Goal: Task Accomplishment & Management: Complete application form

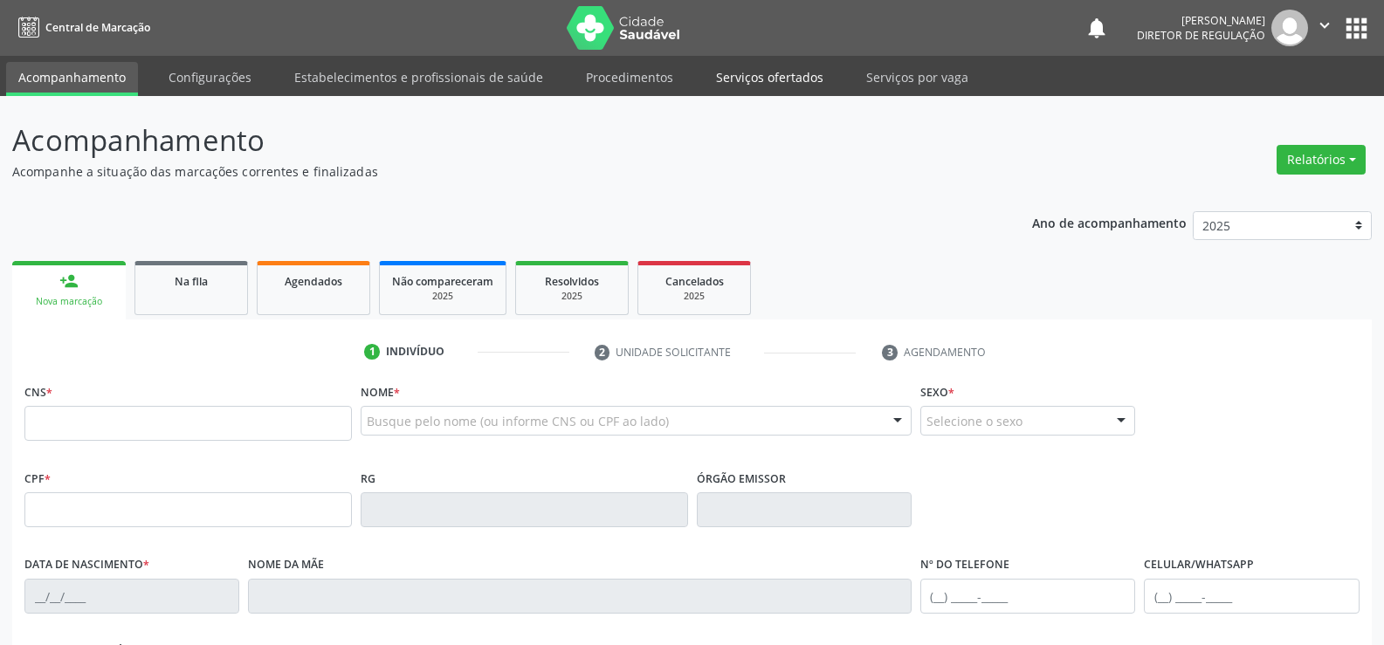
click at [716, 78] on link "Serviços ofertados" at bounding box center [770, 77] width 132 height 31
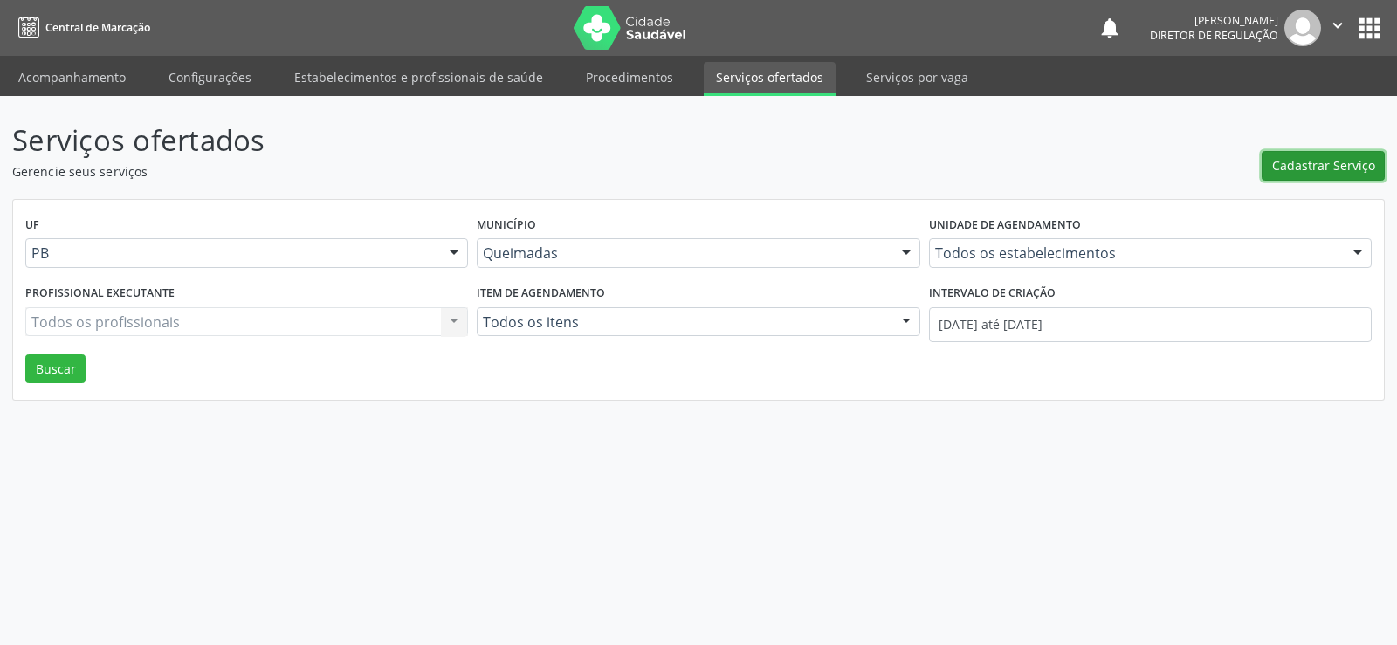
click at [1349, 171] on span "Cadastrar Serviço" at bounding box center [1323, 165] width 103 height 18
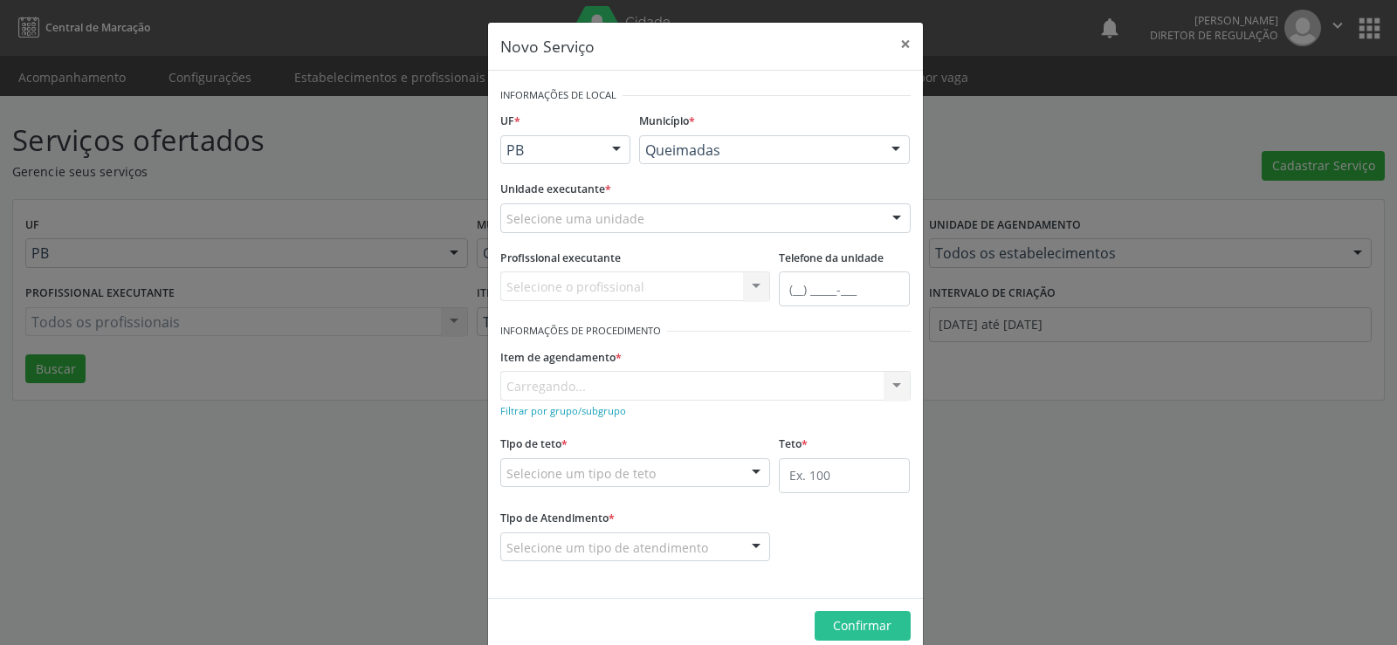
click at [891, 218] on div at bounding box center [897, 219] width 26 height 30
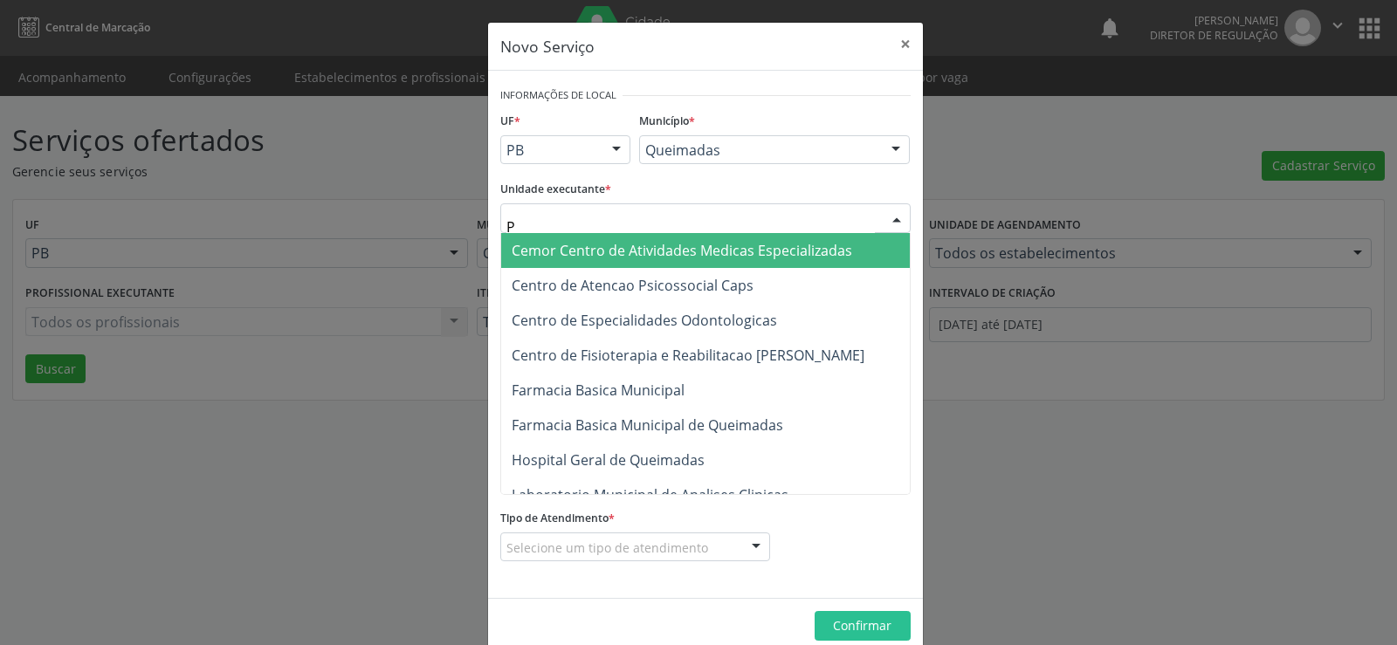
type input "PO"
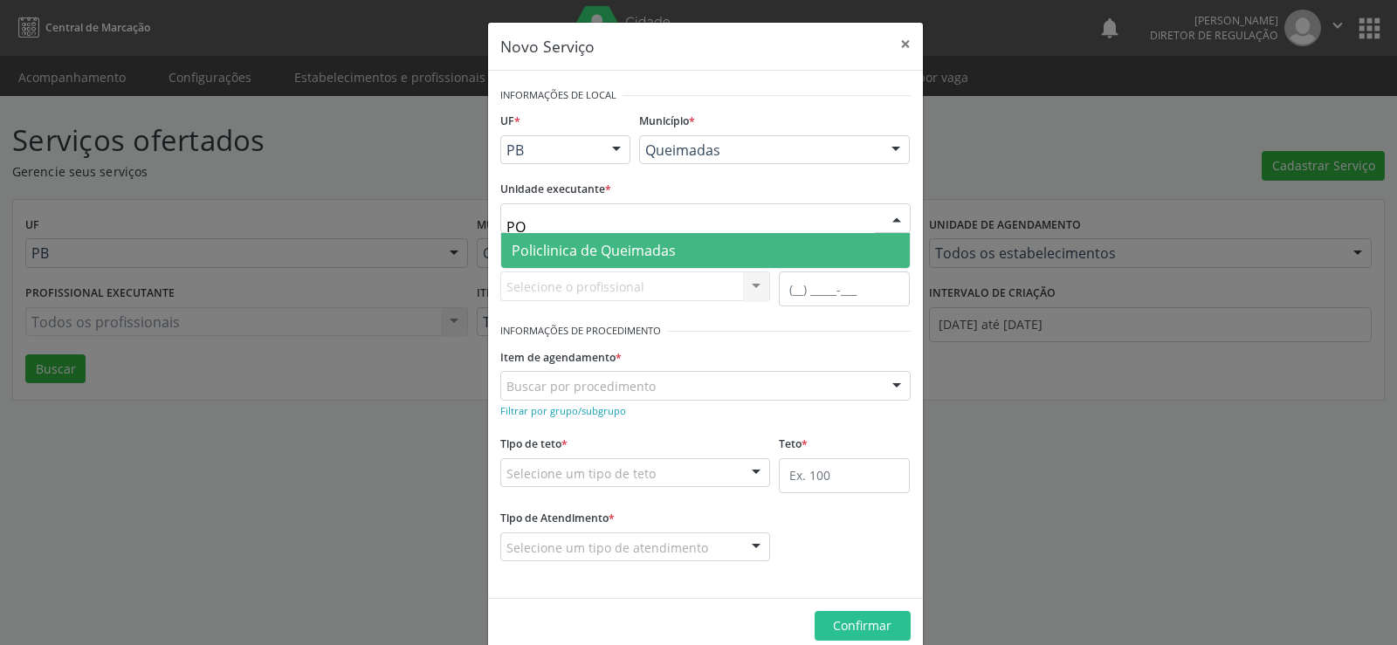
click at [641, 252] on span "Policlinica de Queimadas" at bounding box center [594, 250] width 164 height 19
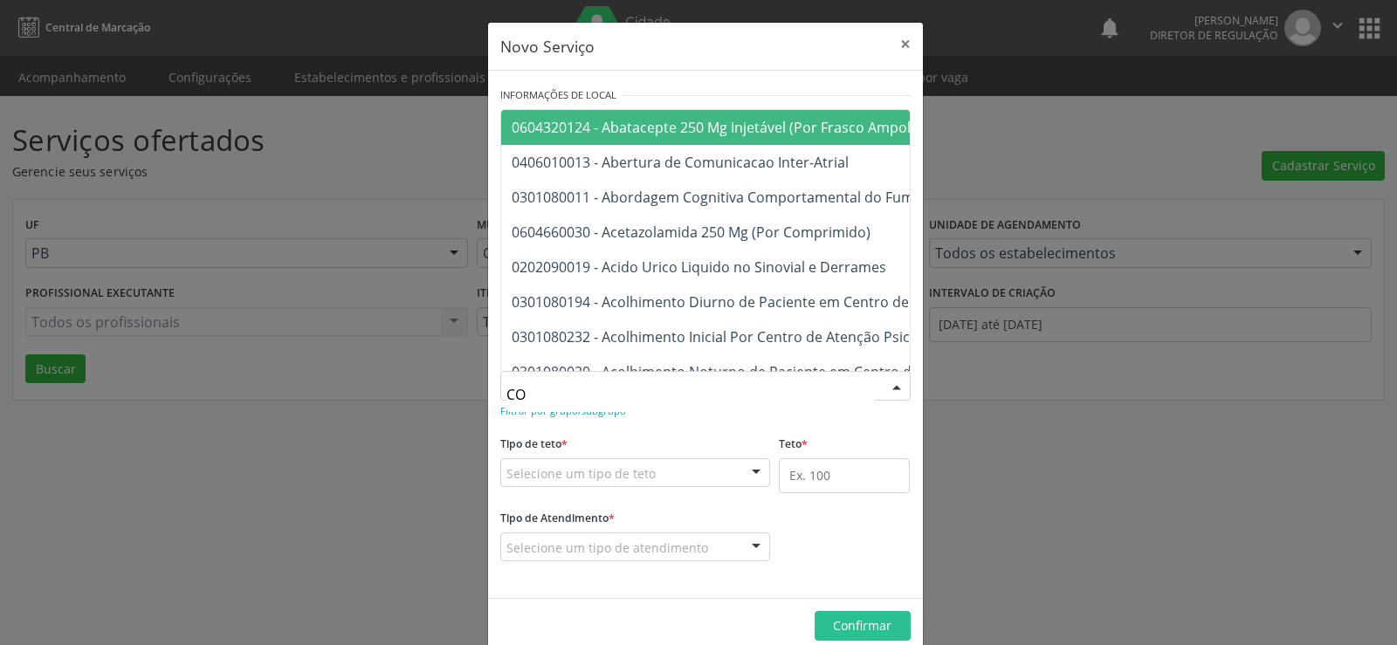
type input "C"
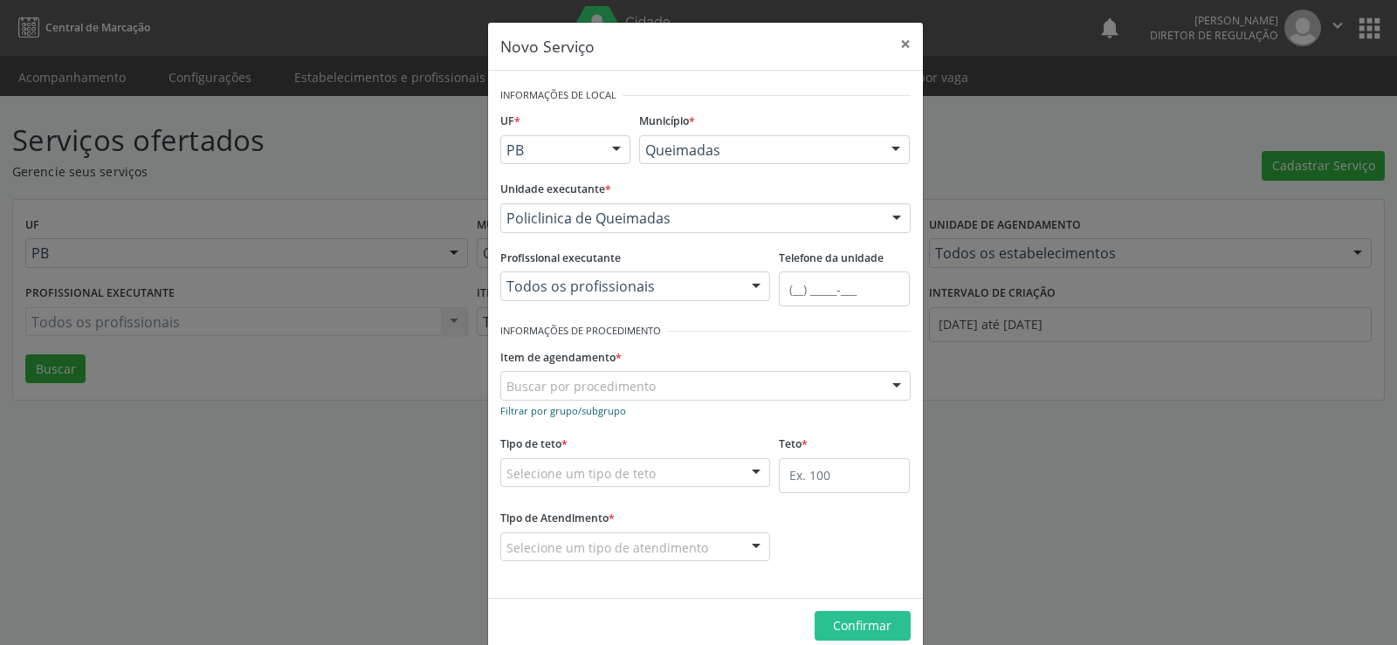
click at [545, 414] on small "Filtrar por grupo/subgrupo" at bounding box center [563, 410] width 126 height 13
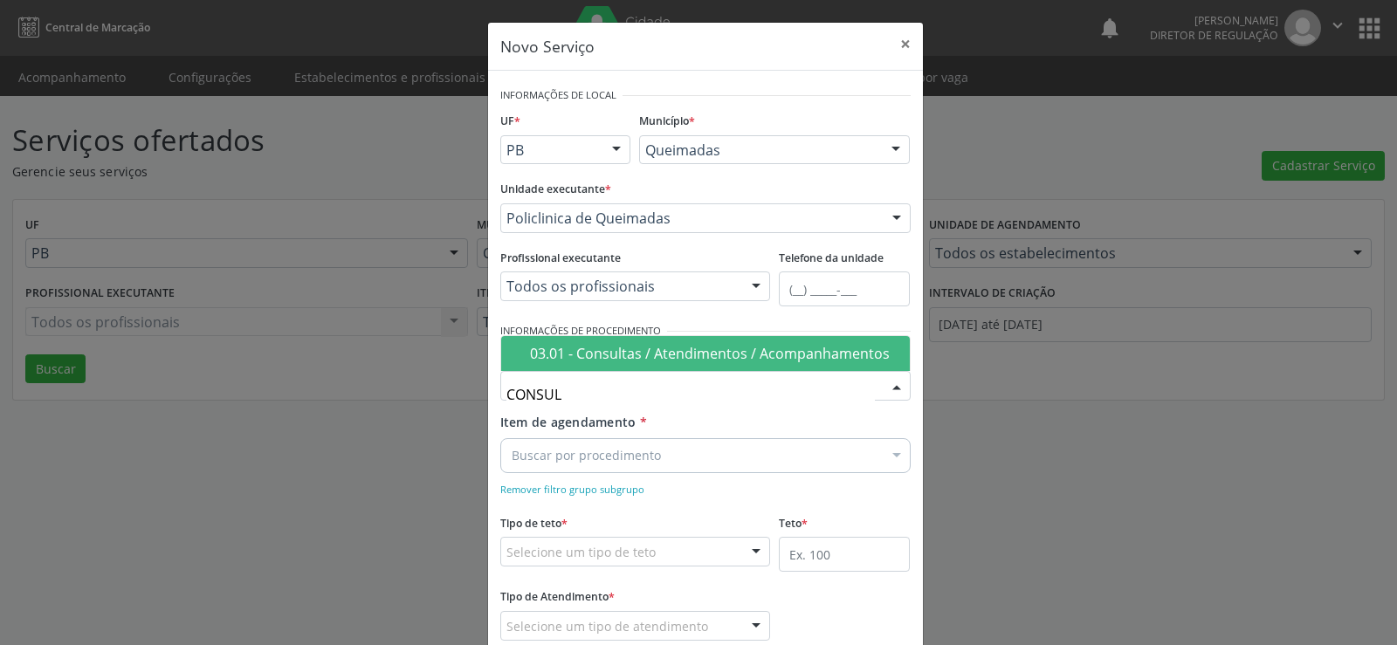
type input "CONSULT"
click at [661, 358] on div "03.01 - Consultas / Atendimentos / Acompanhamentos" at bounding box center [714, 354] width 369 height 14
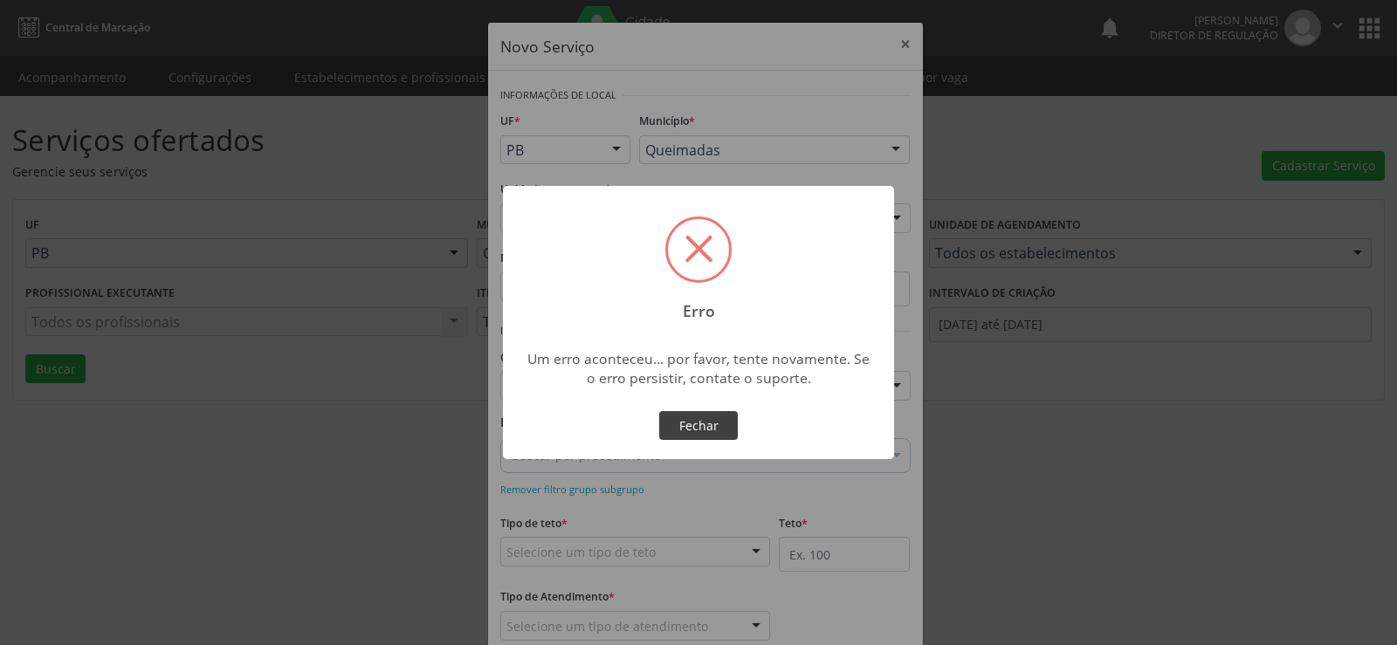
click at [712, 435] on button "Fechar" at bounding box center [698, 426] width 79 height 30
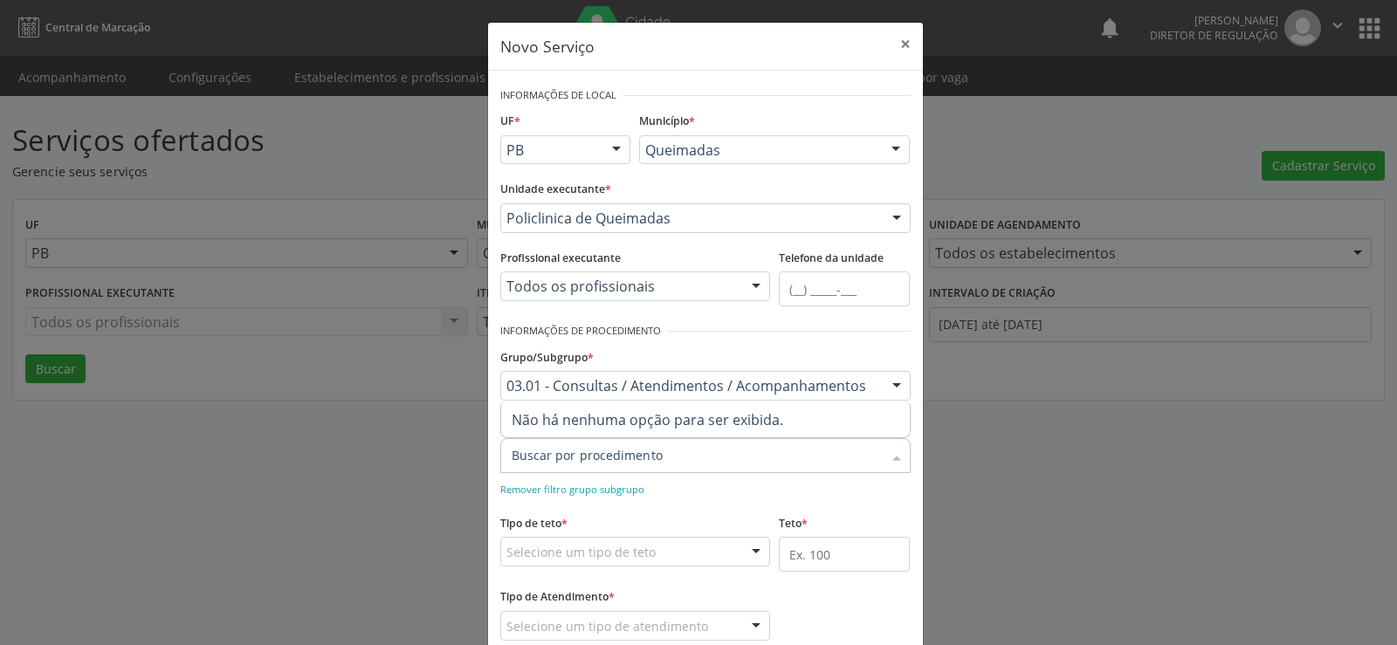
click at [517, 418] on span "Não há nenhuma opção para ser exibida." at bounding box center [705, 420] width 409 height 35
click at [535, 406] on span "Não há nenhuma opção para ser exibida." at bounding box center [705, 420] width 409 height 35
type input "MÉDICO PNEU"
click at [544, 493] on small "Remover filtro grupo subgrupo" at bounding box center [572, 489] width 144 height 13
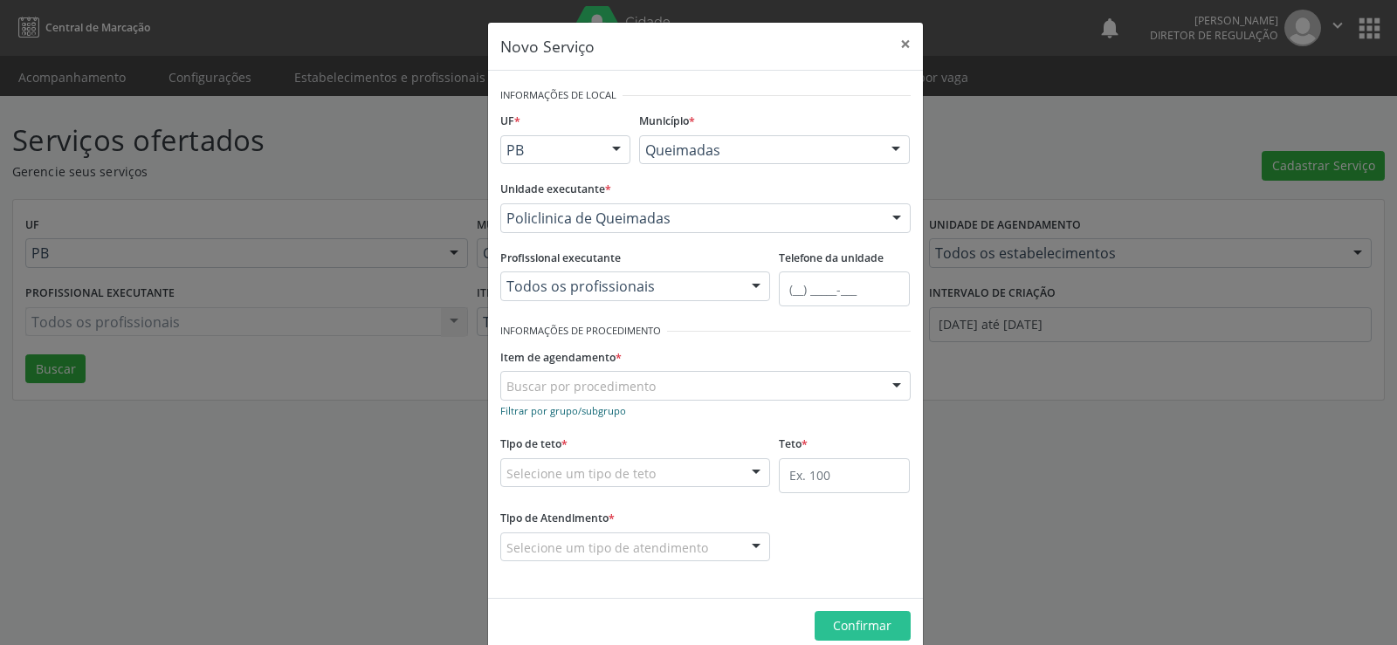
click at [528, 413] on small "Filtrar por grupo/subgrupo" at bounding box center [563, 410] width 126 height 13
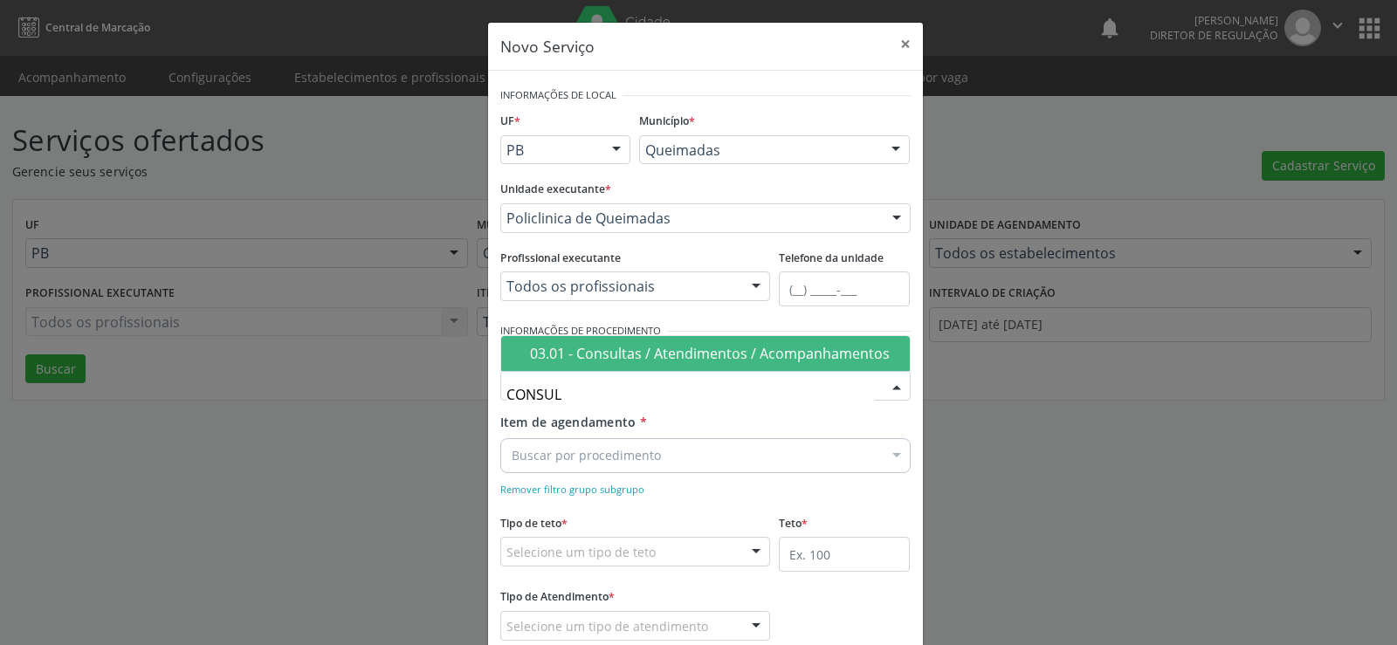
type input "CONSULT"
click at [633, 352] on div "03.01 - Consultas / Atendimentos / Acompanhamentos" at bounding box center [714, 354] width 369 height 14
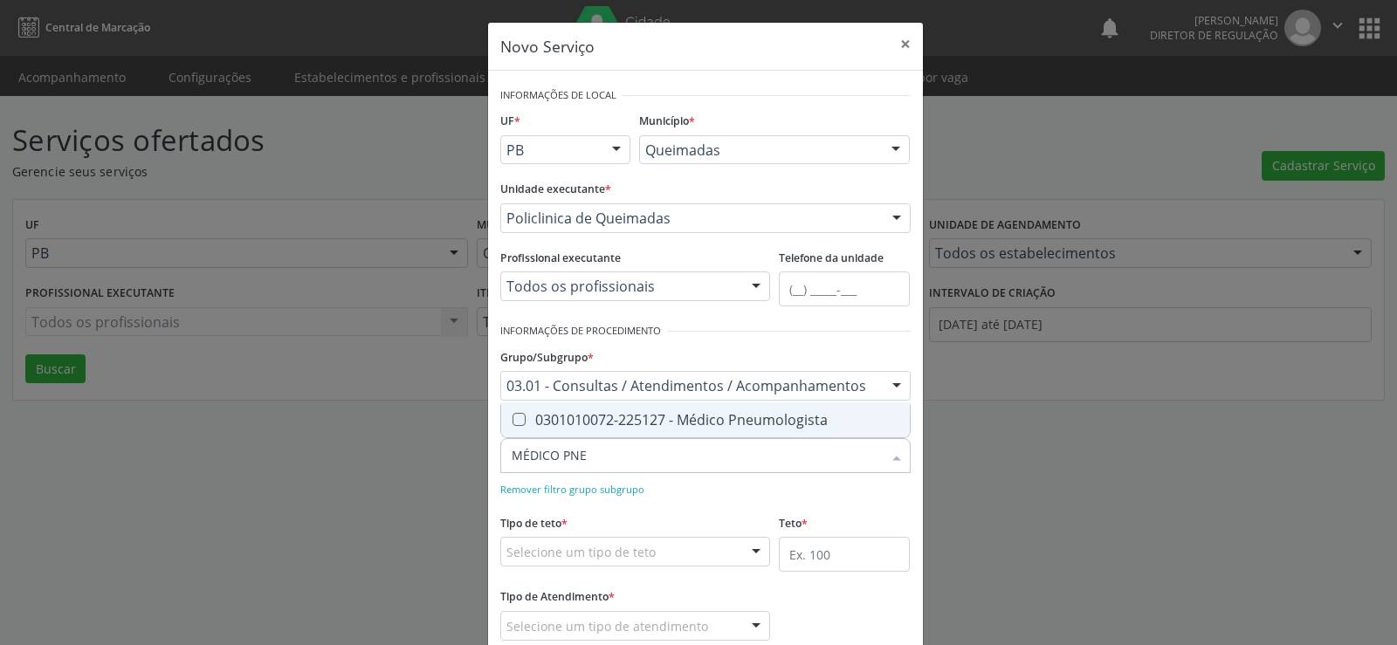
type input "MÉDICO PNEU"
click at [513, 424] on Pneumologista at bounding box center [519, 419] width 13 height 13
click at [511, 424] on Pneumologista "checkbox" at bounding box center [506, 419] width 11 height 11
checkbox Pneumologista "true"
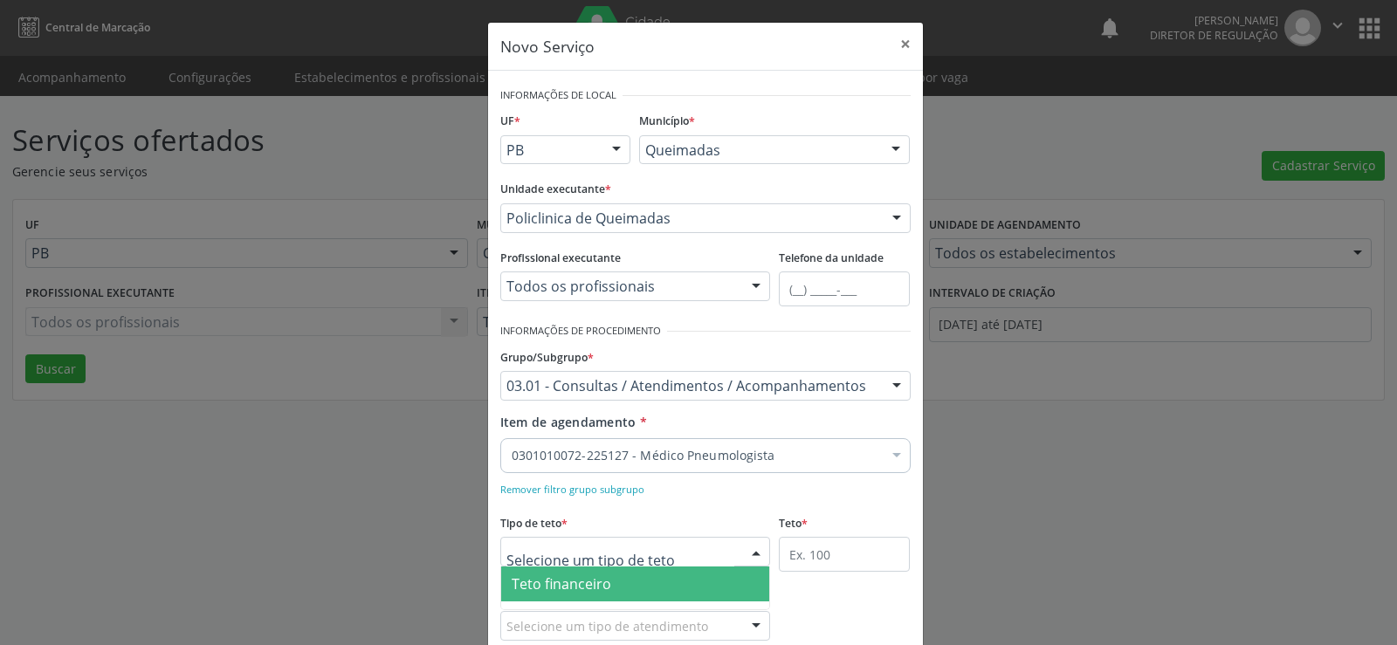
click at [755, 550] on div at bounding box center [756, 553] width 26 height 30
click at [647, 588] on span "Teto financeiro" at bounding box center [635, 584] width 269 height 35
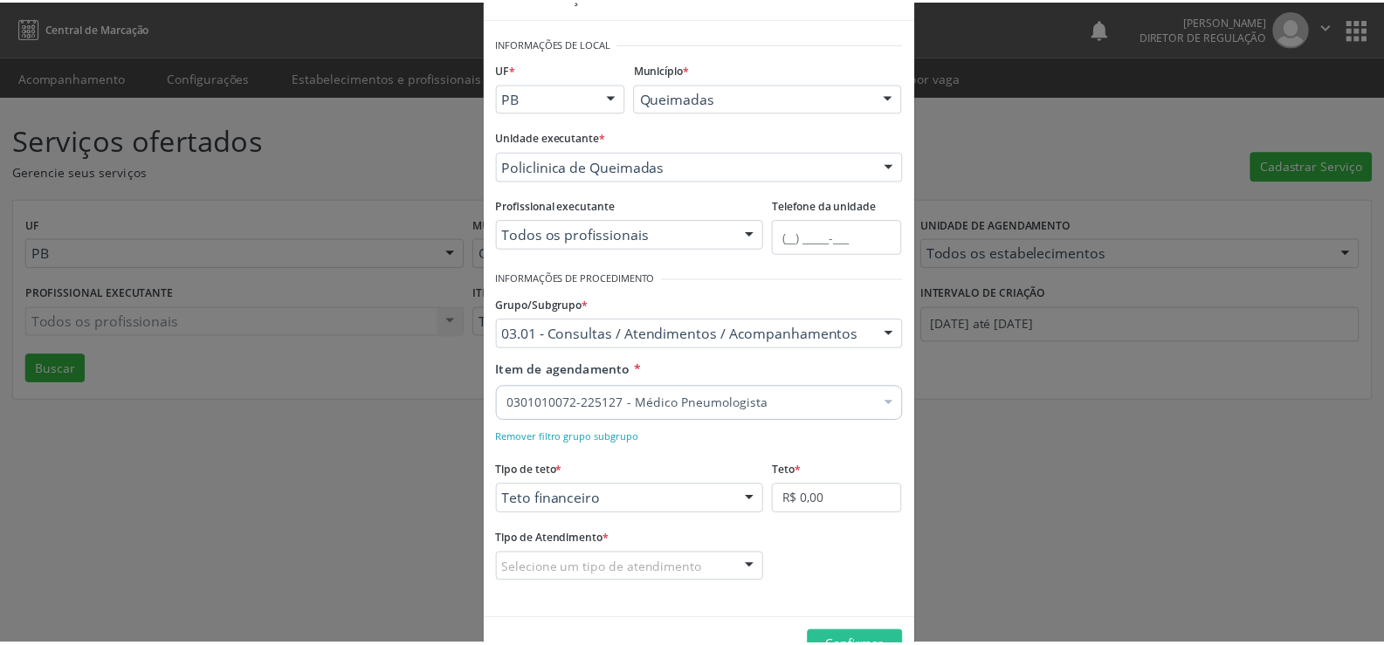
scroll to position [103, 0]
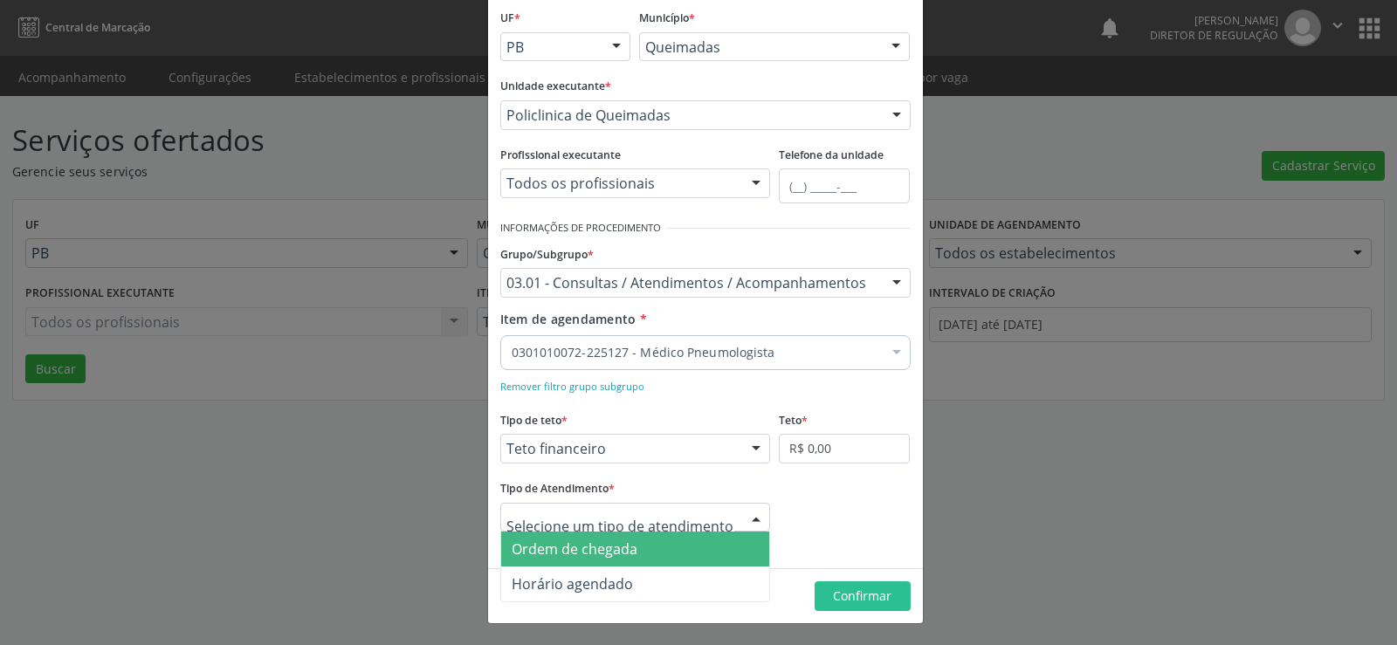
click at [756, 520] on div at bounding box center [756, 519] width 26 height 30
click at [683, 552] on span "Ordem de chegada" at bounding box center [635, 549] width 269 height 35
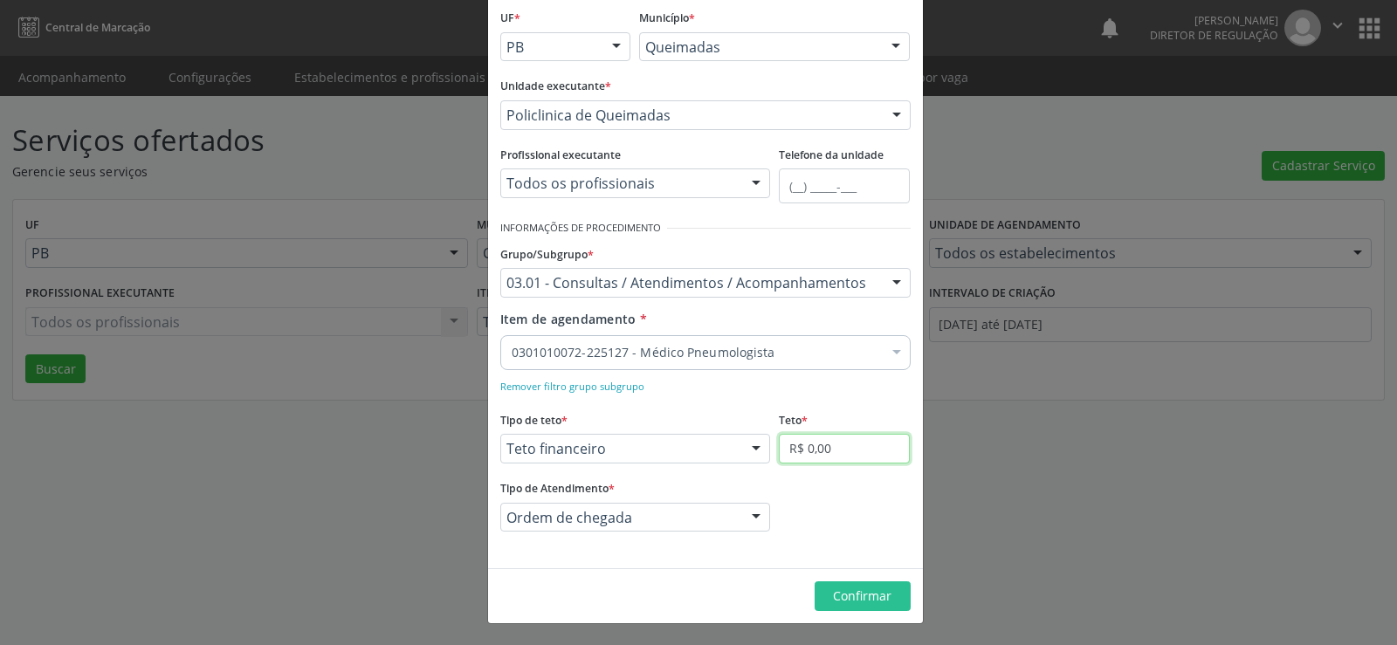
click at [858, 444] on input "R$ 0,00" at bounding box center [844, 449] width 131 height 30
type input "R$ 6.000,00"
click at [882, 599] on span "Confirmar" at bounding box center [862, 596] width 59 height 17
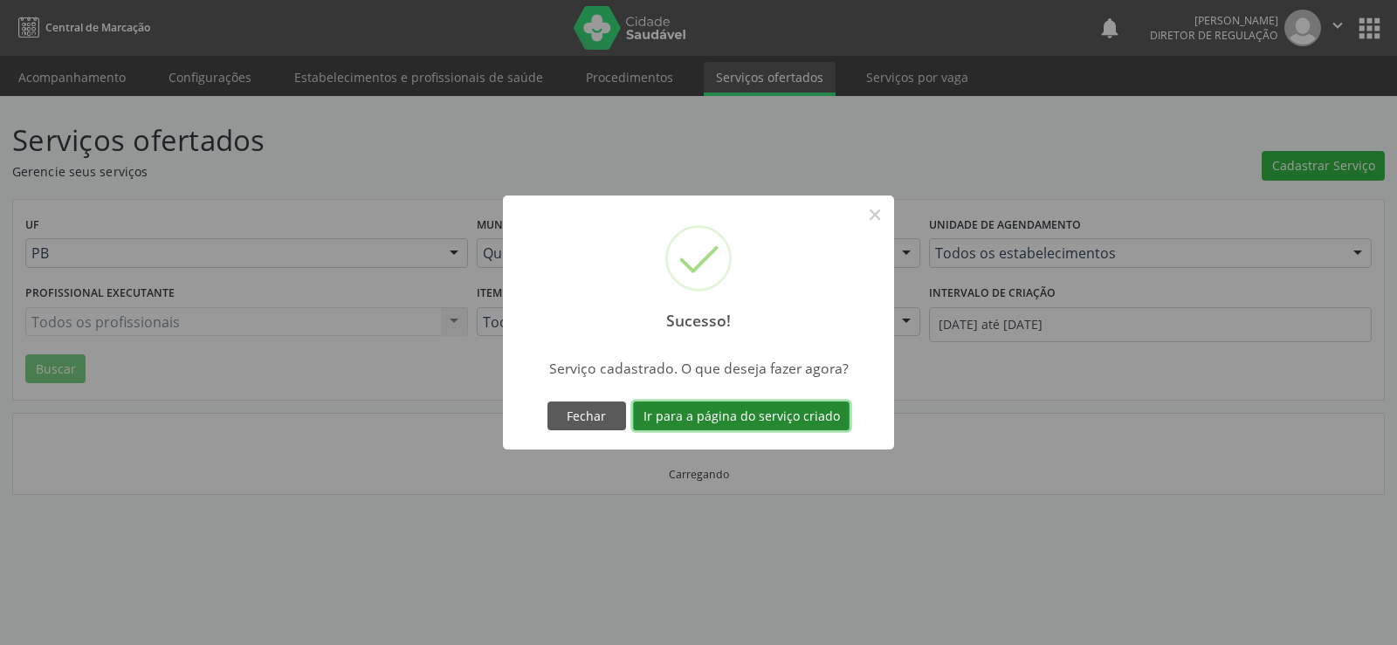
click at [736, 419] on button "Ir para a página do serviço criado" at bounding box center [741, 417] width 217 height 30
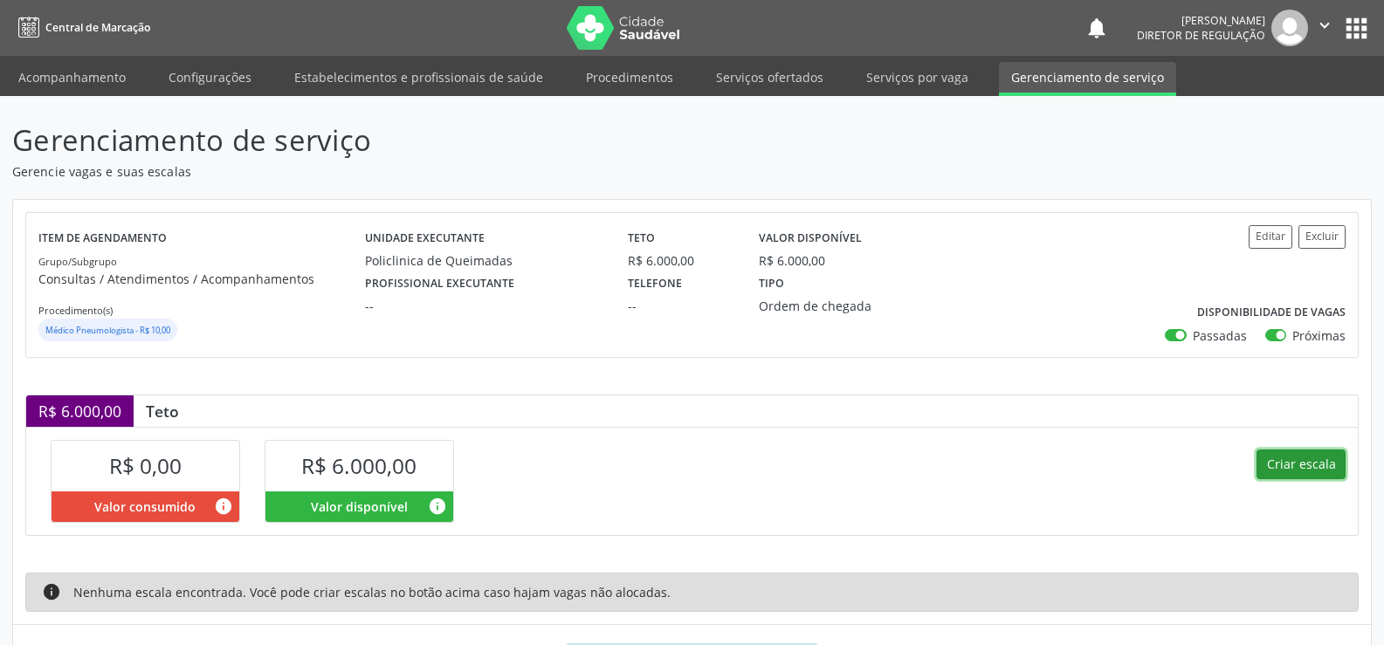
click at [1315, 468] on button "Criar escala" at bounding box center [1301, 465] width 89 height 30
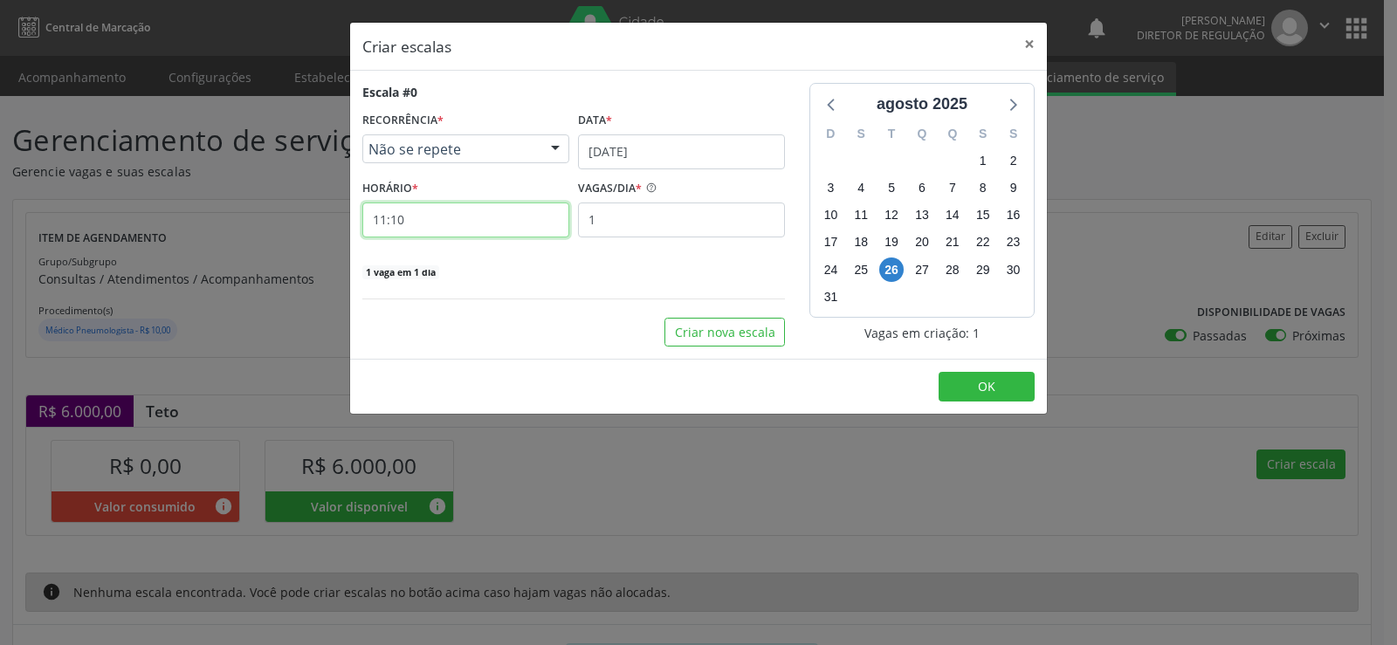
click at [444, 211] on input "11:10" at bounding box center [465, 220] width 207 height 35
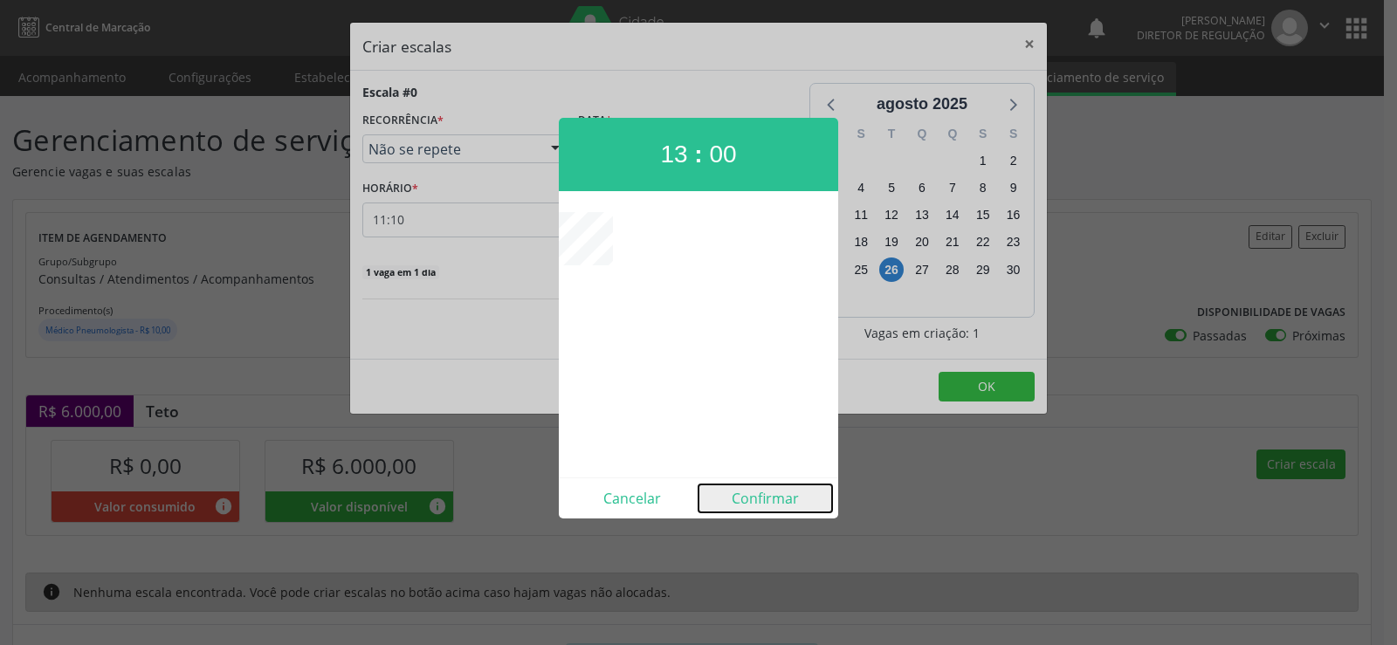
click at [754, 495] on button "Confirmar" at bounding box center [766, 499] width 134 height 28
type input "13:00"
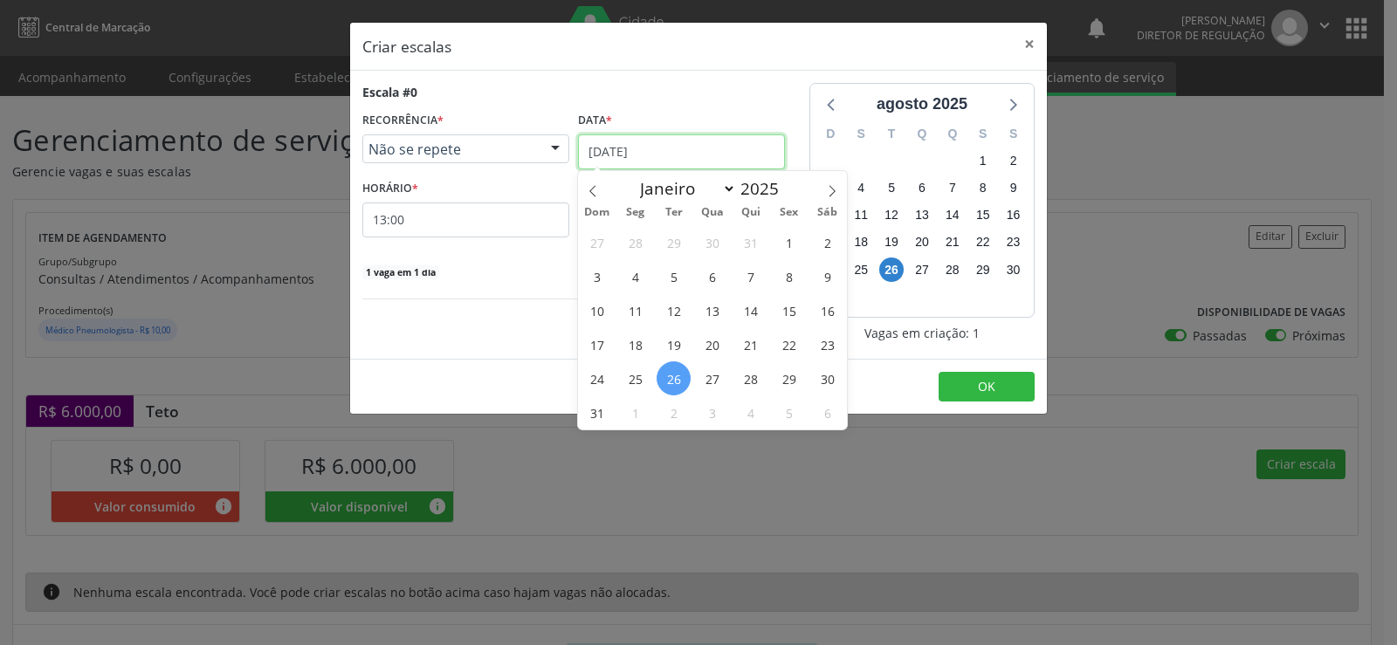
click at [752, 141] on input "[DATE]" at bounding box center [681, 151] width 207 height 35
click at [833, 193] on icon at bounding box center [833, 190] width 6 height 11
select select "8"
click at [748, 243] on span "4" at bounding box center [751, 242] width 34 height 34
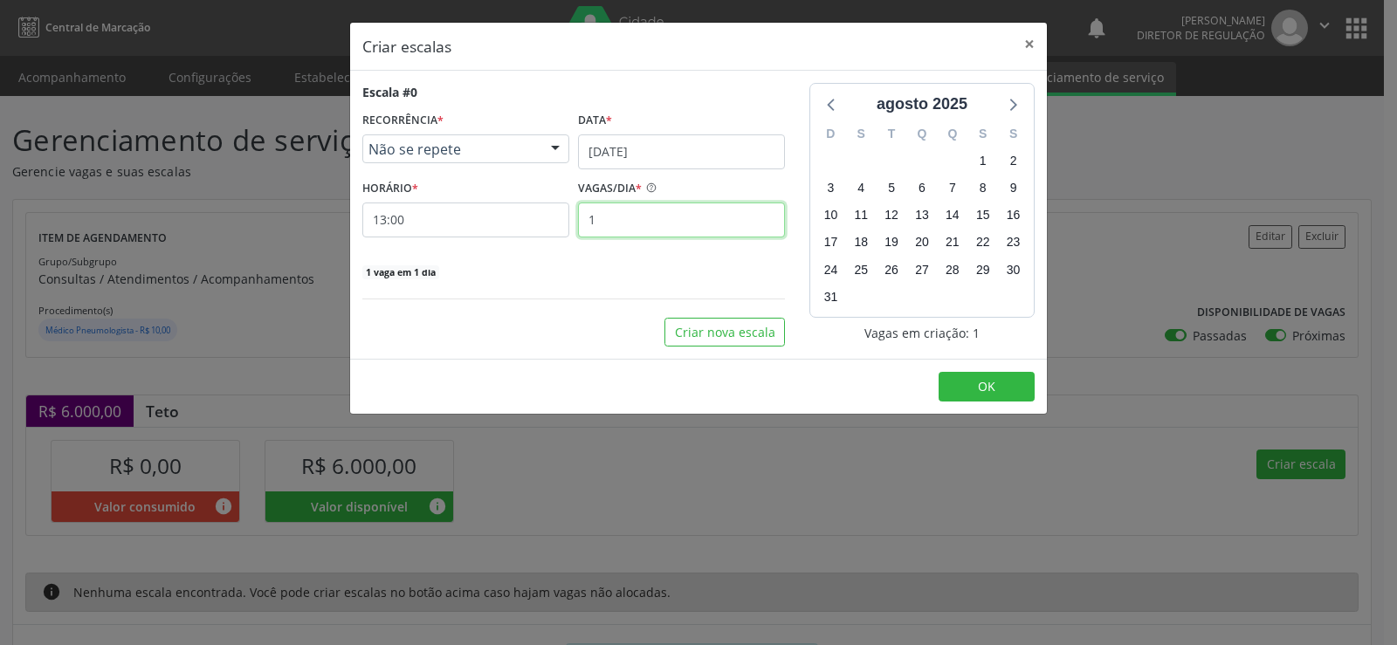
click at [619, 224] on input "1" at bounding box center [681, 220] width 207 height 35
type input "25"
click at [989, 390] on span "OK" at bounding box center [986, 386] width 17 height 17
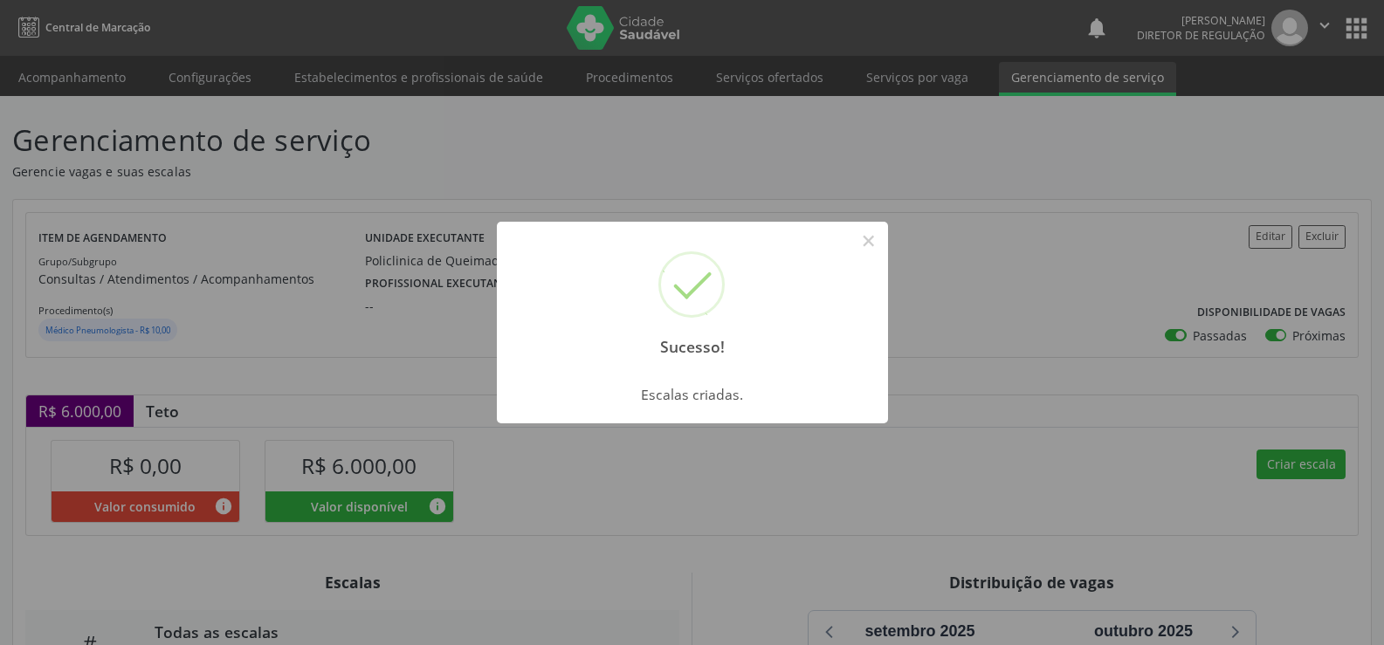
drag, startPoint x: 872, startPoint y: 242, endPoint x: 1146, endPoint y: 493, distance: 371.5
click at [879, 253] on button "×" at bounding box center [869, 241] width 30 height 30
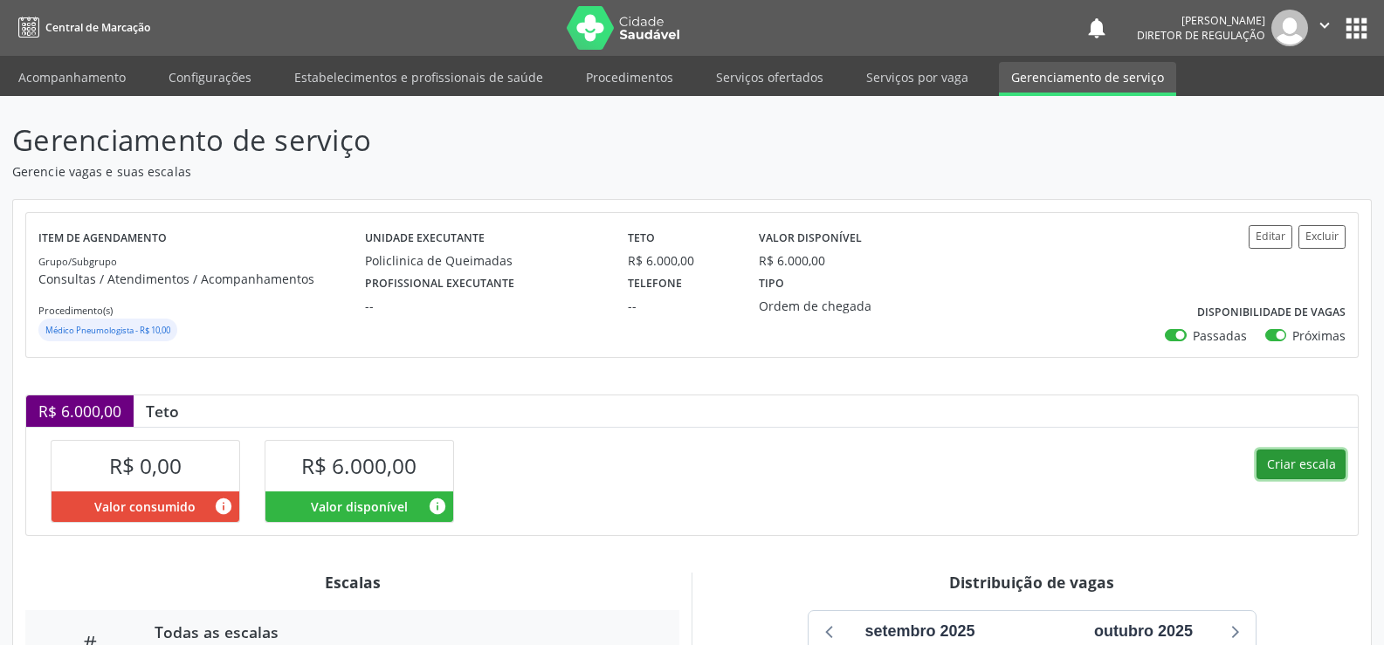
click at [1307, 462] on button "Criar escala" at bounding box center [1301, 465] width 89 height 30
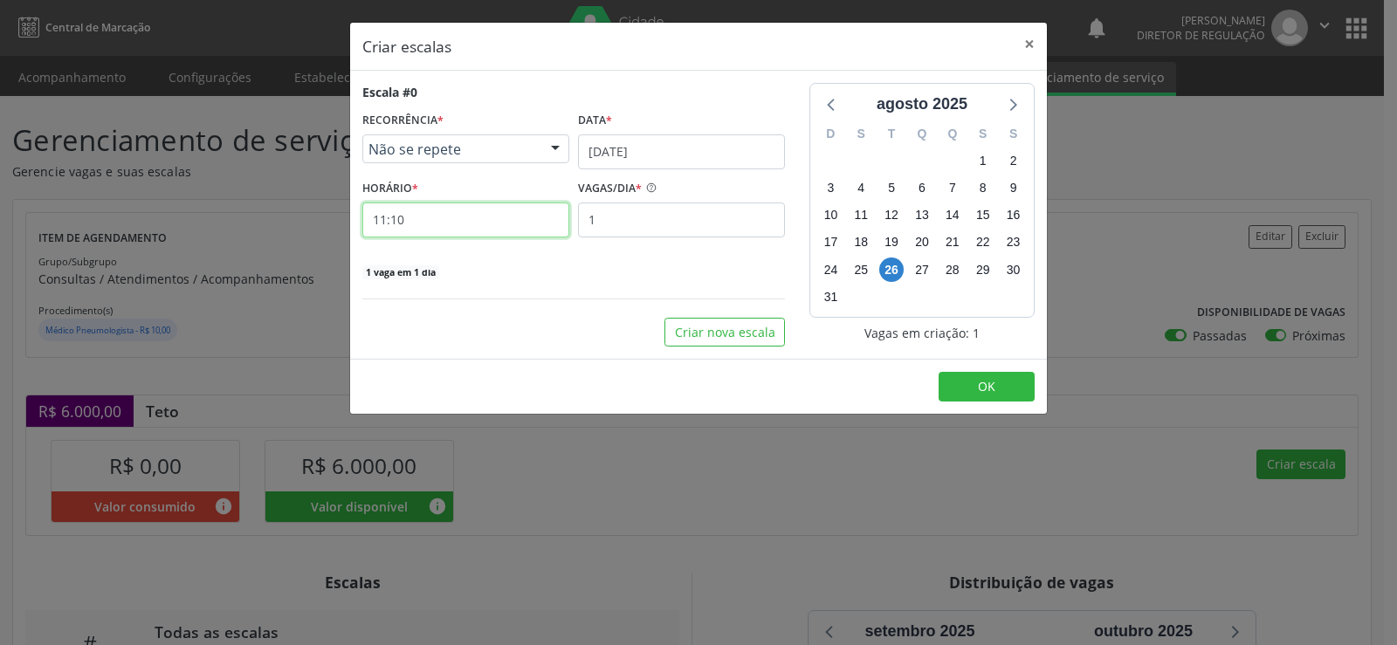
click at [444, 219] on input "11:10" at bounding box center [465, 220] width 207 height 35
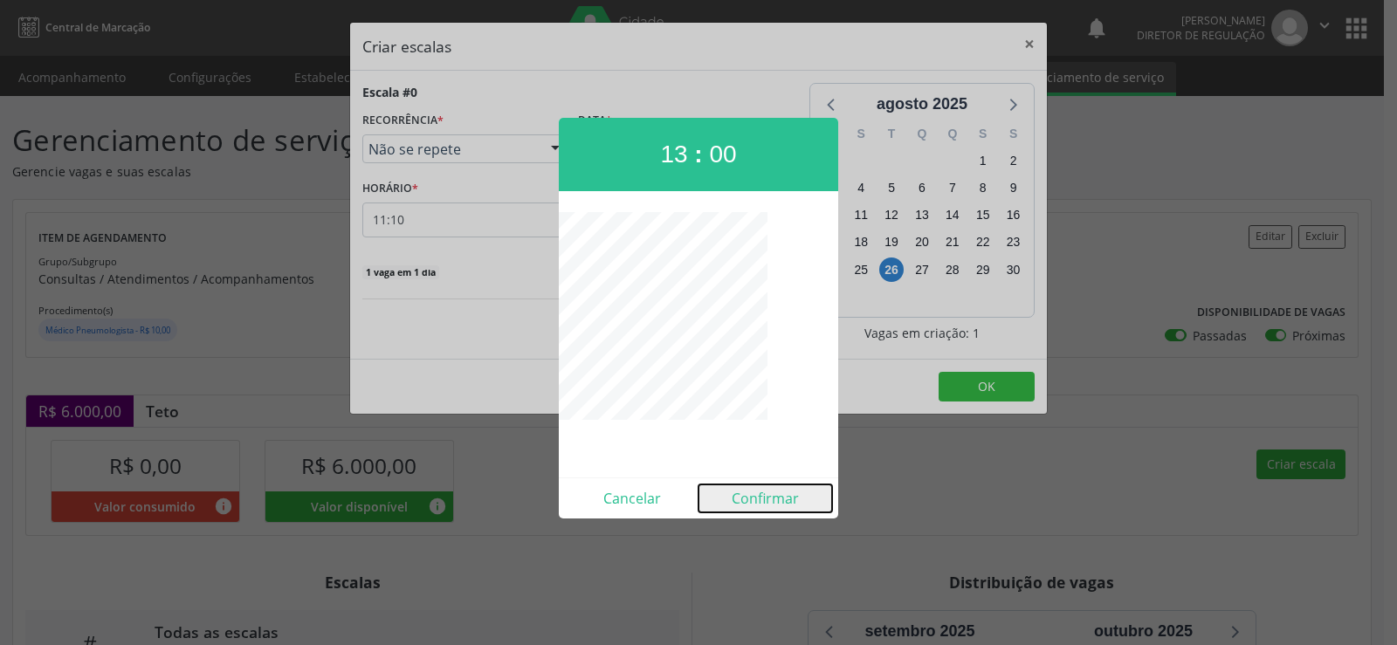
click at [786, 507] on button "Confirmar" at bounding box center [766, 499] width 134 height 28
type input "13:00"
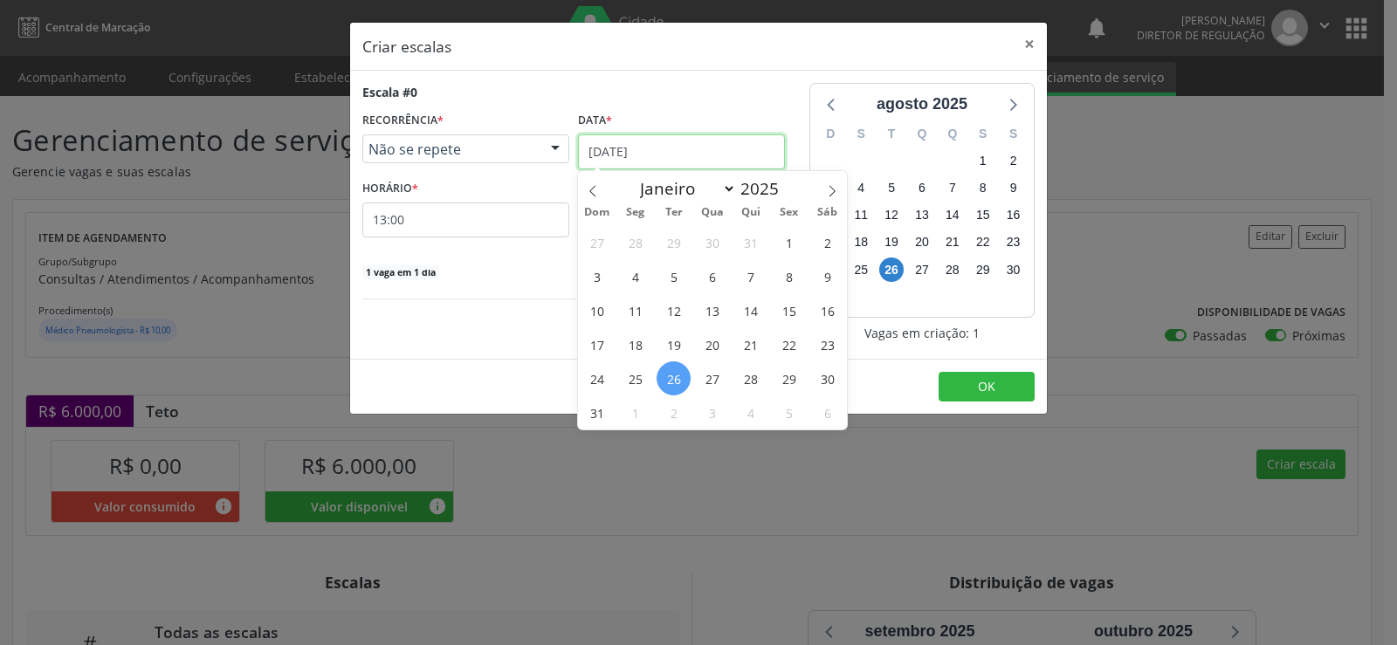
click at [711, 153] on input "[DATE]" at bounding box center [681, 151] width 207 height 35
click at [837, 189] on icon at bounding box center [832, 191] width 12 height 12
select select "8"
drag, startPoint x: 750, startPoint y: 280, endPoint x: 664, endPoint y: 253, distance: 90.6
click at [744, 279] on span "11" at bounding box center [751, 276] width 34 height 34
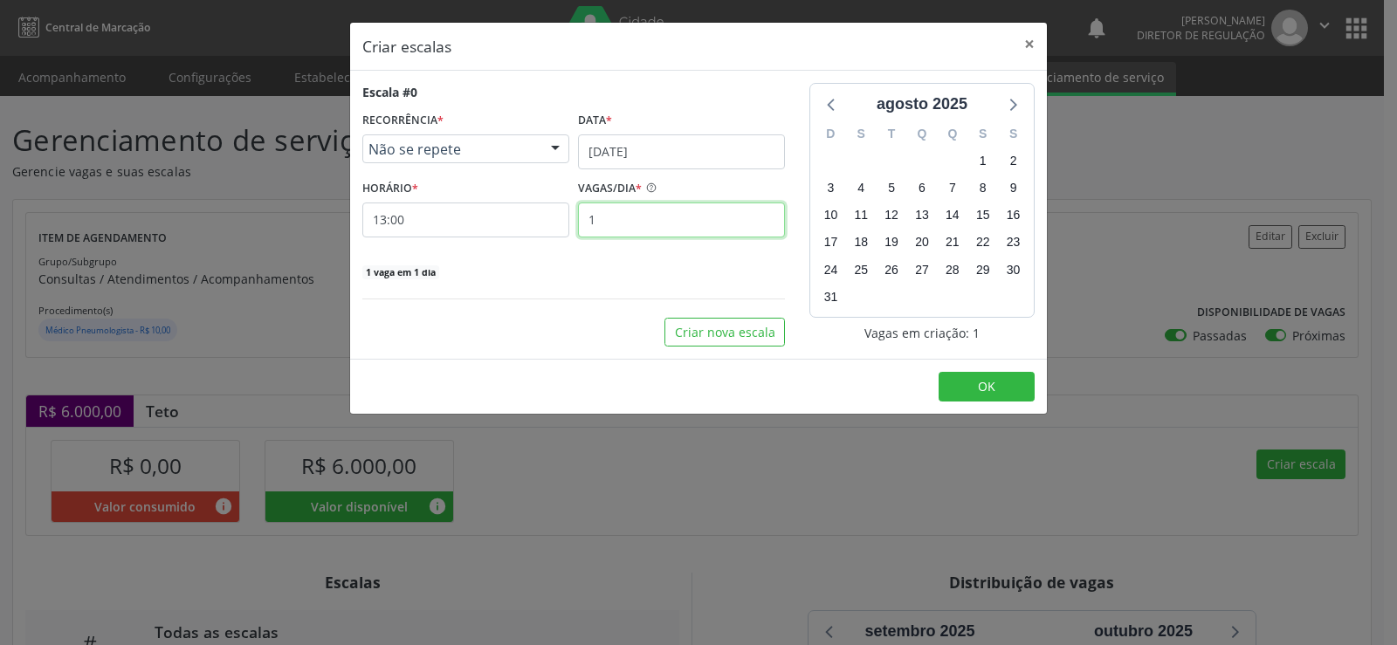
click at [633, 229] on input "1" at bounding box center [681, 220] width 207 height 35
type input "25"
click at [987, 386] on span "OK" at bounding box center [986, 386] width 17 height 17
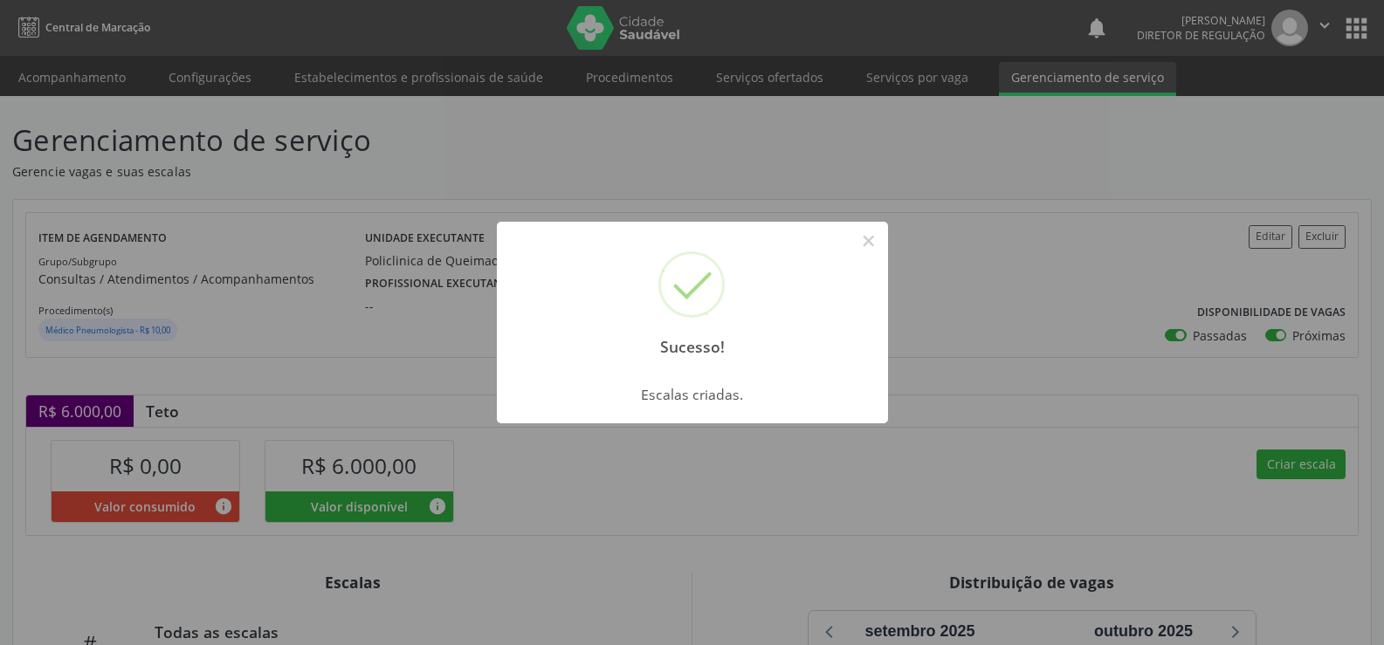
click at [866, 251] on button "×" at bounding box center [869, 241] width 30 height 30
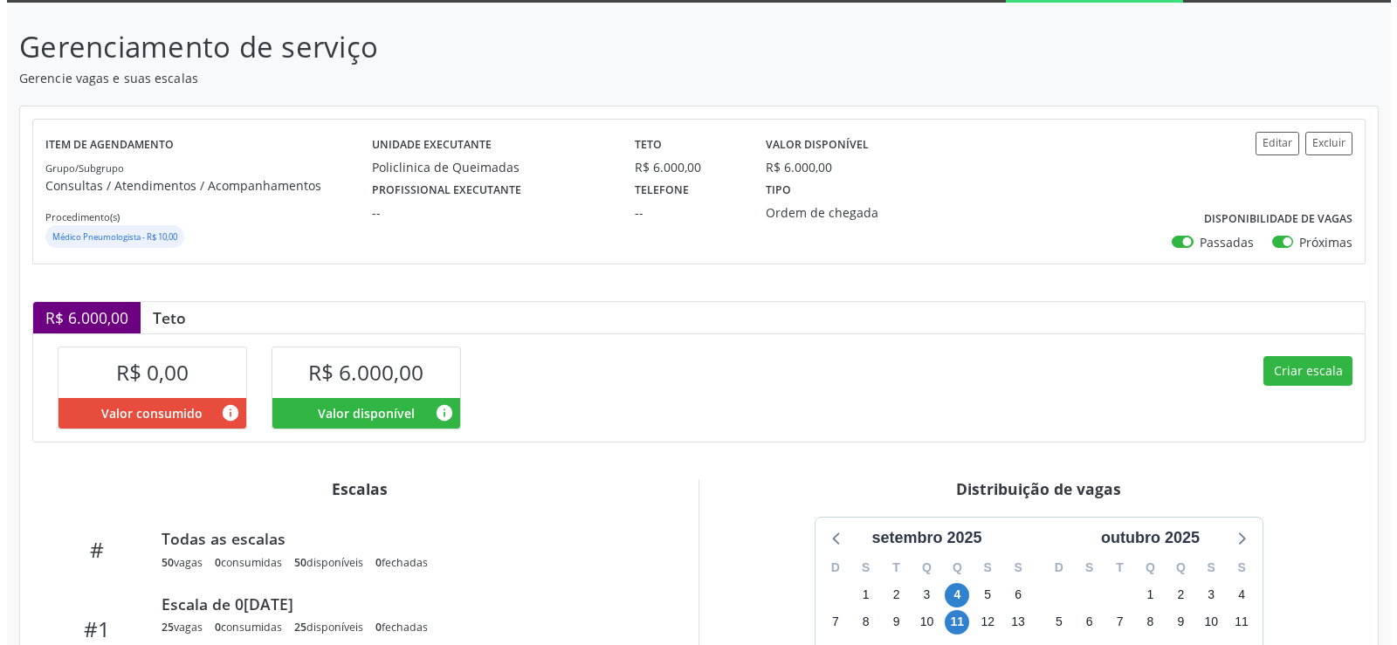
scroll to position [262, 0]
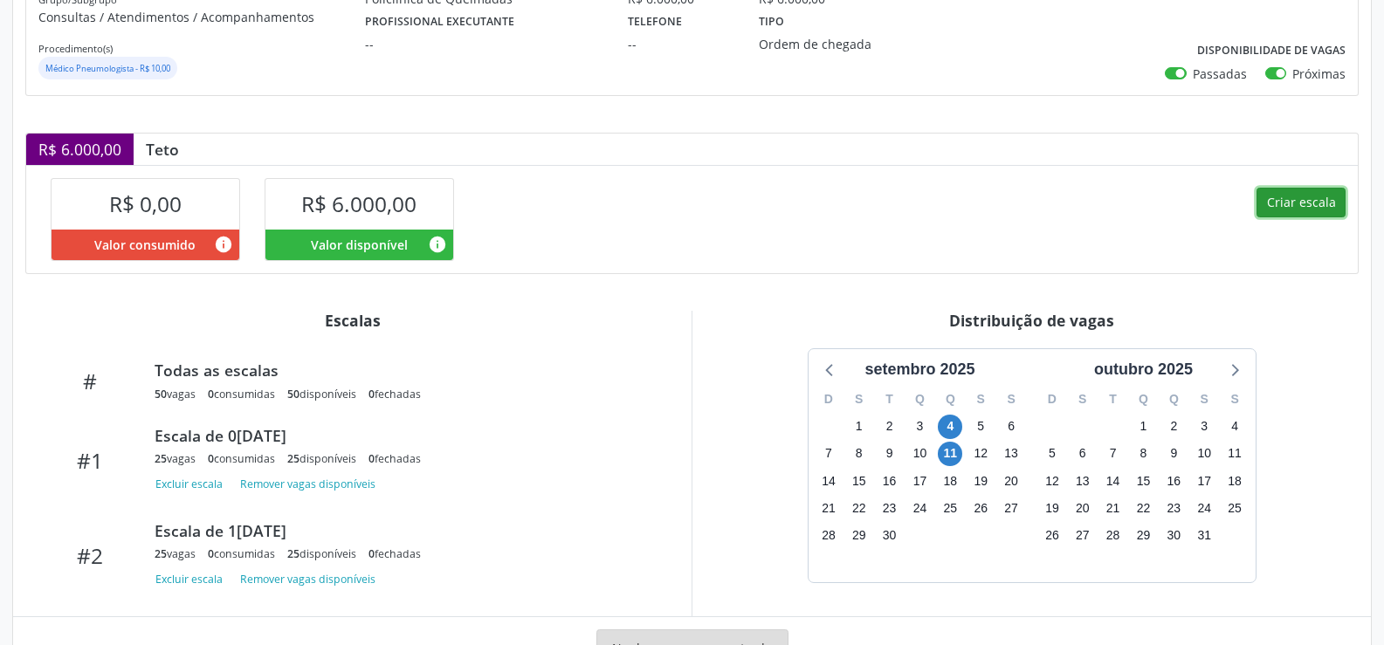
click at [1306, 203] on button "Criar escala" at bounding box center [1301, 203] width 89 height 30
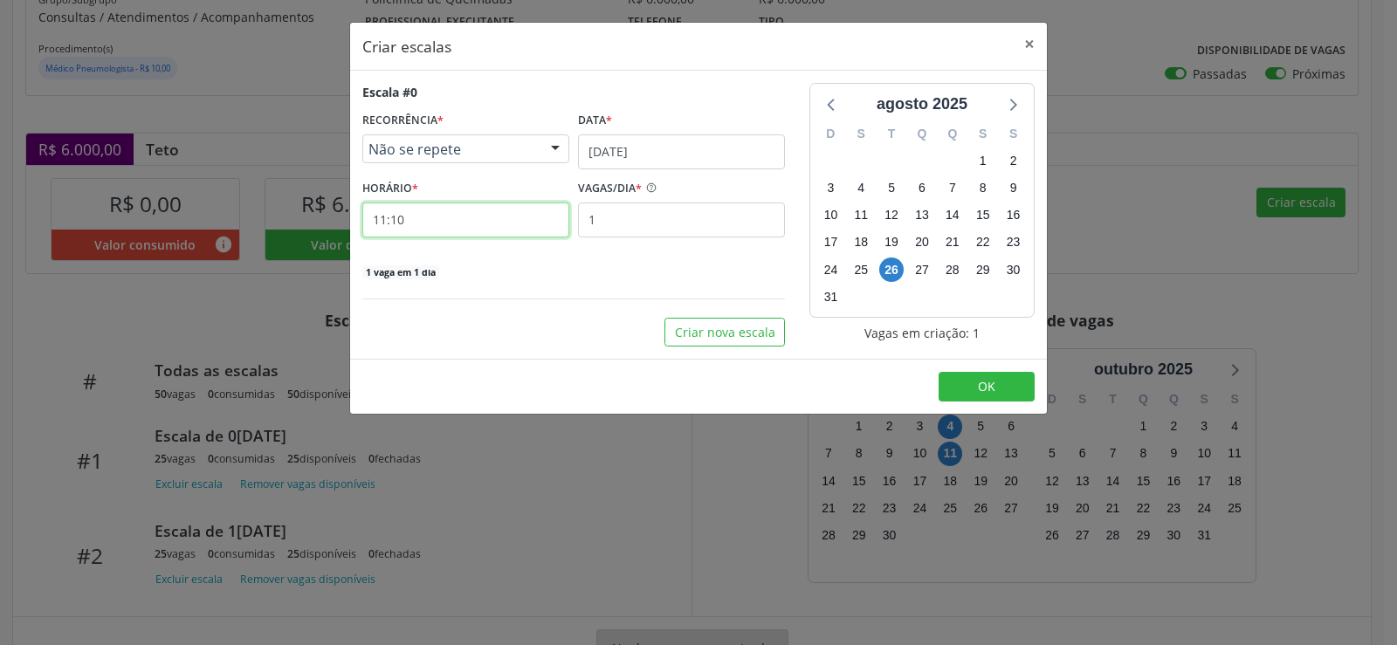
click at [437, 217] on input "11:10" at bounding box center [465, 220] width 207 height 35
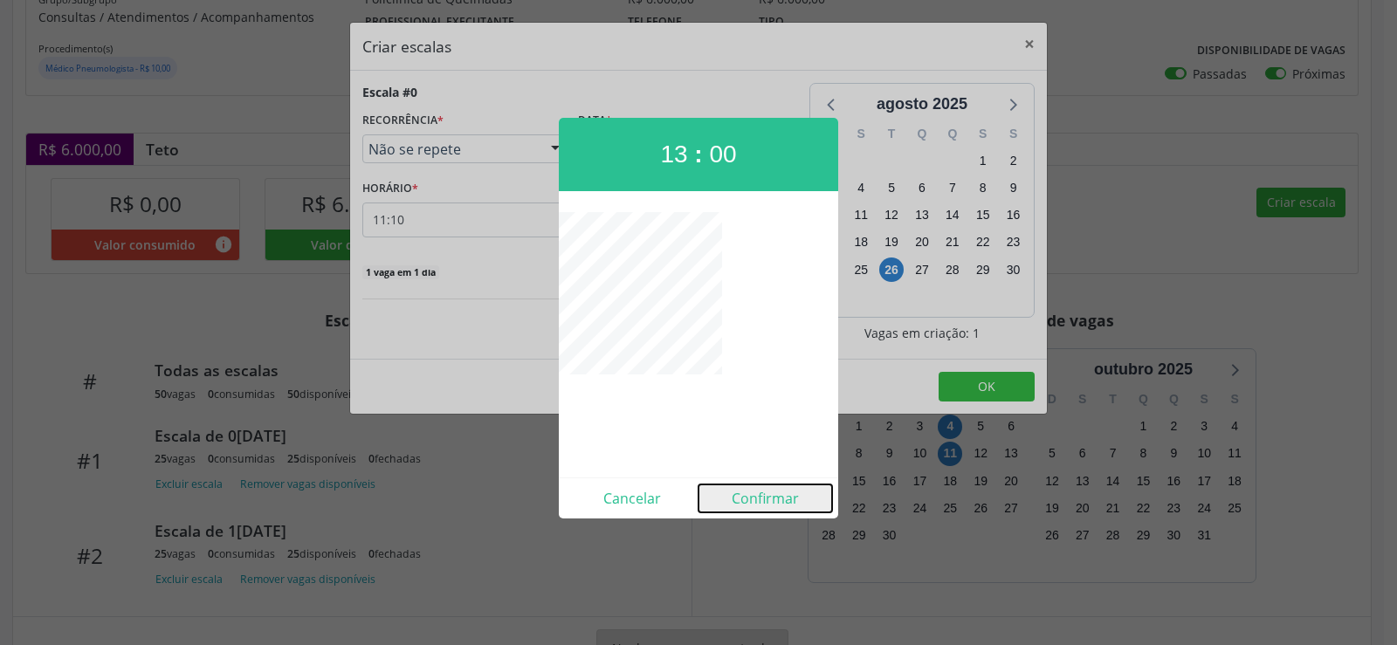
drag, startPoint x: 755, startPoint y: 501, endPoint x: 718, endPoint y: 453, distance: 61.0
click at [750, 499] on button "Confirmar" at bounding box center [766, 499] width 134 height 28
type input "13:00"
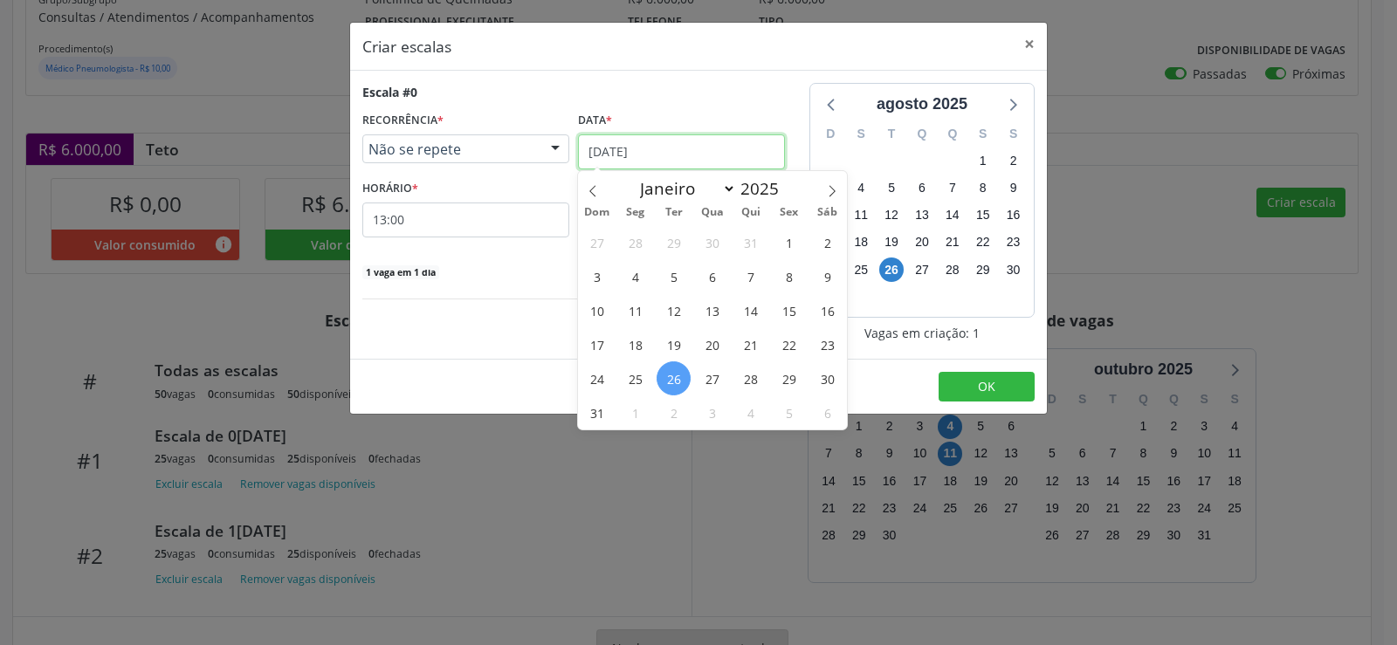
click at [764, 151] on input "[DATE]" at bounding box center [681, 151] width 207 height 35
click at [837, 189] on icon at bounding box center [832, 191] width 12 height 12
select select "8"
drag, startPoint x: 757, startPoint y: 309, endPoint x: 658, endPoint y: 177, distance: 164.7
click at [751, 300] on span "18" at bounding box center [751, 310] width 34 height 34
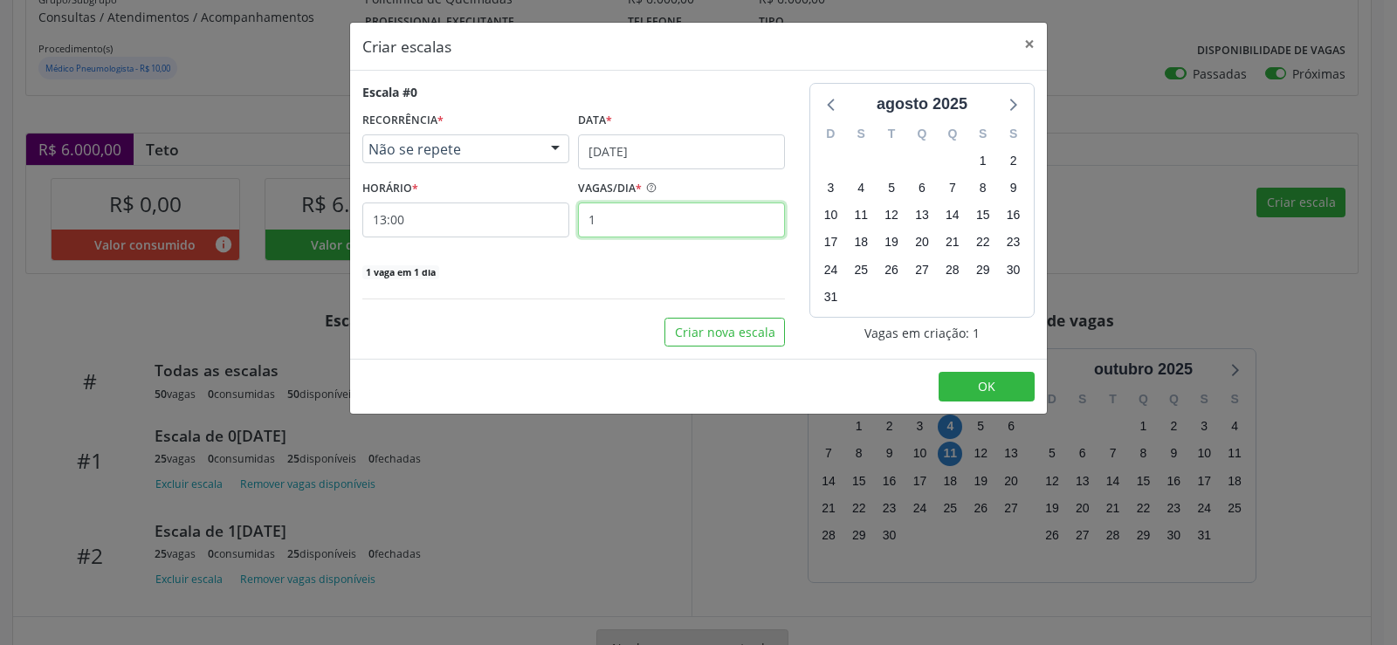
click at [631, 217] on input "1" at bounding box center [681, 220] width 207 height 35
type input "25"
click at [1020, 377] on button "OK" at bounding box center [987, 387] width 96 height 30
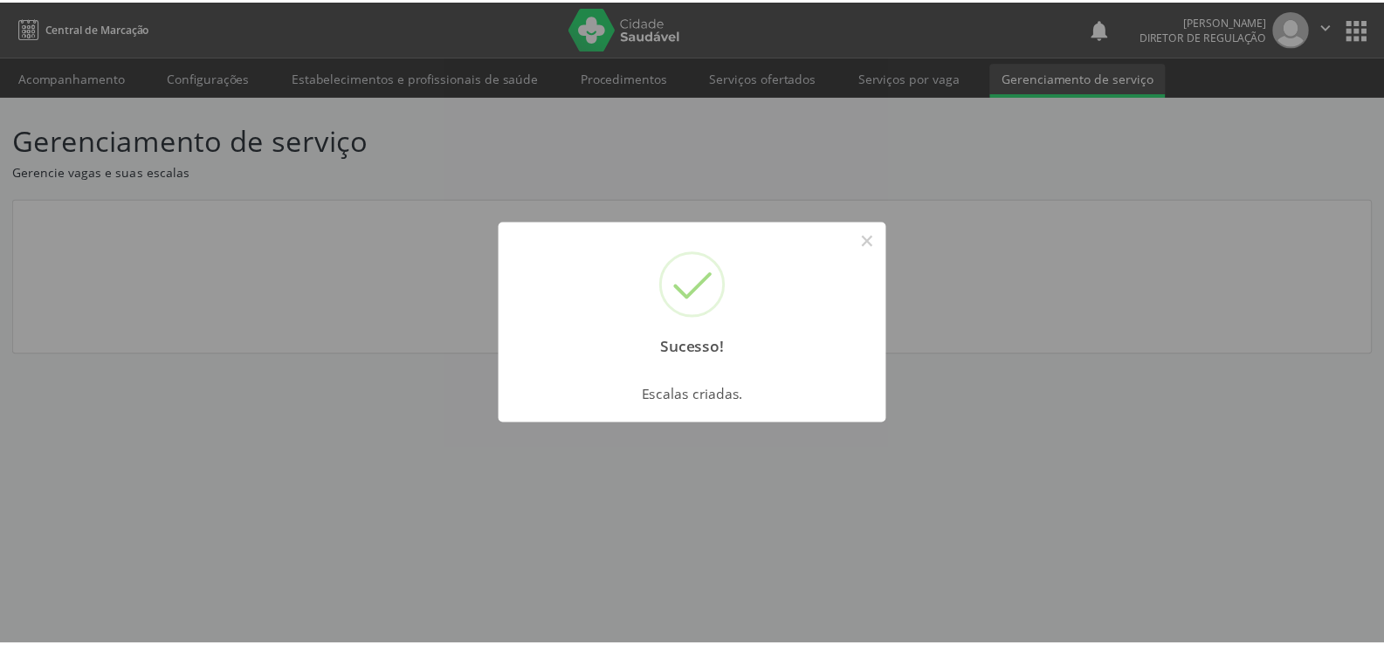
scroll to position [0, 0]
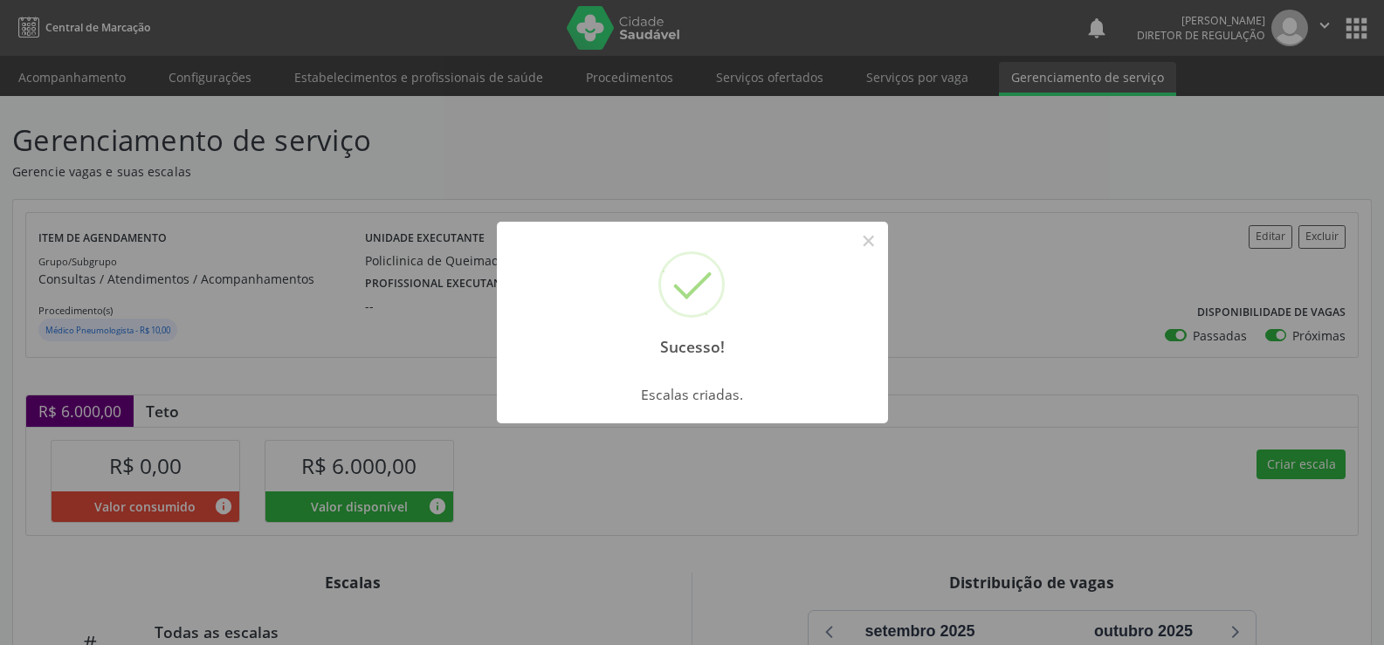
drag, startPoint x: 874, startPoint y: 236, endPoint x: 925, endPoint y: 327, distance: 104.0
click at [874, 239] on button "×" at bounding box center [869, 241] width 30 height 30
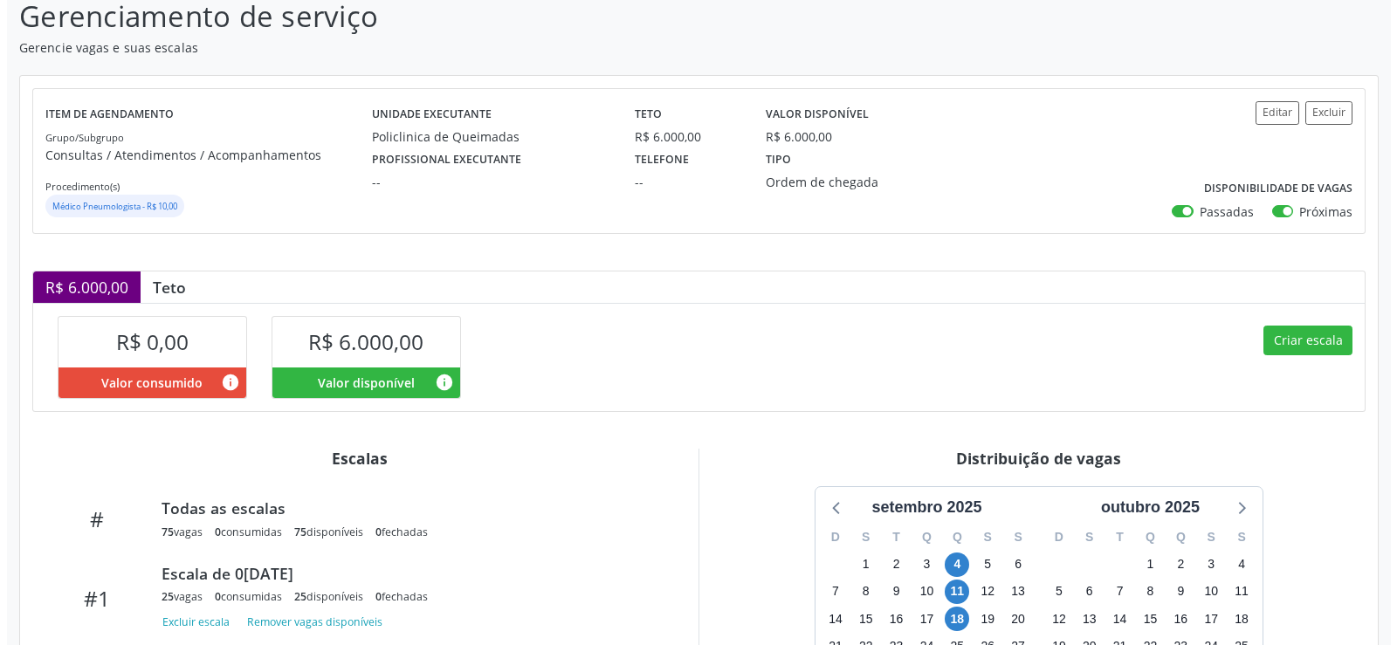
scroll to position [341, 0]
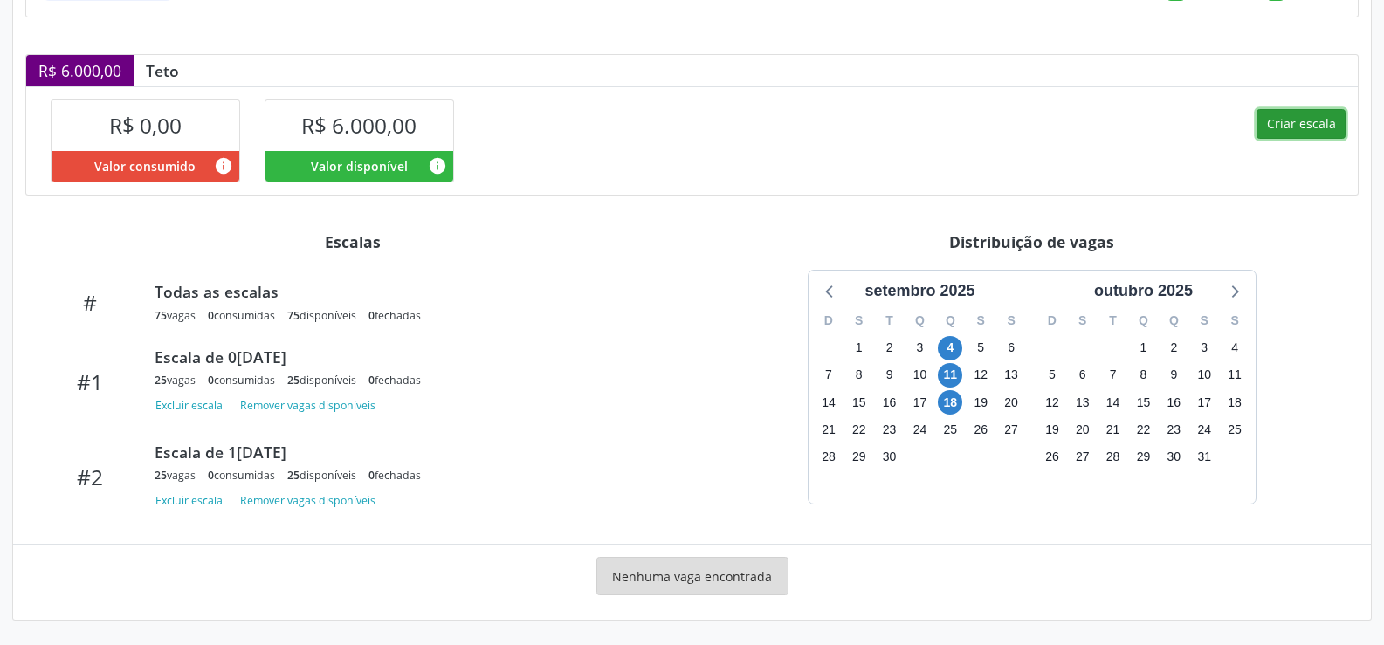
click at [1291, 119] on button "Criar escala" at bounding box center [1301, 124] width 89 height 30
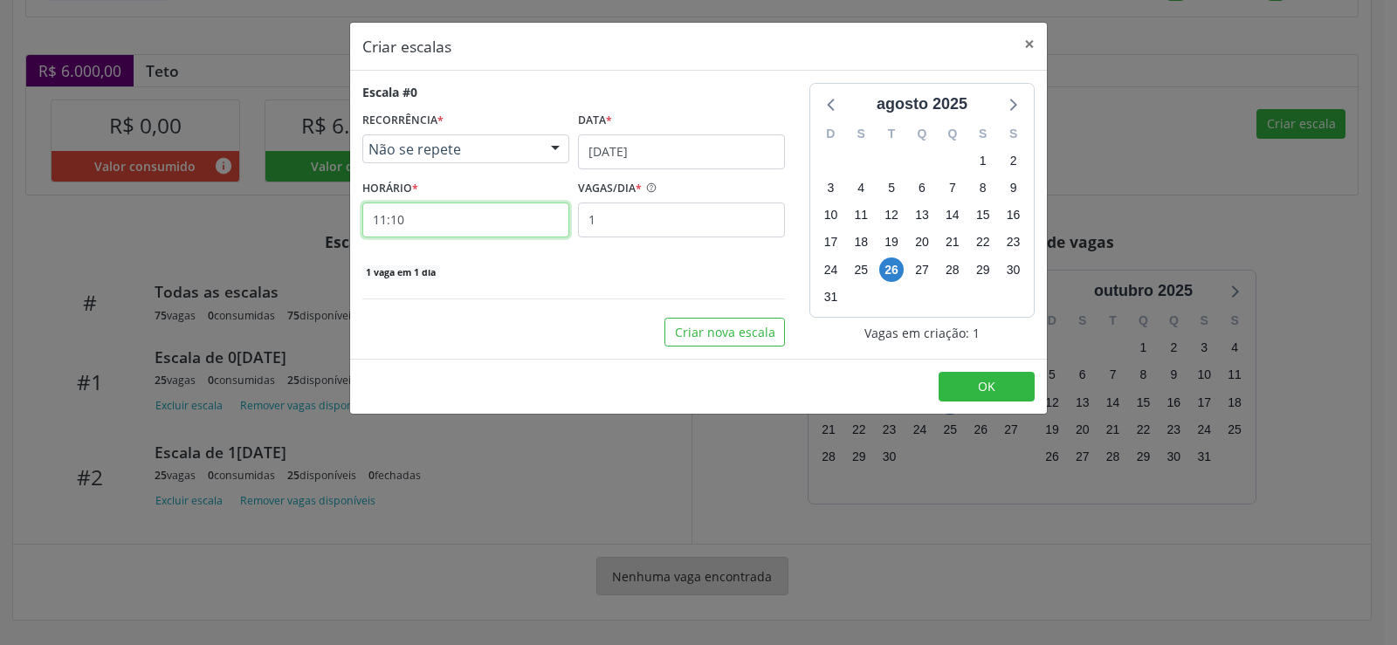
click at [418, 225] on input "11:10" at bounding box center [465, 220] width 207 height 35
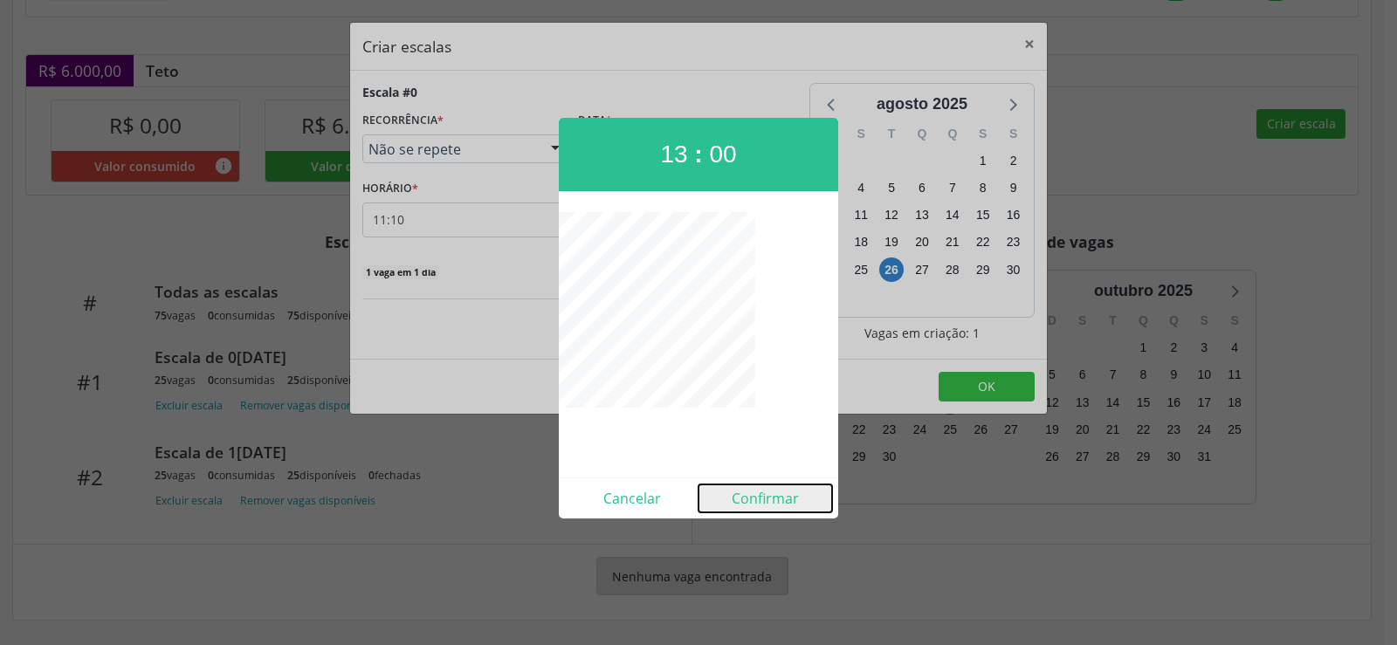
click at [766, 495] on button "Confirmar" at bounding box center [766, 499] width 134 height 28
type input "13:00"
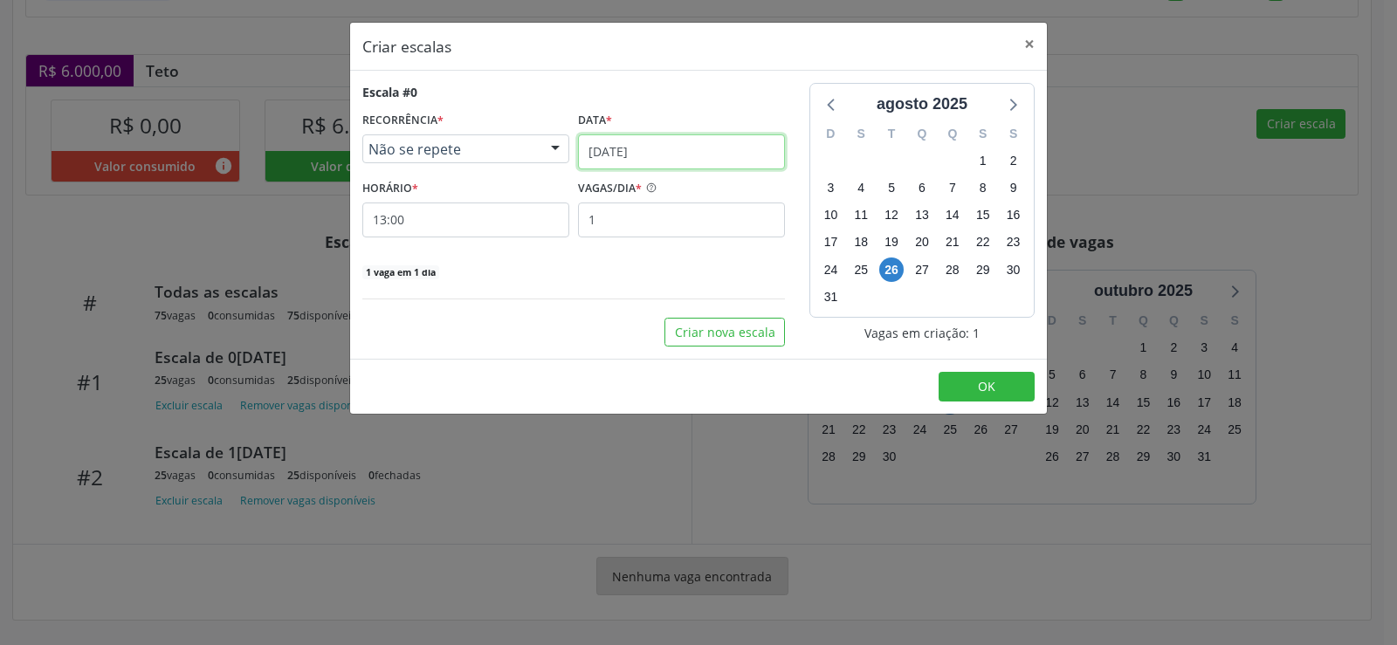
click at [767, 153] on input "[DATE]" at bounding box center [681, 151] width 207 height 35
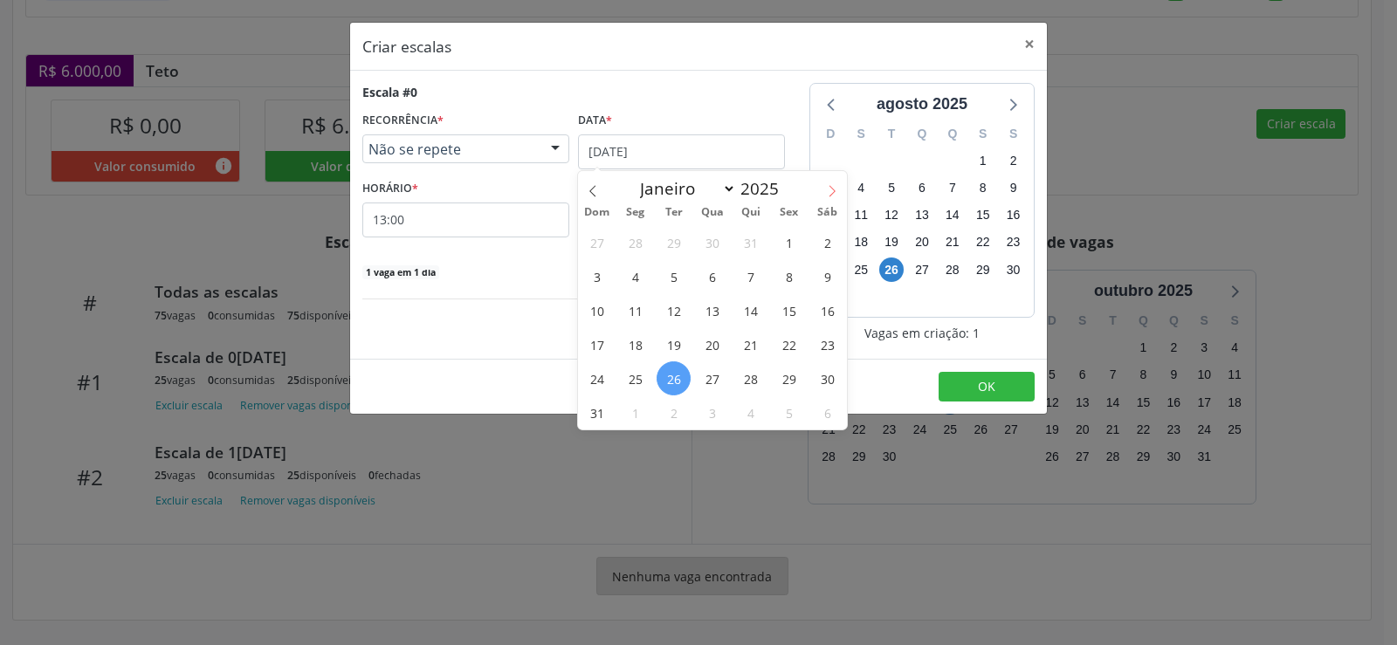
click at [840, 191] on span at bounding box center [832, 186] width 30 height 30
select select "8"
drag, startPoint x: 748, startPoint y: 348, endPoint x: 686, endPoint y: 267, distance: 101.6
click at [740, 332] on span "25" at bounding box center [751, 344] width 34 height 34
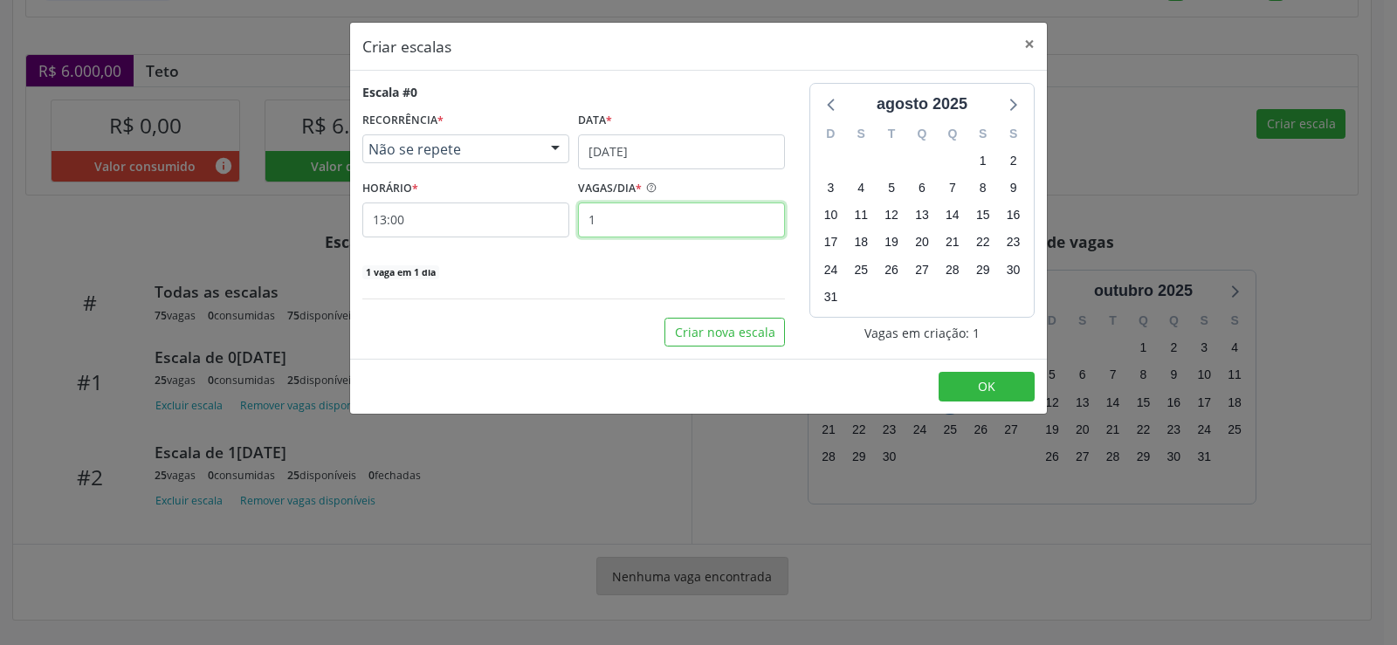
click at [618, 211] on input "1" at bounding box center [681, 220] width 207 height 35
type input "25"
click at [981, 395] on span "OK" at bounding box center [986, 386] width 17 height 17
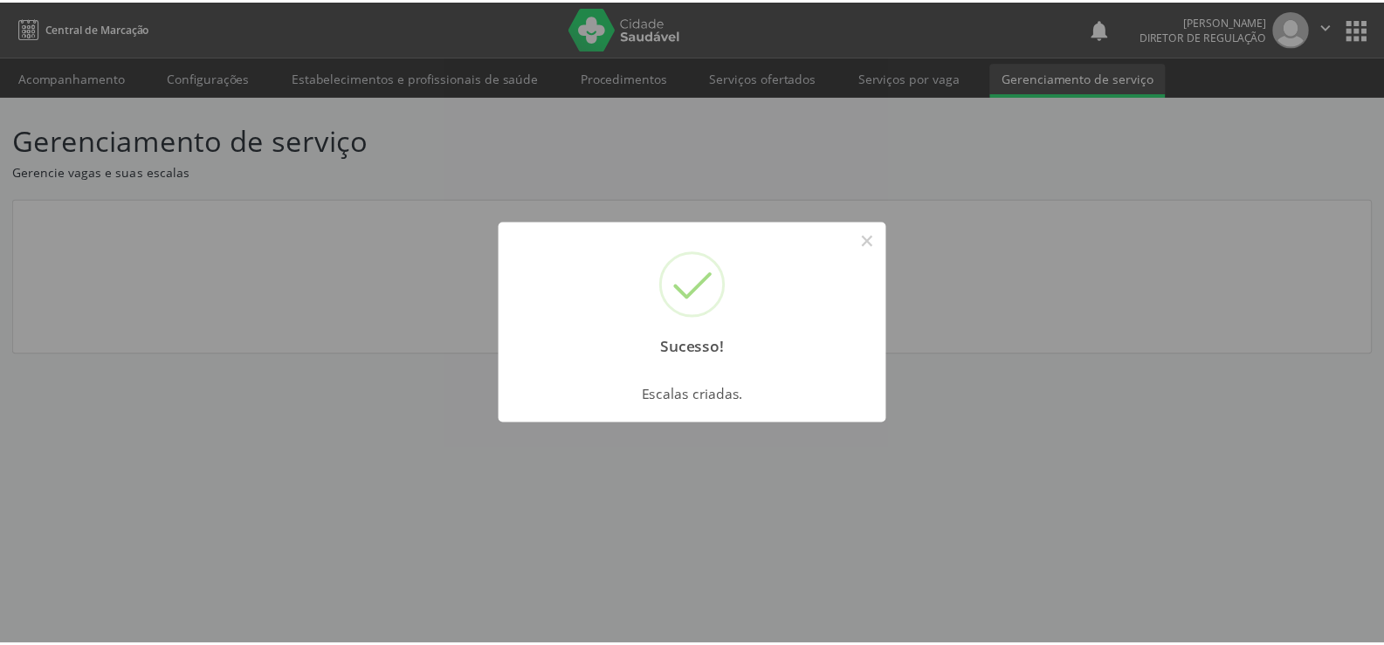
scroll to position [0, 0]
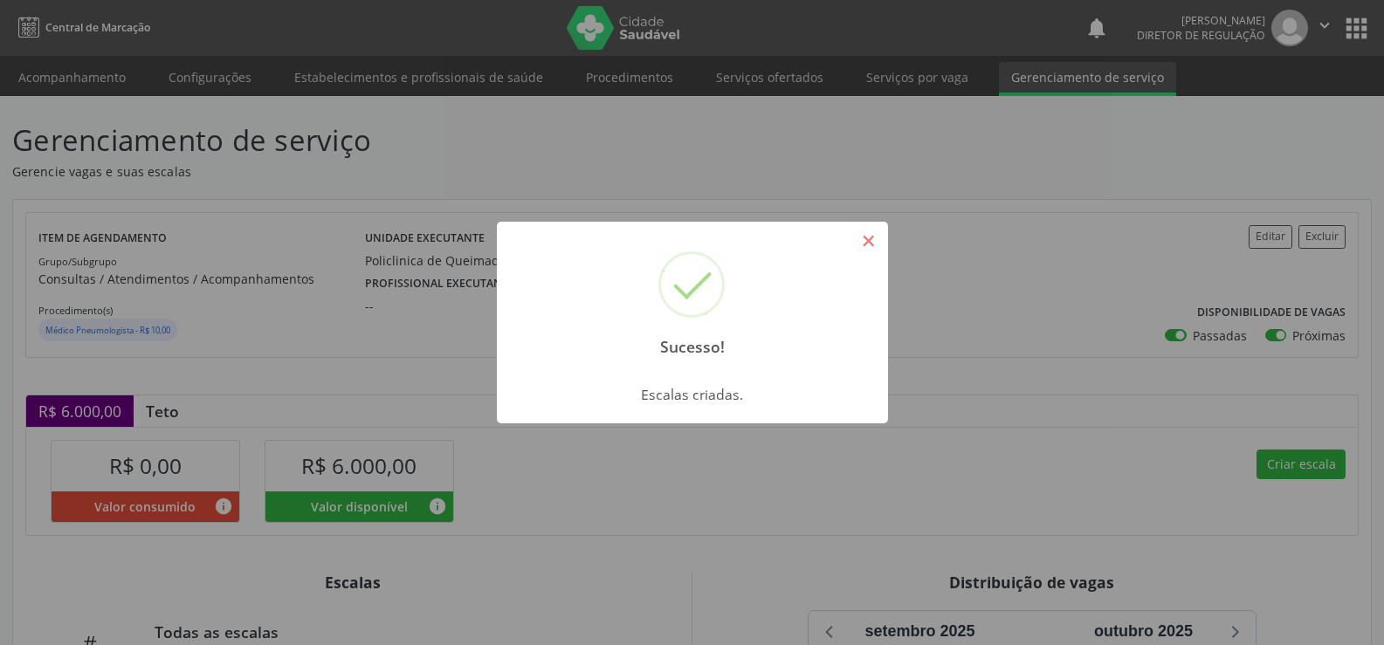
click at [868, 241] on button "×" at bounding box center [869, 241] width 30 height 30
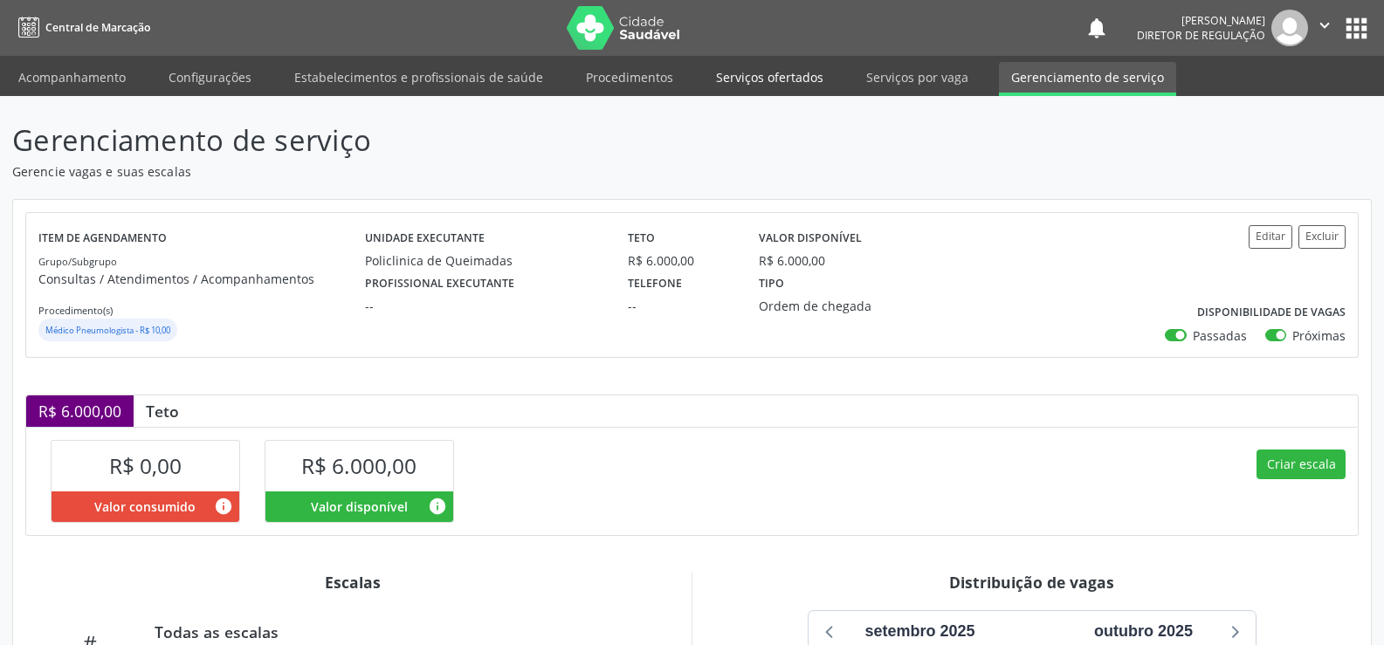
click at [778, 76] on link "Serviços ofertados" at bounding box center [770, 77] width 132 height 31
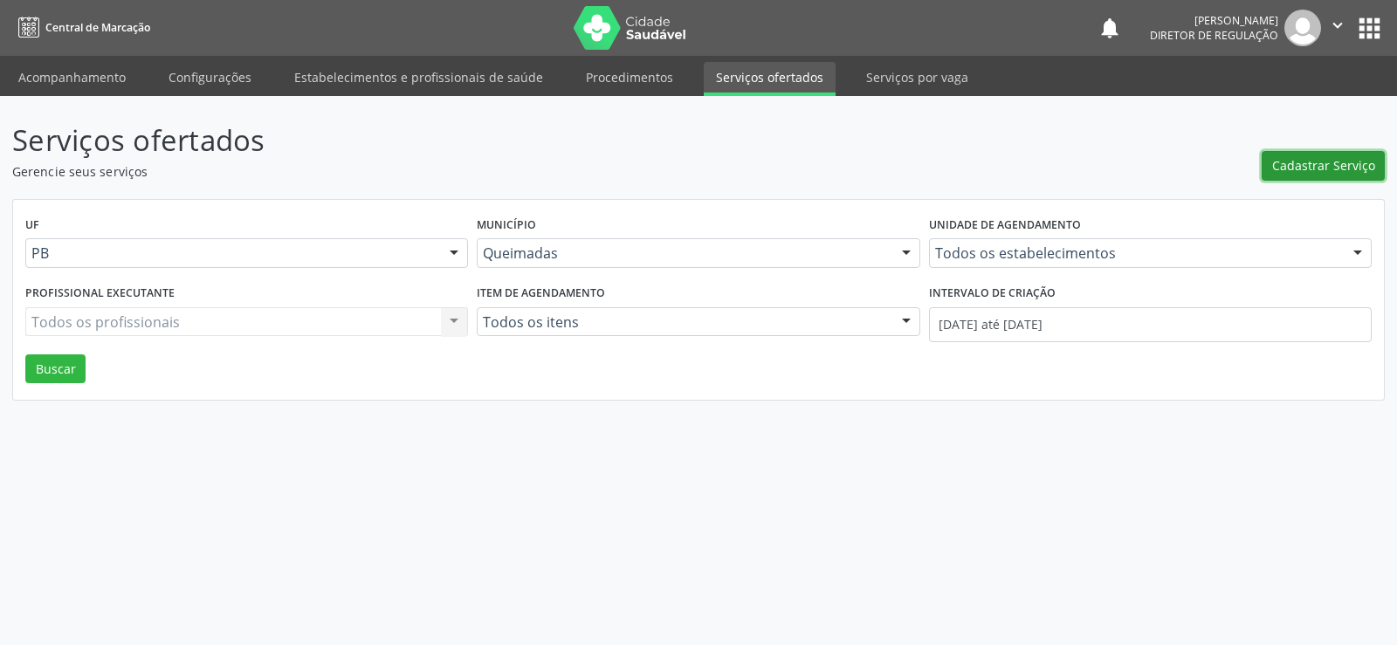
click at [1333, 169] on span "Cadastrar Serviço" at bounding box center [1323, 165] width 103 height 18
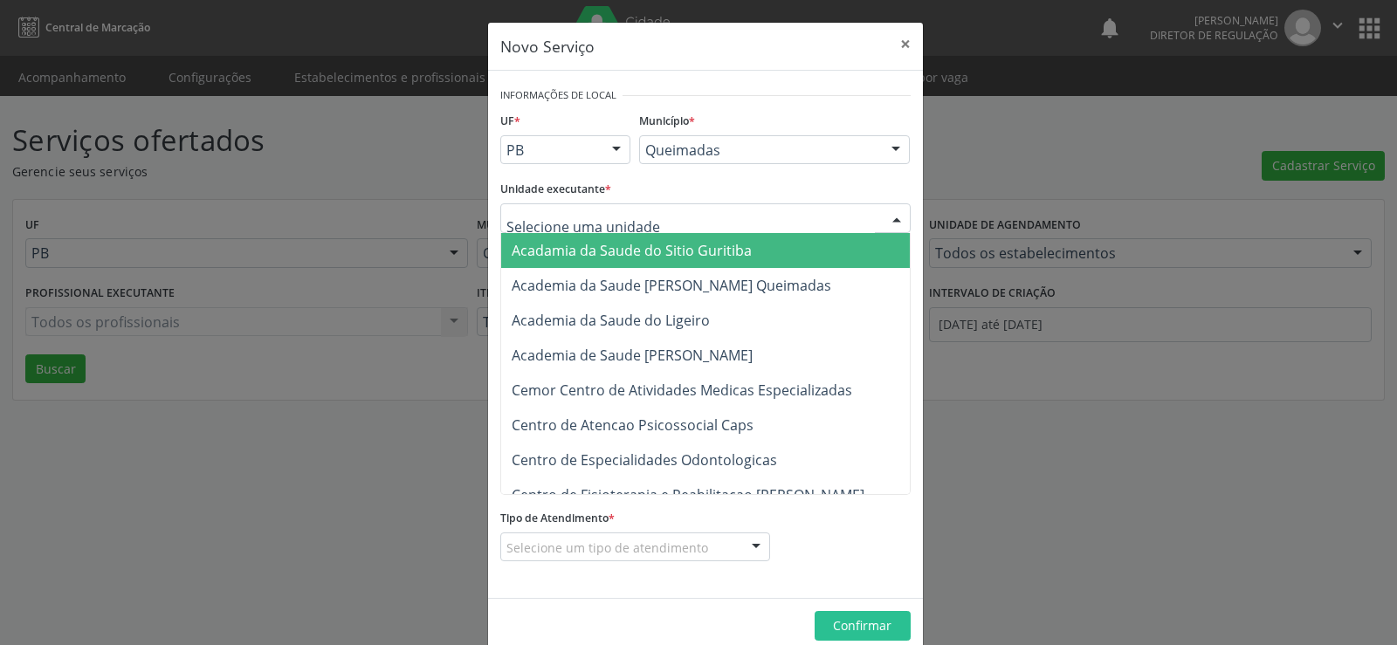
click at [886, 215] on div at bounding box center [897, 219] width 26 height 30
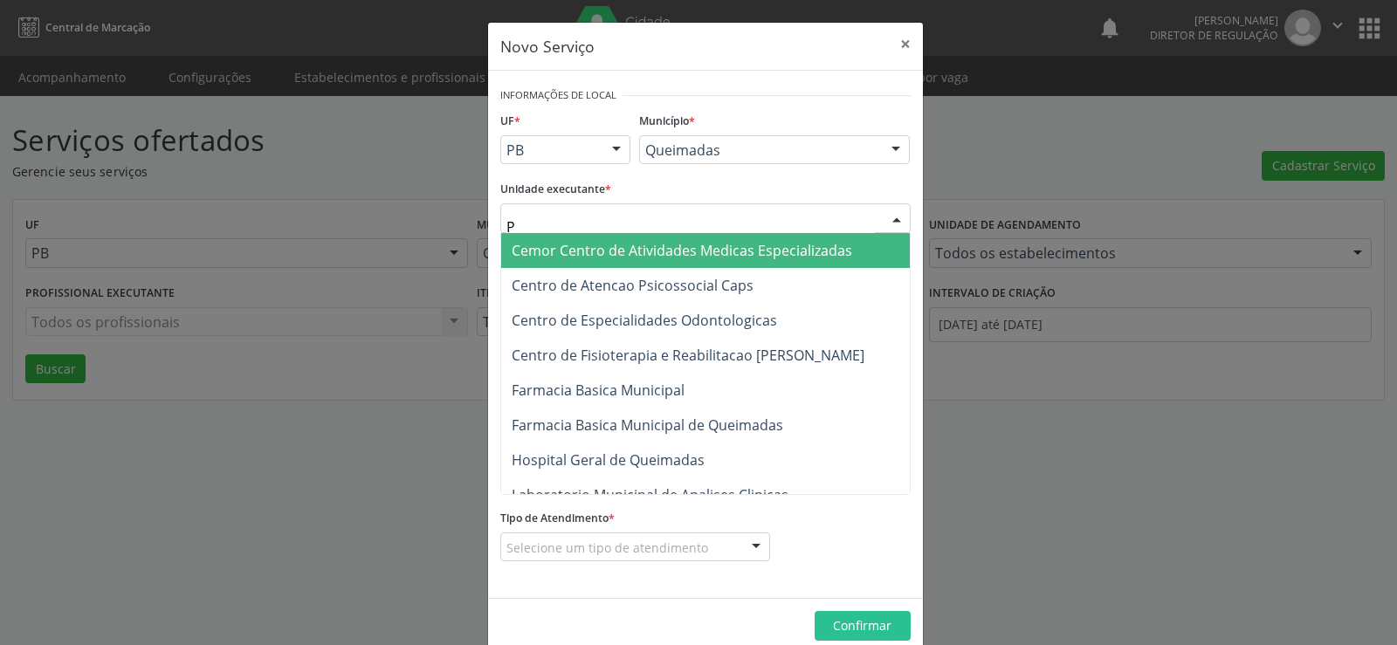
type input "PO"
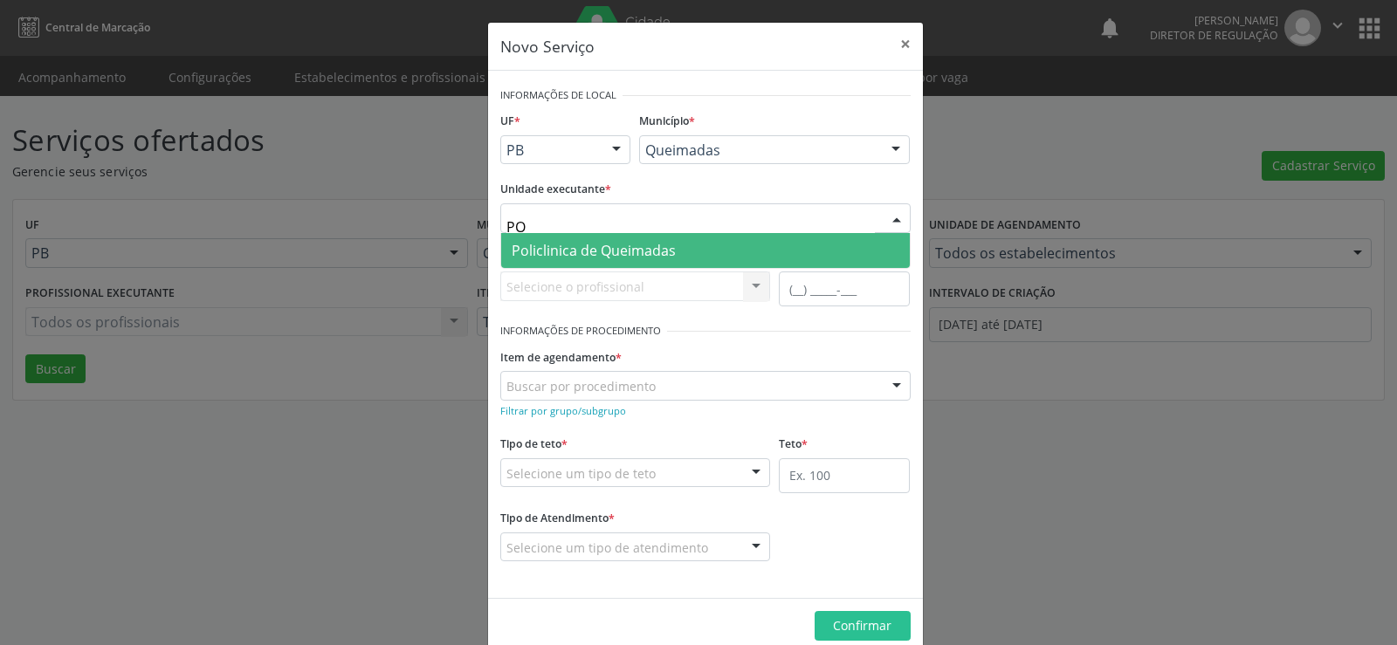
click at [786, 252] on span "Policlinica de Queimadas" at bounding box center [705, 250] width 409 height 35
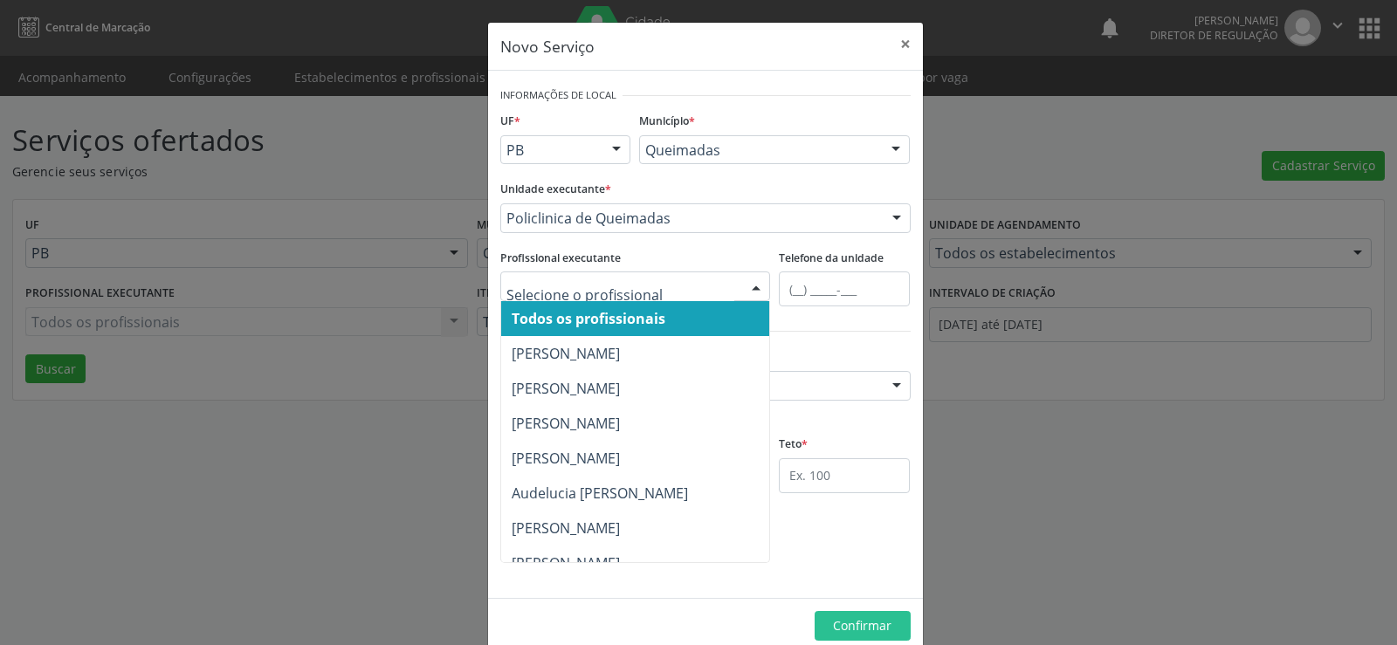
click at [753, 288] on div at bounding box center [756, 287] width 26 height 30
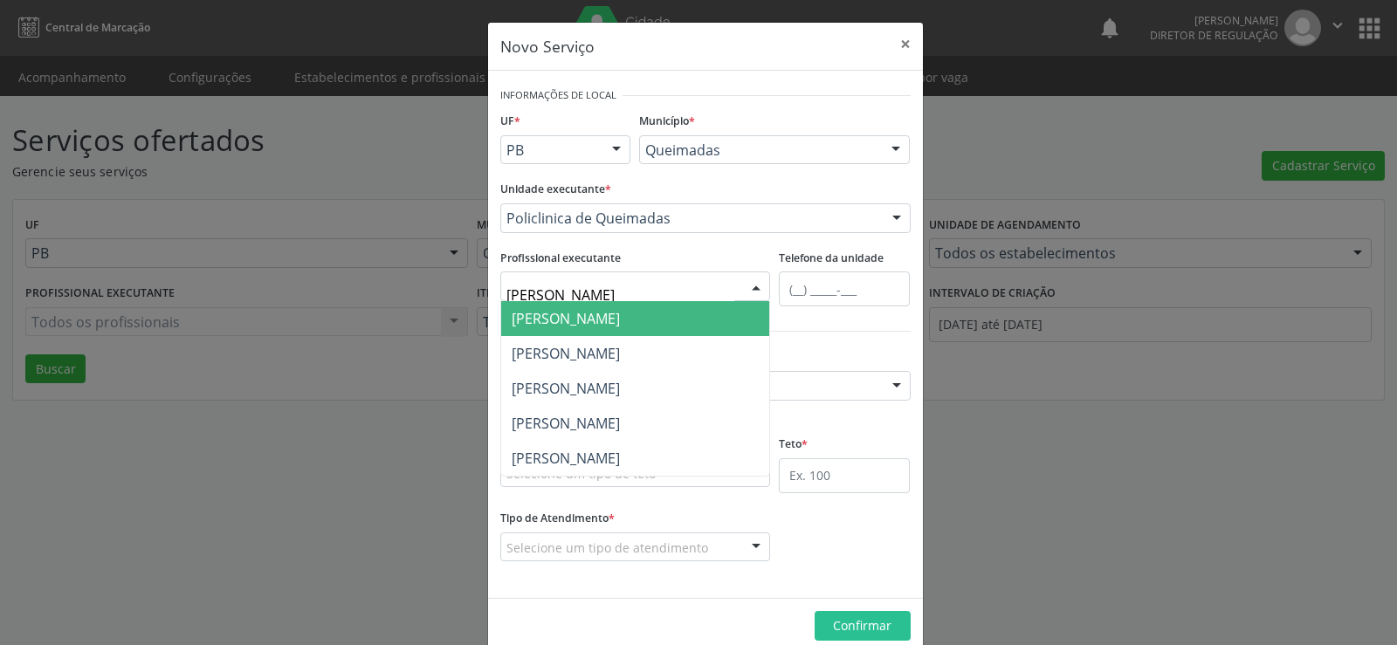
scroll to position [30, 0]
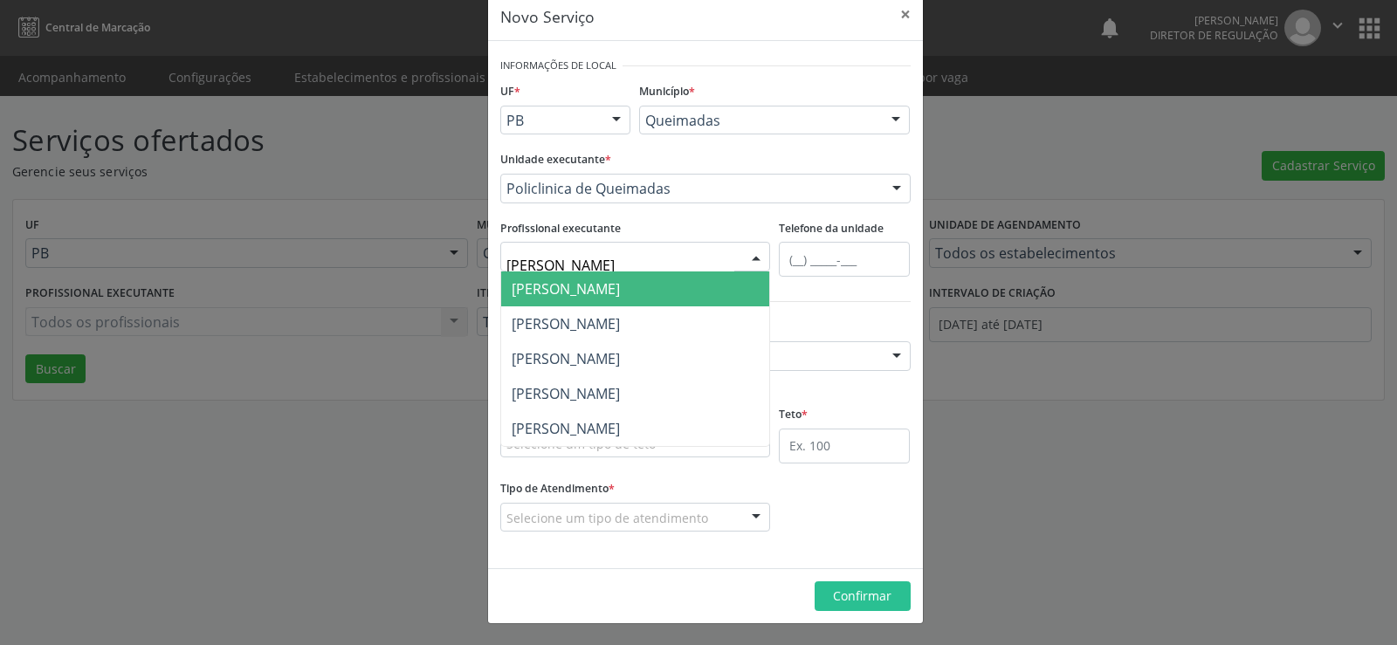
click at [546, 261] on input "[PERSON_NAME]" at bounding box center [620, 265] width 229 height 35
type input "J"
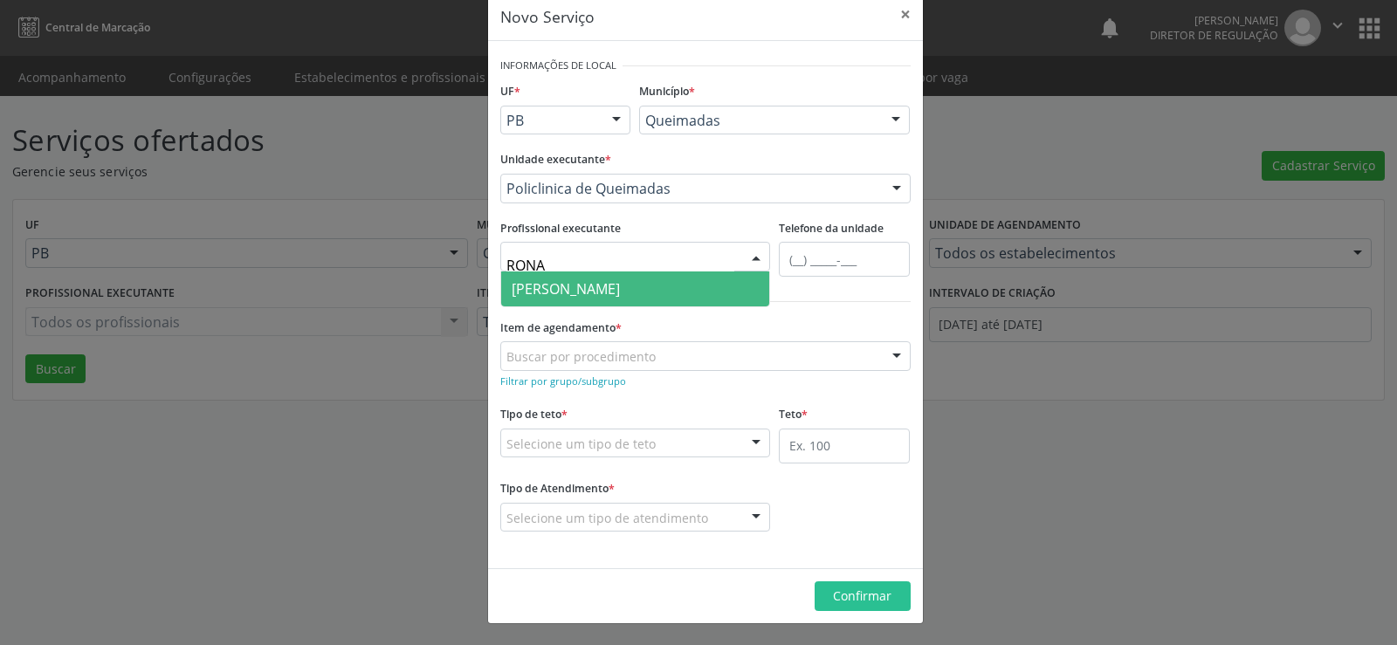
type input "RONAL"
click at [598, 282] on span "[PERSON_NAME]" at bounding box center [566, 288] width 108 height 19
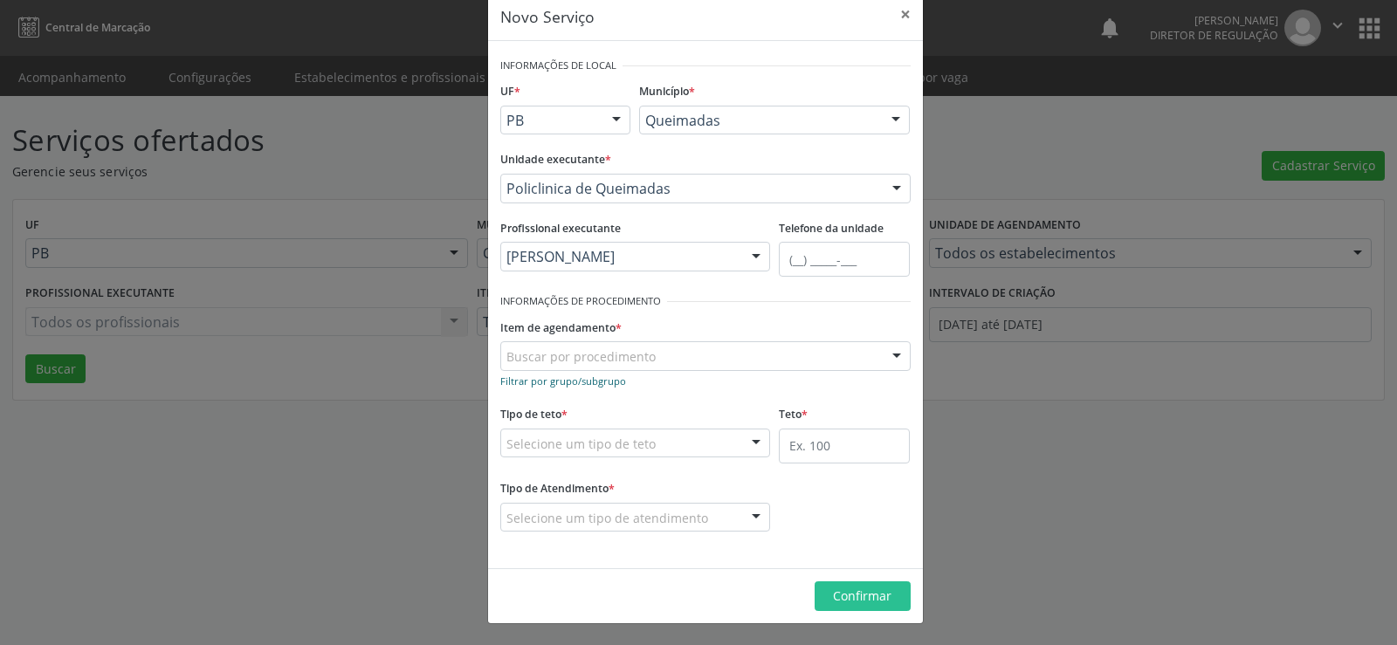
click at [519, 382] on small "Filtrar por grupo/subgrupo" at bounding box center [563, 381] width 126 height 13
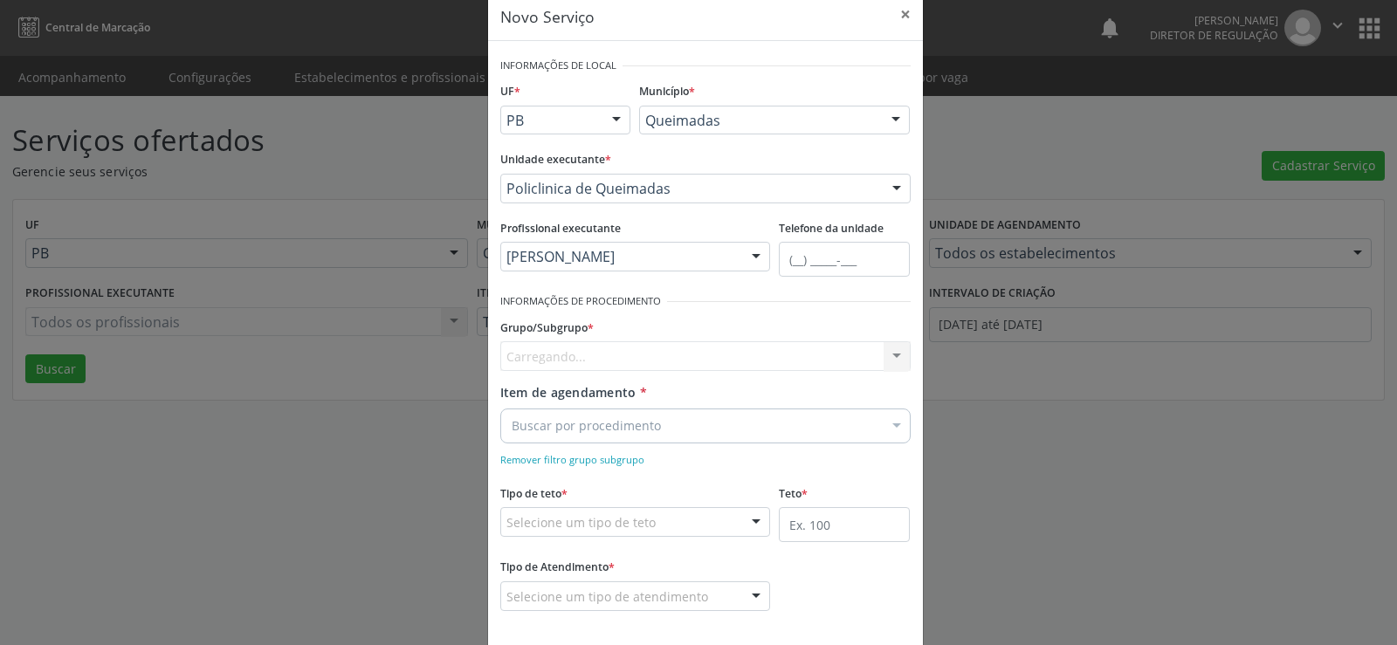
click at [544, 348] on div "Carregando... Nenhum resultado encontrado para: " " Nenhuma opção encontrada" at bounding box center [705, 356] width 410 height 30
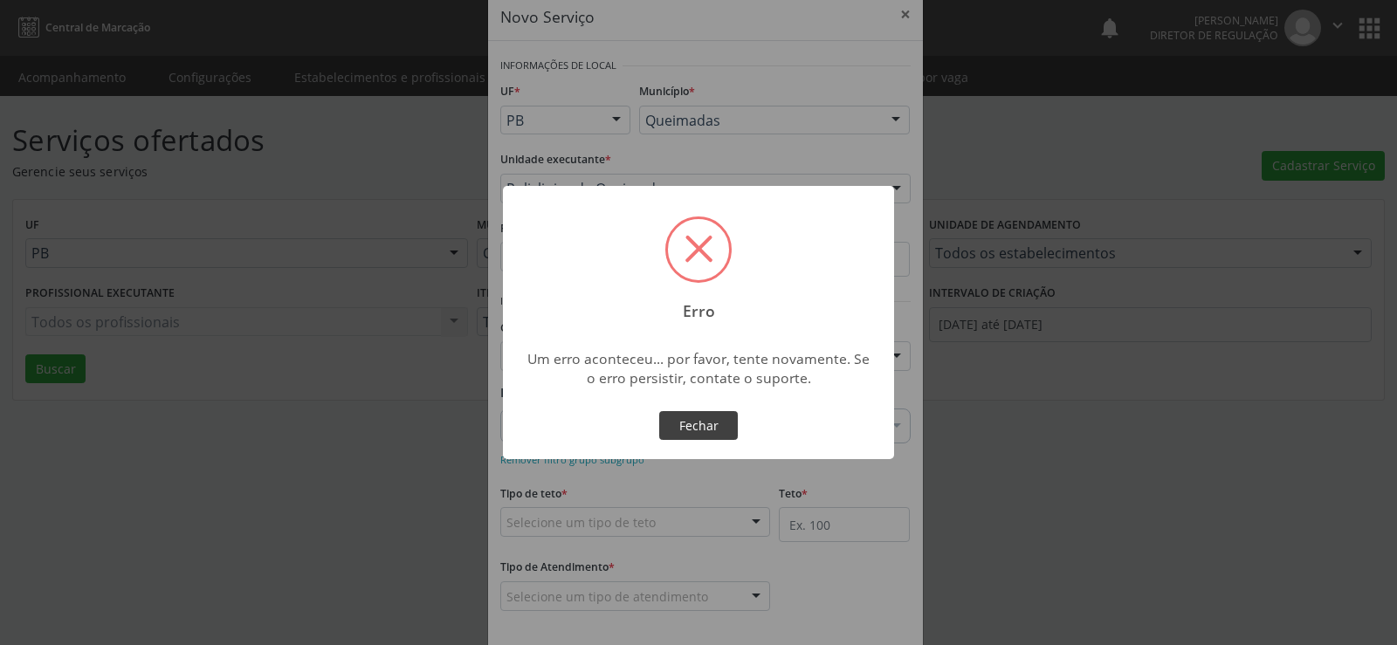
click at [716, 431] on button "Fechar" at bounding box center [698, 426] width 79 height 30
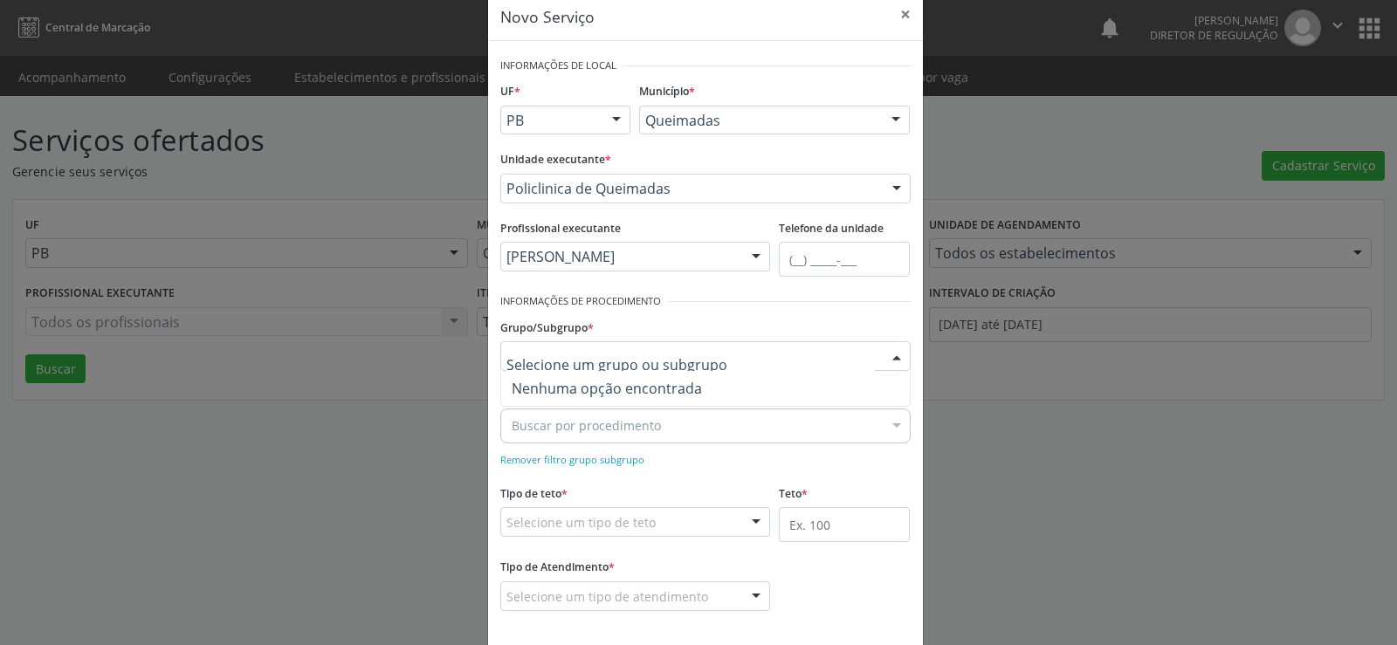
click at [568, 358] on input "text" at bounding box center [690, 365] width 369 height 35
type input "F"
drag, startPoint x: 605, startPoint y: 458, endPoint x: 606, endPoint y: 448, distance: 9.6
click at [606, 457] on small "Remover filtro grupo subgrupo" at bounding box center [572, 459] width 144 height 13
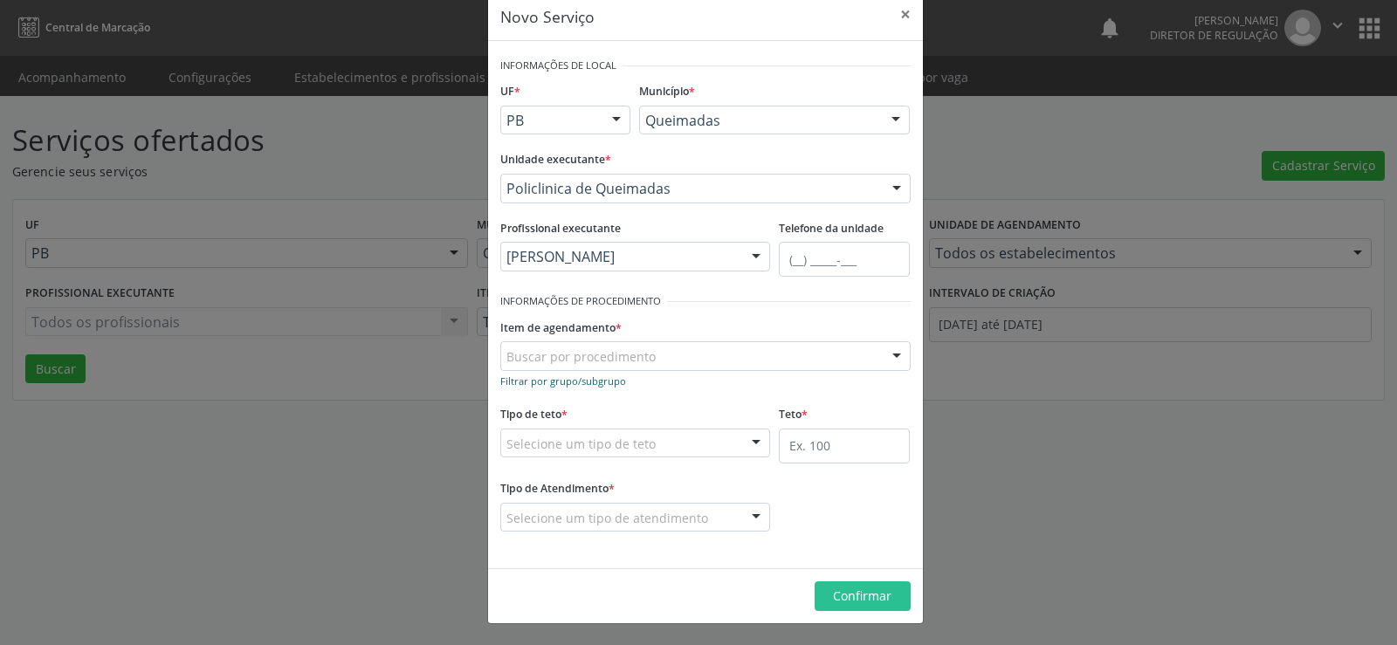
click at [554, 382] on small "Filtrar por grupo/subgrupo" at bounding box center [563, 381] width 126 height 13
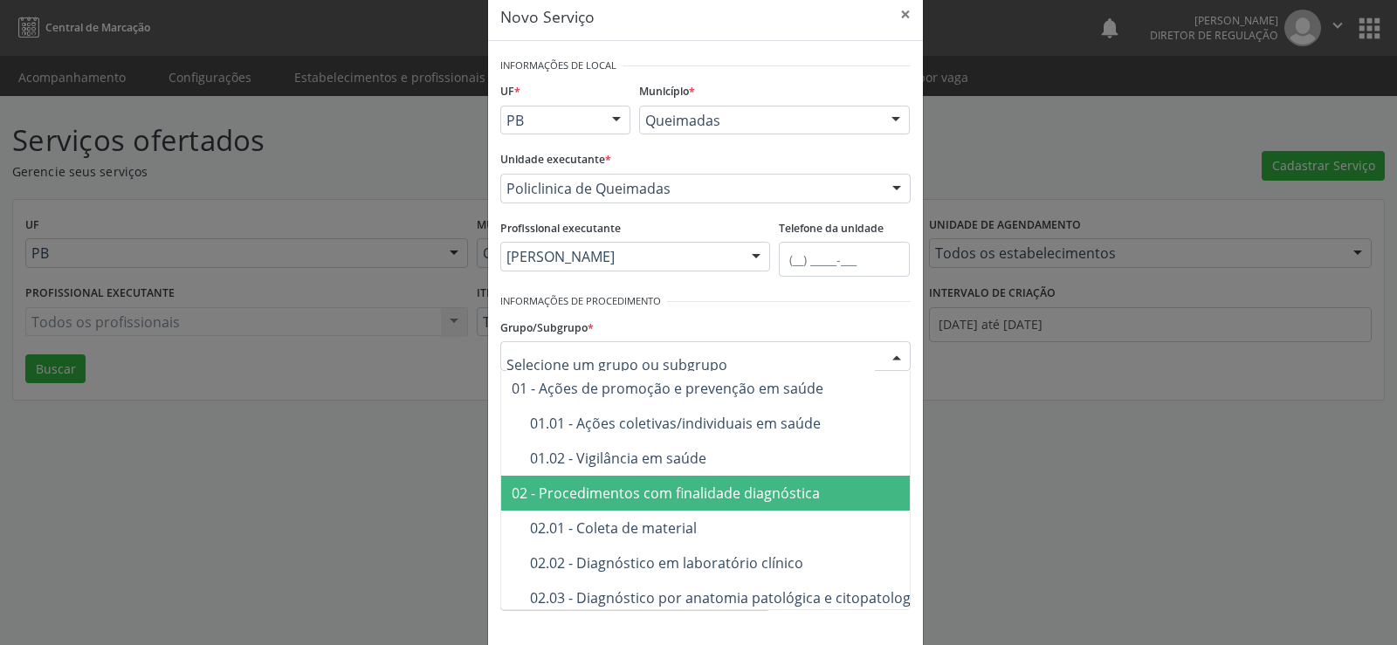
click at [679, 494] on div "02 - Procedimentos com finalidade diagnóstica" at bounding box center [816, 493] width 609 height 14
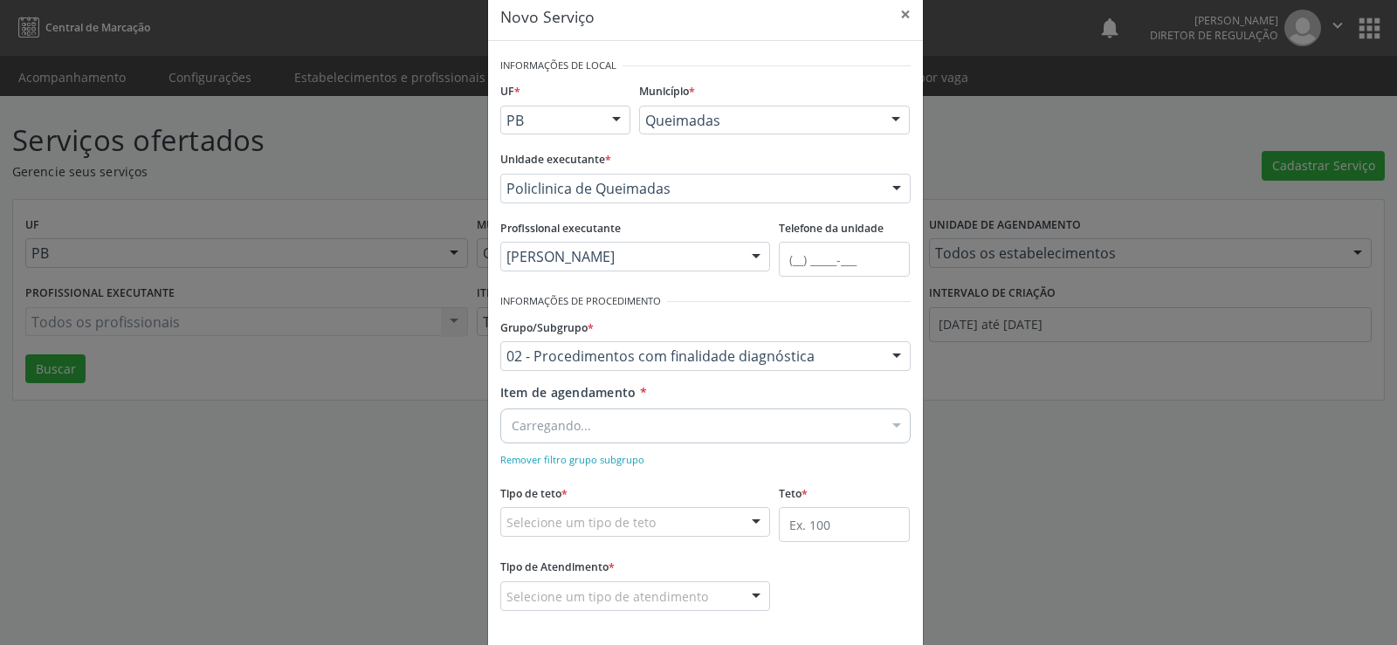
click at [606, 430] on div "Carregando..." at bounding box center [705, 426] width 410 height 35
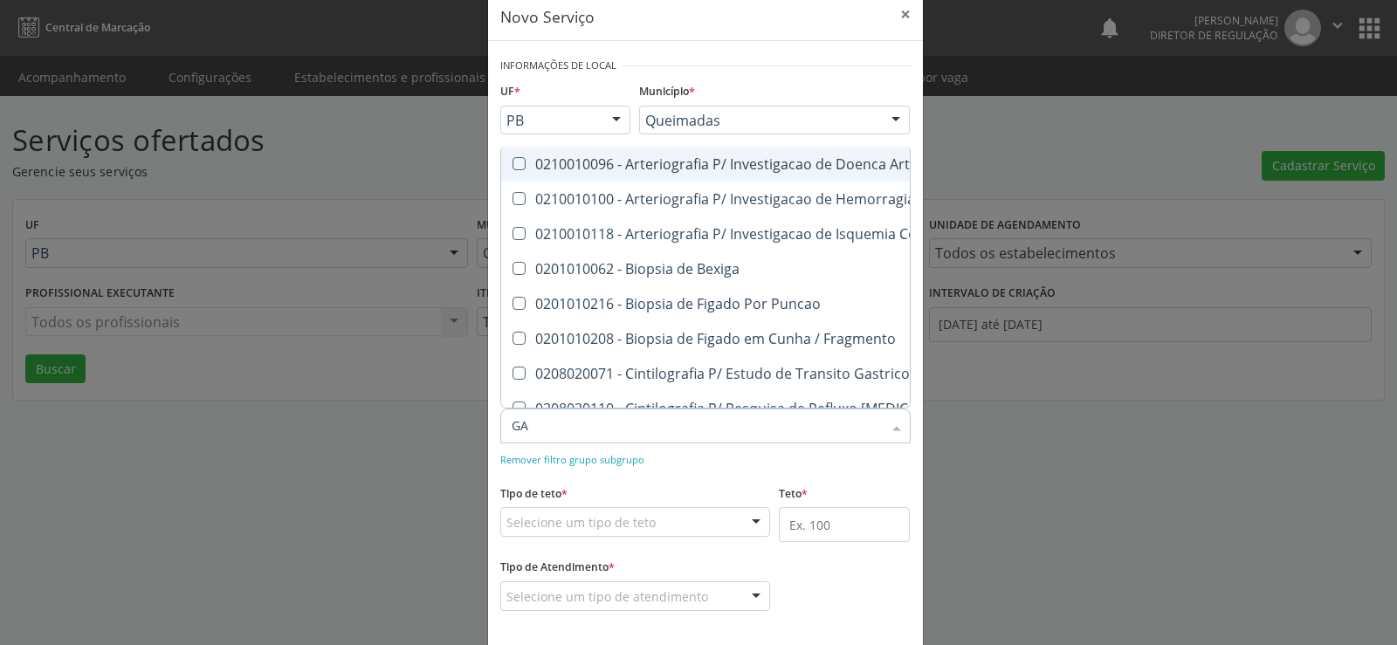
type input "G"
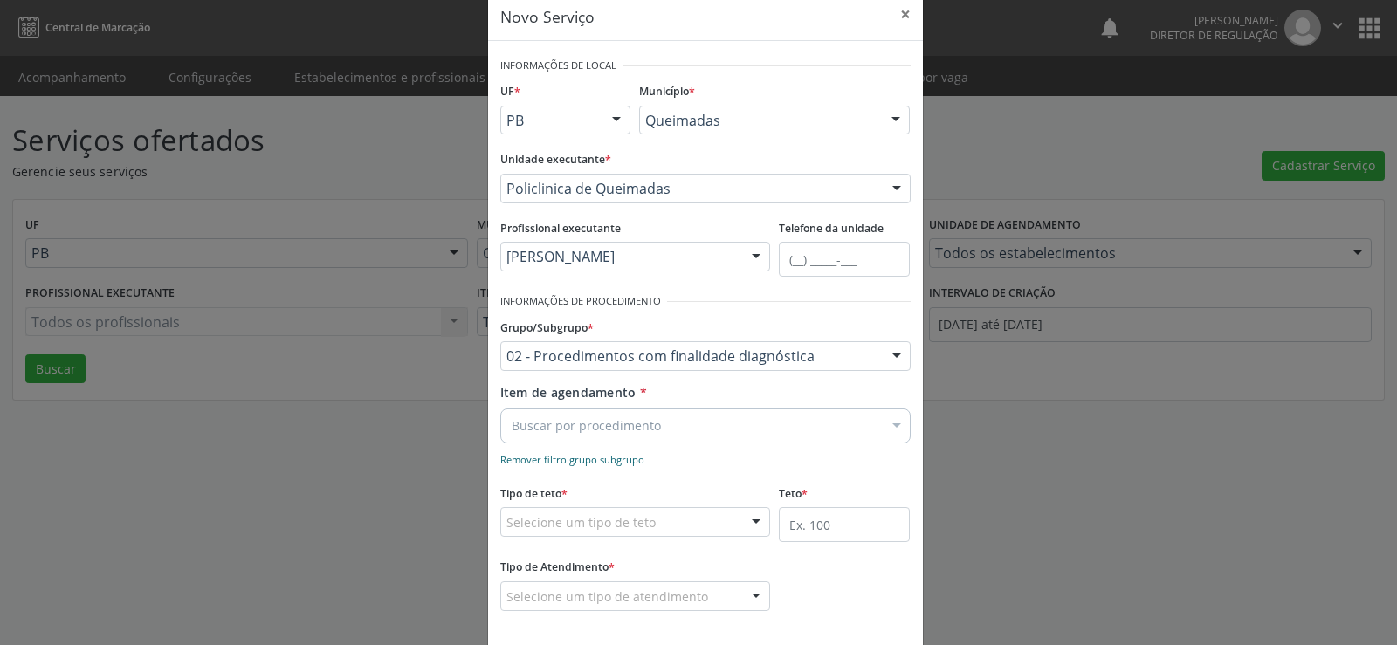
click at [568, 458] on small "Remover filtro grupo subgrupo" at bounding box center [572, 459] width 144 height 13
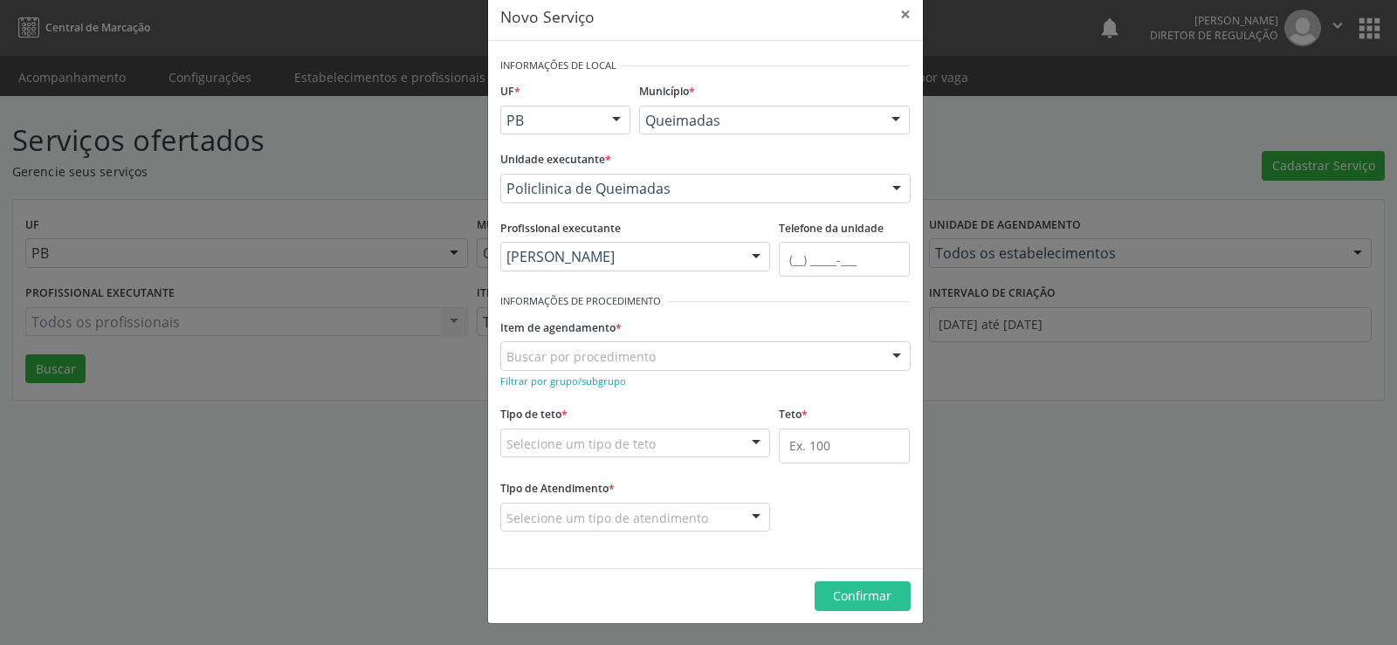
click at [888, 355] on div at bounding box center [897, 357] width 26 height 30
drag, startPoint x: 741, startPoint y: 339, endPoint x: 708, endPoint y: 346, distance: 33.1
click at [740, 341] on div "Item de agendamento * Buscar por procedimento 0604320140 - Abatacepte 125 Mg In…" at bounding box center [705, 342] width 410 height 56
click at [519, 381] on small "Filtrar por grupo/subgrupo" at bounding box center [563, 381] width 126 height 13
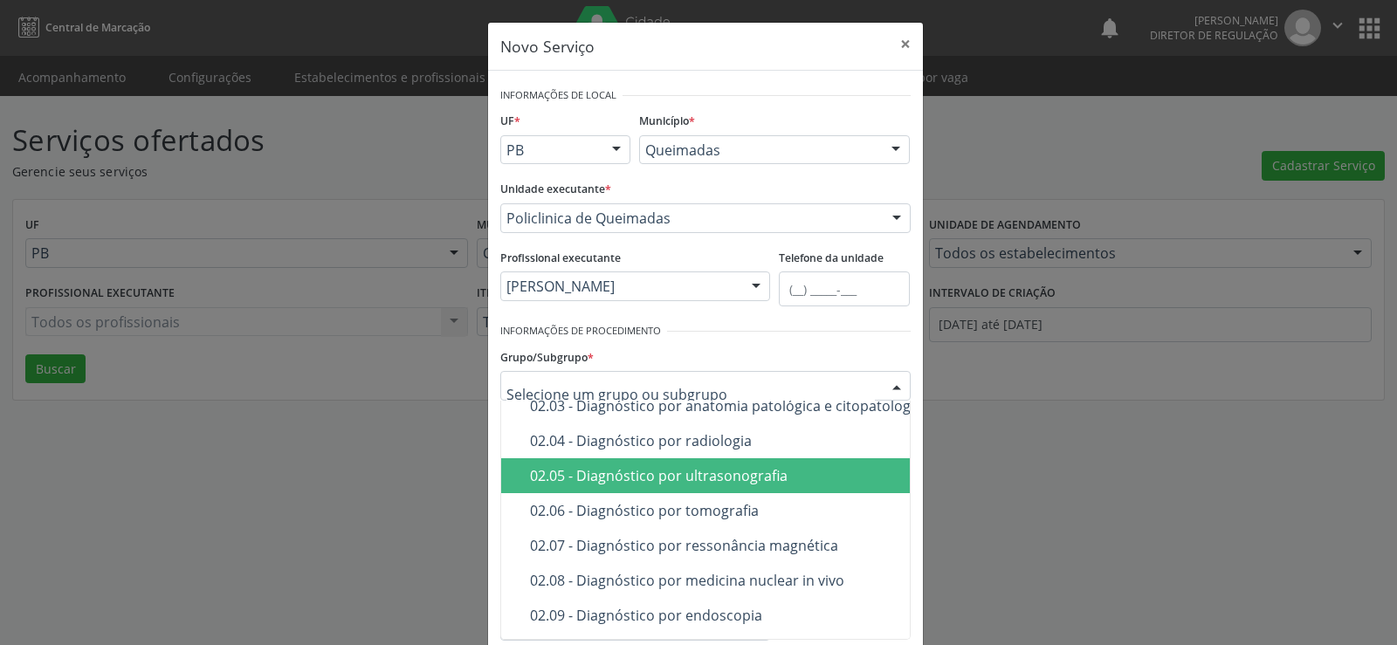
scroll to position [262, 0]
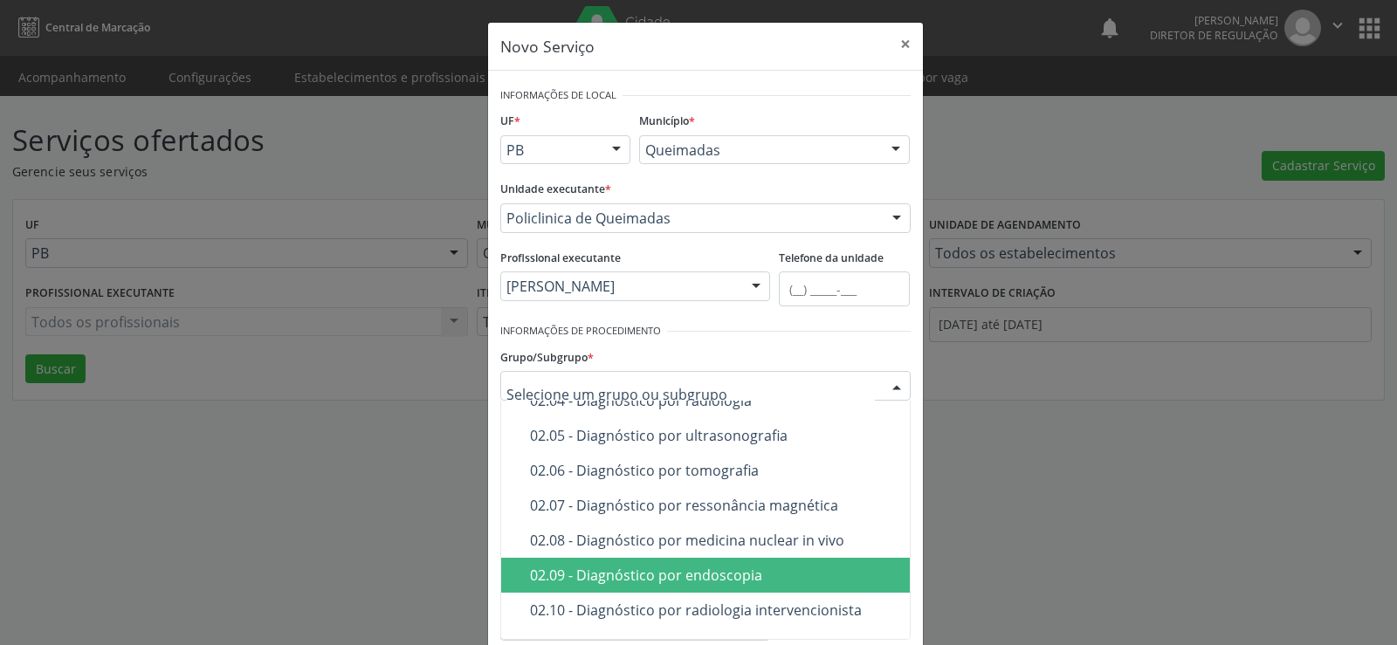
click at [686, 572] on div "02.09 - Diagnóstico por endoscopia" at bounding box center [825, 575] width 590 height 14
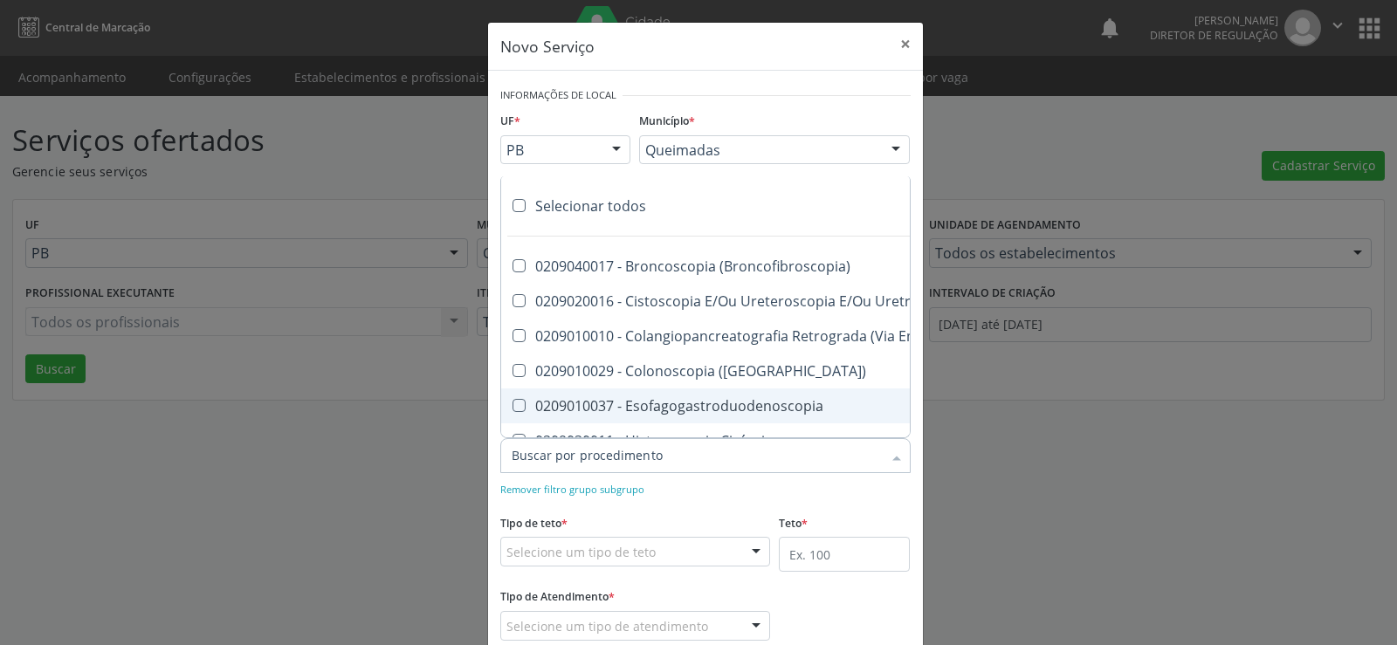
click at [515, 403] on Esofagogastroduodenoscopia at bounding box center [519, 405] width 13 height 13
click at [513, 403] on Esofagogastroduodenoscopia "checkbox" at bounding box center [506, 405] width 11 height 11
checkbox Esofagogastroduodenoscopia "true"
checkbox Uretroscopia "true"
checkbox Esofagogastroduodenoscopia "false"
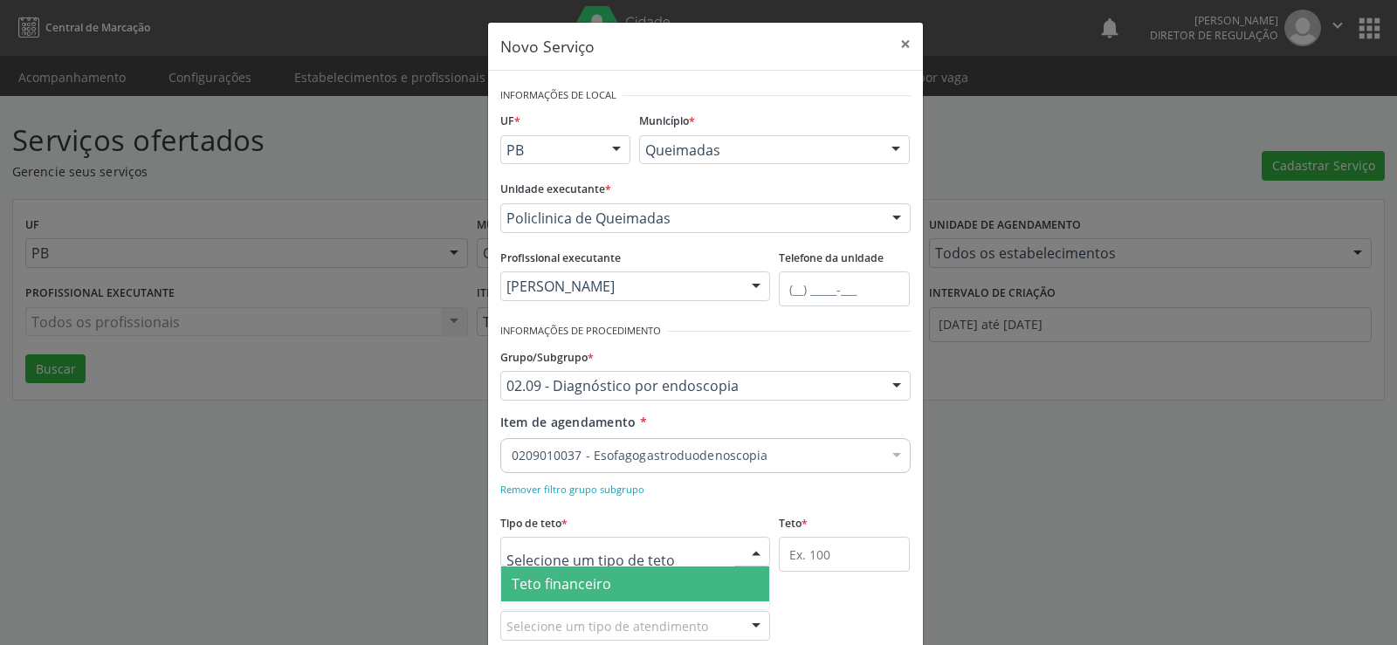
click at [753, 553] on div at bounding box center [756, 553] width 26 height 30
drag, startPoint x: 701, startPoint y: 591, endPoint x: 724, endPoint y: 562, distance: 36.7
click at [701, 590] on span "Teto financeiro" at bounding box center [635, 584] width 269 height 35
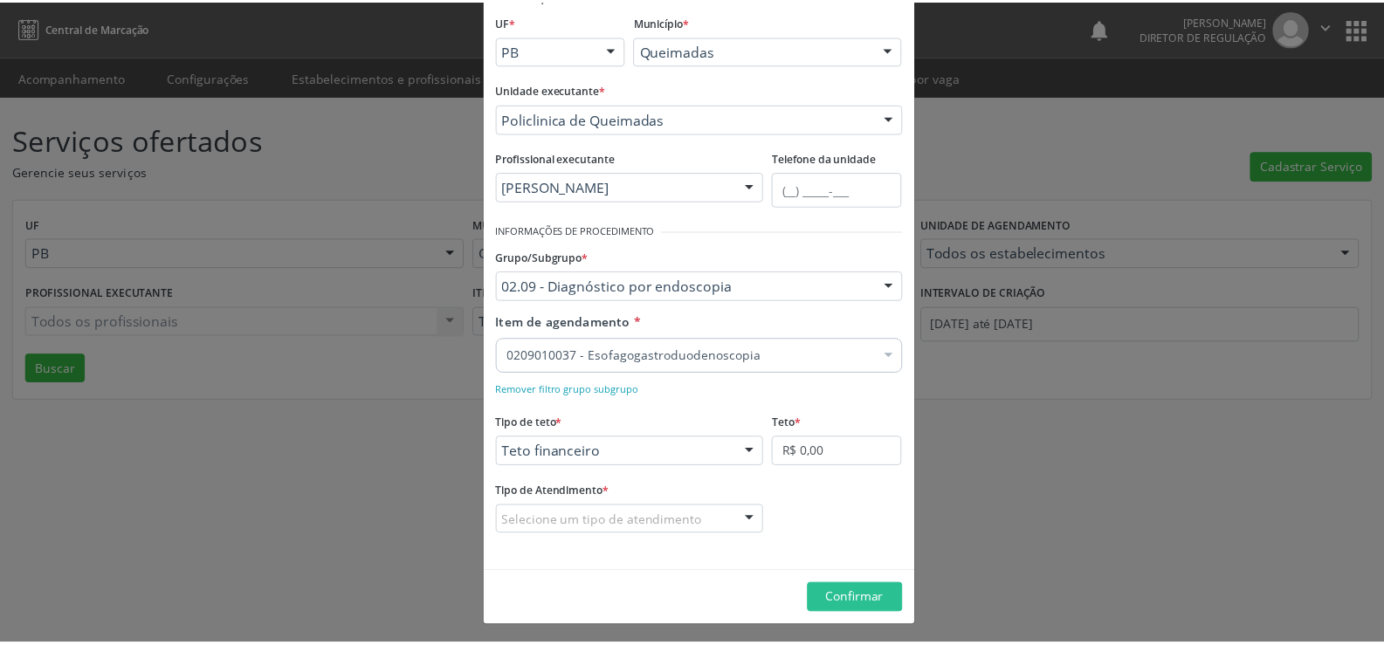
scroll to position [103, 0]
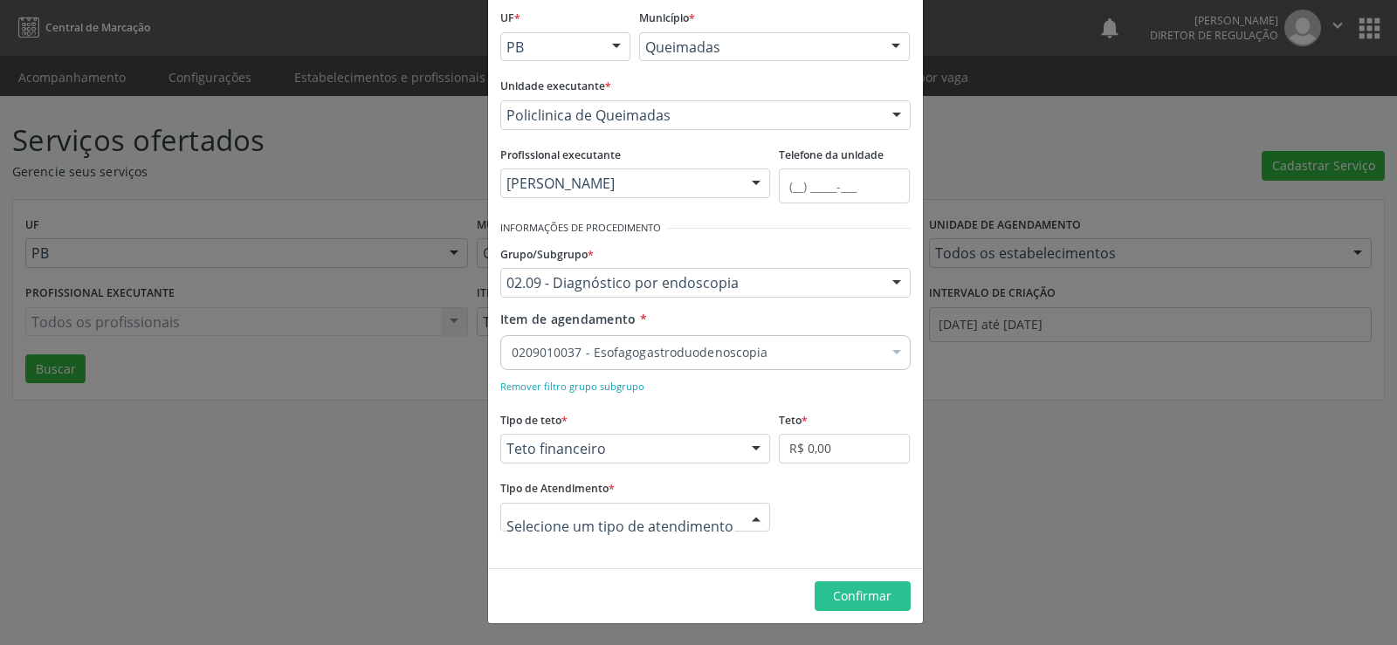
click at [752, 513] on div at bounding box center [756, 519] width 26 height 30
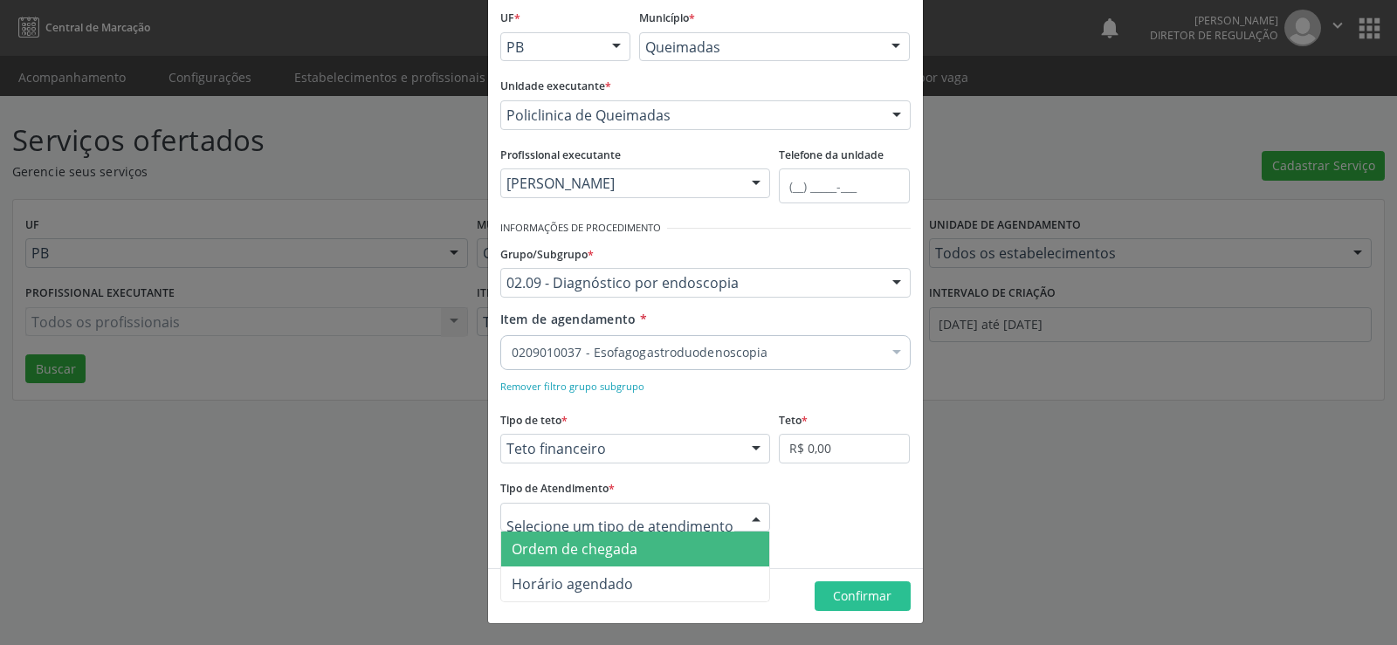
drag, startPoint x: 718, startPoint y: 552, endPoint x: 740, endPoint y: 526, distance: 34.1
click at [721, 552] on span "Ordem de chegada" at bounding box center [635, 549] width 269 height 35
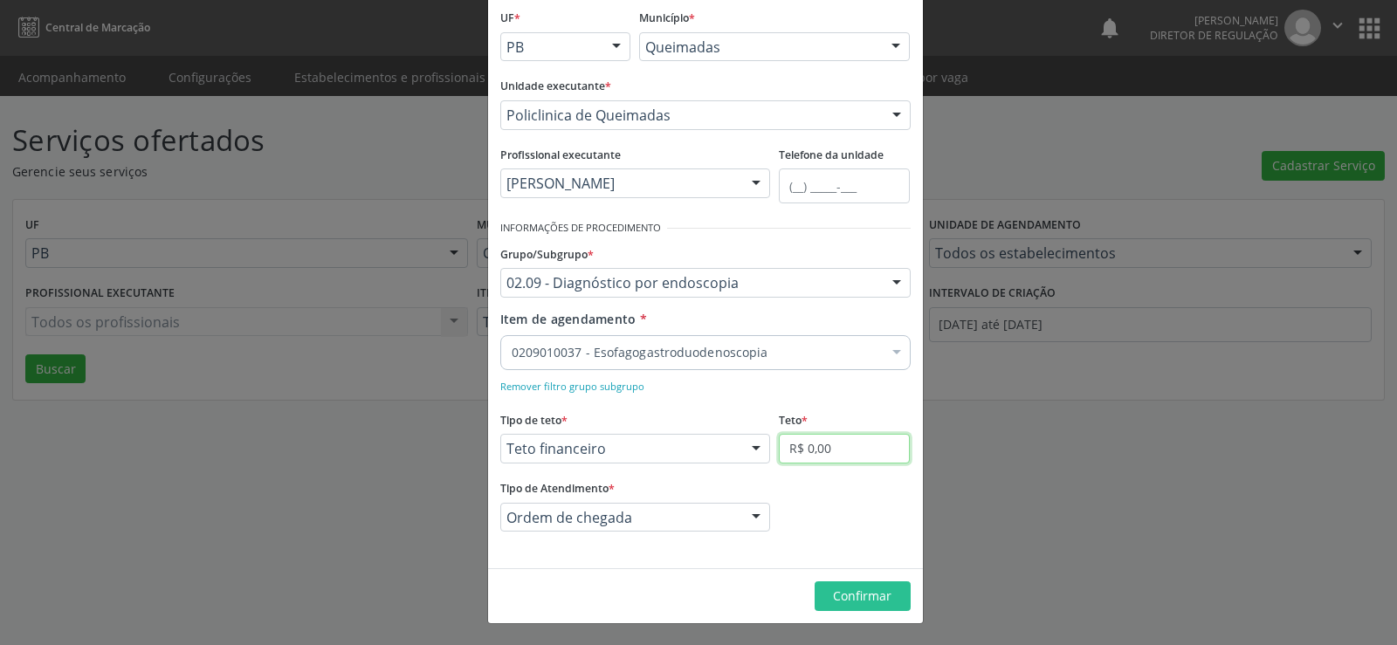
click at [835, 445] on input "R$ 0,00" at bounding box center [844, 449] width 131 height 30
type input "R$ 6.000,00"
click at [877, 593] on span "Confirmar" at bounding box center [862, 596] width 59 height 17
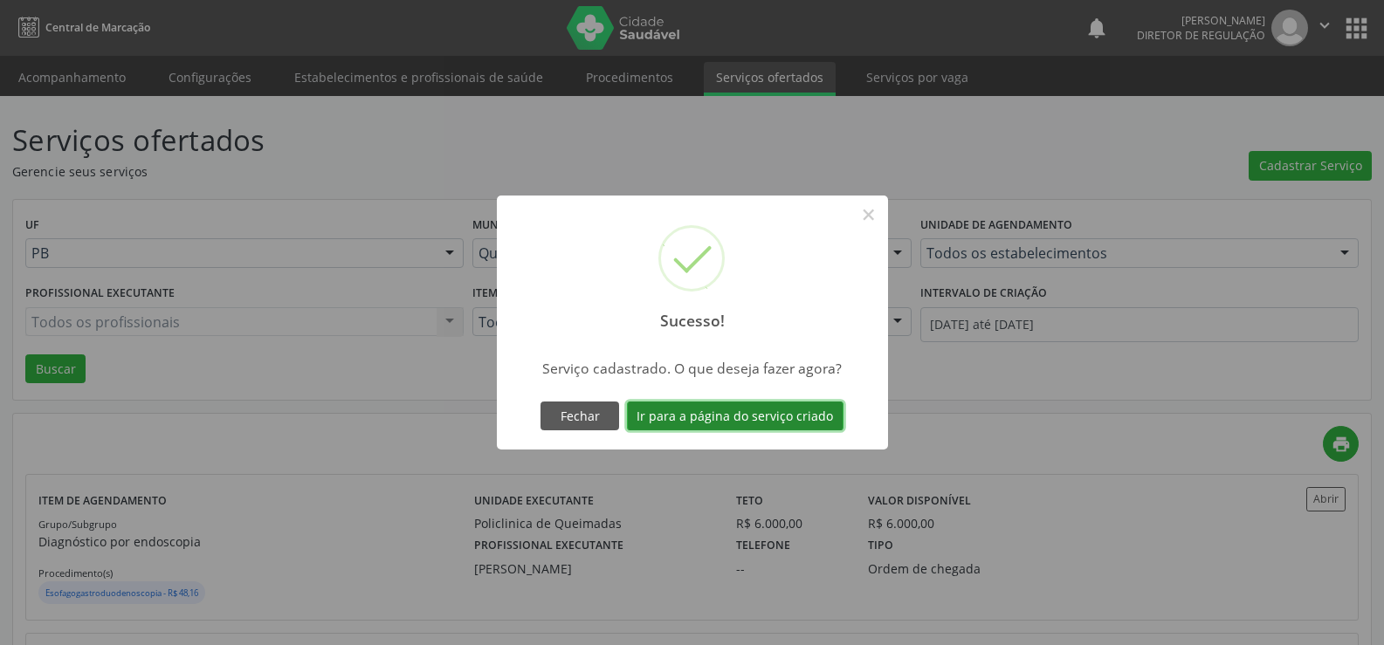
click at [747, 420] on button "Ir para a página do serviço criado" at bounding box center [735, 417] width 217 height 30
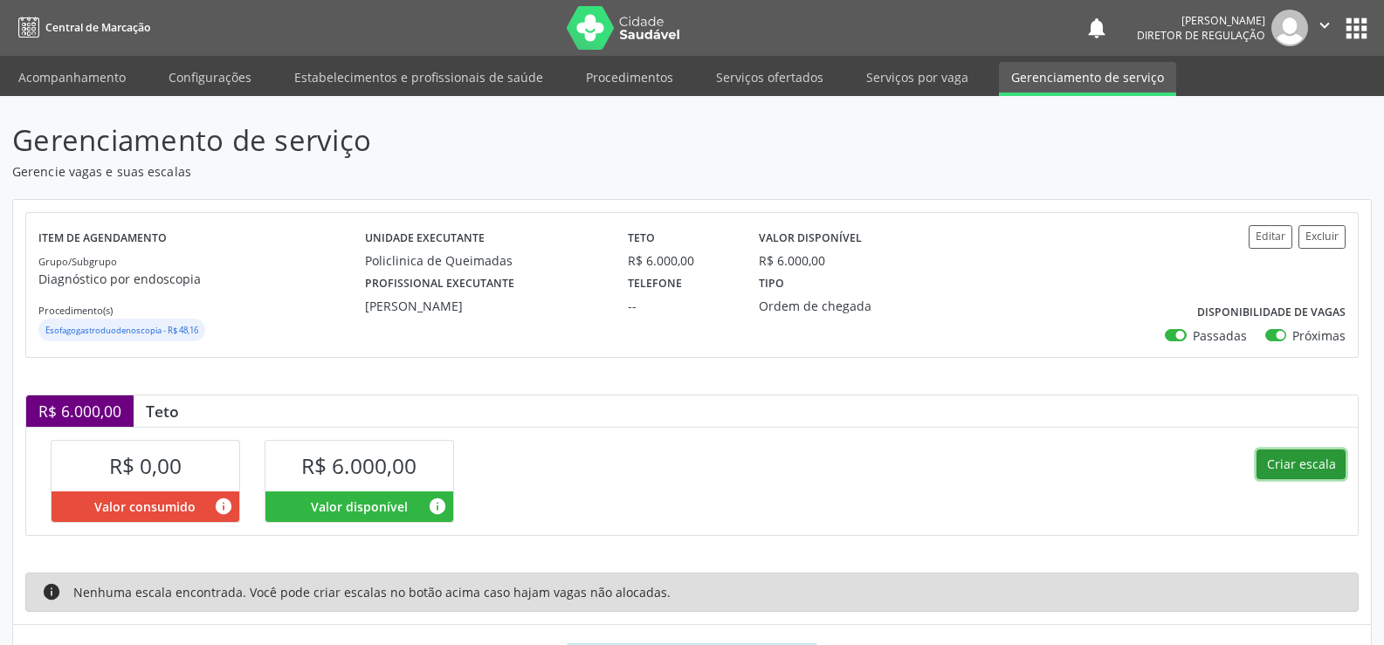
click at [1322, 462] on button "Criar escala" at bounding box center [1301, 465] width 89 height 30
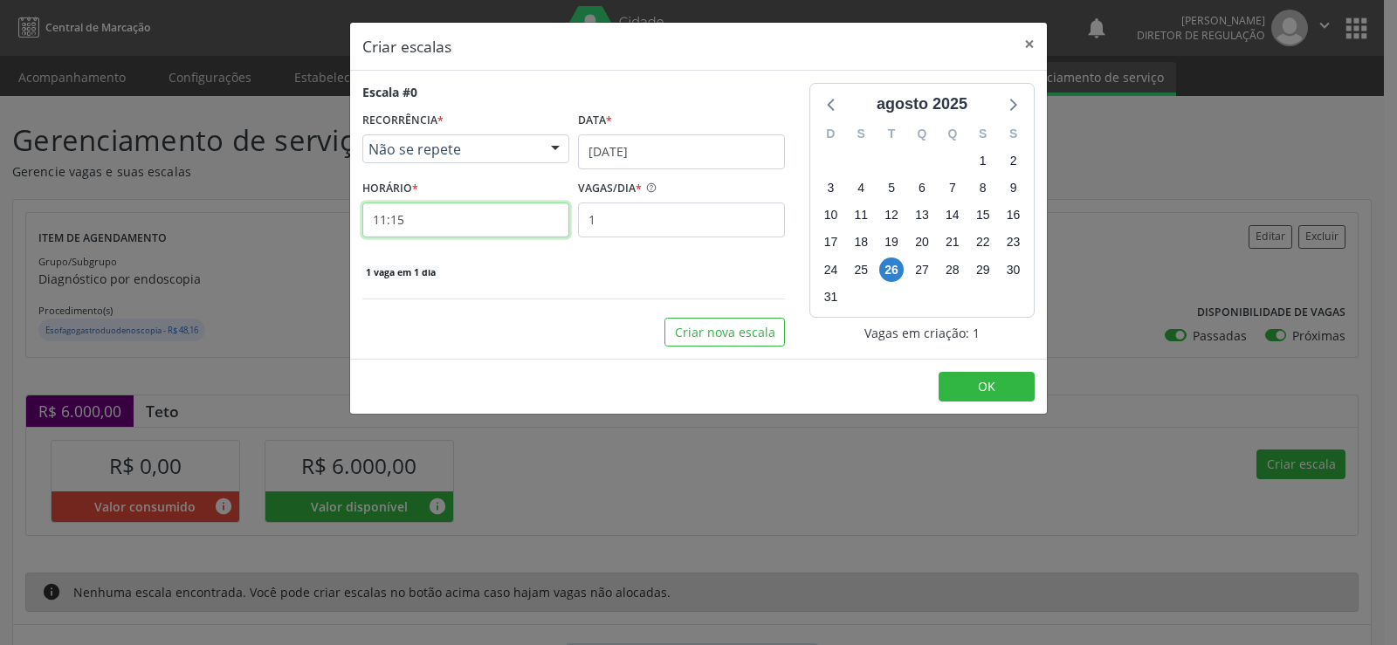
click at [437, 213] on input "11:15" at bounding box center [465, 220] width 207 height 35
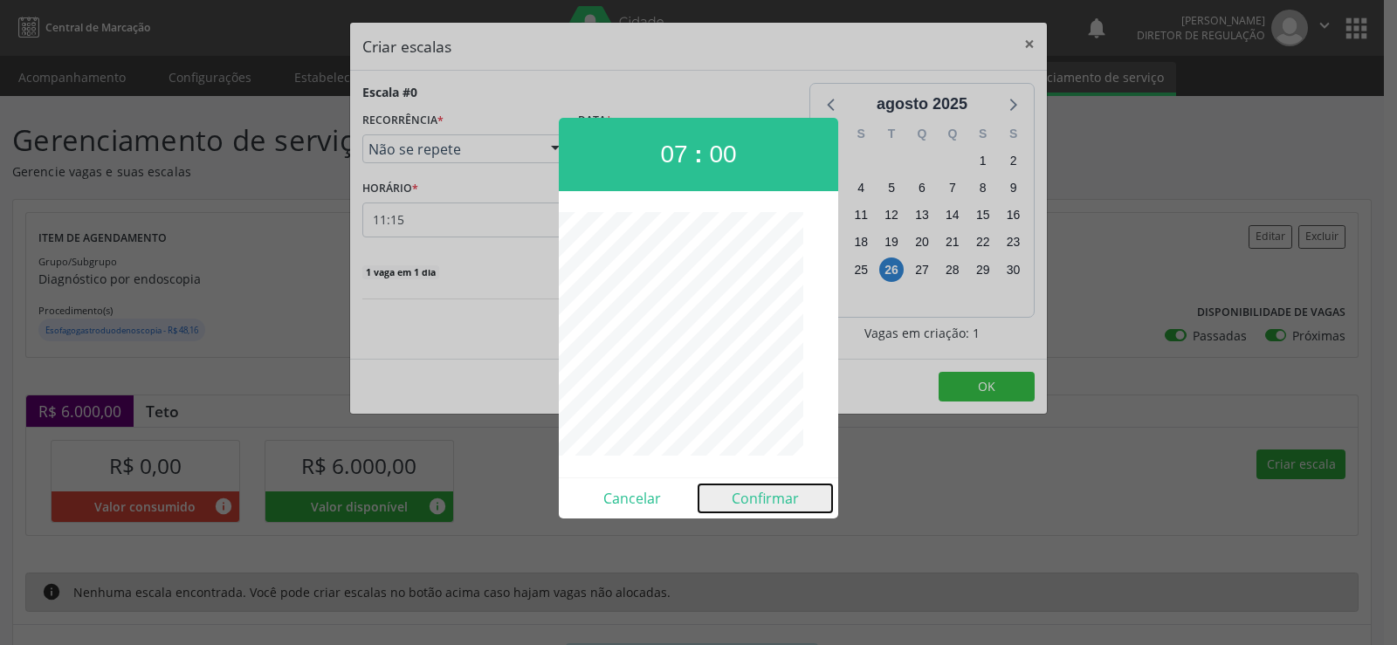
drag, startPoint x: 748, startPoint y: 500, endPoint x: 733, endPoint y: 490, distance: 17.7
click at [748, 500] on button "Confirmar" at bounding box center [766, 499] width 134 height 28
type input "07:00"
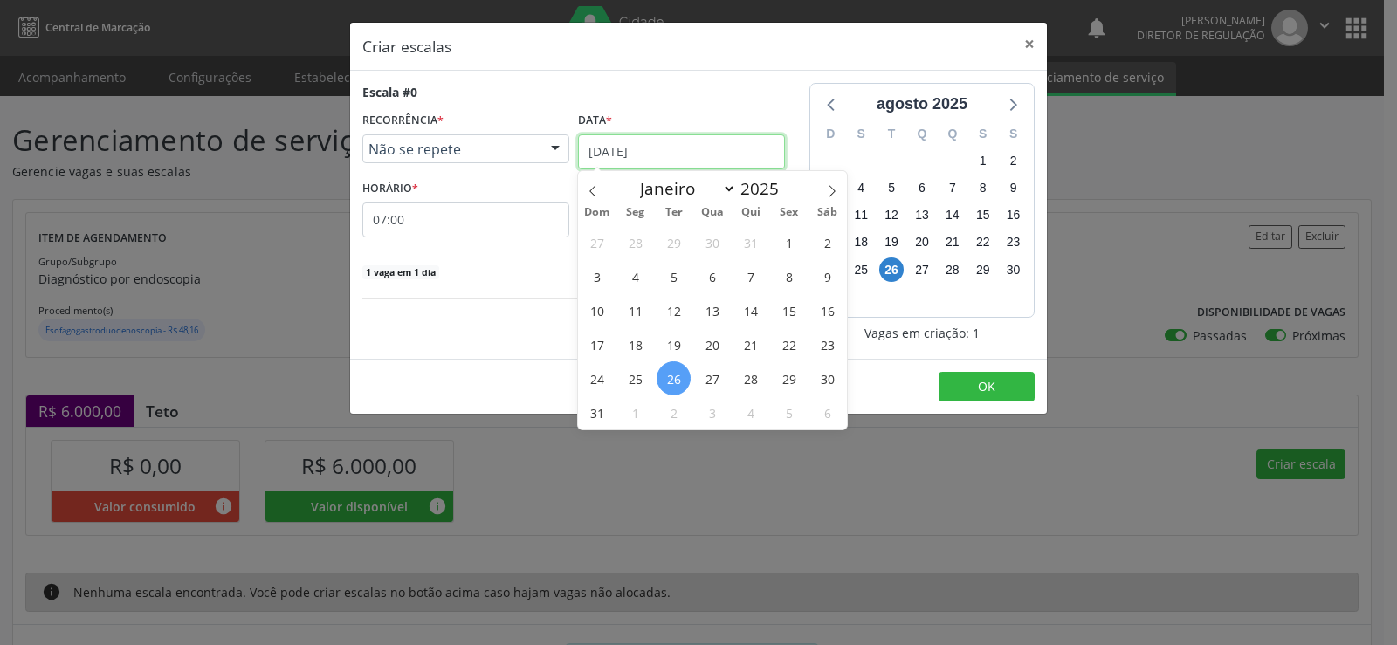
click at [724, 162] on input "[DATE]" at bounding box center [681, 151] width 207 height 35
click at [837, 193] on icon at bounding box center [832, 191] width 12 height 12
select select "8"
drag, startPoint x: 710, startPoint y: 245, endPoint x: 661, endPoint y: 245, distance: 48.9
click at [704, 245] on span "3" at bounding box center [712, 242] width 34 height 34
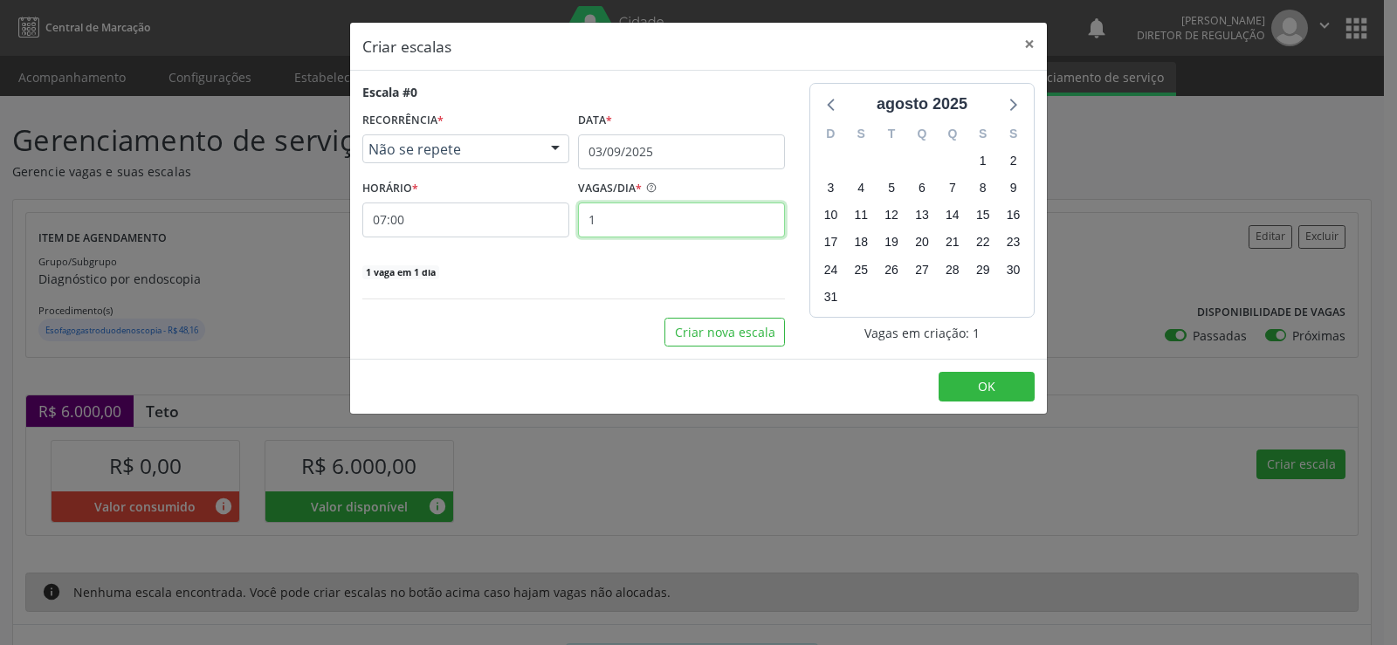
click at [629, 222] on input "1" at bounding box center [681, 220] width 207 height 35
type input "15"
click at [1001, 393] on button "OK" at bounding box center [987, 387] width 96 height 30
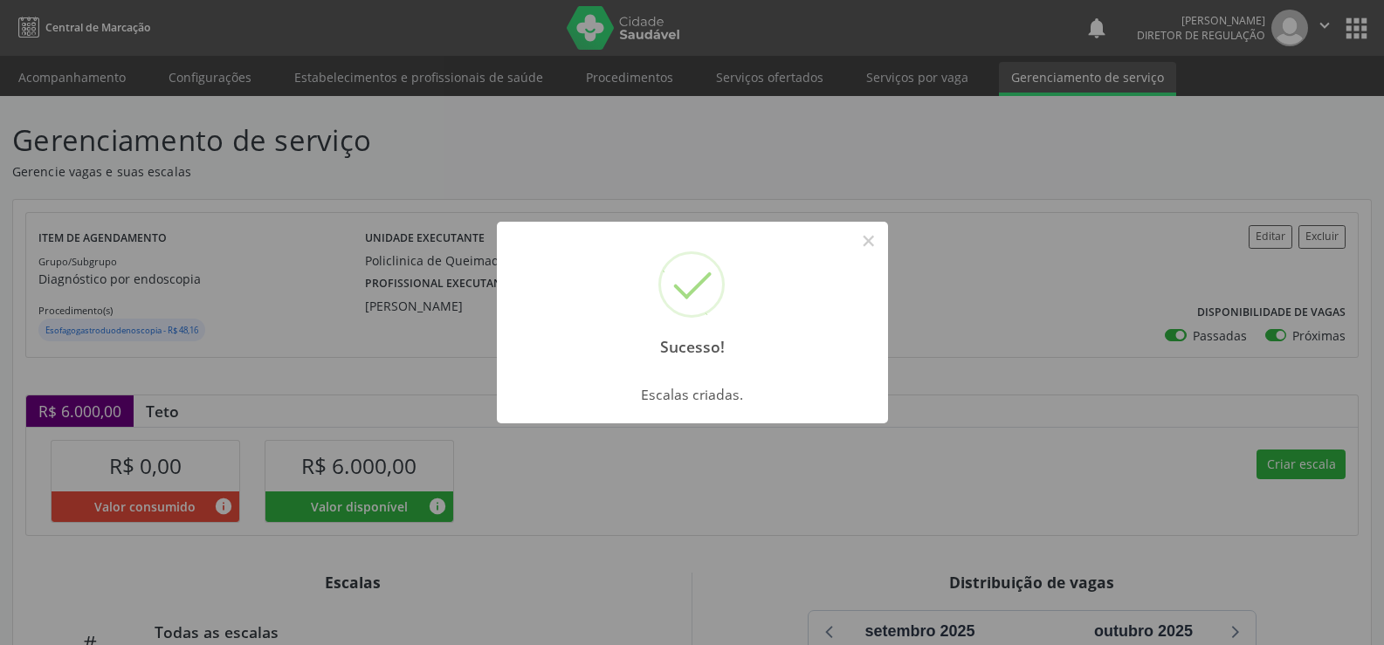
drag, startPoint x: 863, startPoint y: 247, endPoint x: 895, endPoint y: 291, distance: 54.3
click at [863, 252] on button "×" at bounding box center [869, 241] width 30 height 30
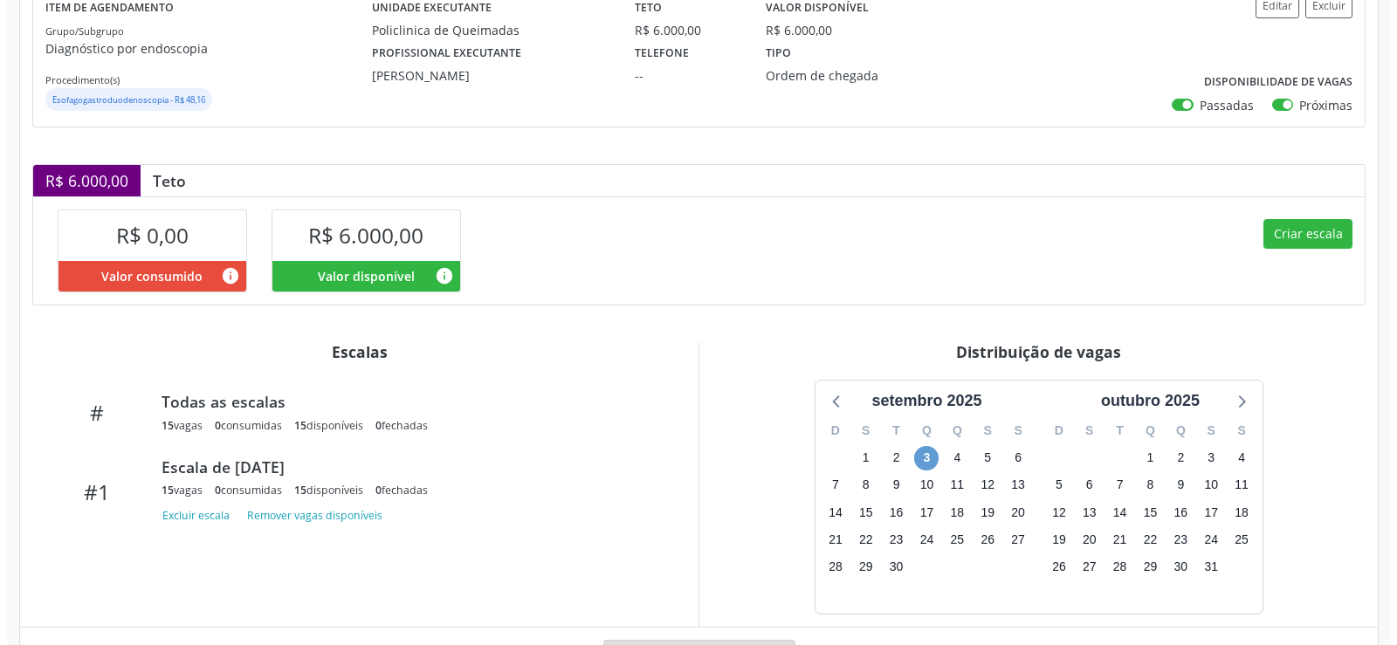
scroll to position [314, 0]
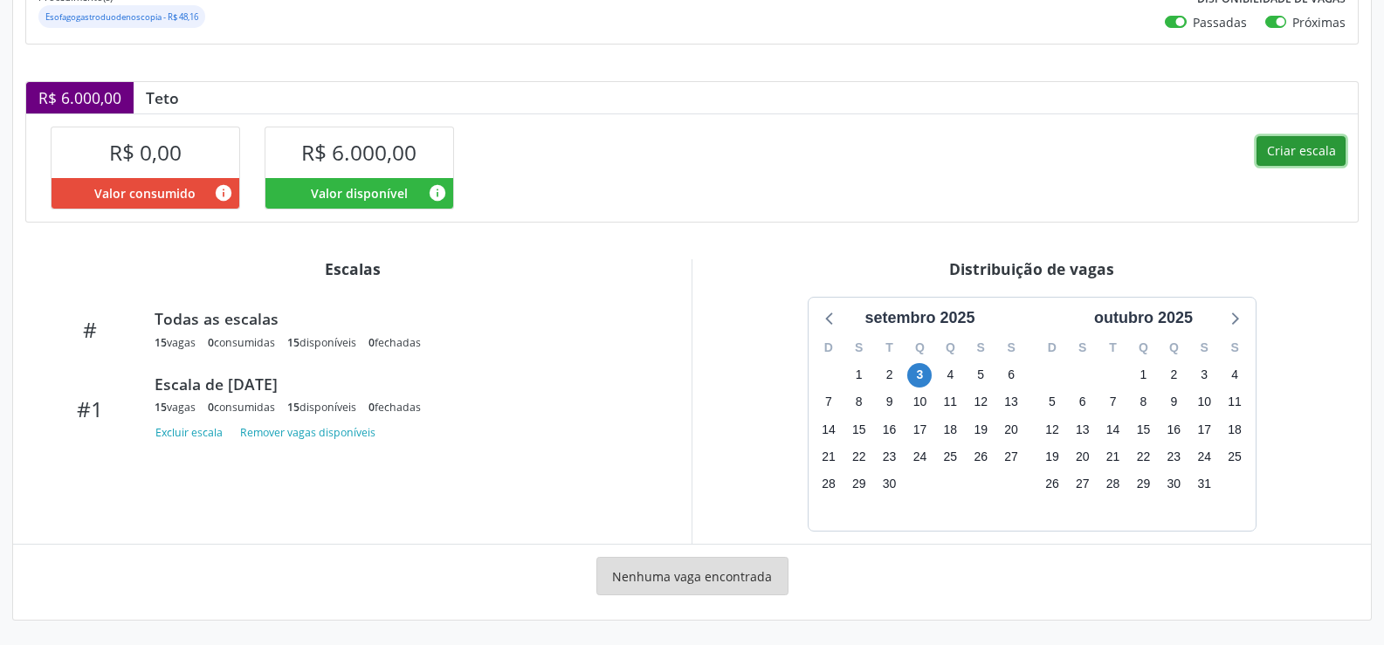
click at [1306, 148] on button "Criar escala" at bounding box center [1301, 151] width 89 height 30
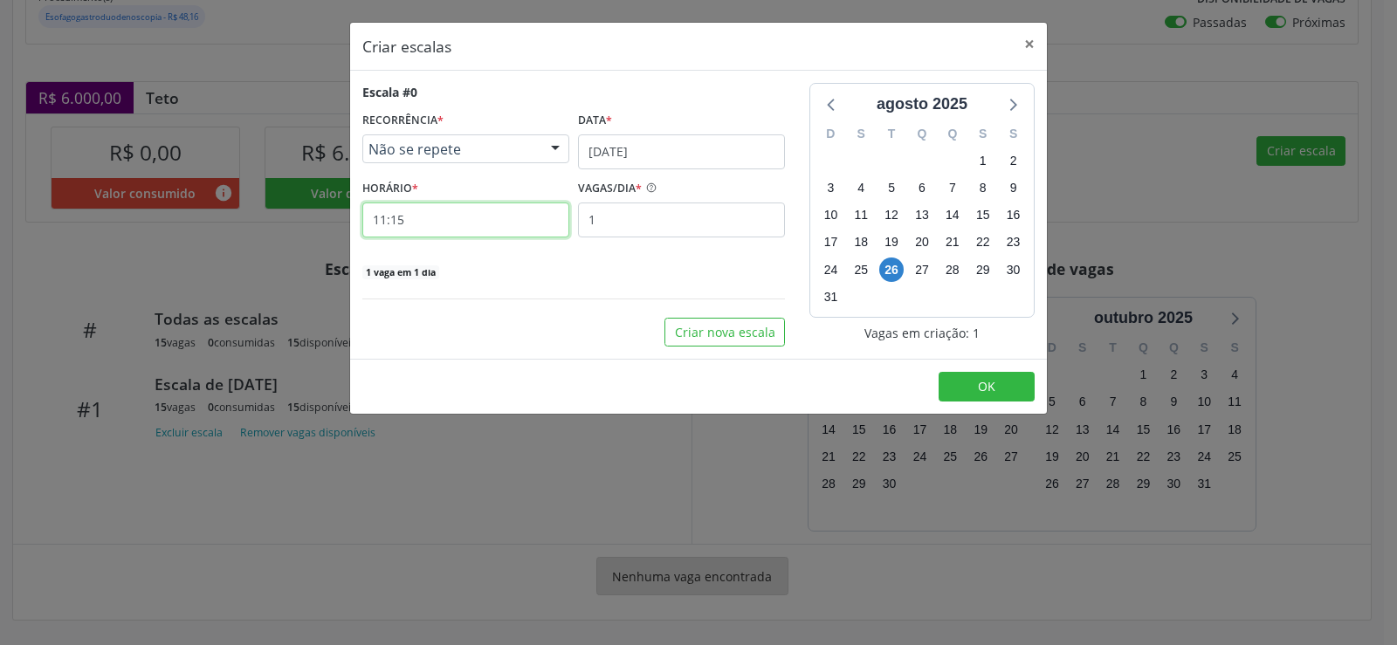
click at [425, 216] on input "11:15" at bounding box center [465, 220] width 207 height 35
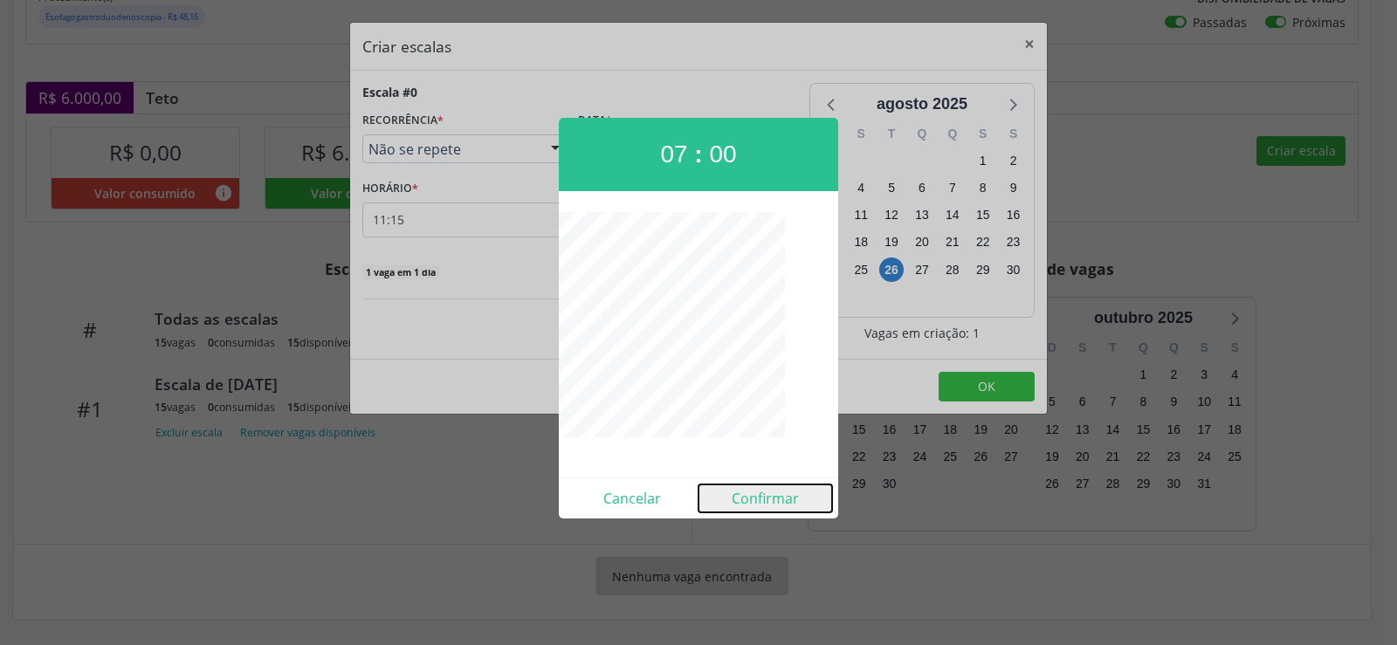
drag, startPoint x: 774, startPoint y: 508, endPoint x: 755, endPoint y: 503, distance: 19.1
click at [771, 507] on button "Confirmar" at bounding box center [766, 499] width 134 height 28
type input "07:00"
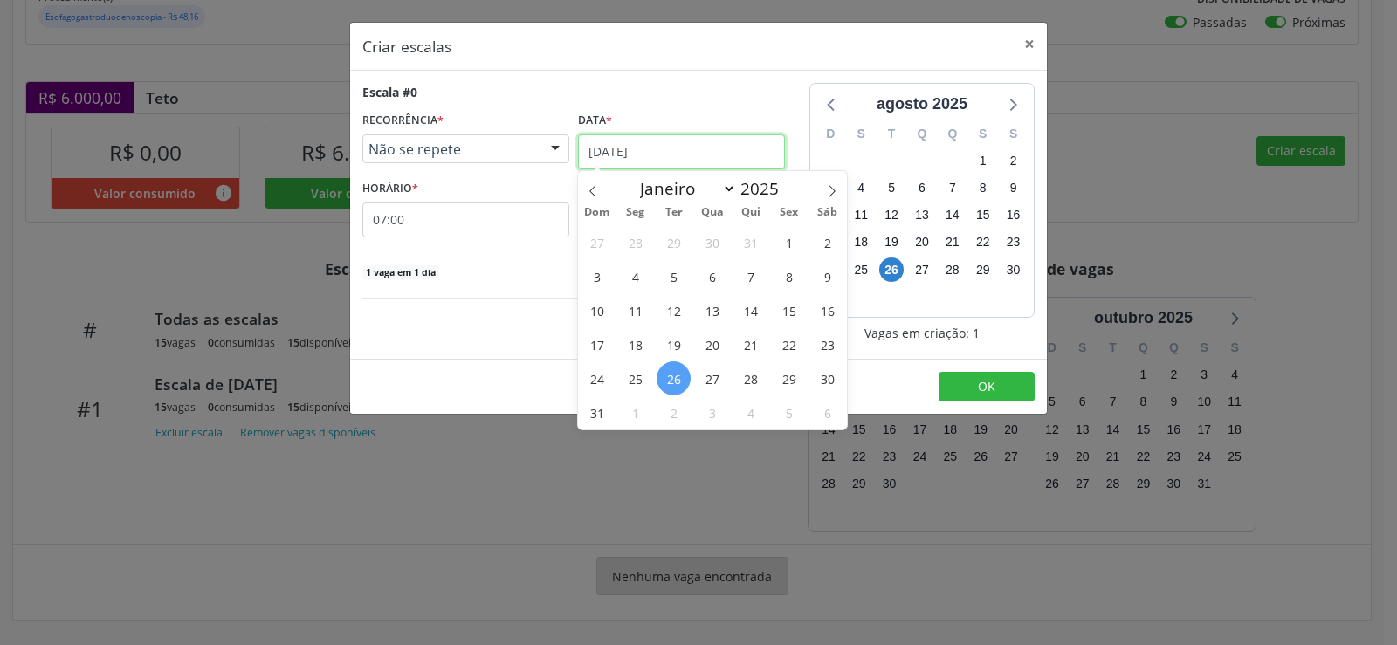
click at [719, 163] on input "[DATE]" at bounding box center [681, 151] width 207 height 35
click at [831, 193] on icon at bounding box center [832, 191] width 12 height 12
select select "8"
click at [721, 278] on span "10" at bounding box center [712, 276] width 34 height 34
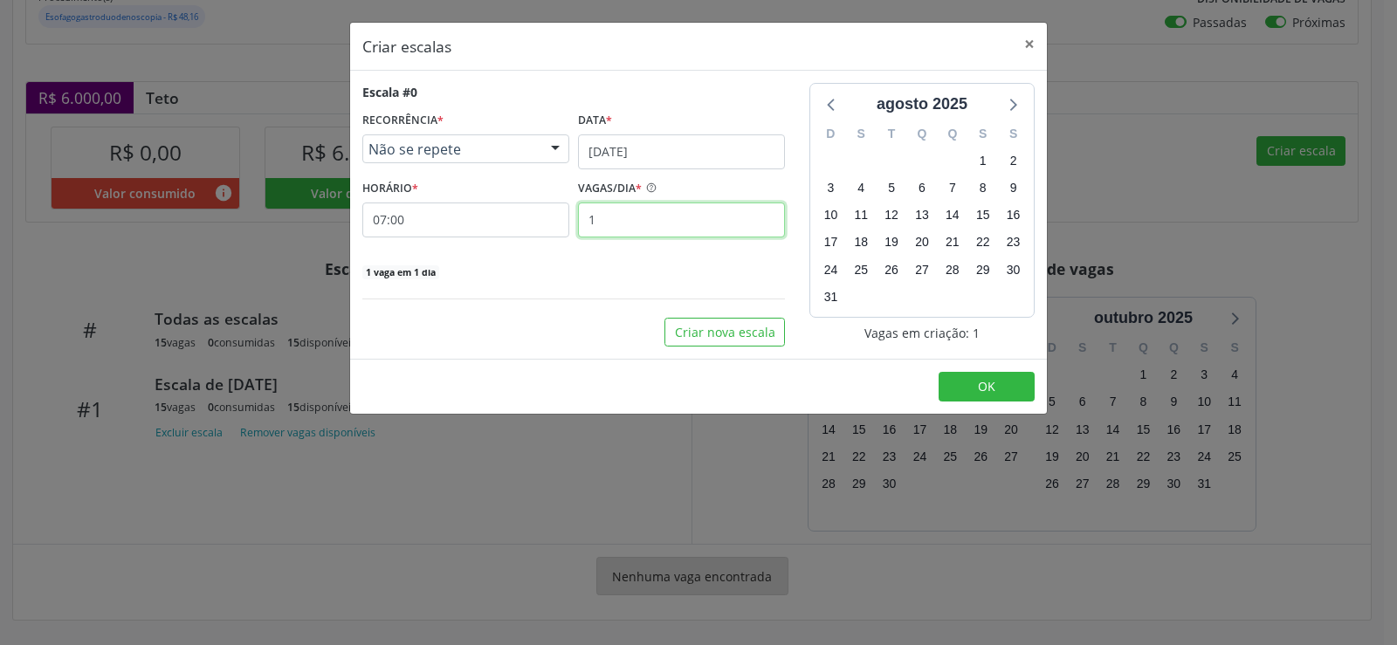
click at [622, 215] on input "1" at bounding box center [681, 220] width 207 height 35
type input "15"
click at [959, 375] on button "OK" at bounding box center [987, 387] width 96 height 30
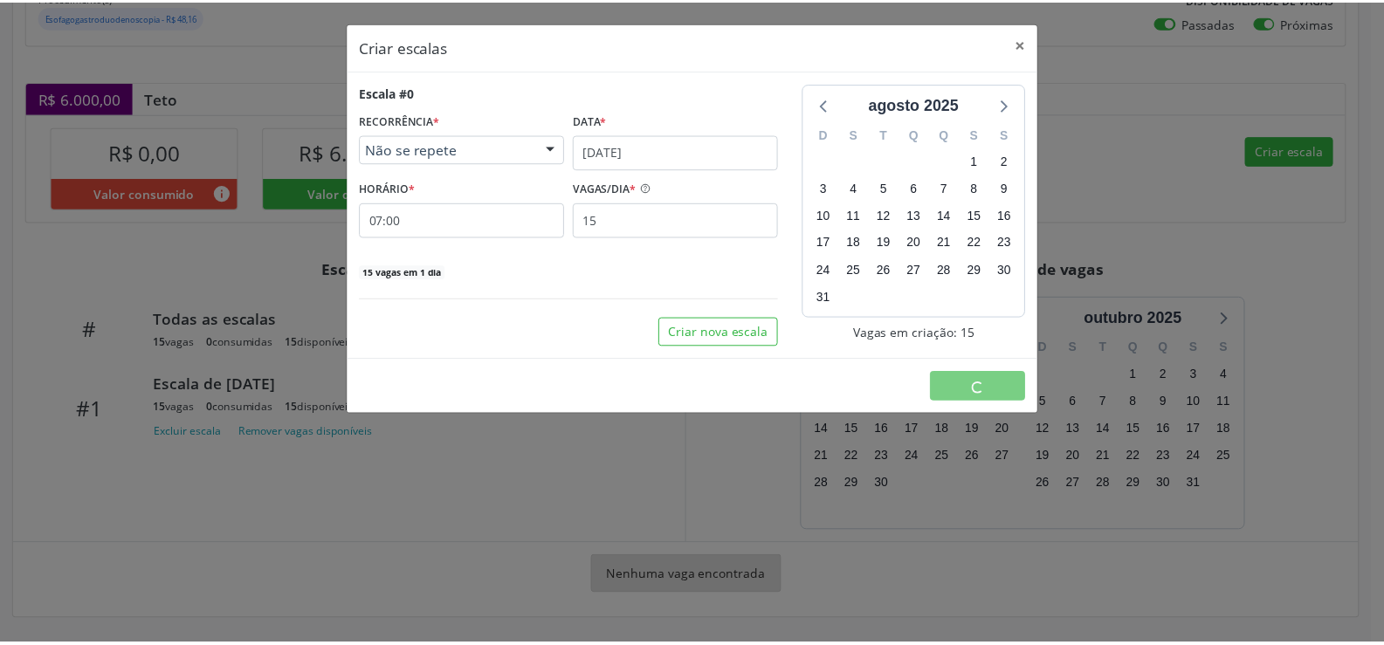
scroll to position [0, 0]
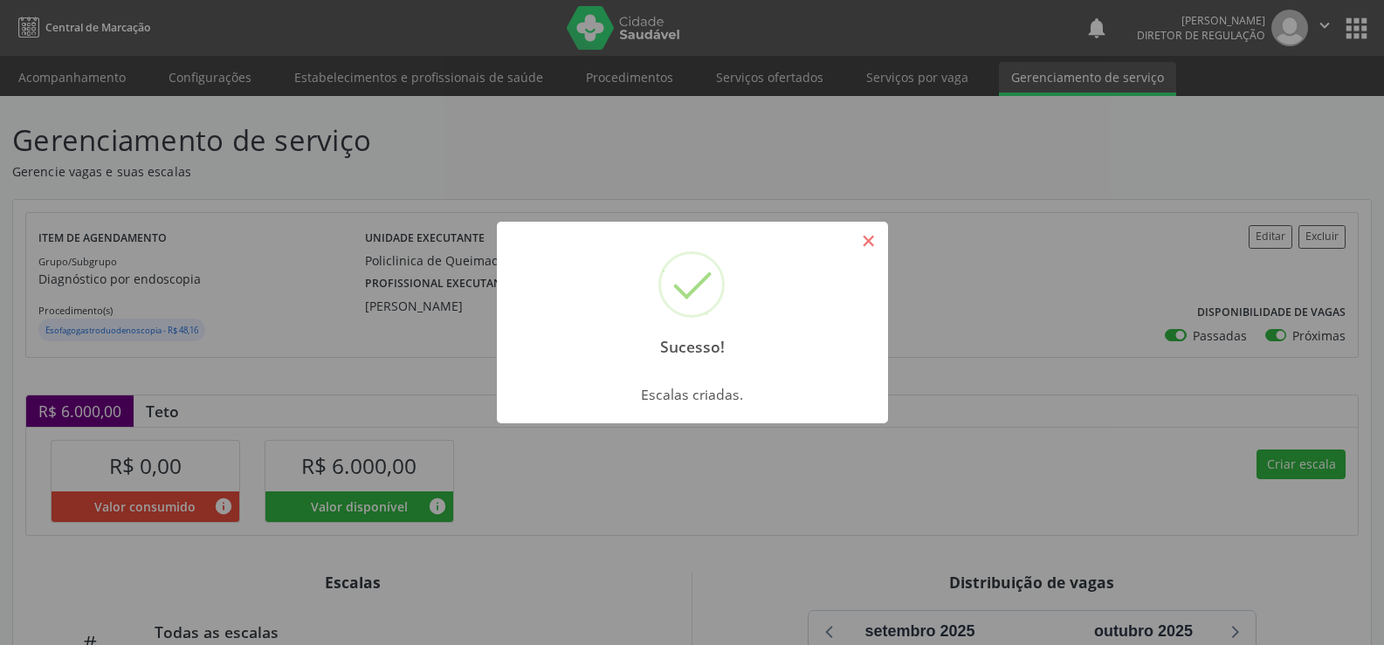
click at [870, 242] on button "×" at bounding box center [869, 241] width 30 height 30
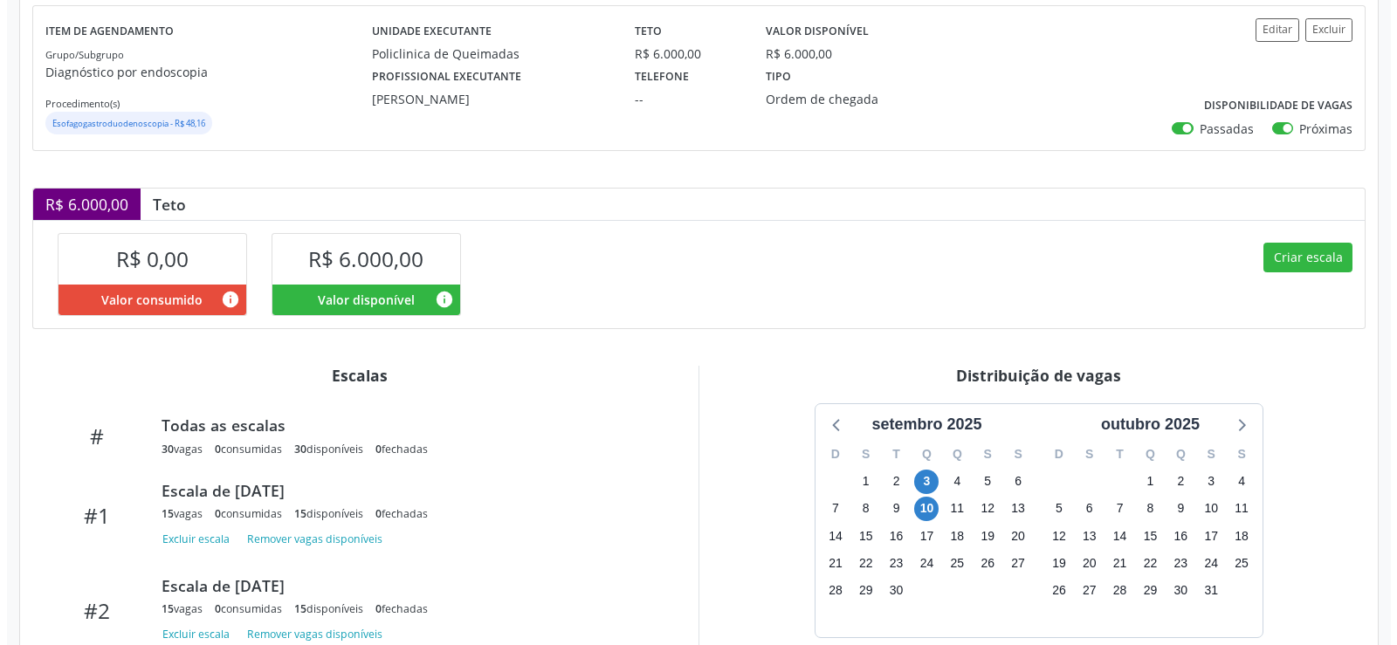
scroll to position [334, 0]
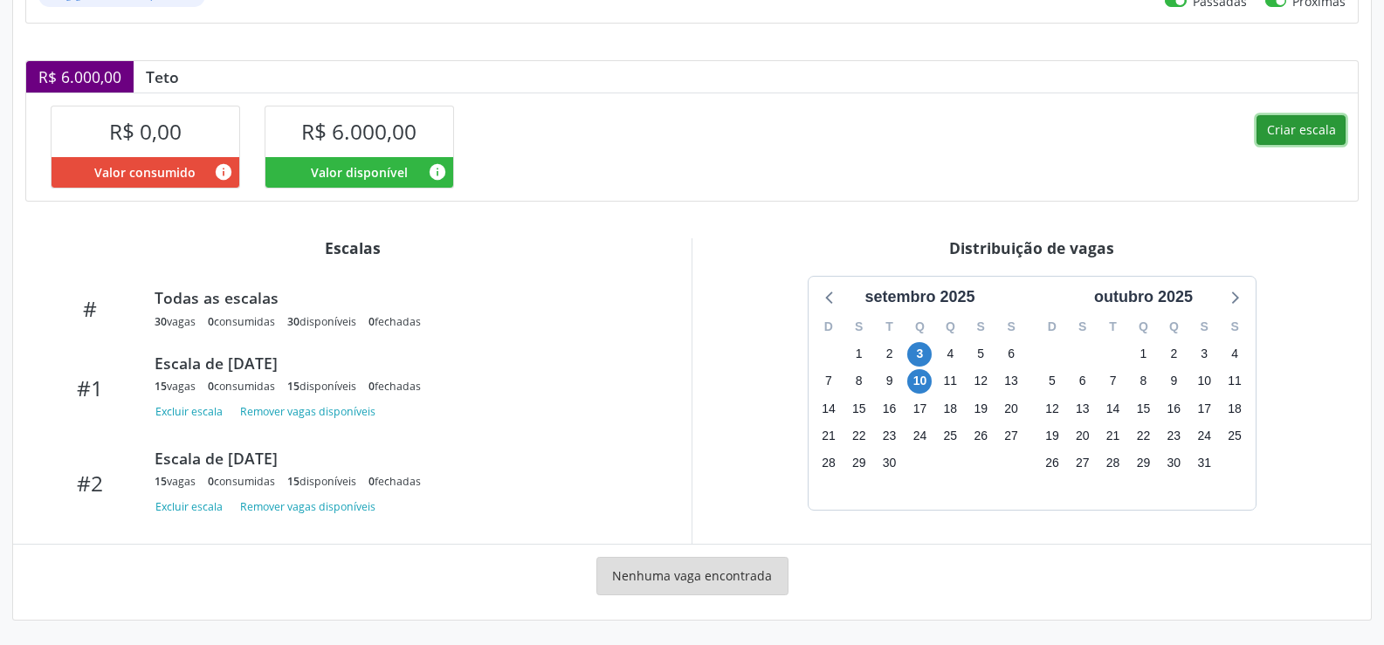
click at [1317, 128] on button "Criar escala" at bounding box center [1301, 130] width 89 height 30
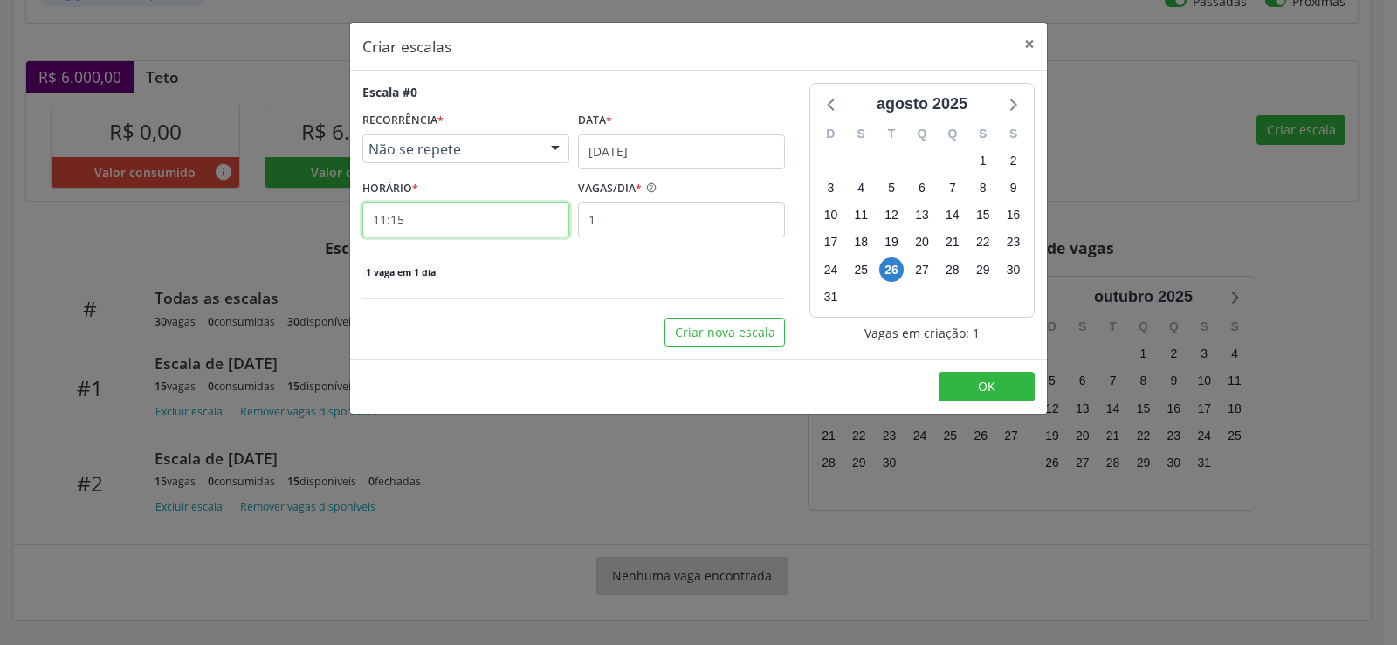
click at [444, 213] on input "11:15" at bounding box center [465, 220] width 207 height 35
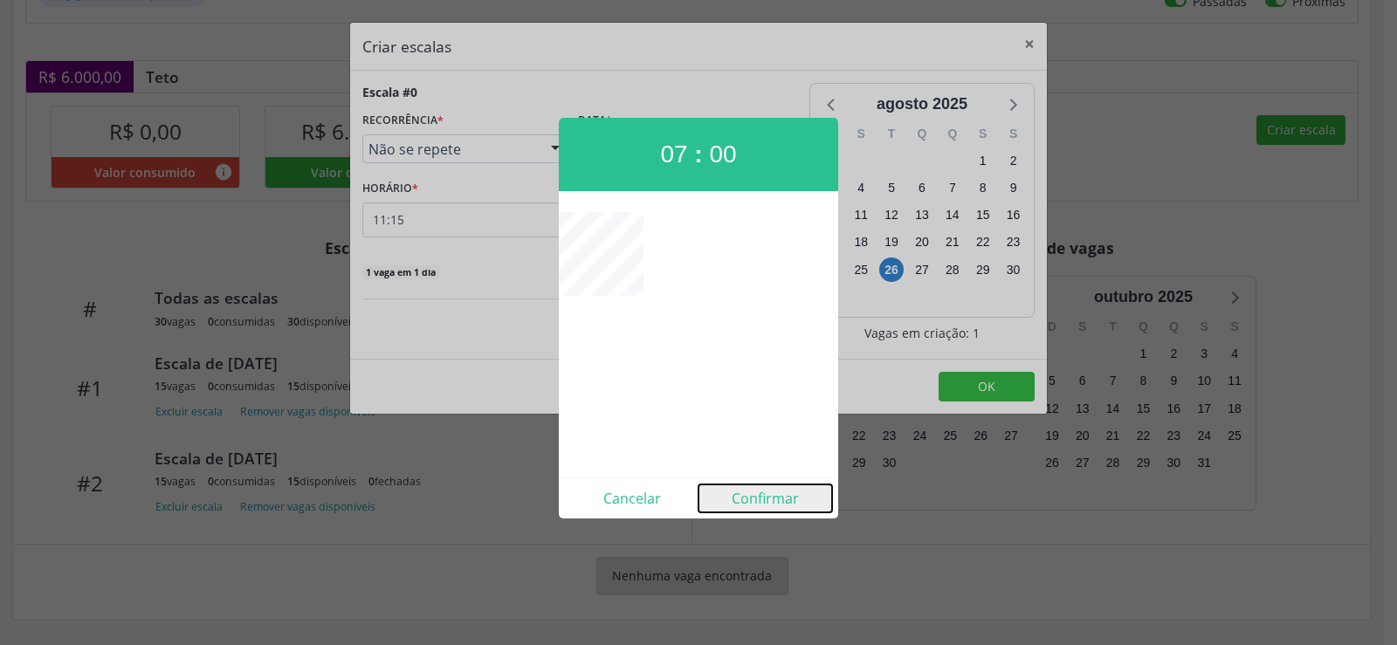
click at [778, 500] on button "Confirmar" at bounding box center [766, 499] width 134 height 28
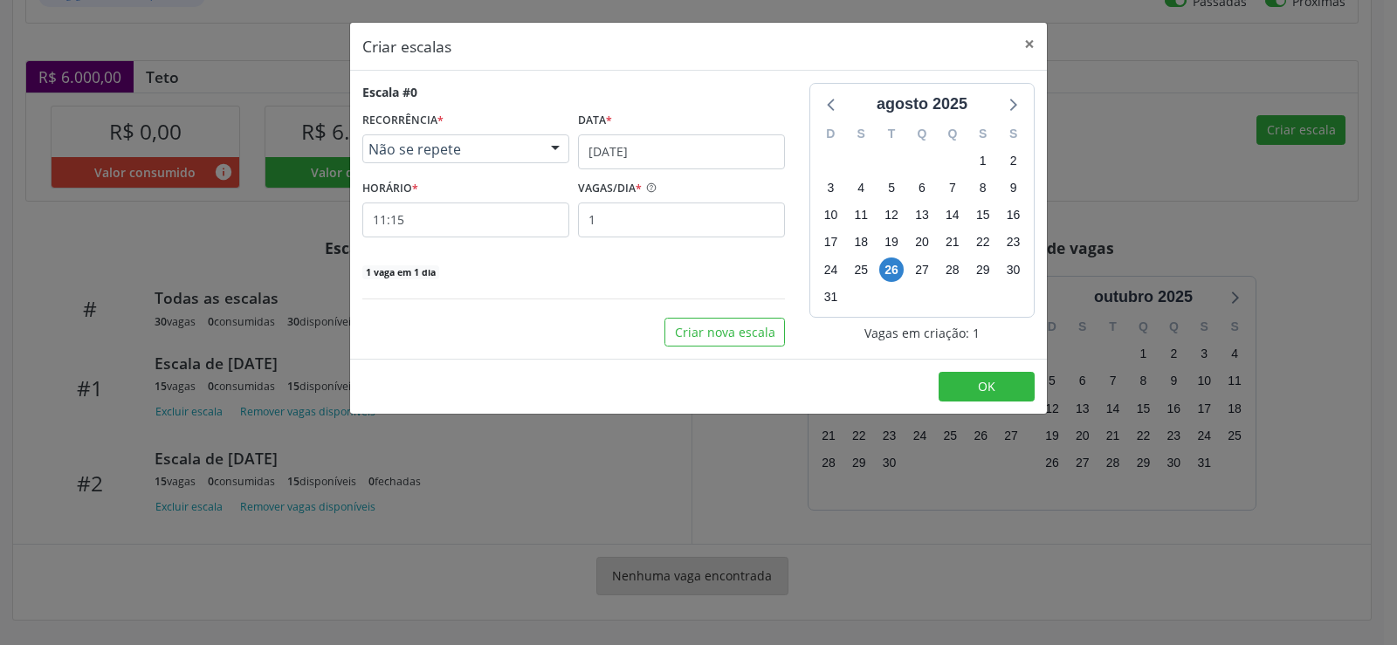
type input "07:00"
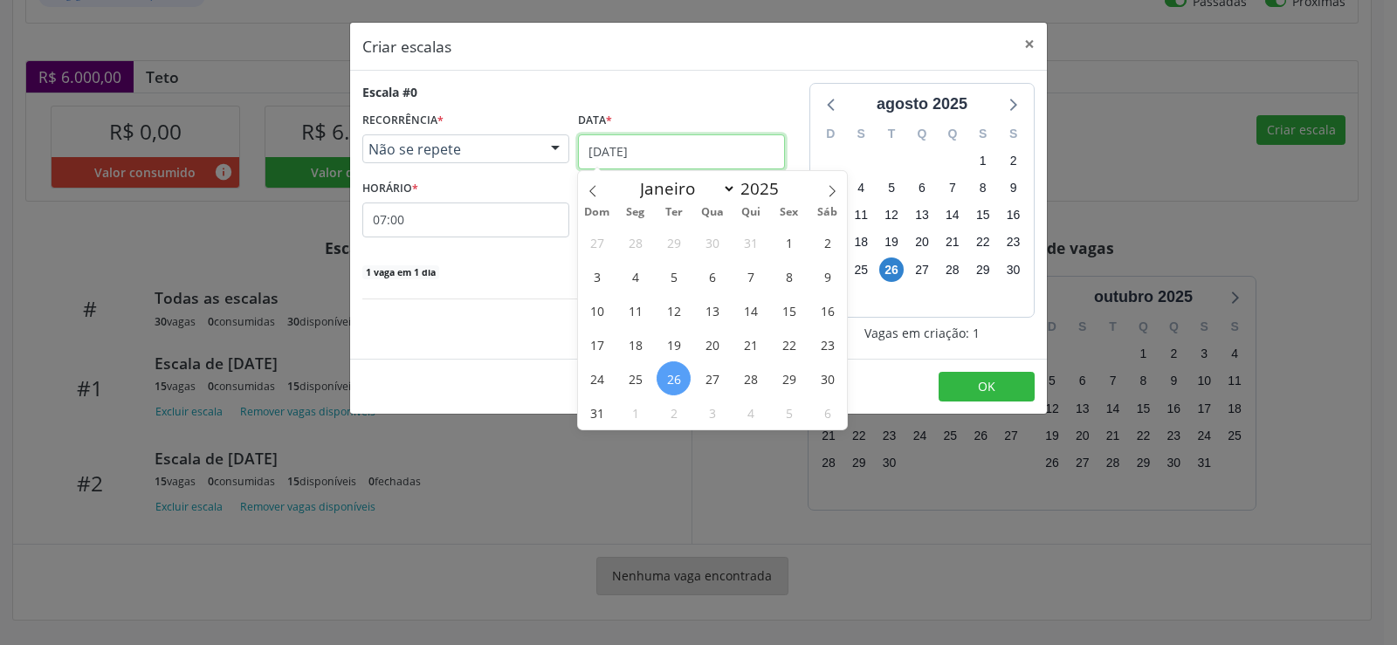
click at [743, 152] on input "[DATE]" at bounding box center [681, 151] width 207 height 35
click at [832, 189] on icon at bounding box center [832, 191] width 12 height 12
select select "8"
click at [720, 310] on span "17" at bounding box center [712, 310] width 34 height 34
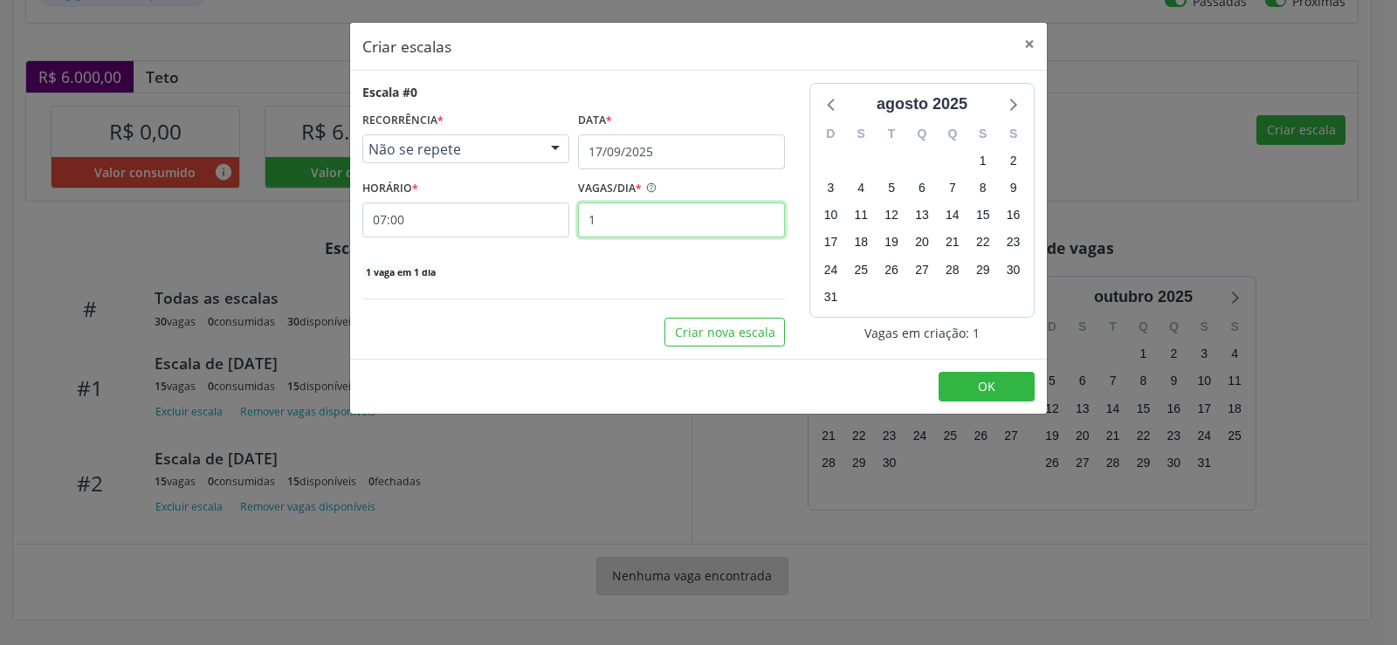
click at [643, 224] on input "1" at bounding box center [681, 220] width 207 height 35
type input "15"
click at [1005, 400] on button "OK" at bounding box center [987, 387] width 96 height 30
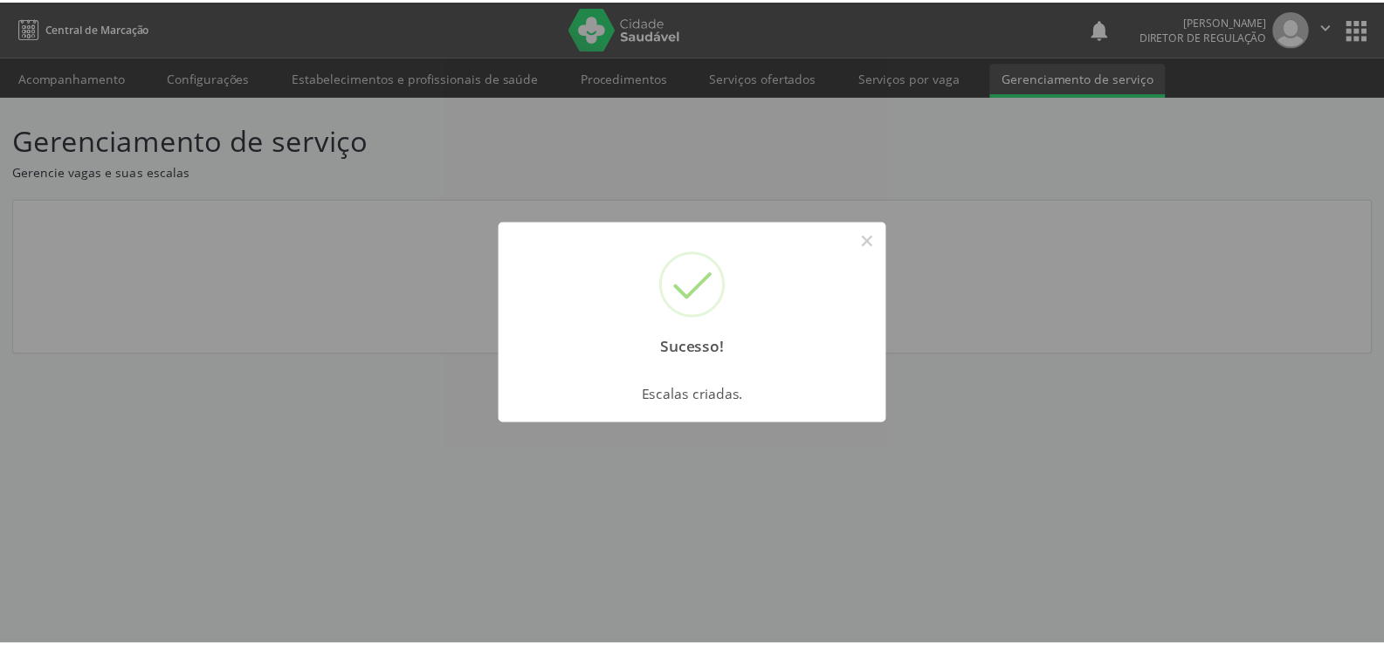
scroll to position [0, 0]
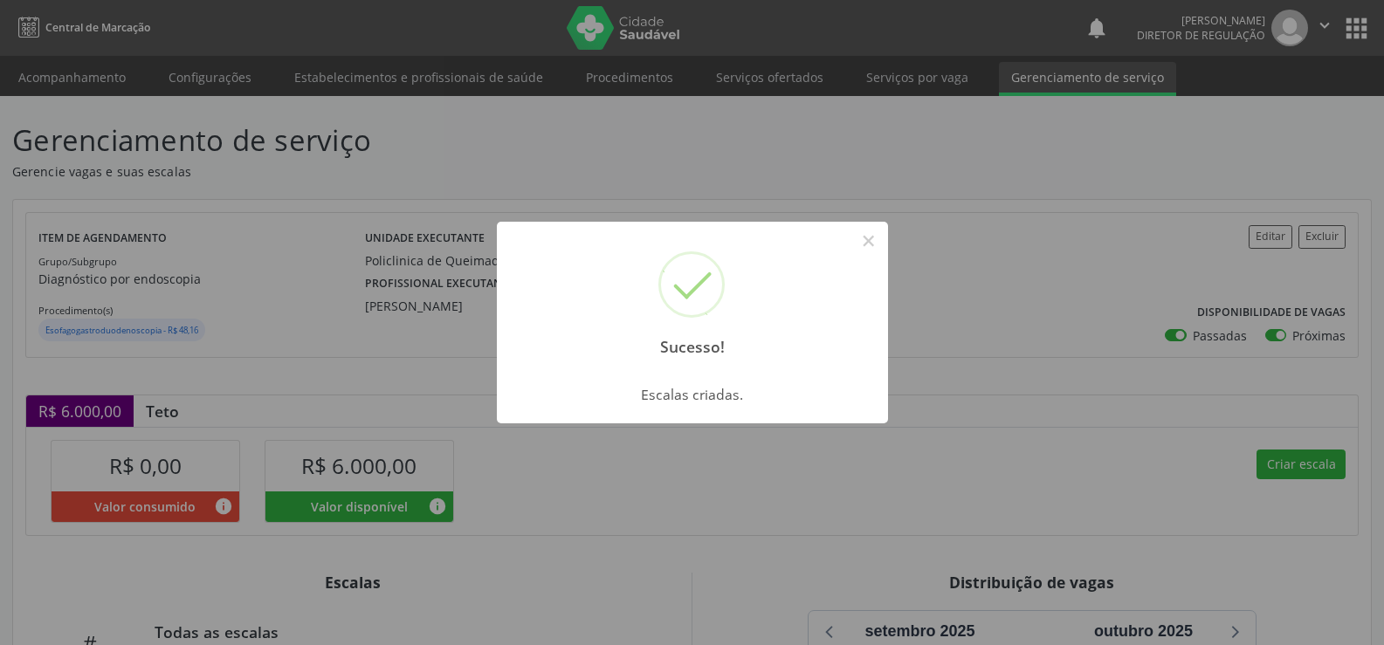
drag, startPoint x: 874, startPoint y: 239, endPoint x: 857, endPoint y: 288, distance: 51.9
click at [874, 242] on button "×" at bounding box center [869, 241] width 30 height 30
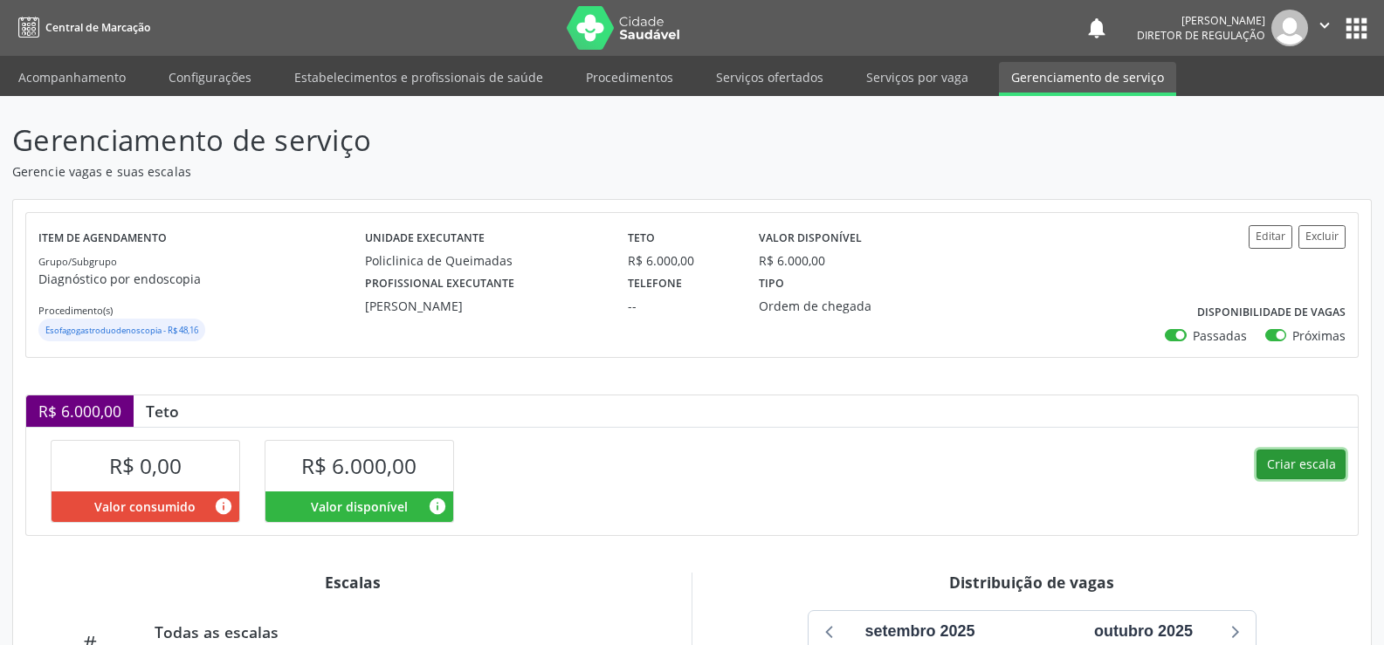
click at [1284, 468] on button "Criar escala" at bounding box center [1301, 465] width 89 height 30
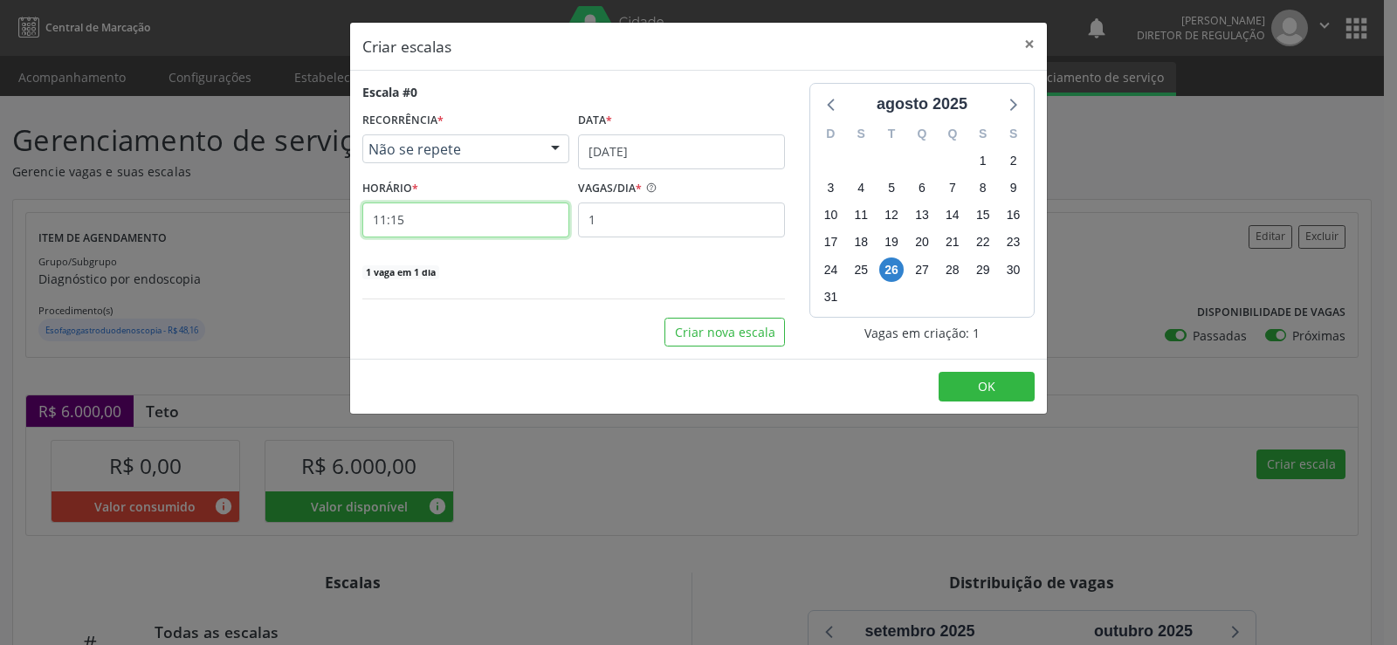
click at [448, 224] on input "11:15" at bounding box center [465, 220] width 207 height 35
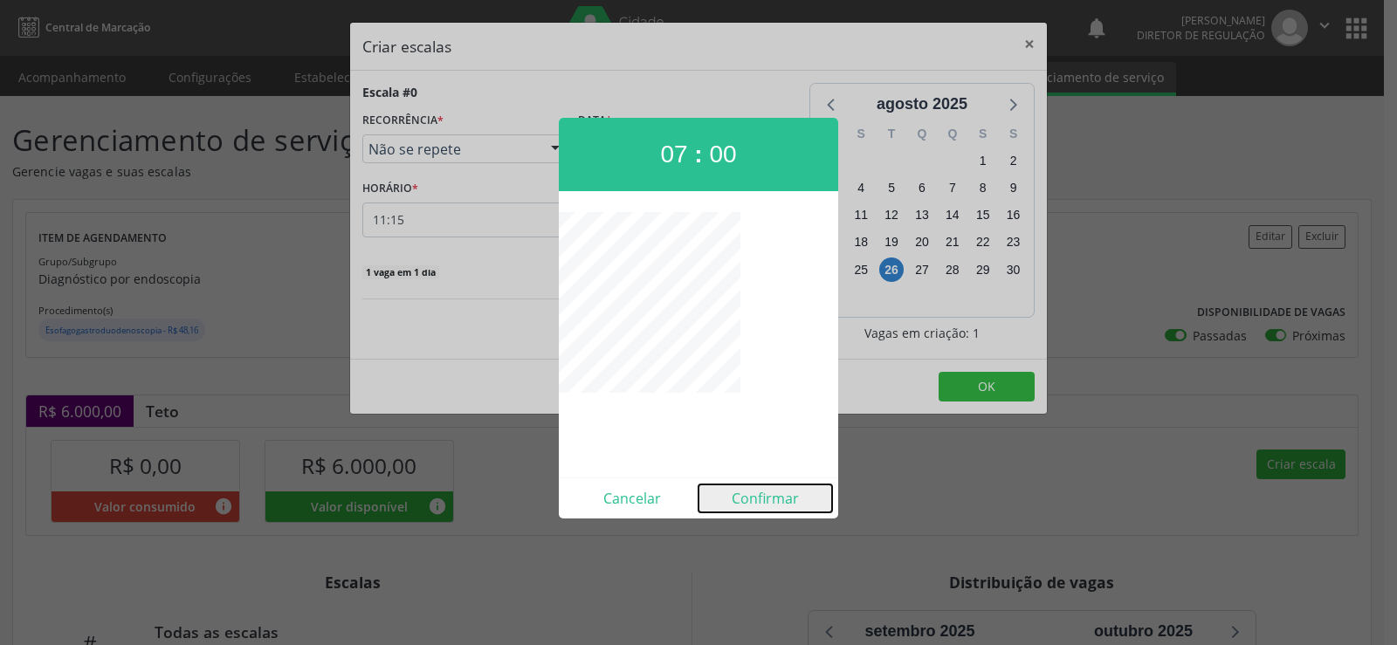
drag, startPoint x: 755, startPoint y: 498, endPoint x: 668, endPoint y: 422, distance: 115.1
click at [754, 499] on button "Confirmar" at bounding box center [766, 499] width 134 height 28
type input "07:00"
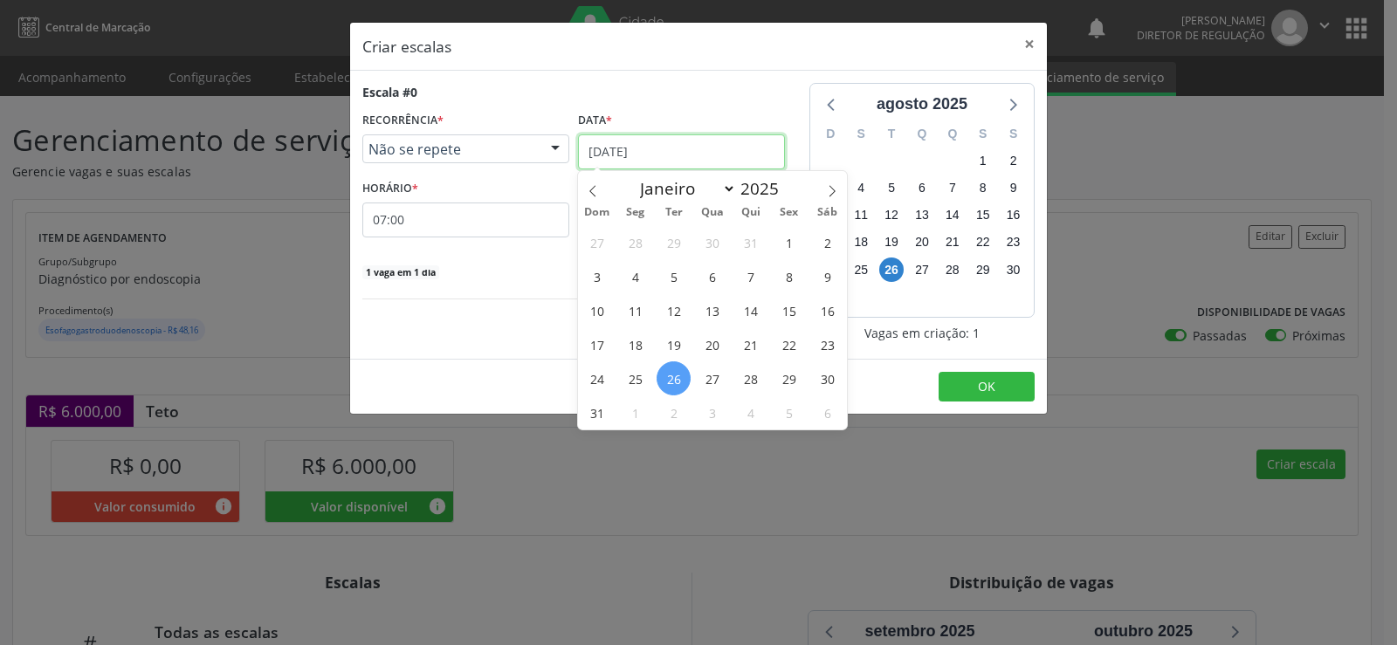
click at [759, 147] on input "[DATE]" at bounding box center [681, 151] width 207 height 35
click at [837, 196] on icon at bounding box center [832, 191] width 12 height 12
select select "8"
click at [719, 346] on span "24" at bounding box center [712, 344] width 34 height 34
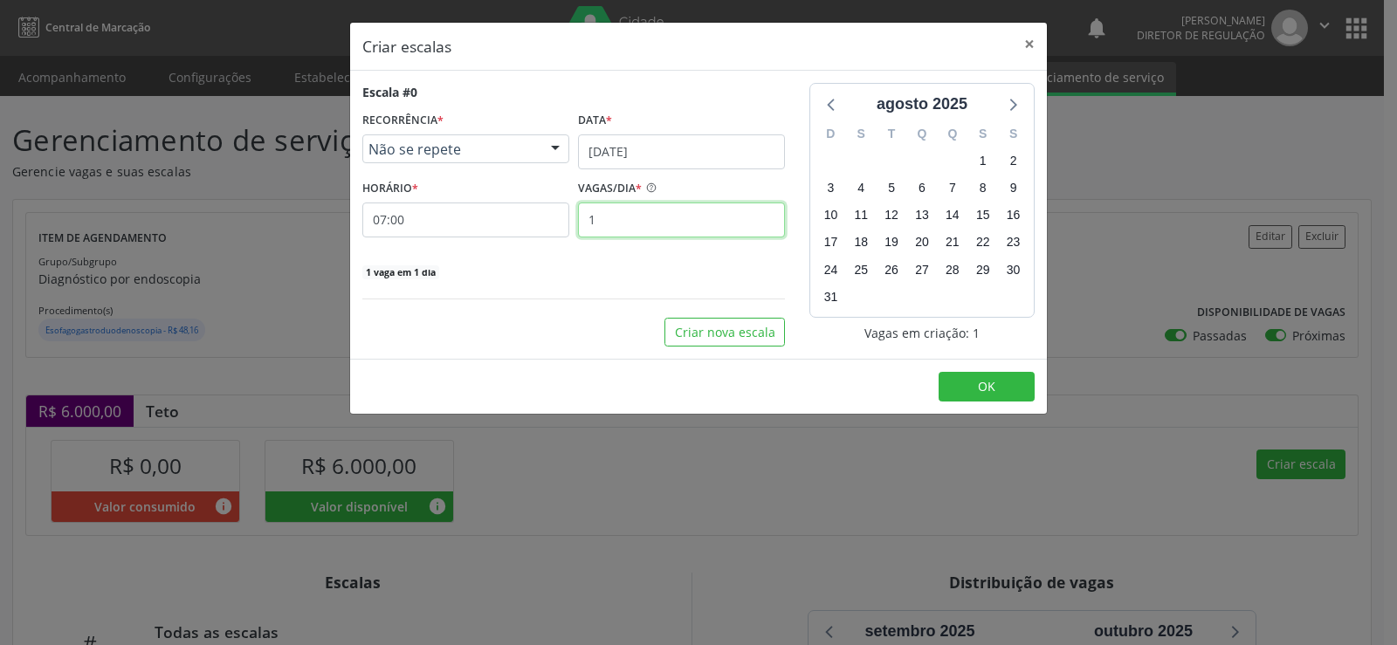
click at [644, 222] on input "1" at bounding box center [681, 220] width 207 height 35
type input "15"
click at [1007, 388] on button "OK" at bounding box center [987, 387] width 96 height 30
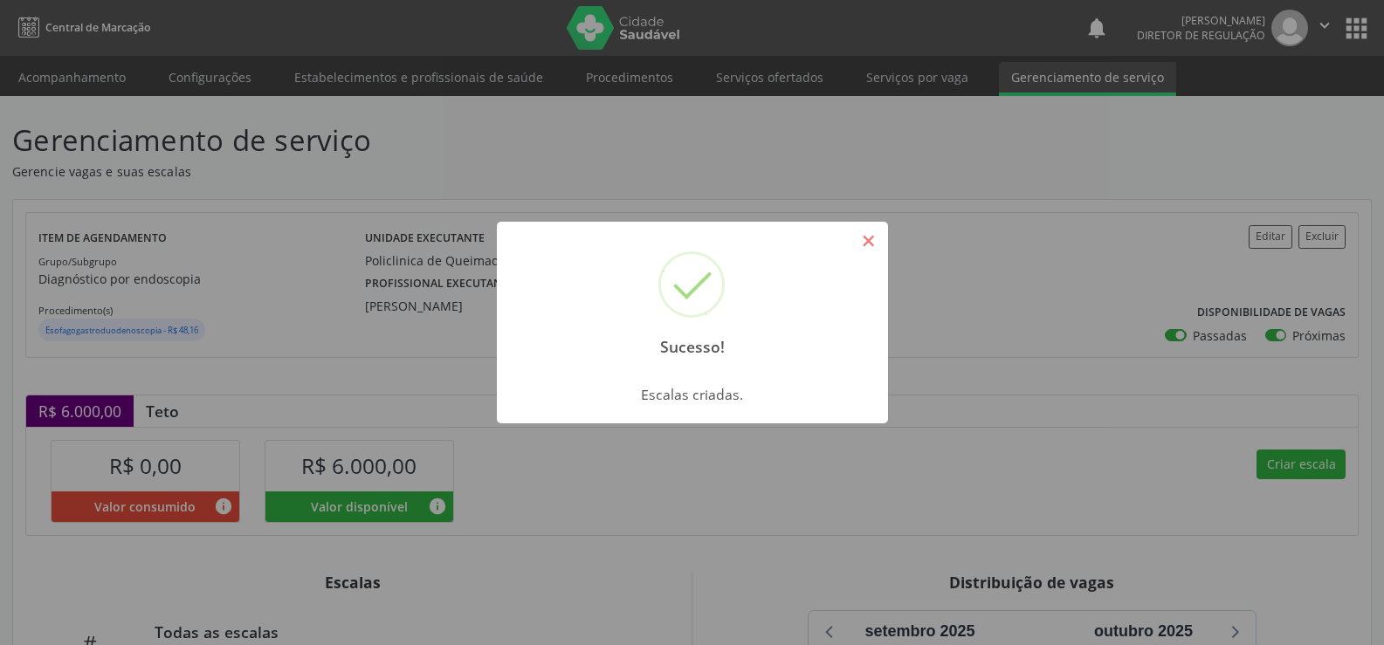
click at [867, 236] on button "×" at bounding box center [869, 241] width 30 height 30
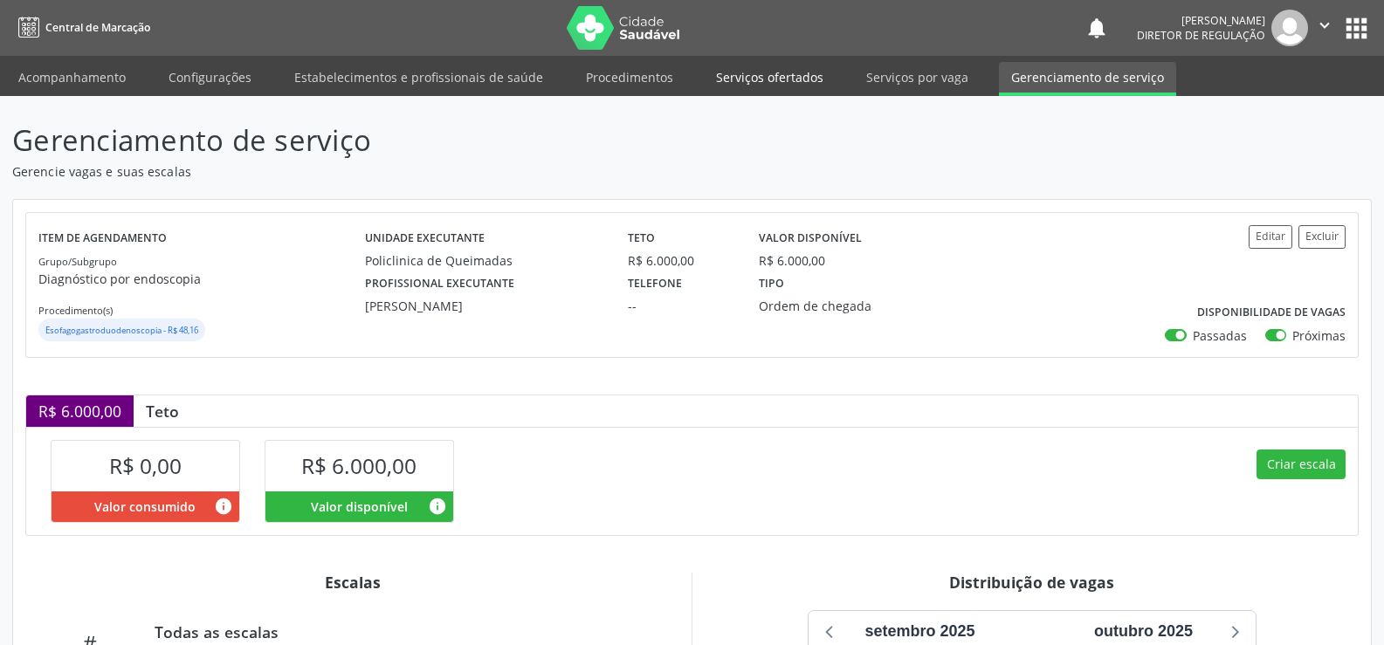
click at [749, 74] on link "Serviços ofertados" at bounding box center [770, 77] width 132 height 31
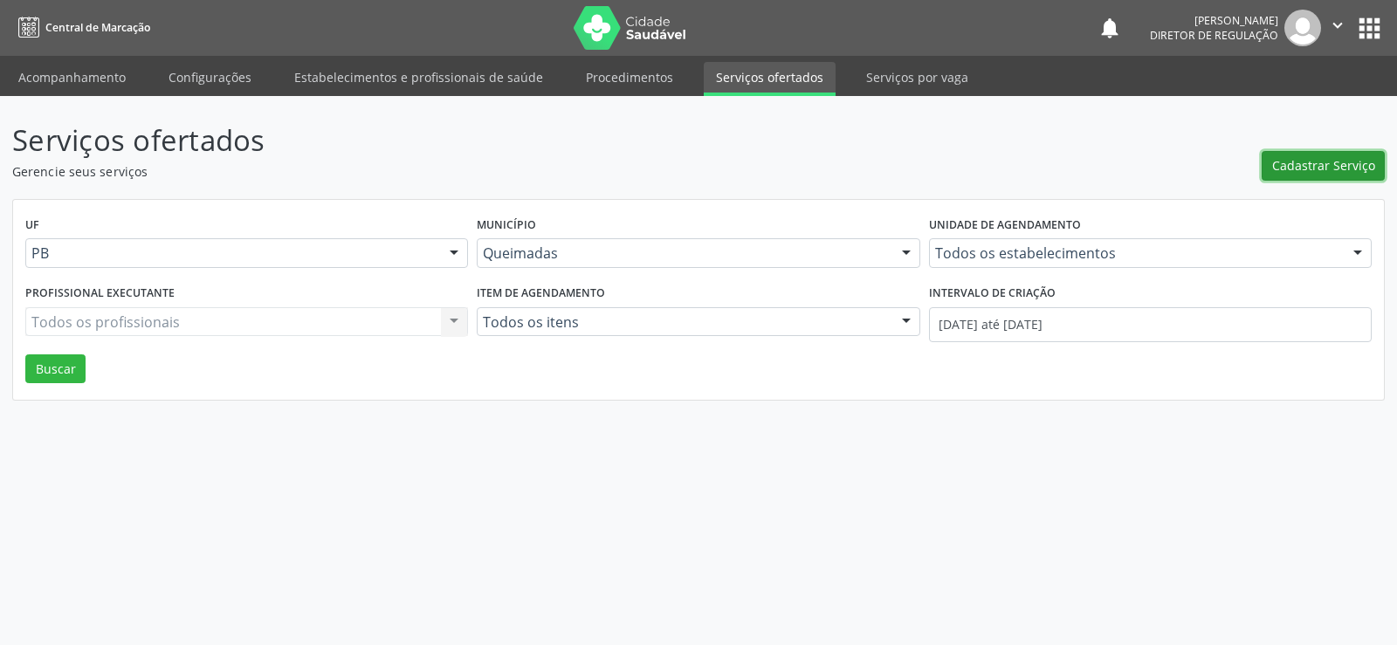
click at [1336, 164] on span "Cadastrar Serviço" at bounding box center [1323, 165] width 103 height 18
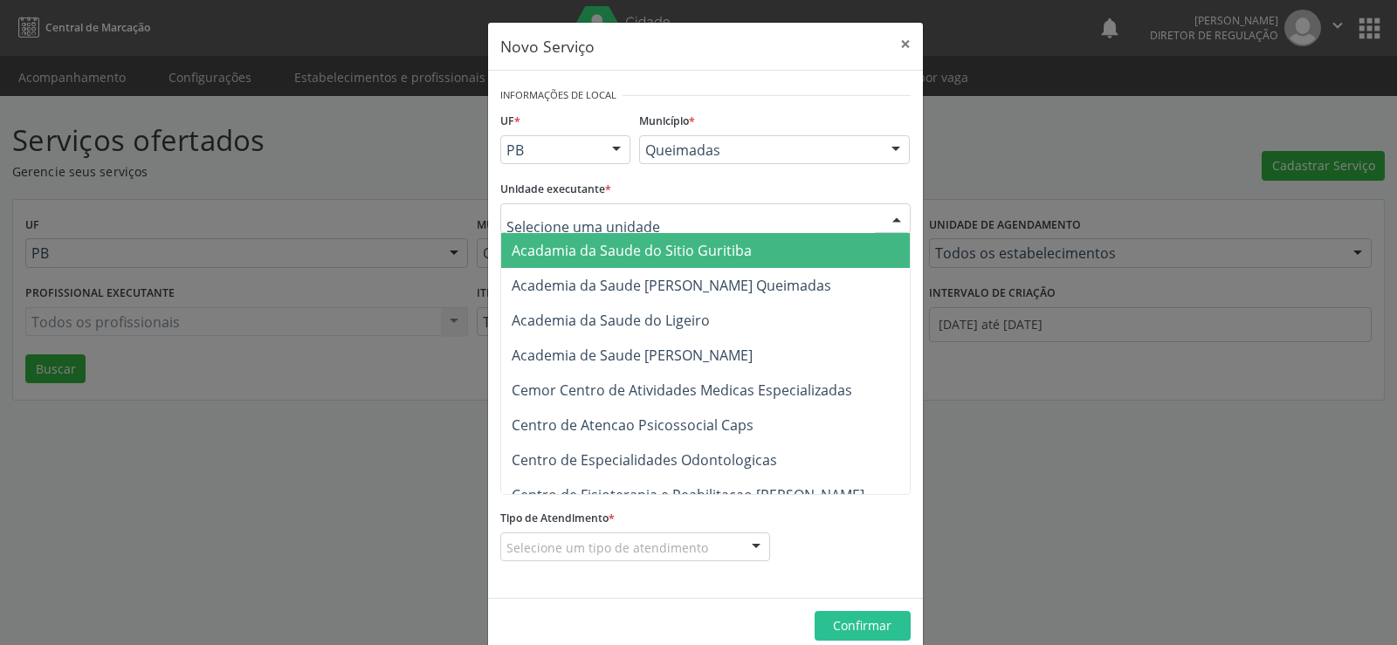
click at [891, 218] on div at bounding box center [897, 219] width 26 height 30
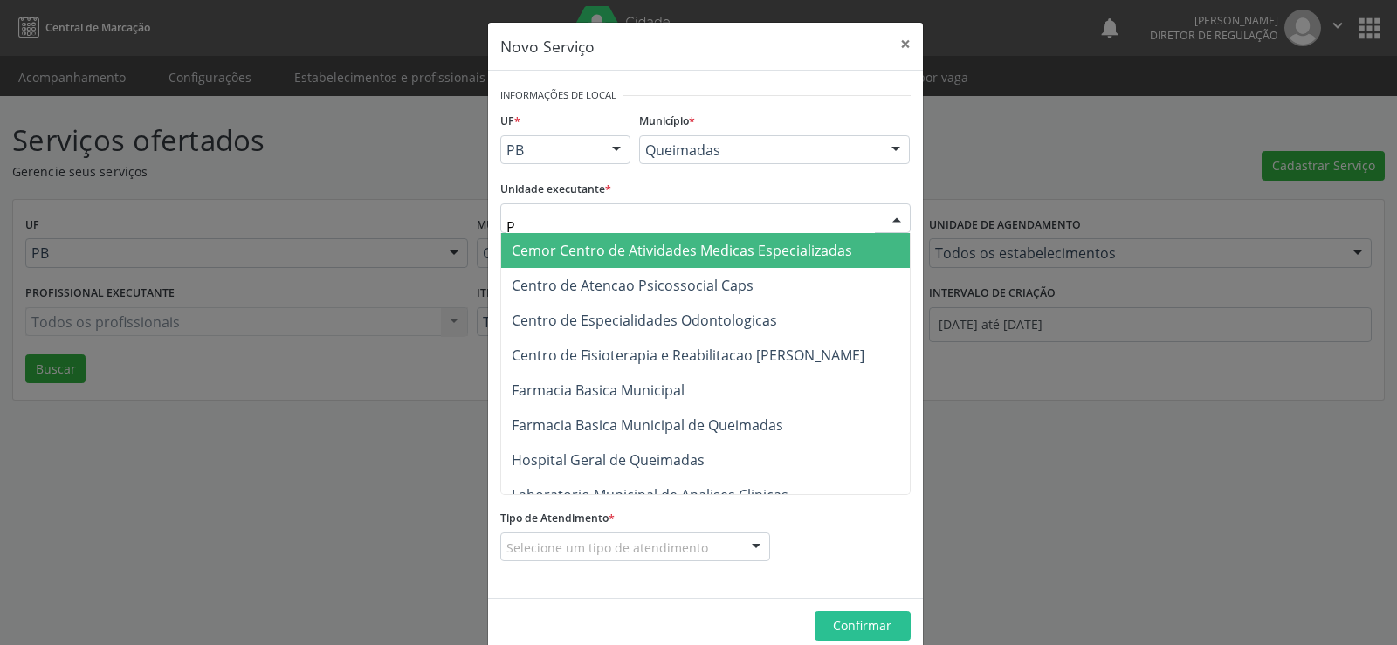
type input "PO"
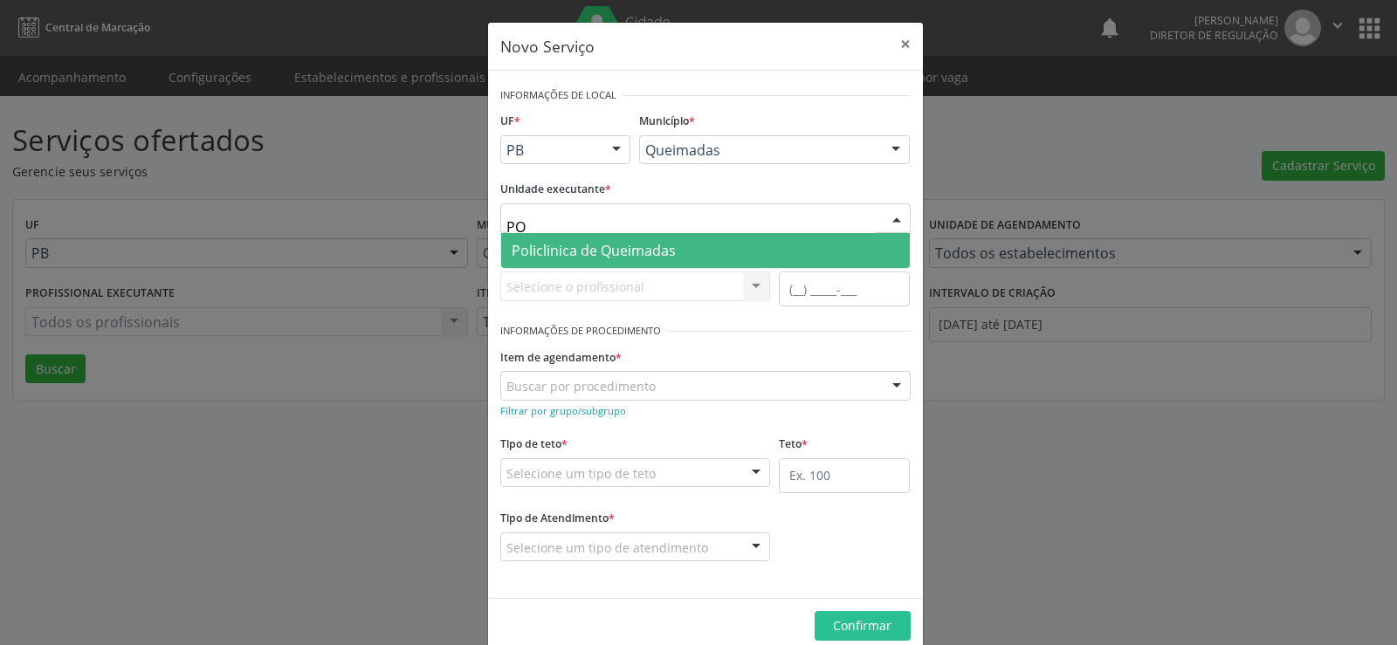
click at [704, 252] on span "Policlinica de Queimadas" at bounding box center [705, 250] width 409 height 35
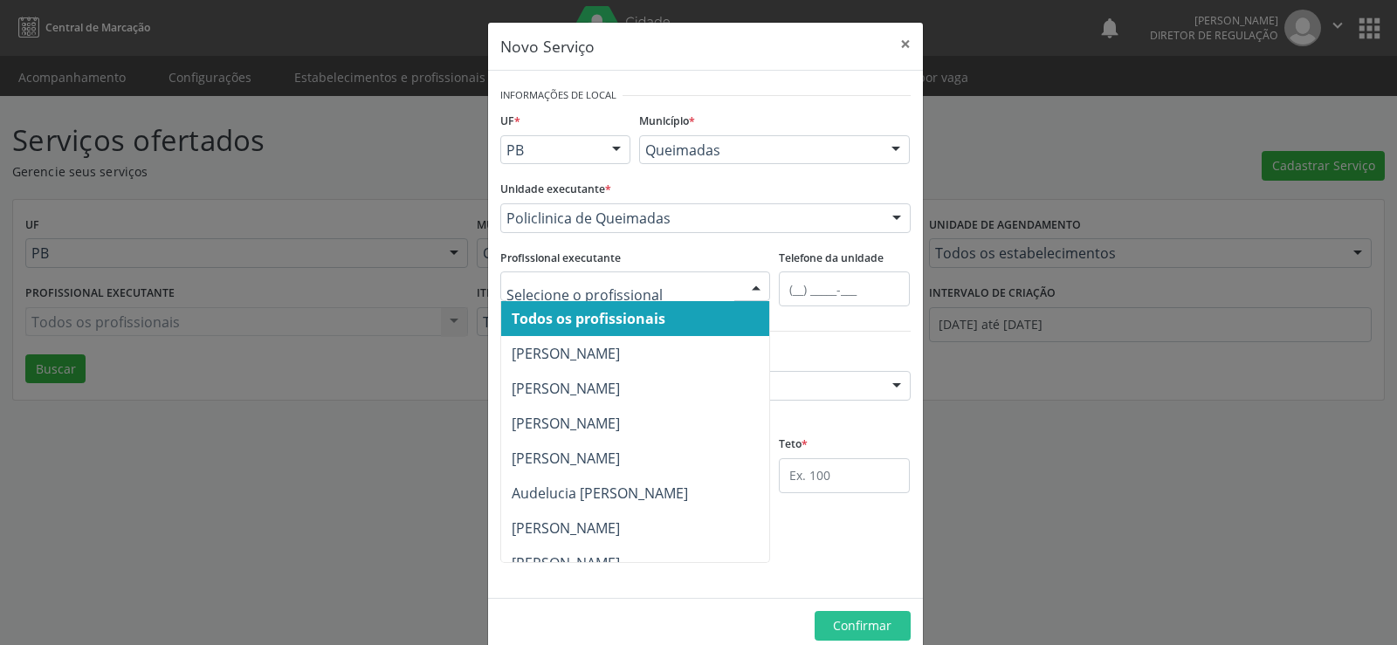
click at [752, 285] on div at bounding box center [756, 287] width 26 height 30
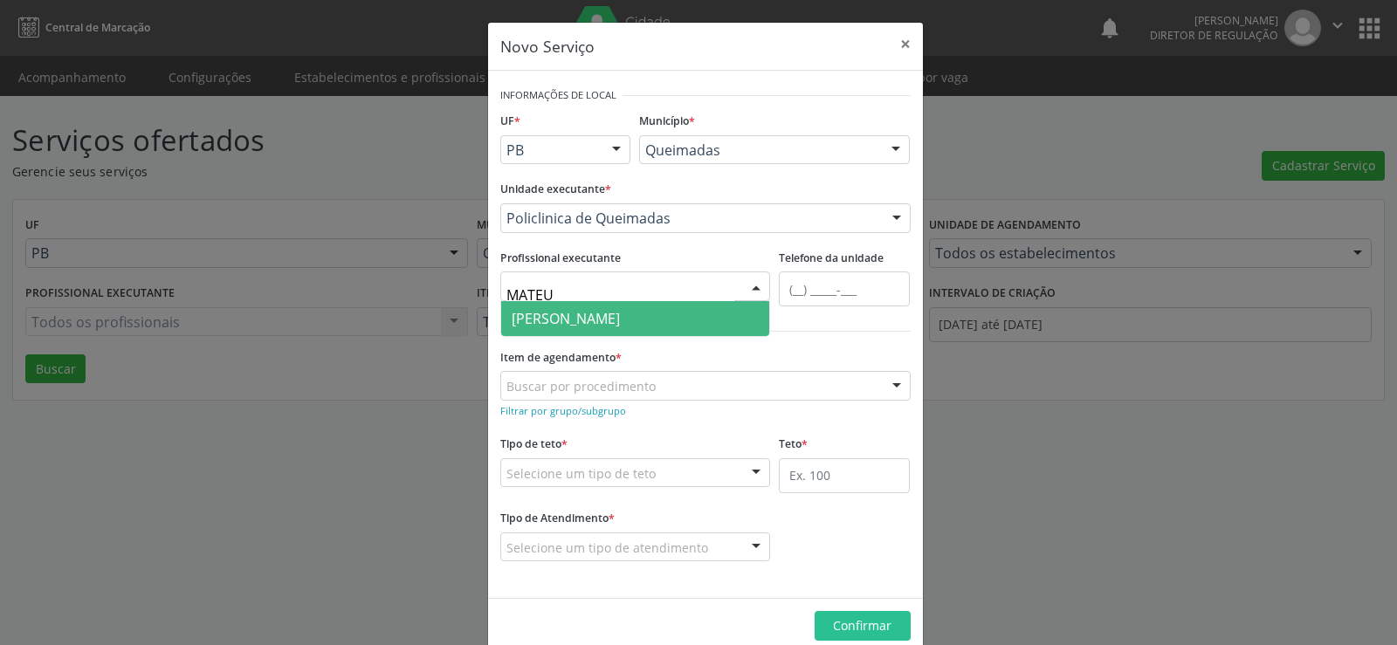
type input "MATEUS"
click at [684, 326] on span "[PERSON_NAME]" at bounding box center [635, 318] width 269 height 35
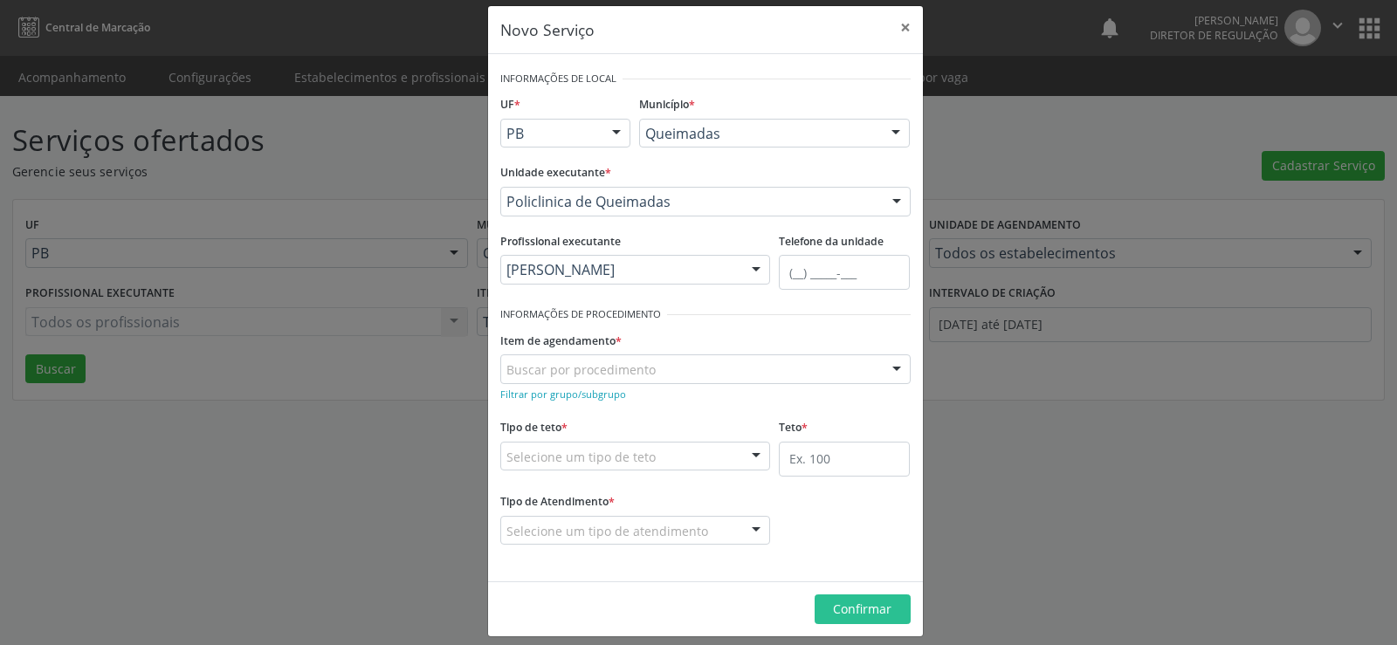
scroll to position [30, 0]
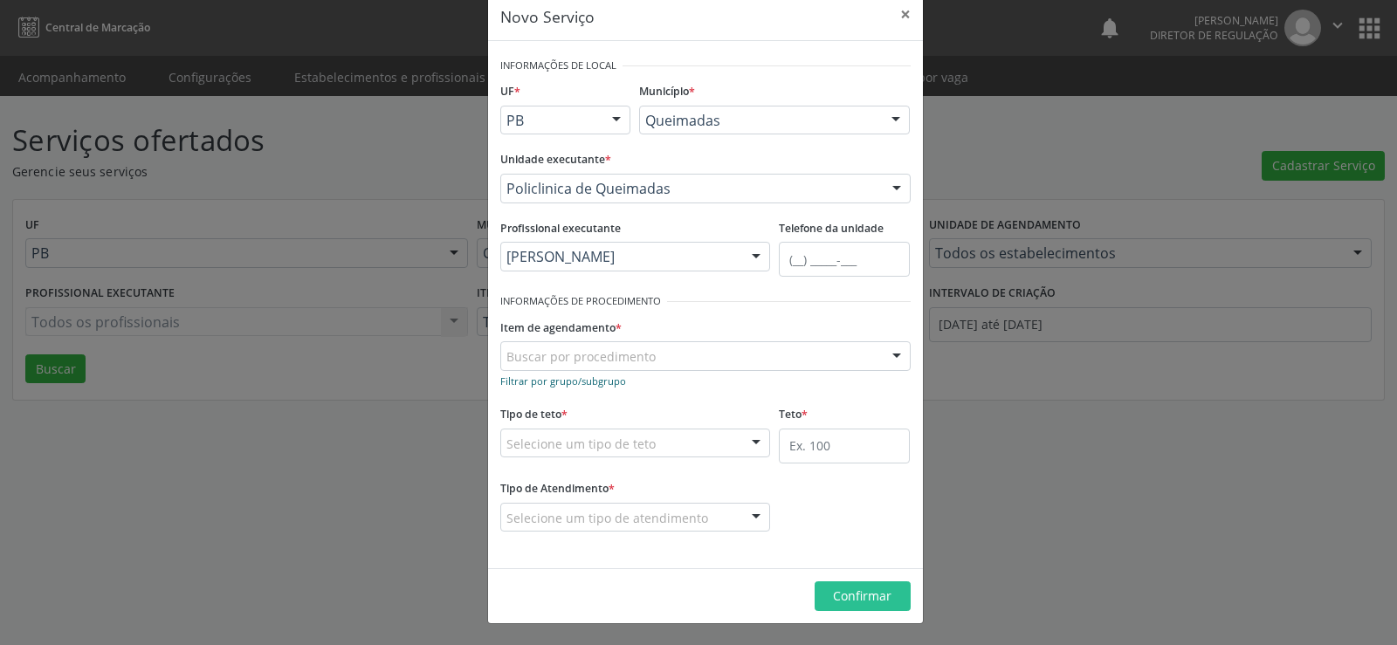
click at [553, 381] on small "Filtrar por grupo/subgrupo" at bounding box center [563, 381] width 126 height 13
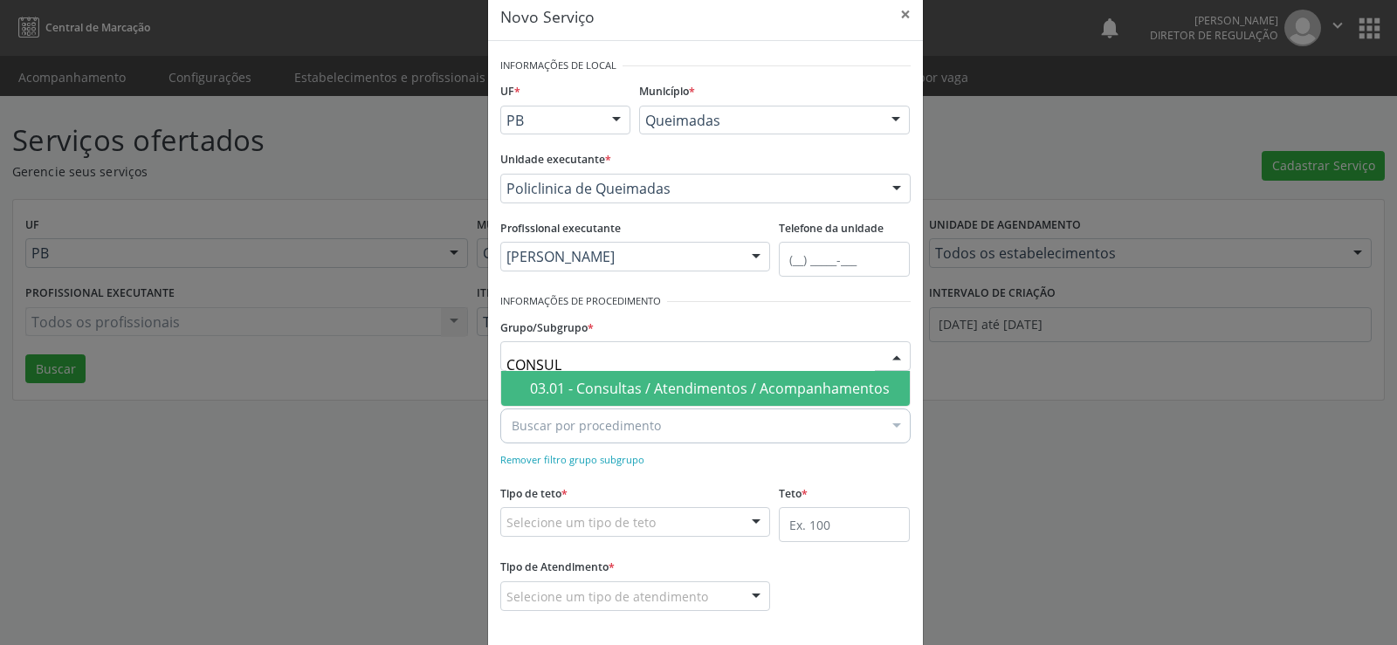
type input "CONSULT"
click at [683, 383] on div "03.01 - Consultas / Atendimentos / Acompanhamentos" at bounding box center [714, 389] width 369 height 14
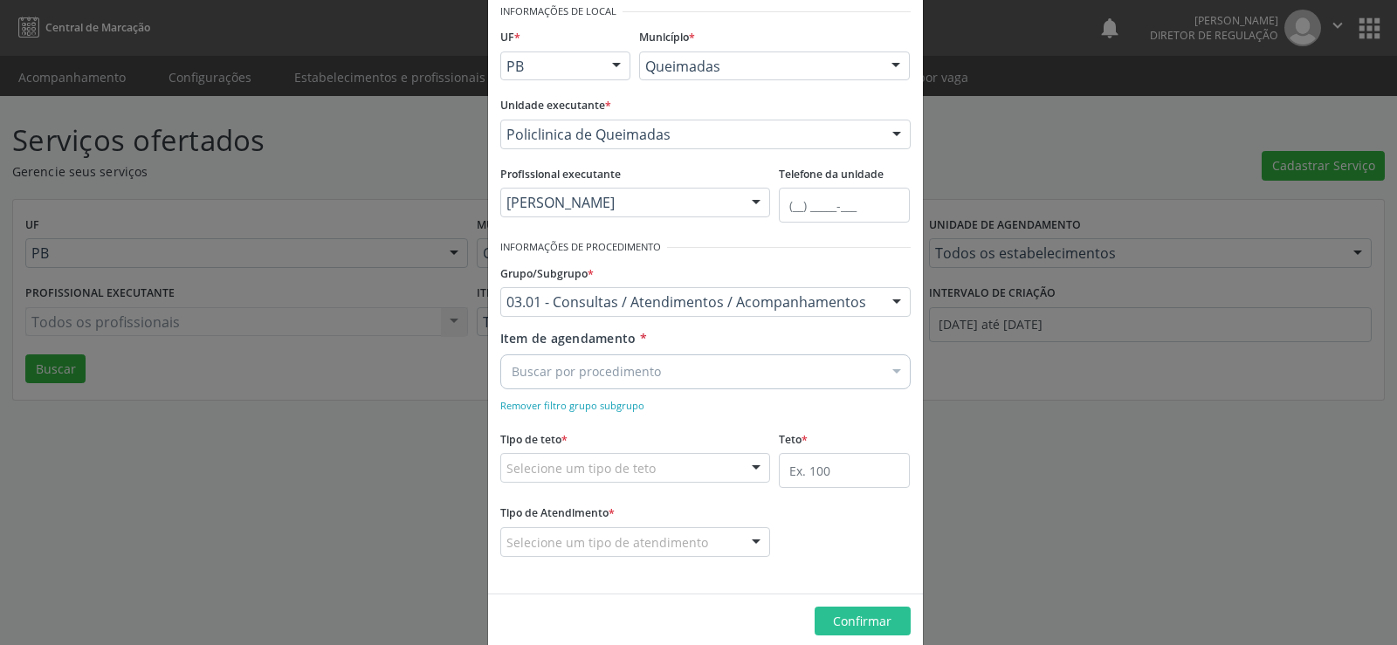
scroll to position [109, 0]
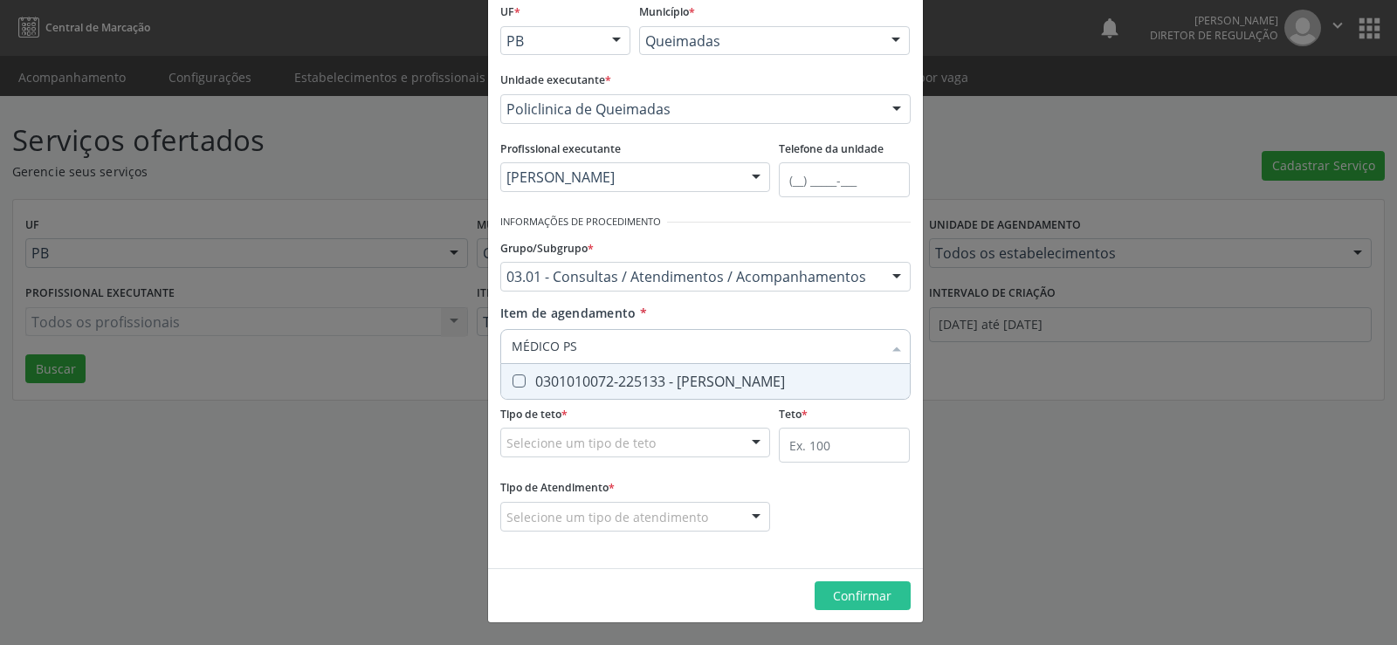
type input "MÉDICO PSI"
click at [513, 382] on Psiquiatra at bounding box center [519, 381] width 13 height 13
click at [506, 382] on Psiquiatra "checkbox" at bounding box center [506, 381] width 11 height 11
checkbox Psiquiatra "true"
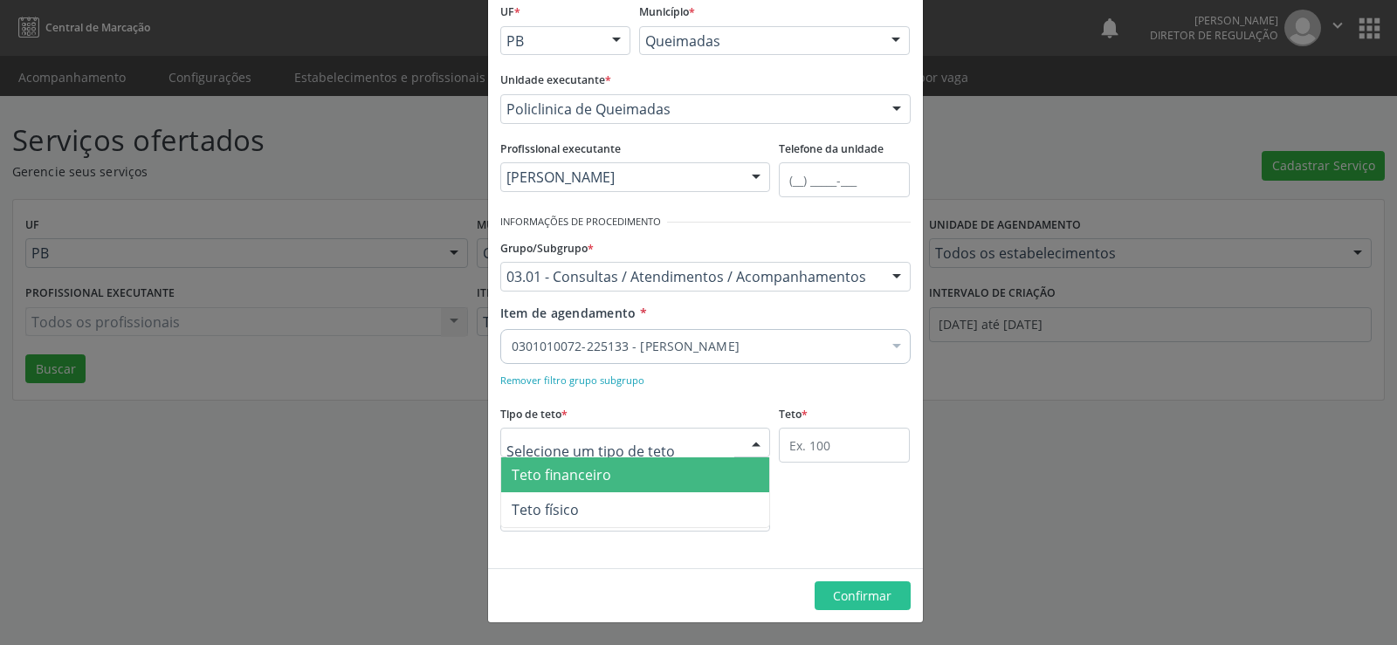
click at [755, 438] on div at bounding box center [756, 444] width 26 height 30
click at [728, 472] on span "Teto financeiro" at bounding box center [635, 475] width 269 height 35
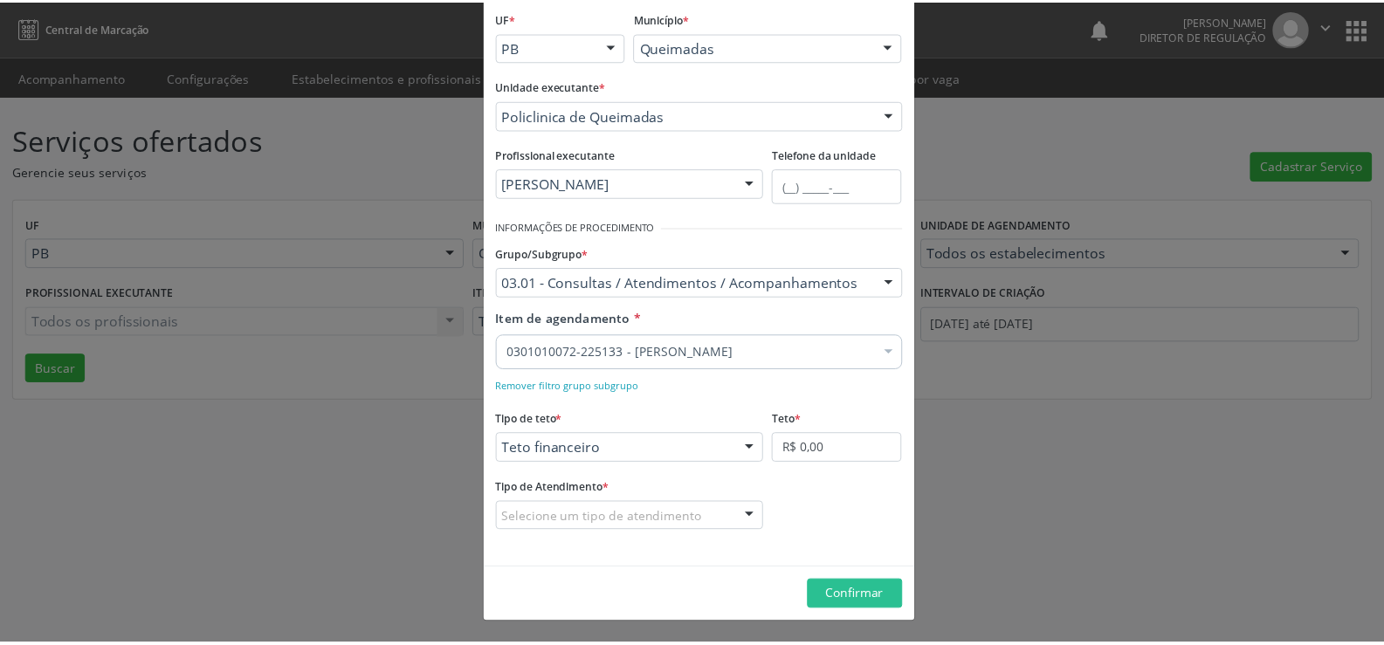
scroll to position [103, 0]
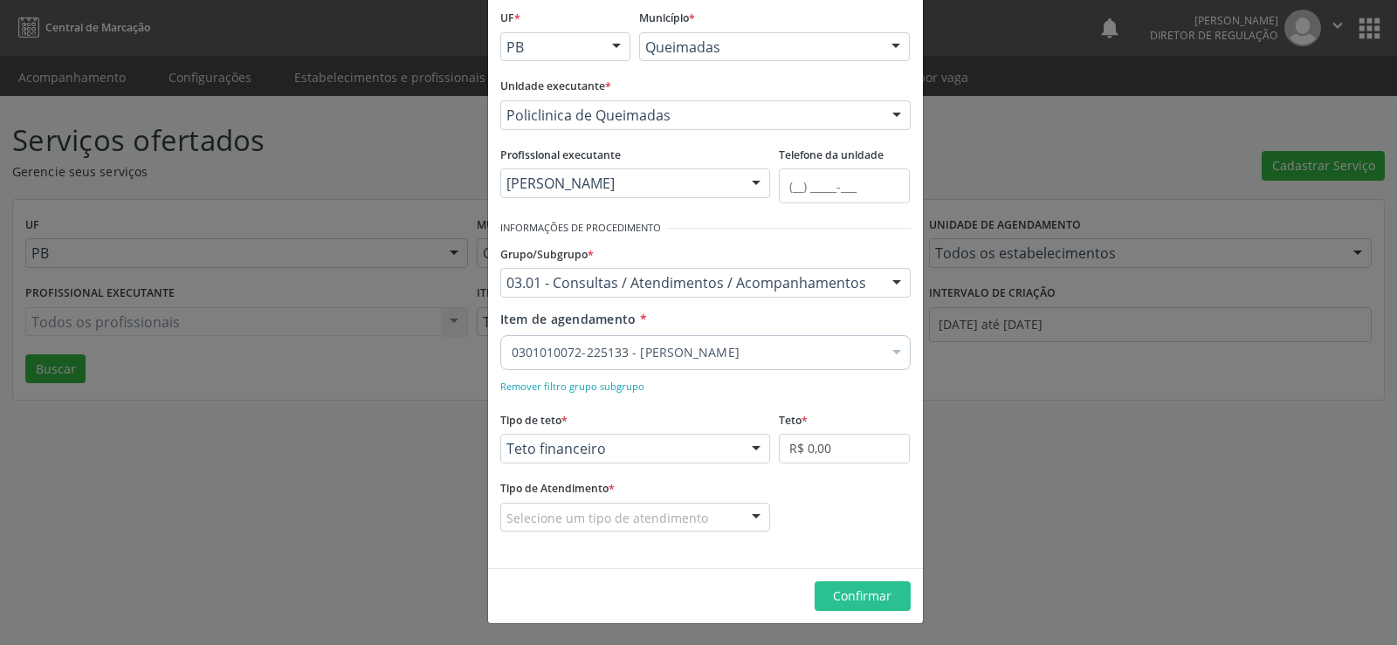
click at [755, 512] on div at bounding box center [756, 519] width 26 height 30
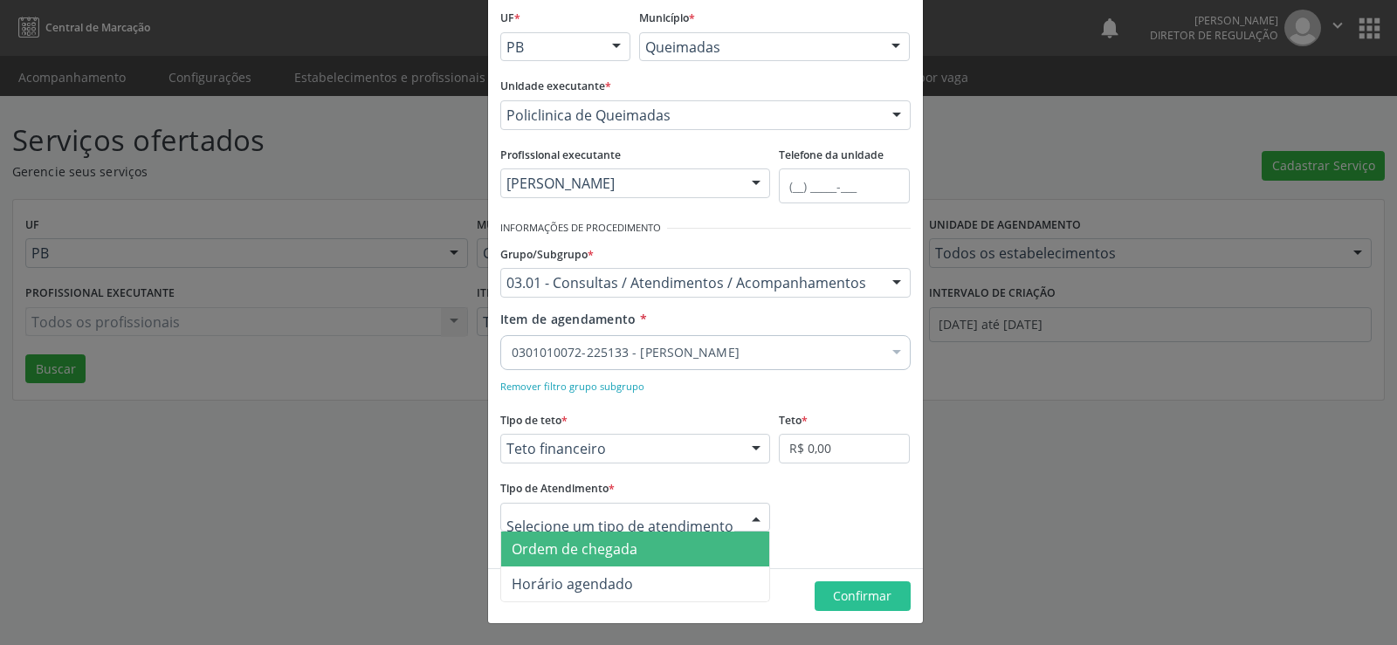
click at [724, 547] on span "Ordem de chegada" at bounding box center [635, 549] width 269 height 35
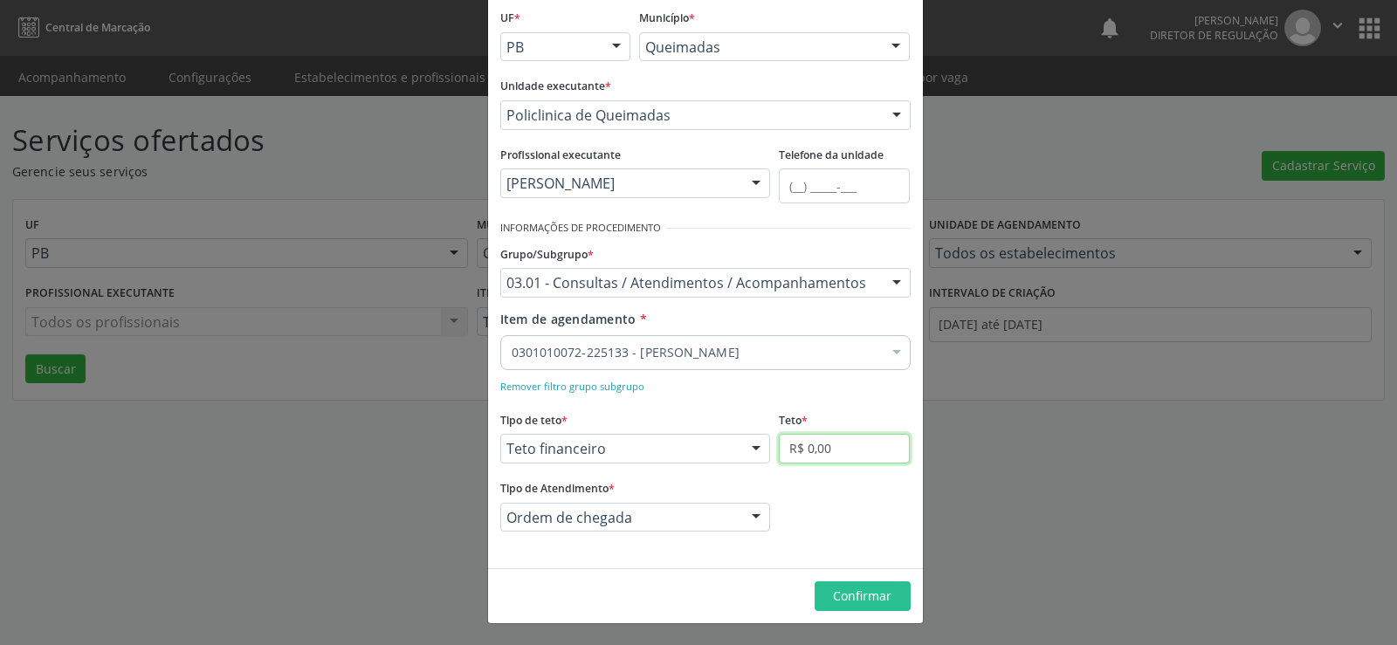
click at [844, 451] on input "R$ 0,00" at bounding box center [844, 449] width 131 height 30
type input "R$ 6.000,00"
click at [864, 603] on span "Confirmar" at bounding box center [862, 596] width 59 height 17
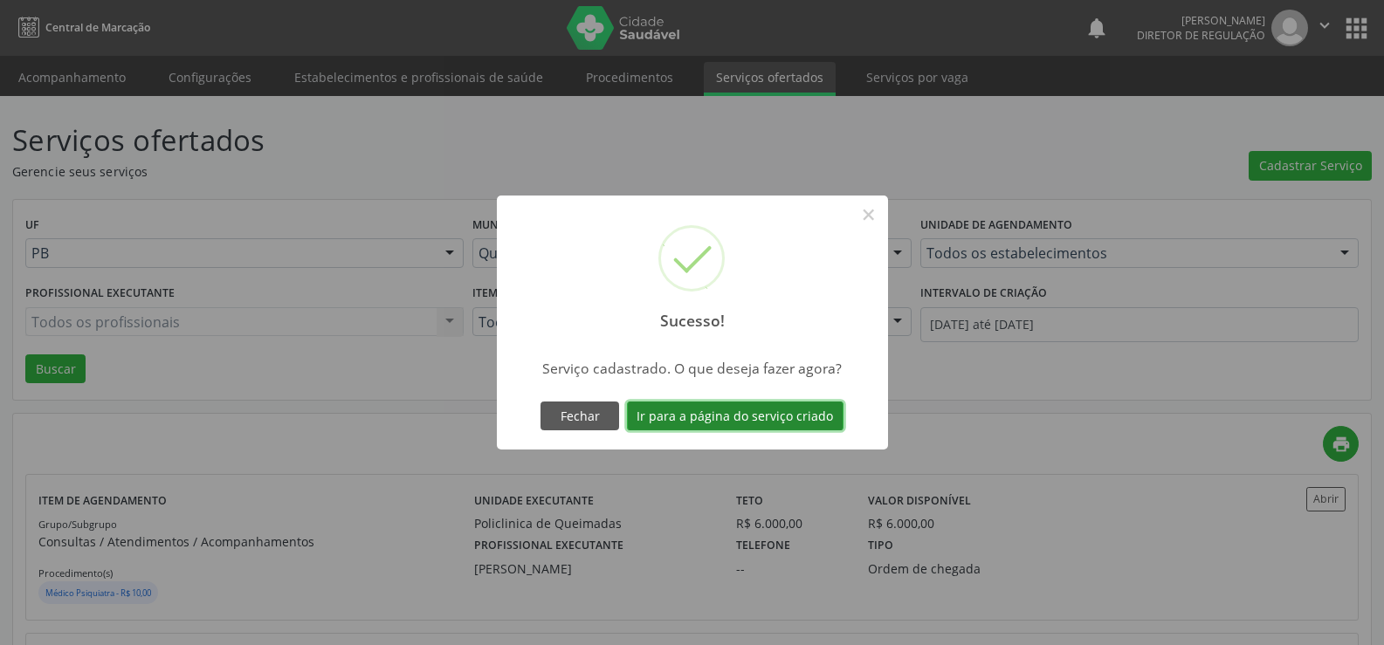
click at [787, 415] on button "Ir para a página do serviço criado" at bounding box center [735, 417] width 217 height 30
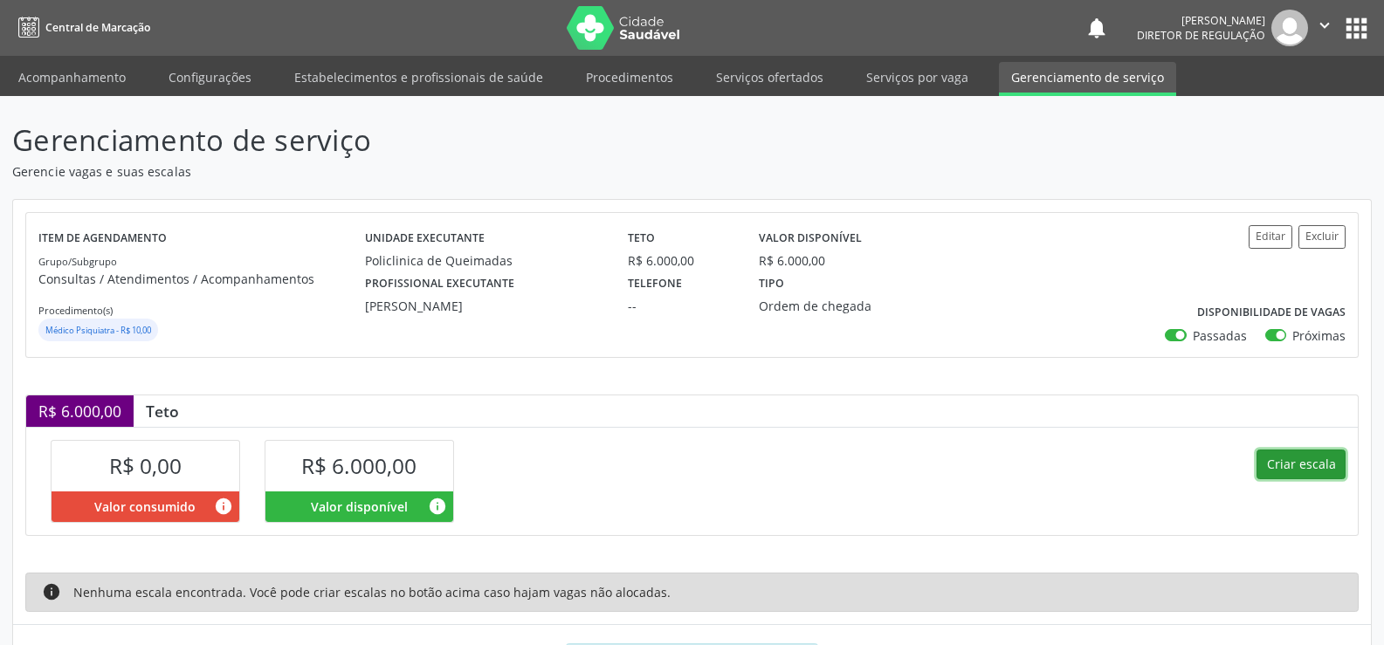
click at [1318, 464] on button "Criar escala" at bounding box center [1301, 465] width 89 height 30
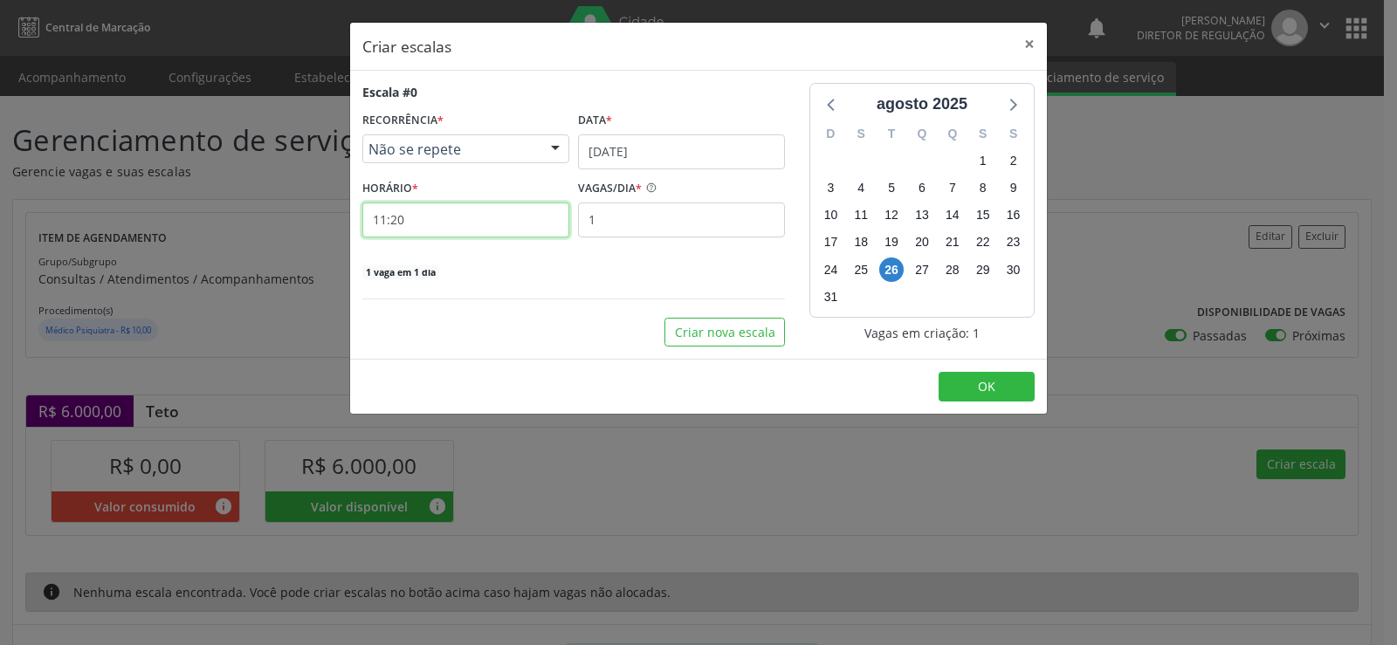
click at [437, 223] on input "11:20" at bounding box center [465, 220] width 207 height 35
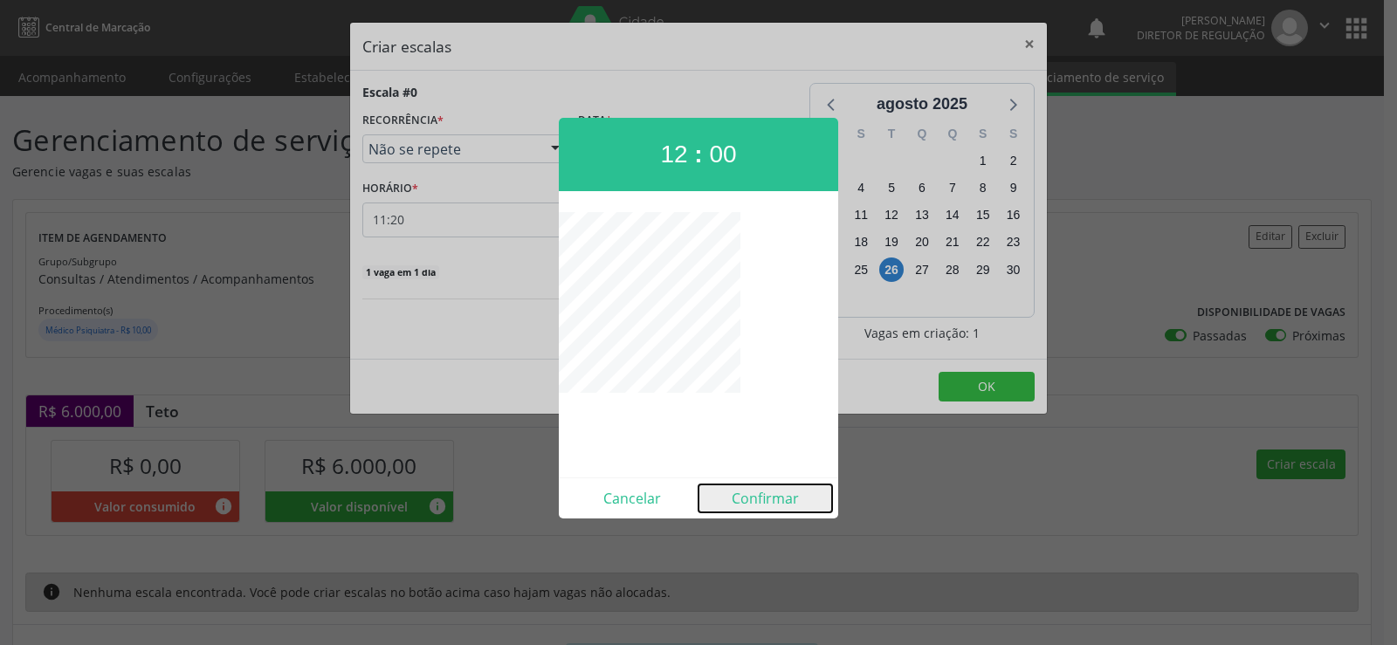
drag, startPoint x: 773, startPoint y: 503, endPoint x: 756, endPoint y: 488, distance: 22.3
click at [772, 503] on button "Confirmar" at bounding box center [766, 499] width 134 height 28
type input "12:00"
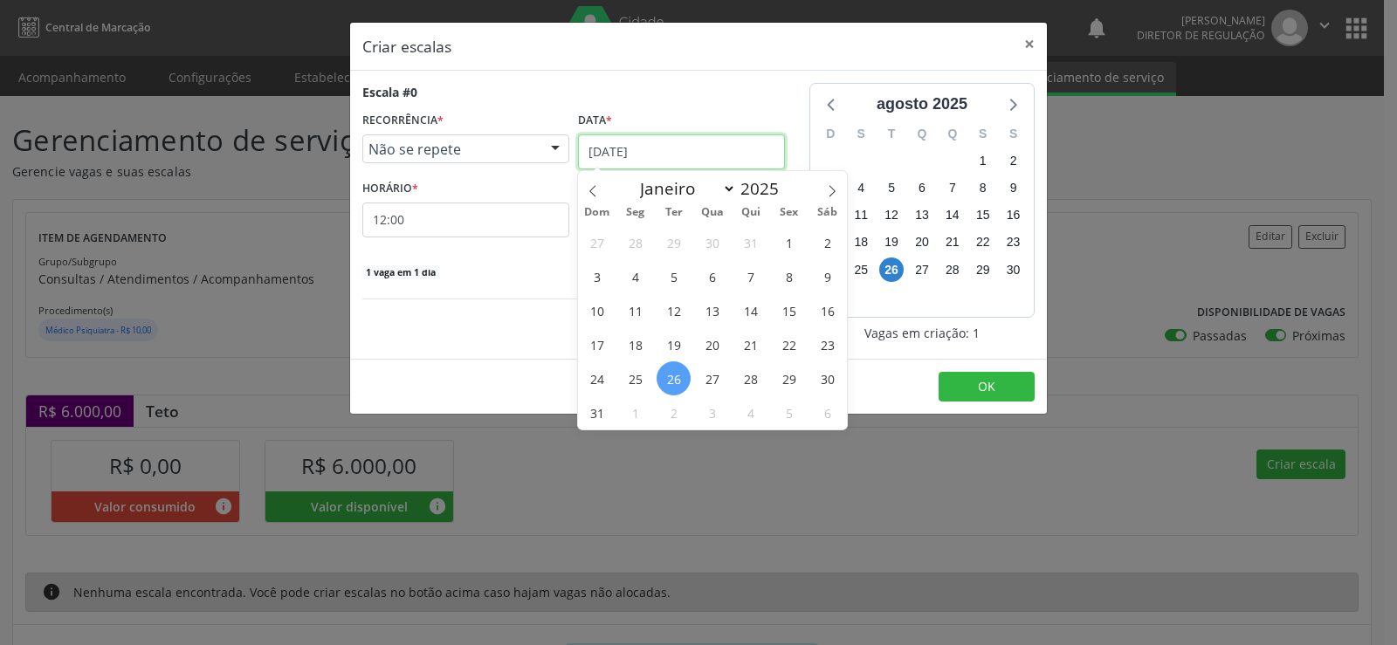
click at [712, 148] on input "[DATE]" at bounding box center [681, 151] width 207 height 35
click at [830, 183] on span at bounding box center [832, 186] width 30 height 30
select select "8"
click at [640, 245] on span "1" at bounding box center [635, 242] width 34 height 34
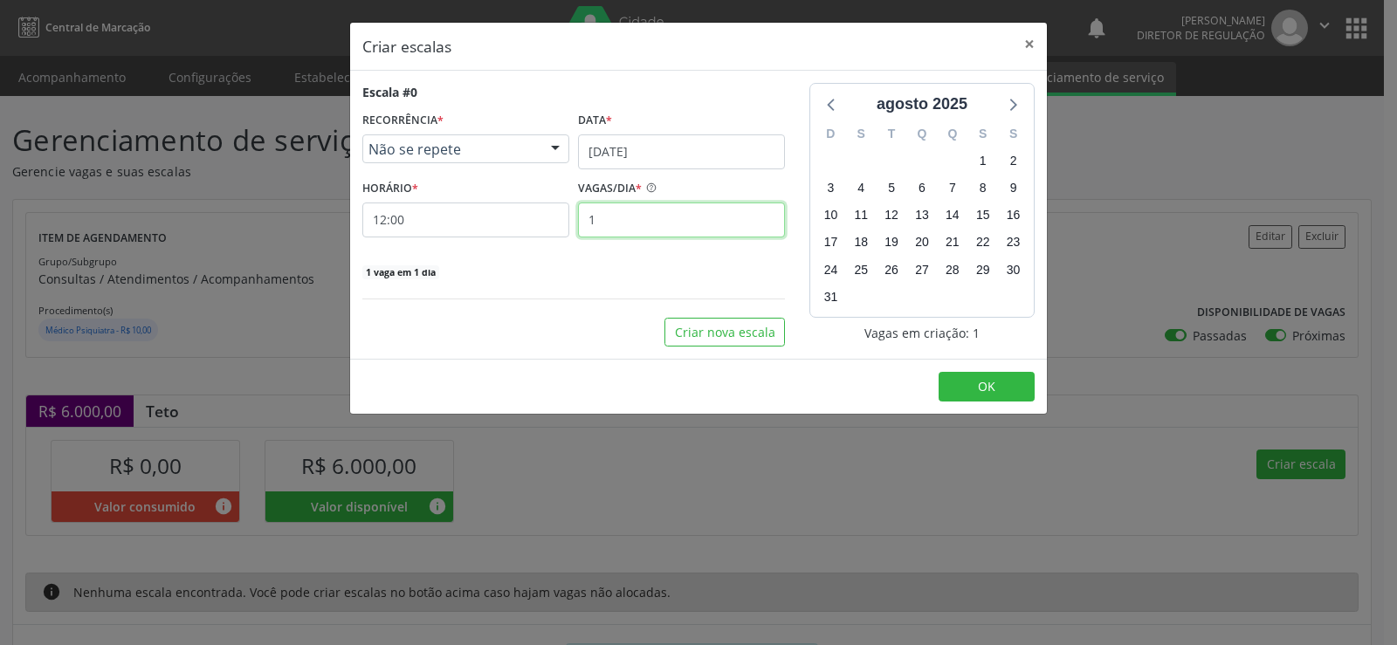
click at [617, 216] on input "1" at bounding box center [681, 220] width 207 height 35
type input "15"
click at [1015, 380] on button "OK" at bounding box center [987, 387] width 96 height 30
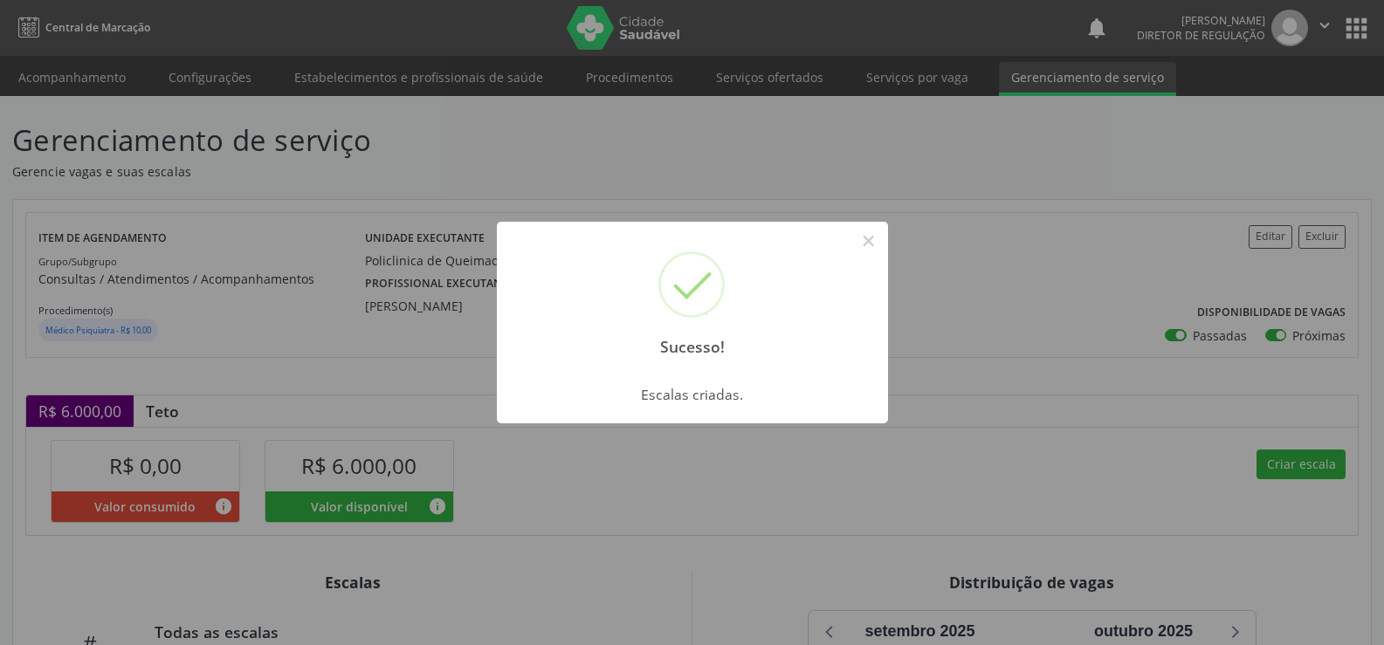
drag, startPoint x: 867, startPoint y: 232, endPoint x: 890, endPoint y: 318, distance: 88.5
click at [870, 236] on button "×" at bounding box center [869, 241] width 30 height 30
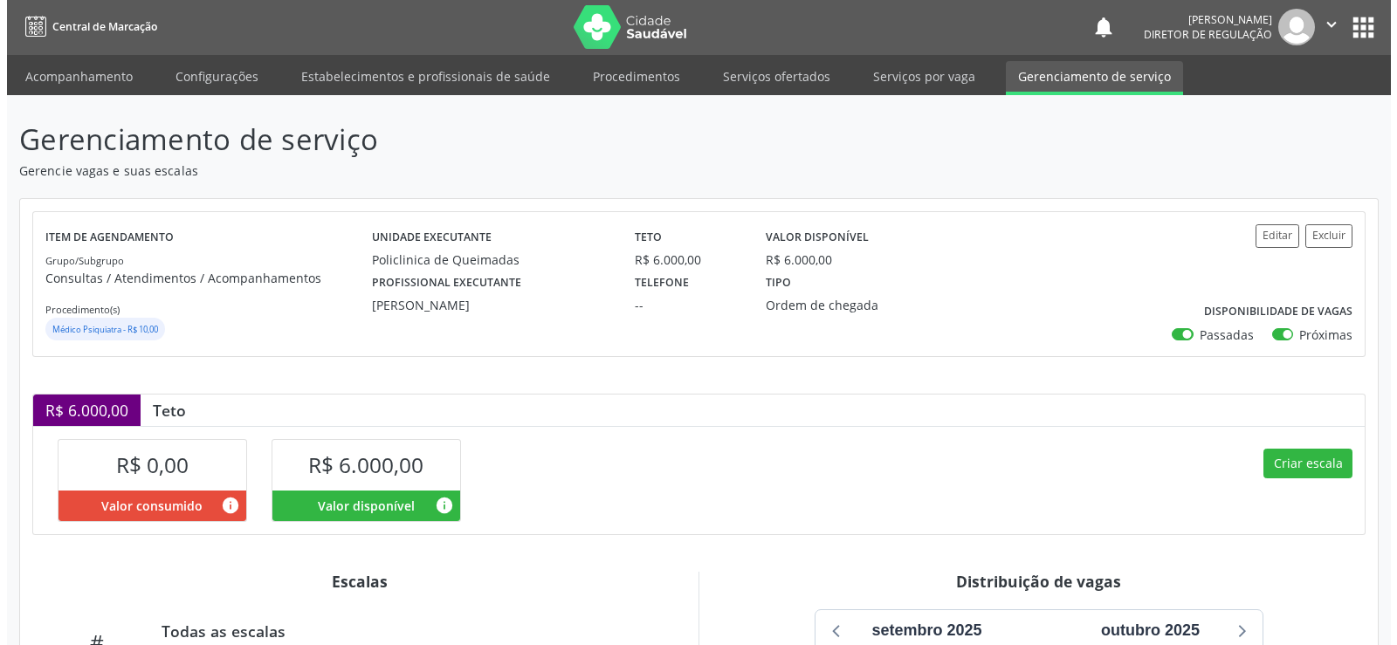
scroll to position [262, 0]
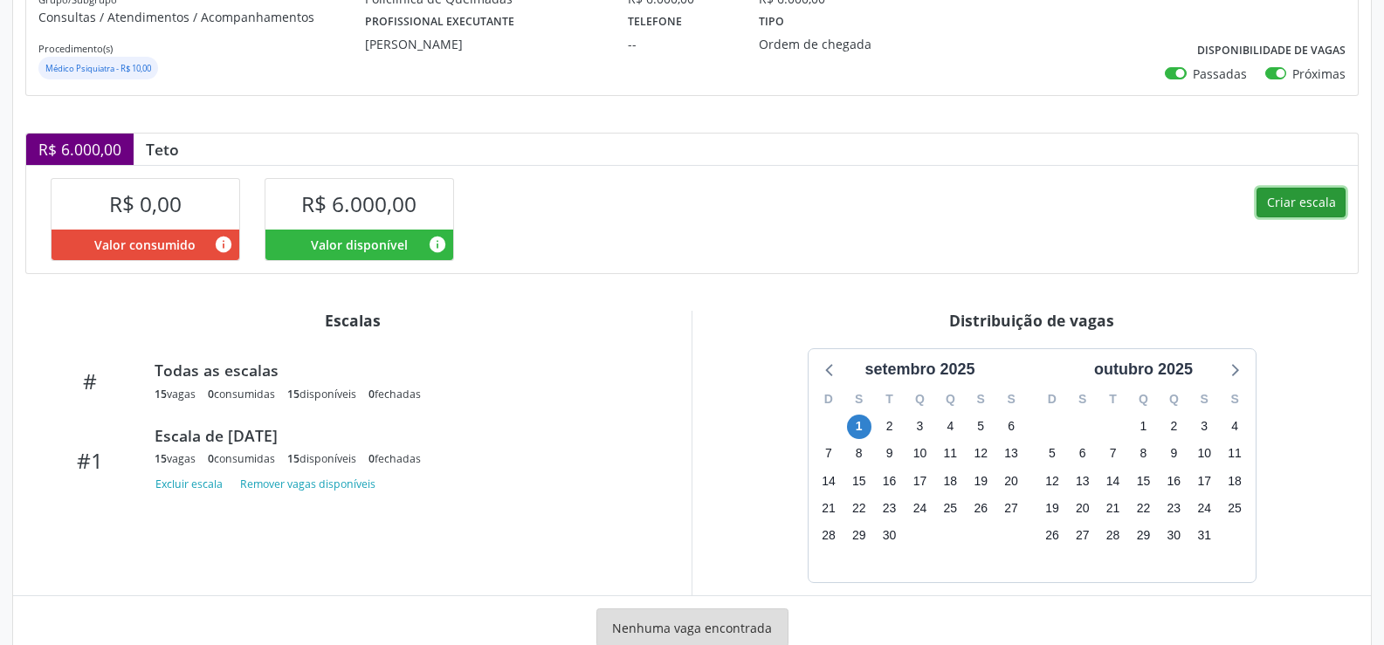
click at [1296, 201] on button "Criar escala" at bounding box center [1301, 203] width 89 height 30
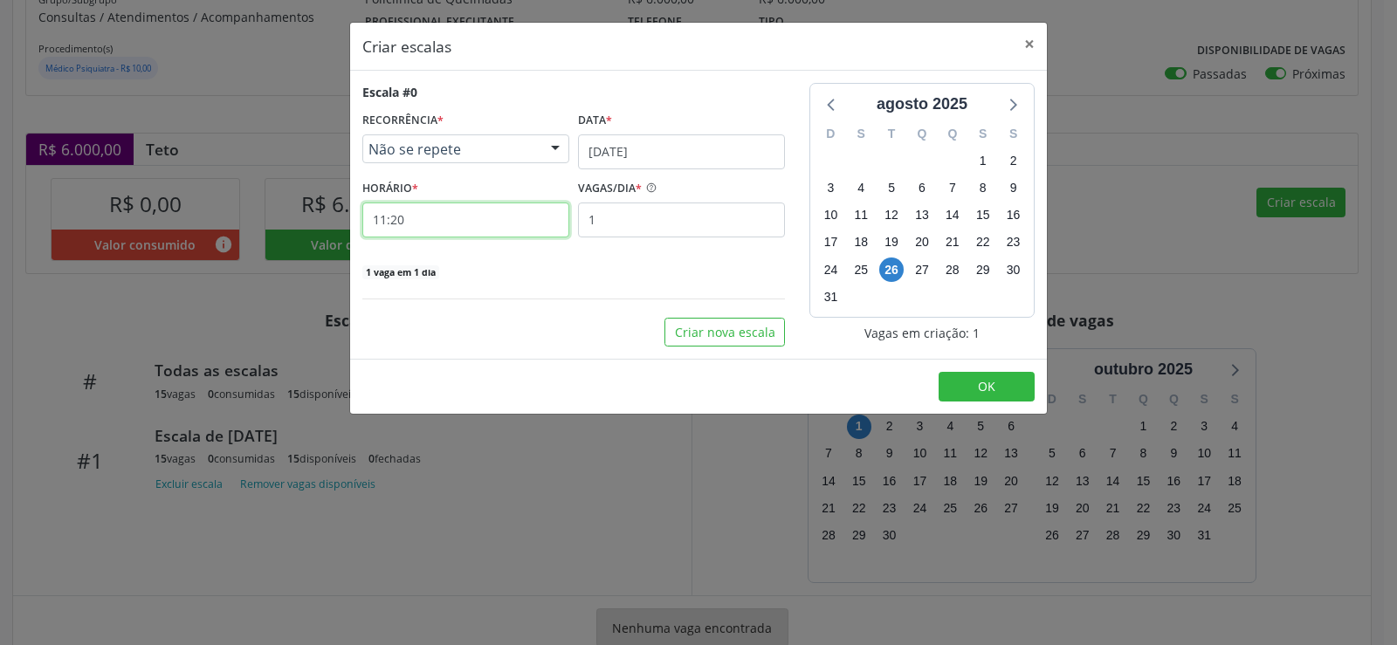
click at [417, 227] on input "11:20" at bounding box center [465, 220] width 207 height 35
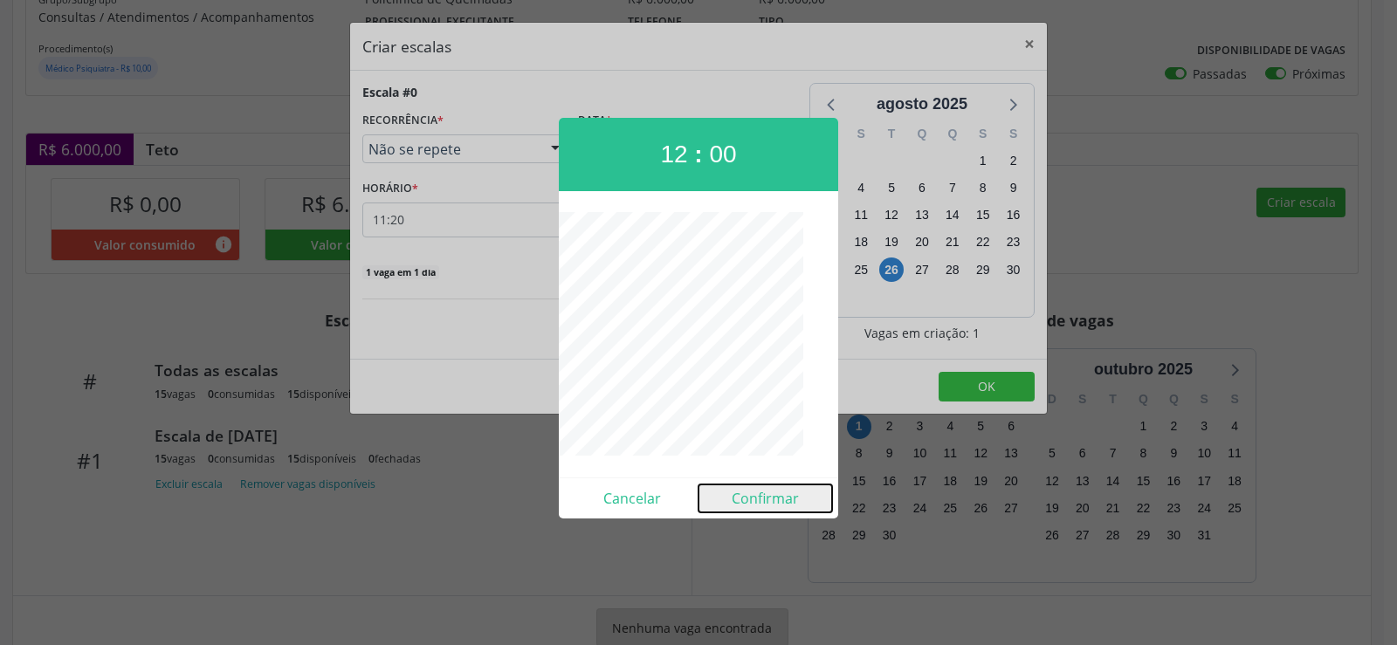
click at [768, 508] on button "Confirmar" at bounding box center [766, 499] width 134 height 28
type input "12:00"
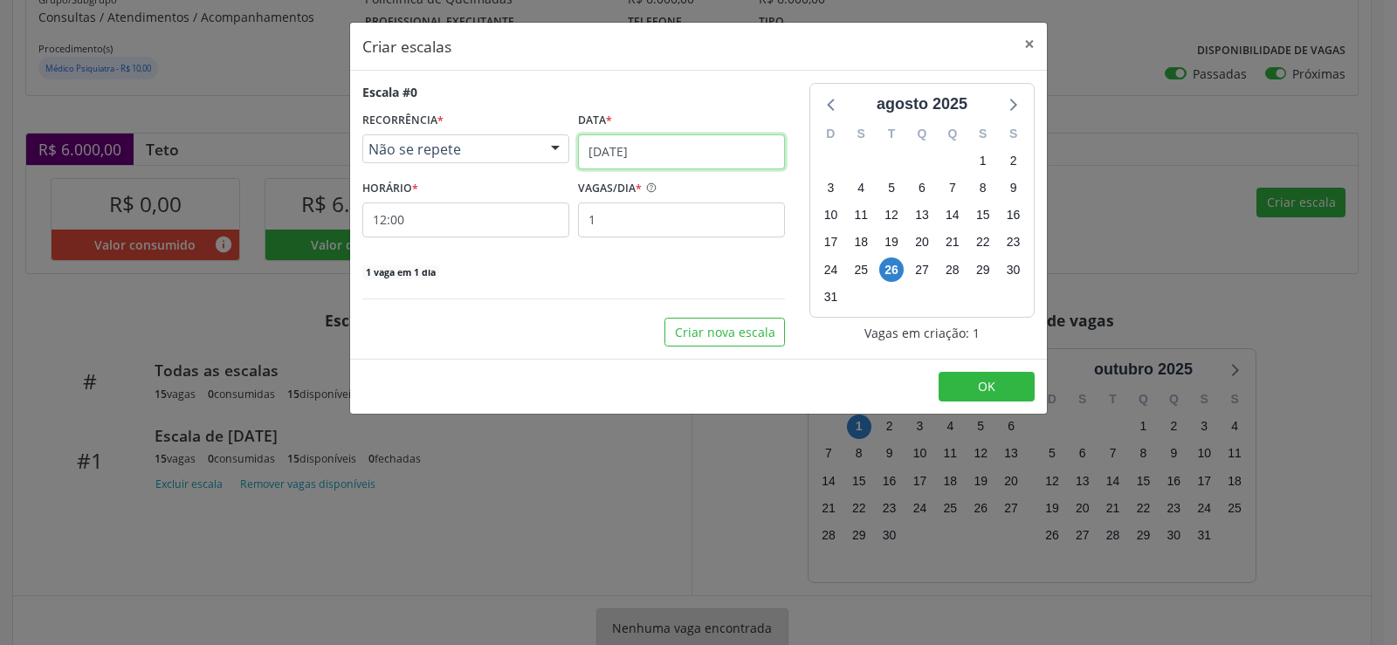
click at [699, 148] on input "[DATE]" at bounding box center [681, 151] width 207 height 35
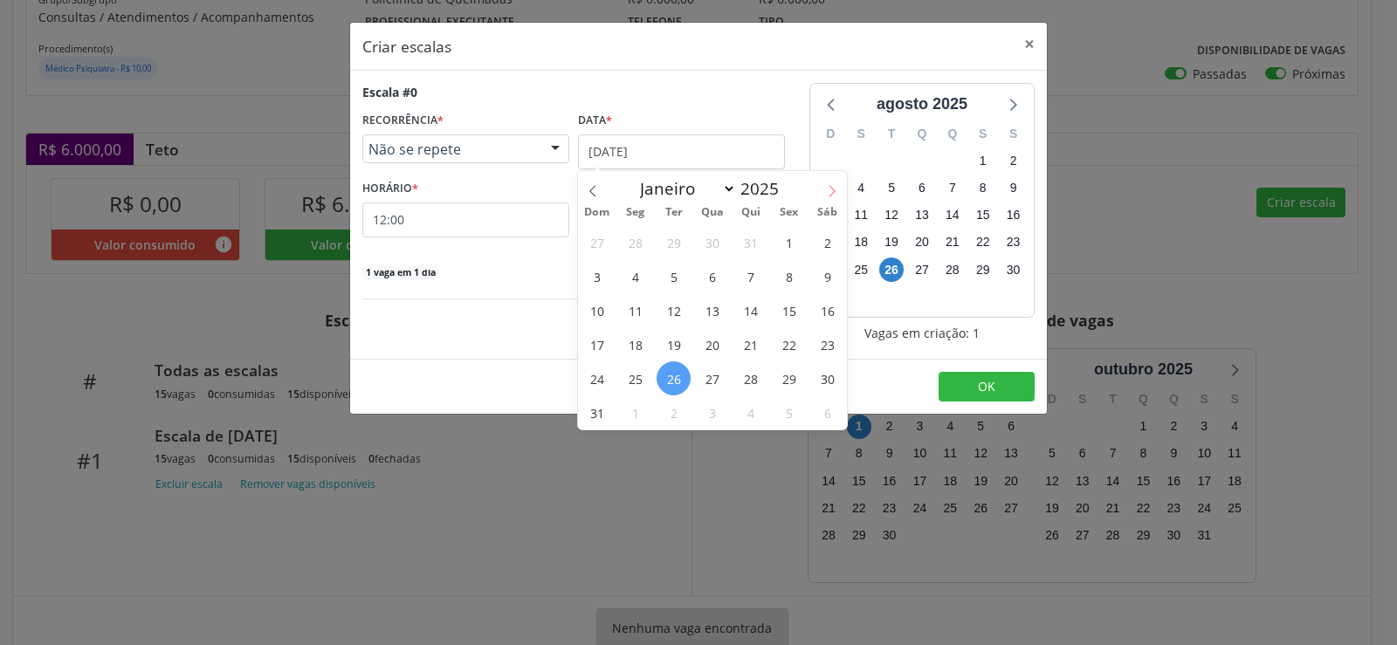
click at [834, 190] on icon at bounding box center [833, 190] width 6 height 11
select select "8"
drag, startPoint x: 636, startPoint y: 274, endPoint x: 569, endPoint y: 232, distance: 78.5
click at [635, 274] on span "8" at bounding box center [635, 276] width 34 height 34
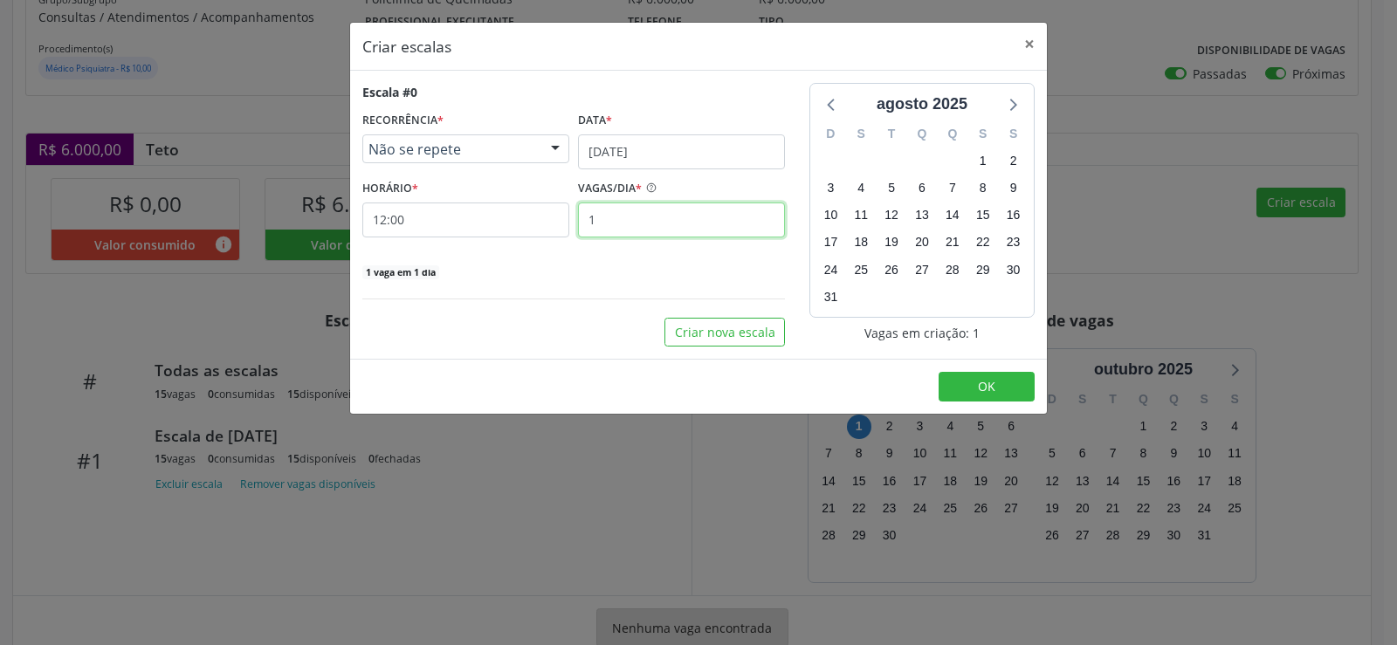
click at [623, 220] on input "1" at bounding box center [681, 220] width 207 height 35
type input "15"
click at [992, 389] on span "OK" at bounding box center [986, 386] width 17 height 17
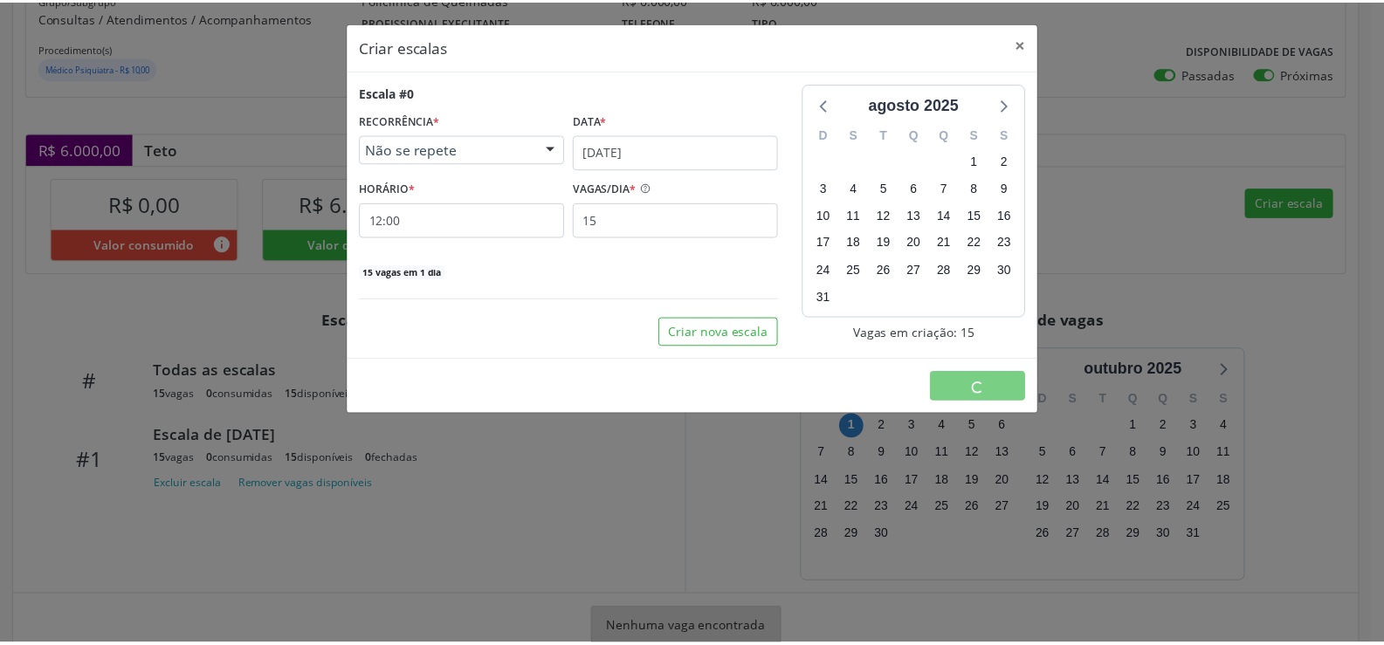
scroll to position [0, 0]
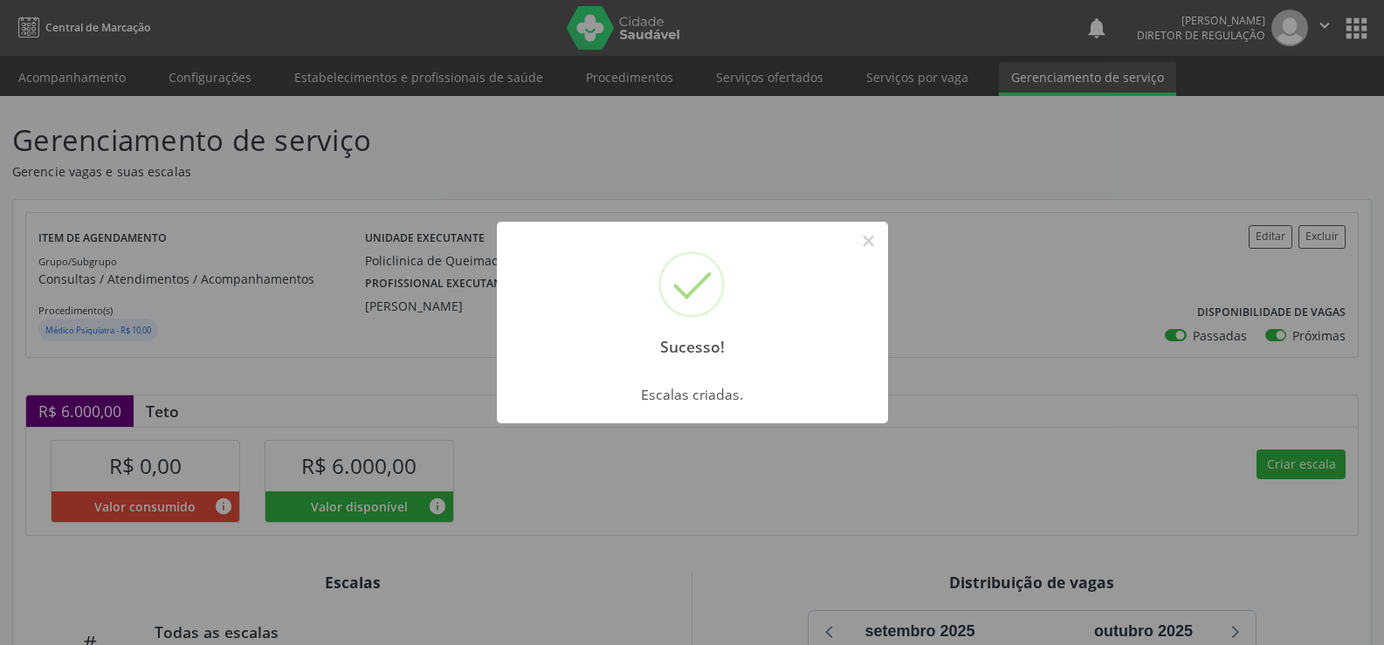
click at [864, 234] on button "×" at bounding box center [869, 241] width 30 height 30
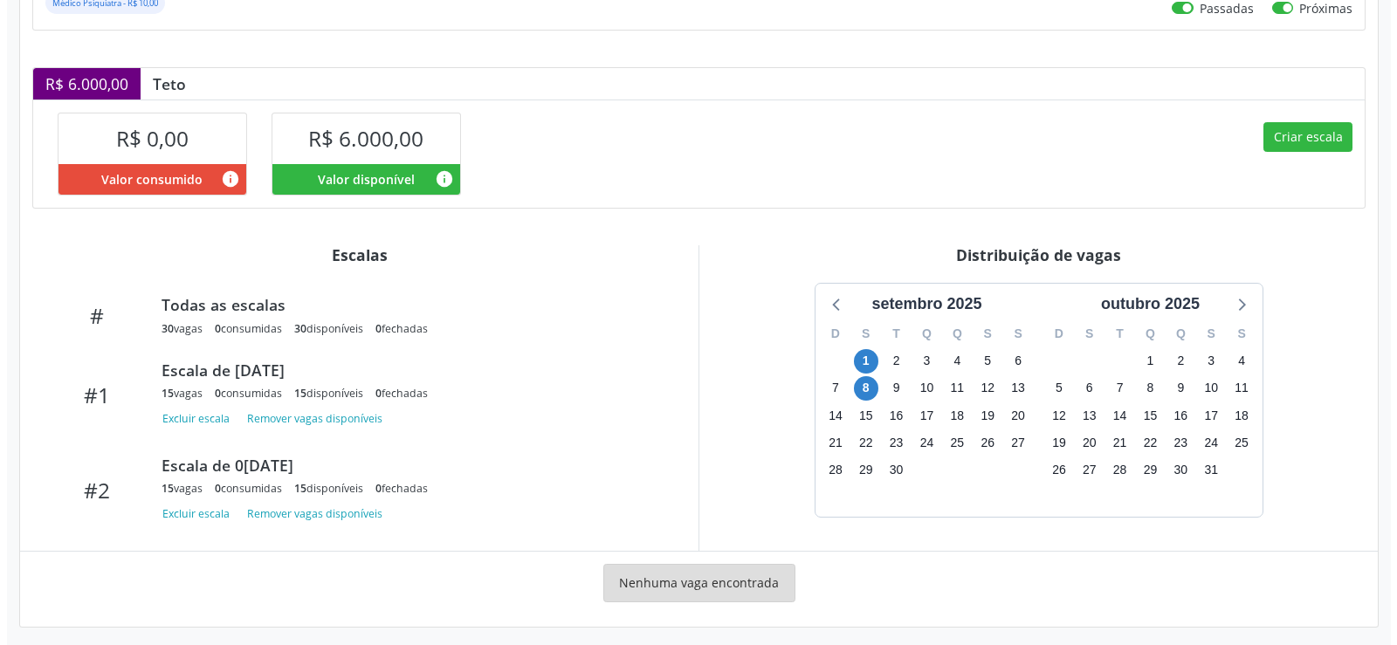
scroll to position [334, 0]
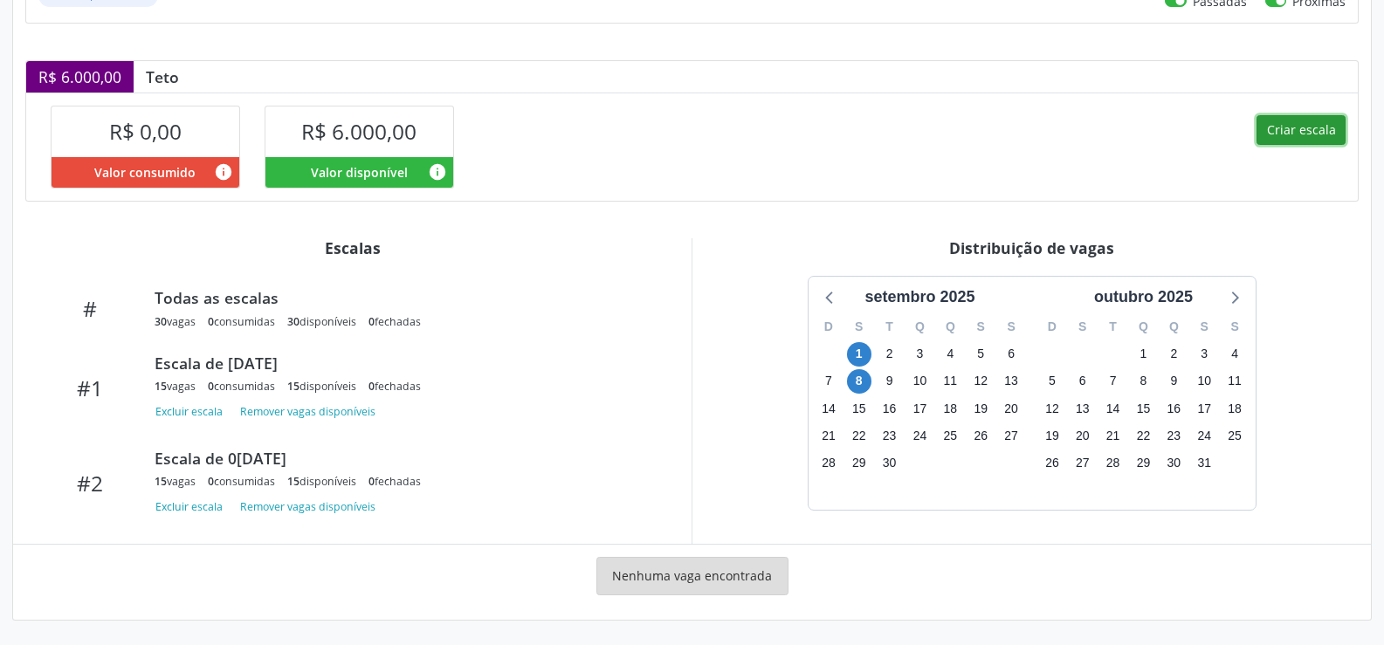
click at [1286, 124] on button "Criar escala" at bounding box center [1301, 130] width 89 height 30
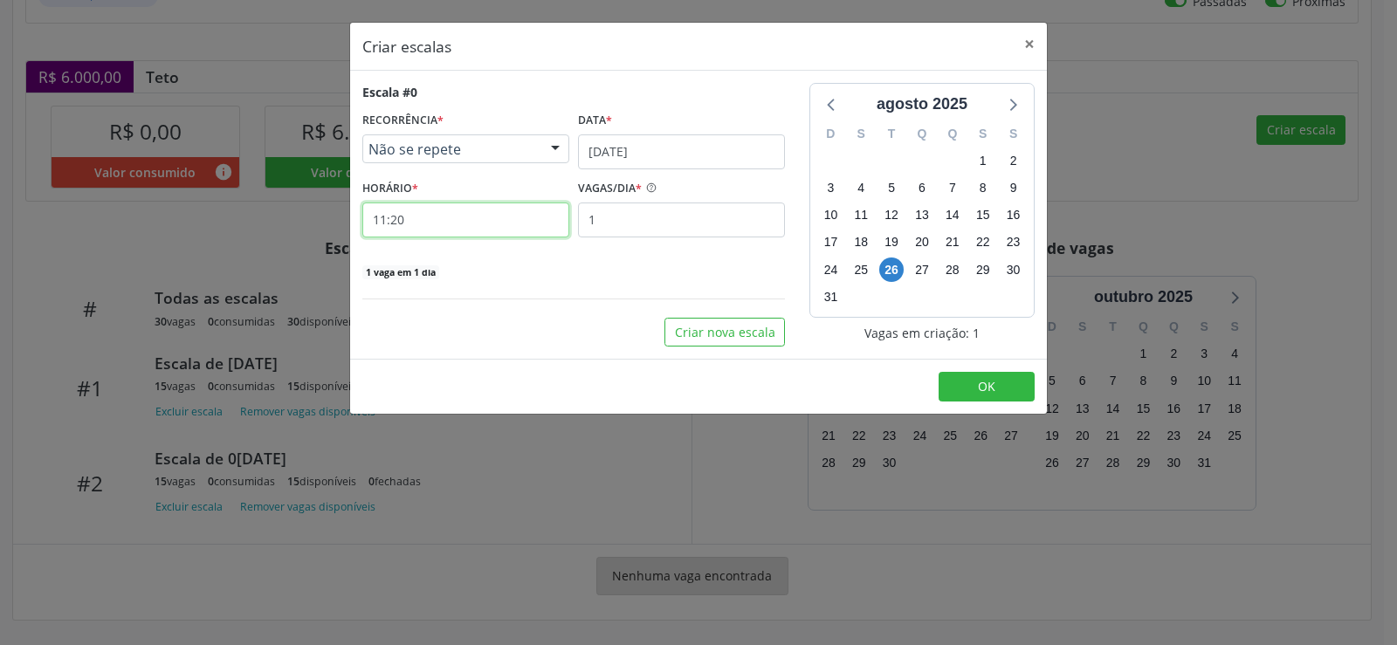
click at [439, 227] on input "11:20" at bounding box center [465, 220] width 207 height 35
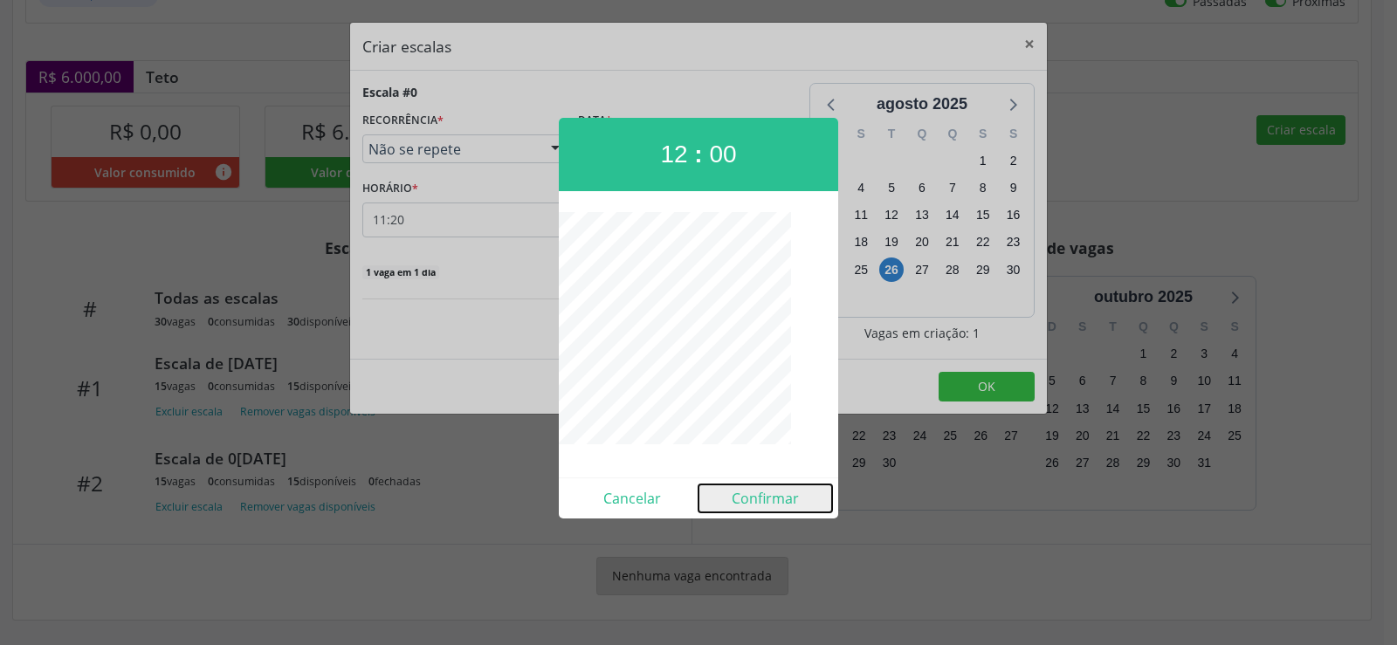
click at [785, 501] on button "Confirmar" at bounding box center [766, 499] width 134 height 28
type input "12:00"
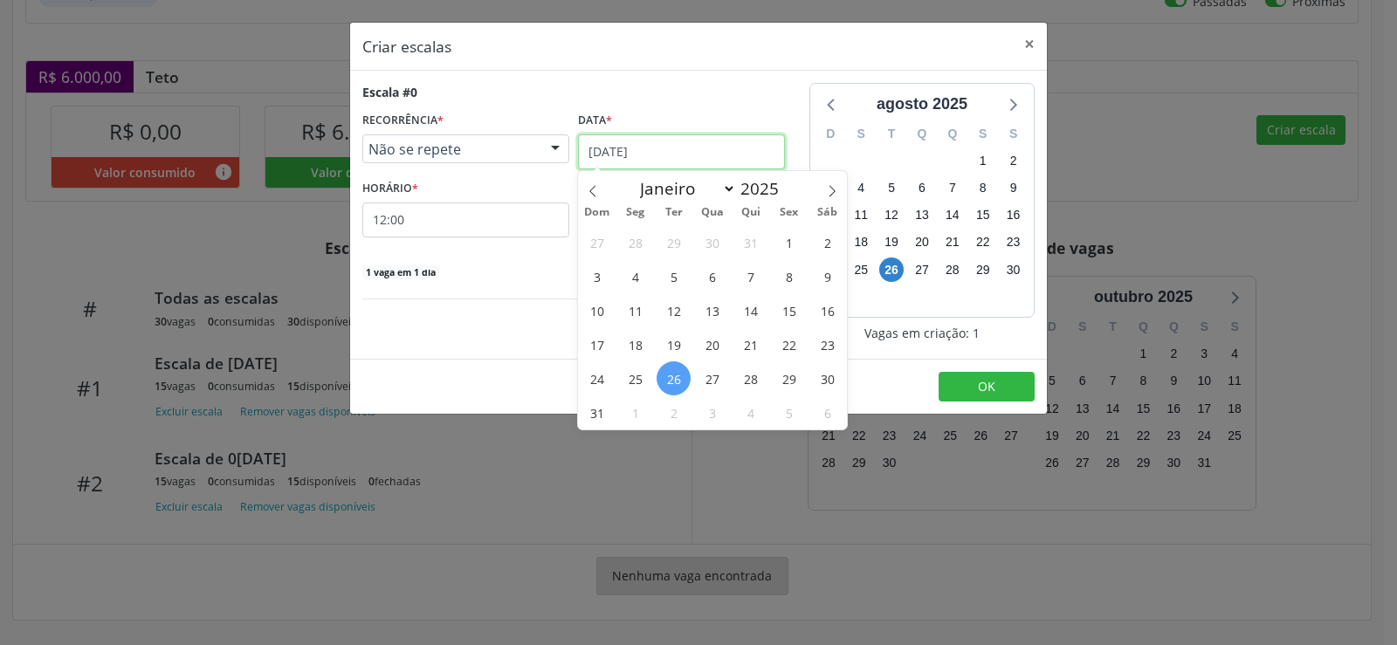
click at [739, 142] on input "[DATE]" at bounding box center [681, 151] width 207 height 35
click at [840, 191] on span at bounding box center [832, 186] width 30 height 30
select select "8"
click at [639, 309] on span "15" at bounding box center [635, 310] width 34 height 34
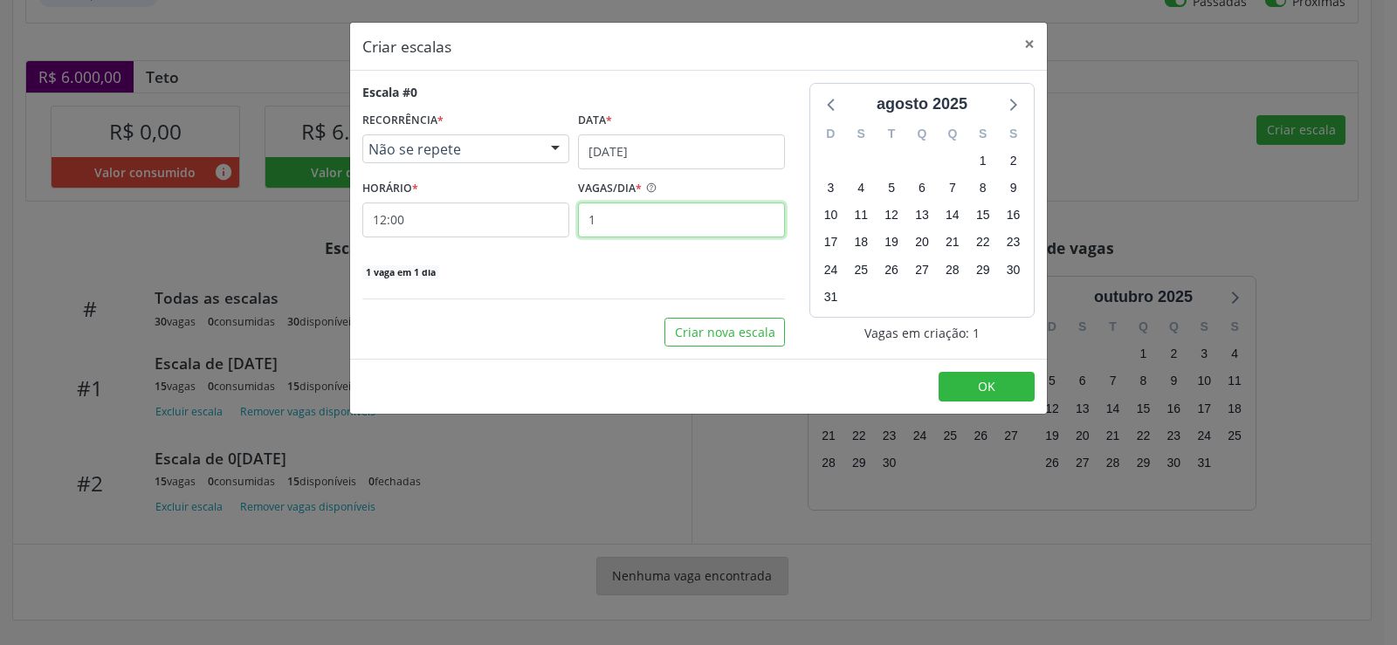
click at [630, 219] on input "1" at bounding box center [681, 220] width 207 height 35
type input "15"
click at [982, 389] on span "OK" at bounding box center [986, 386] width 17 height 17
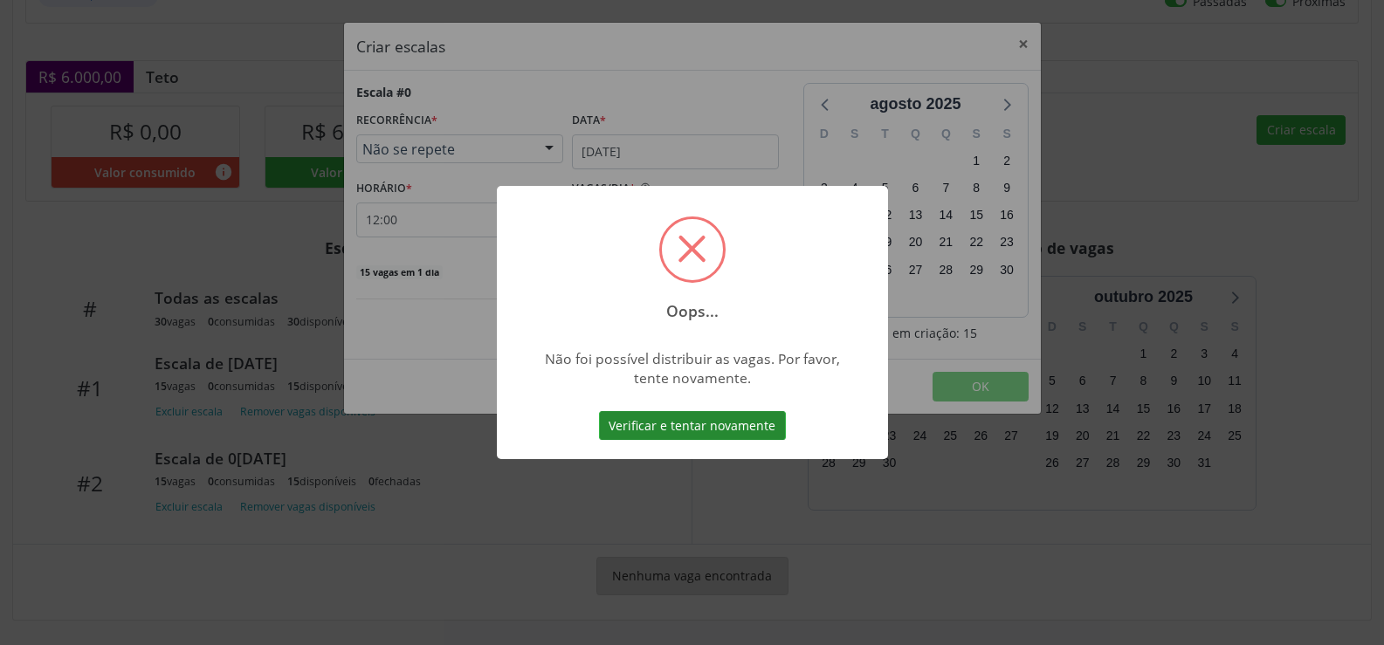
click at [732, 439] on button "Verificar e tentar novamente" at bounding box center [692, 426] width 187 height 30
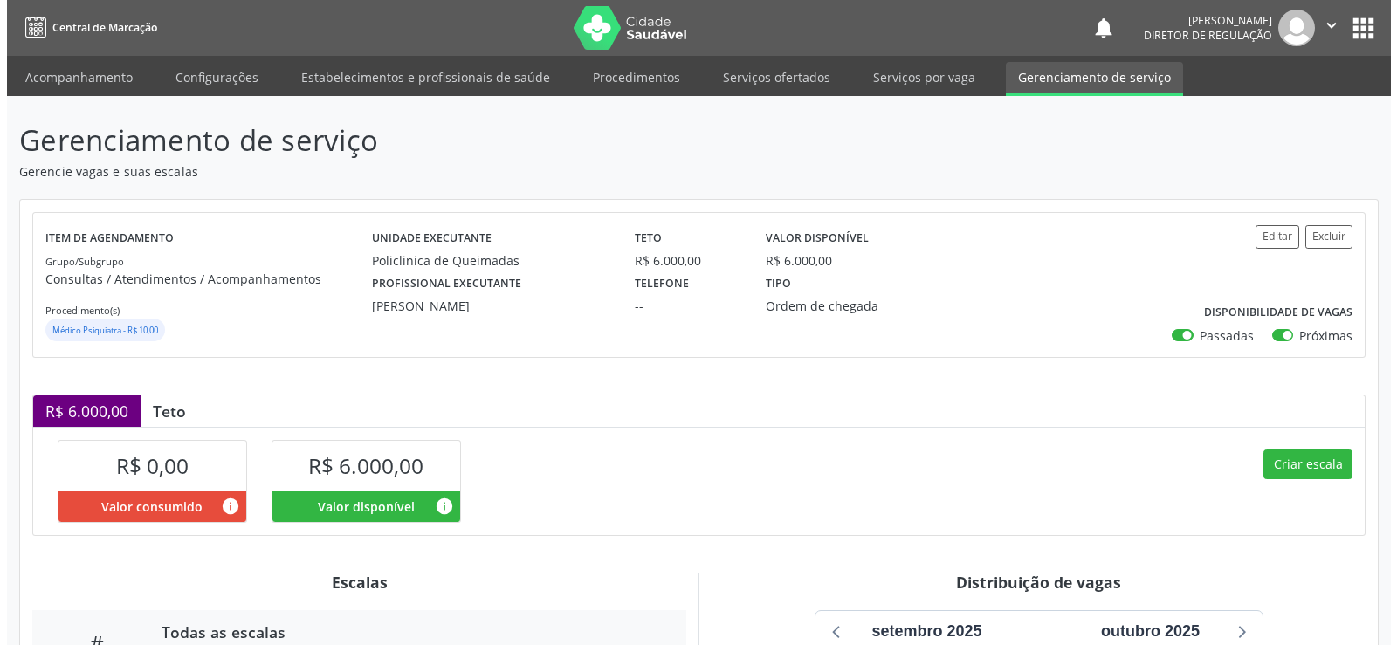
scroll to position [334, 0]
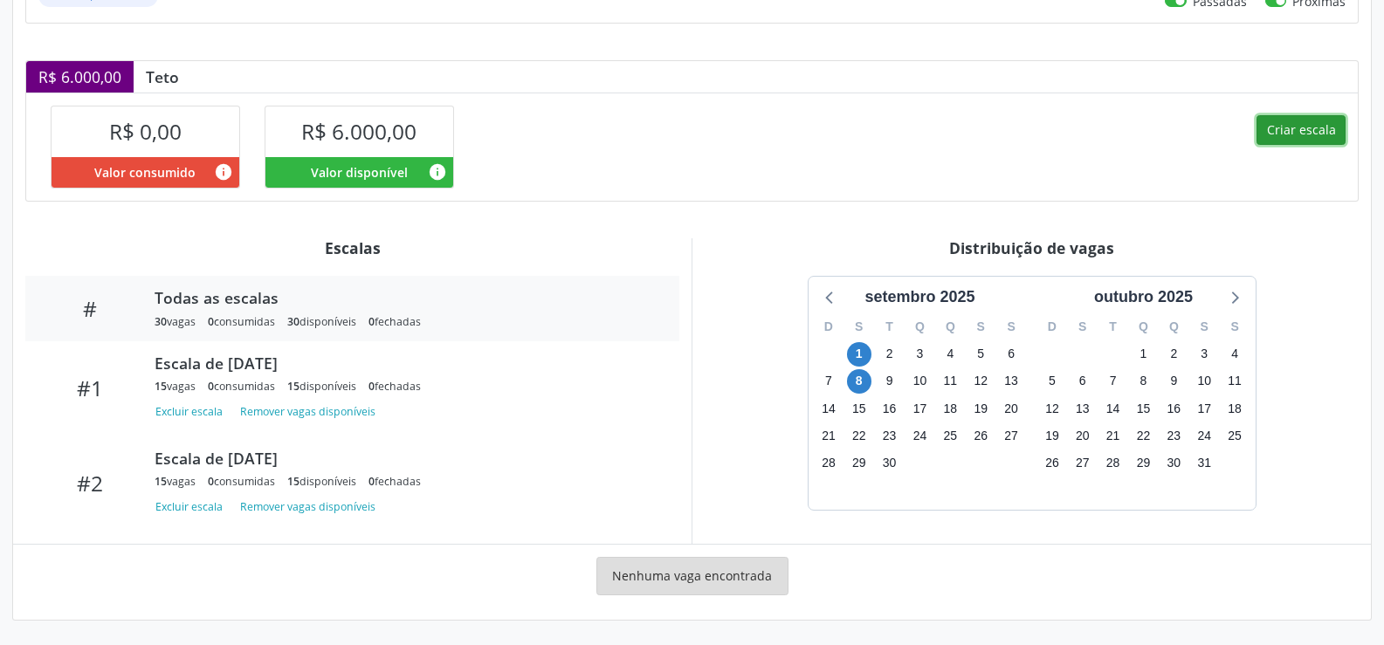
click at [1284, 127] on button "Criar escala" at bounding box center [1301, 130] width 89 height 30
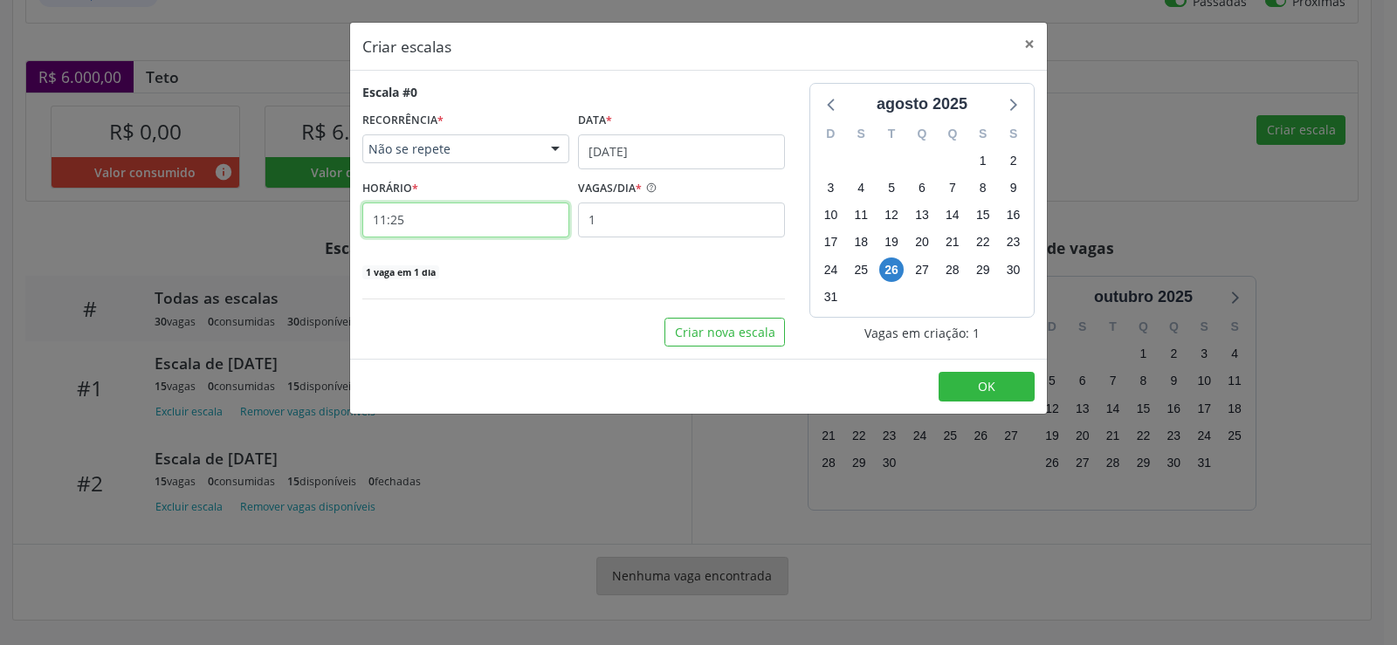
click at [439, 216] on input "11:25" at bounding box center [465, 220] width 207 height 35
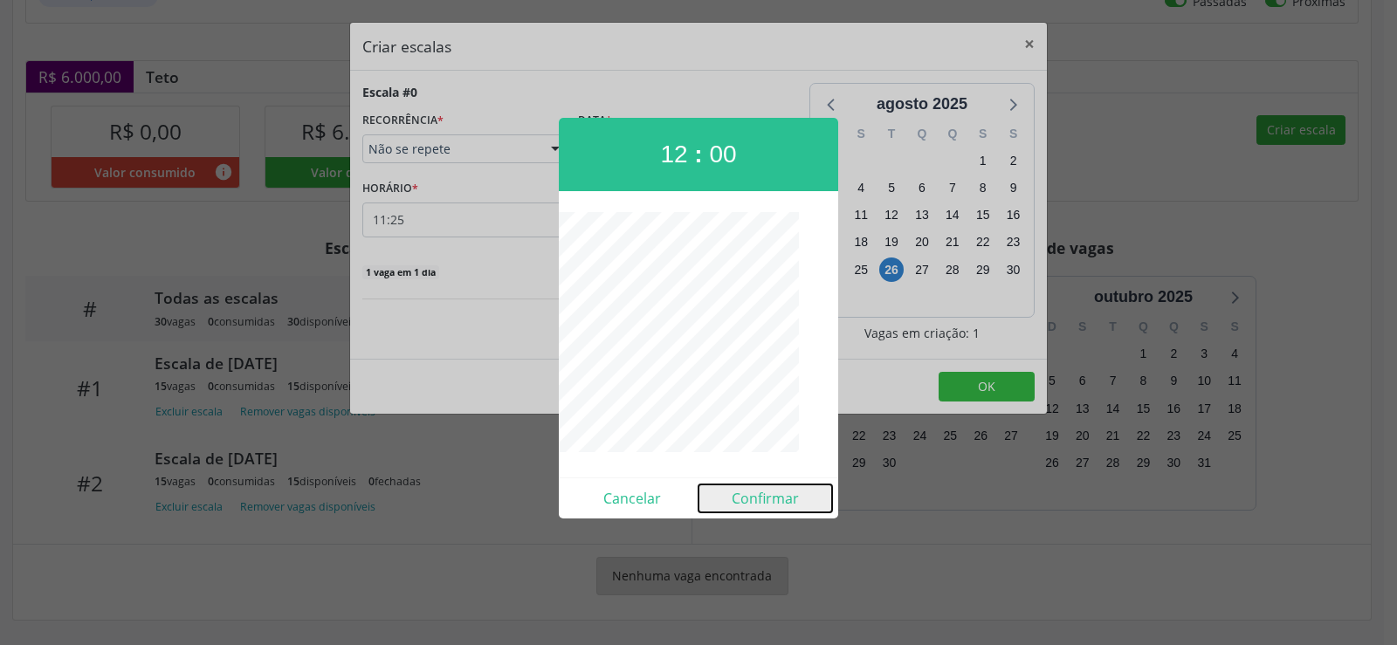
click at [770, 508] on button "Confirmar" at bounding box center [766, 499] width 134 height 28
type input "12:00"
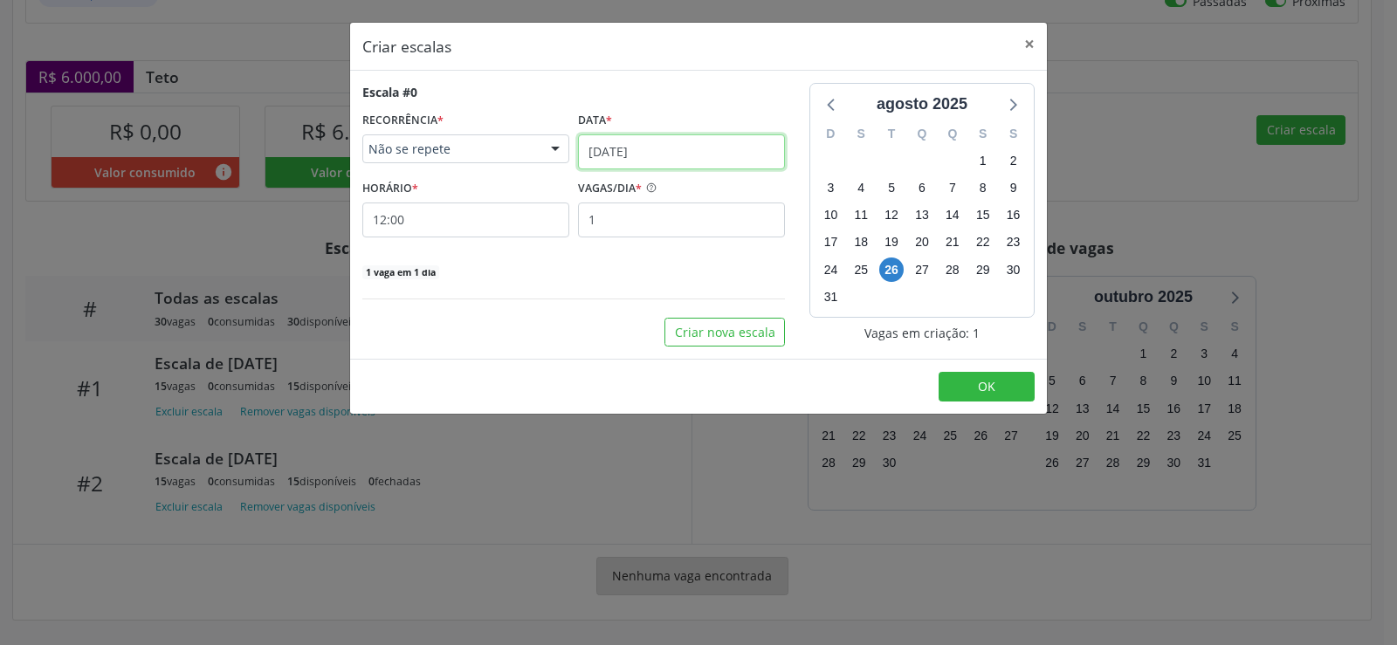
click at [688, 146] on input "[DATE]" at bounding box center [681, 151] width 207 height 35
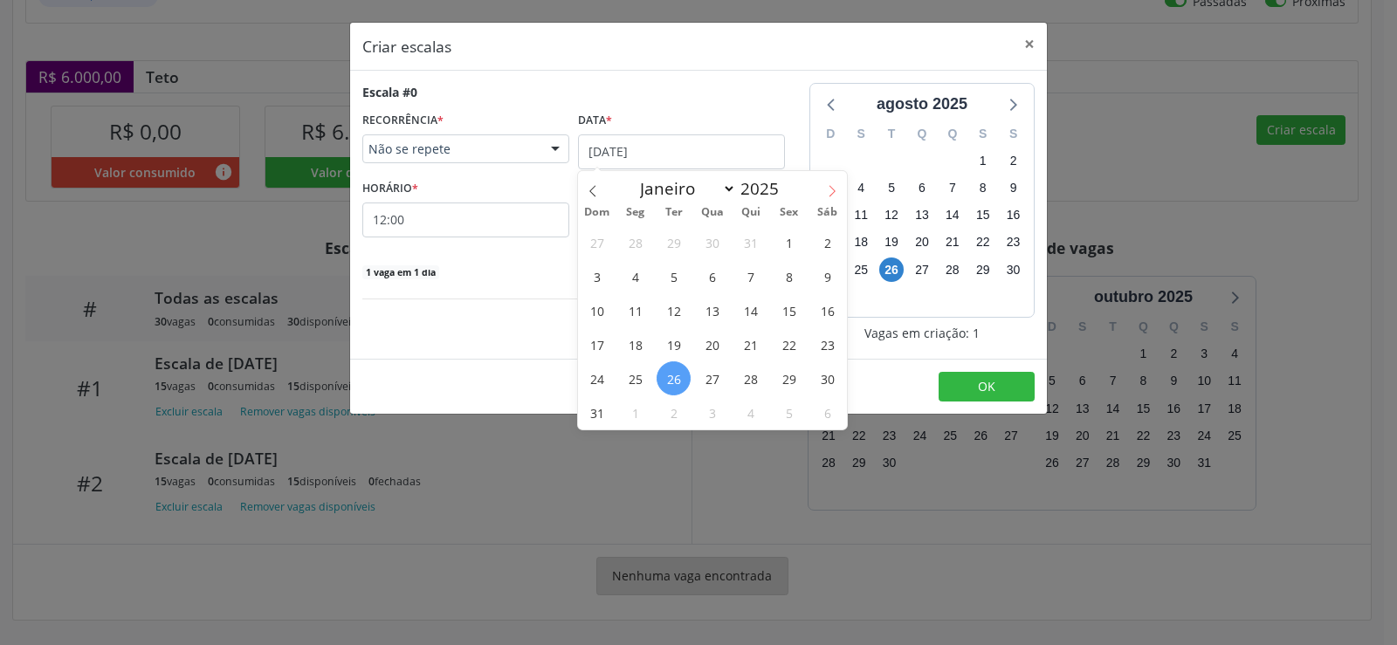
click at [840, 191] on span at bounding box center [832, 186] width 30 height 30
select select "8"
click at [637, 311] on span "15" at bounding box center [635, 310] width 34 height 34
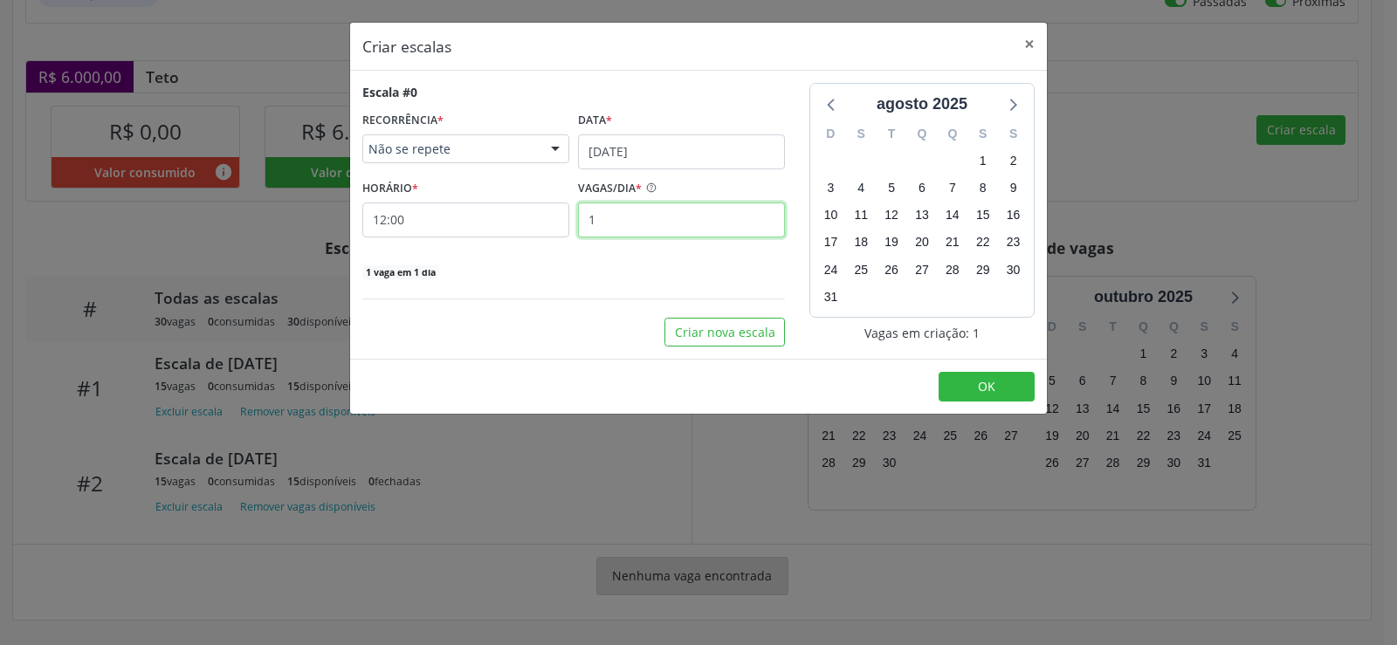
click at [627, 225] on input "1" at bounding box center [681, 220] width 207 height 35
type input "15"
click at [982, 379] on span "OK" at bounding box center [986, 386] width 17 height 17
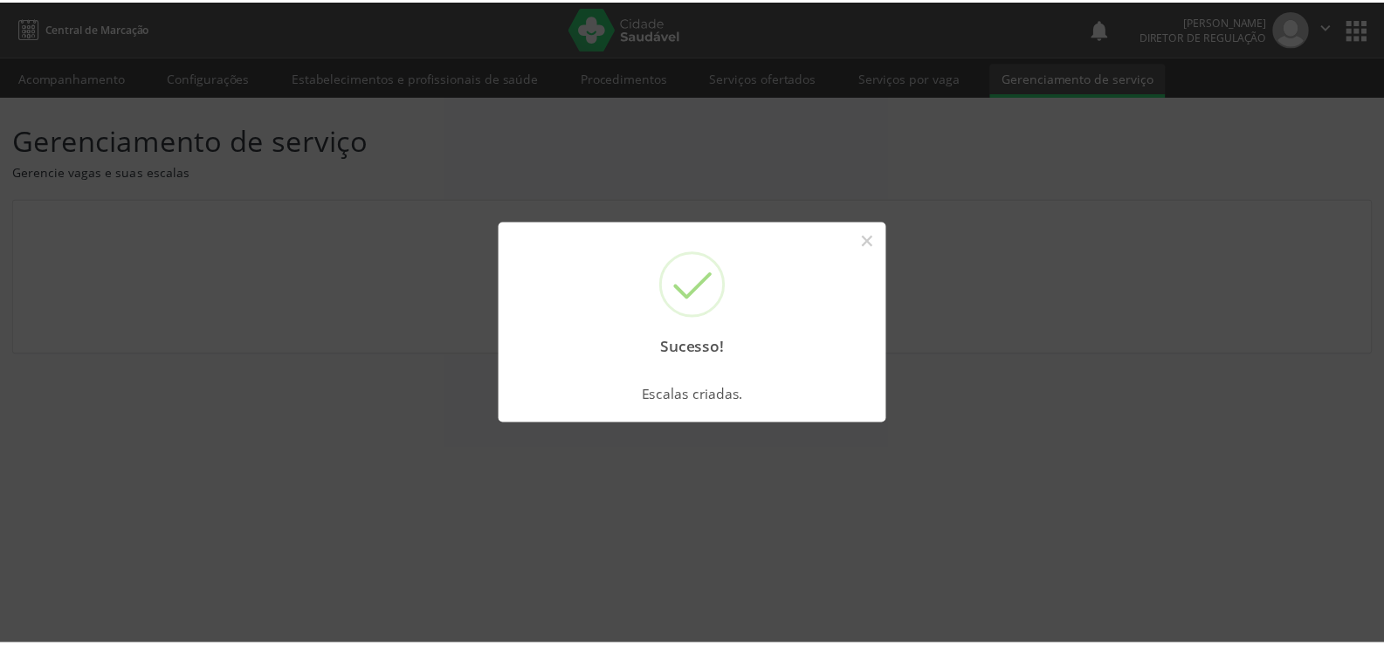
scroll to position [0, 0]
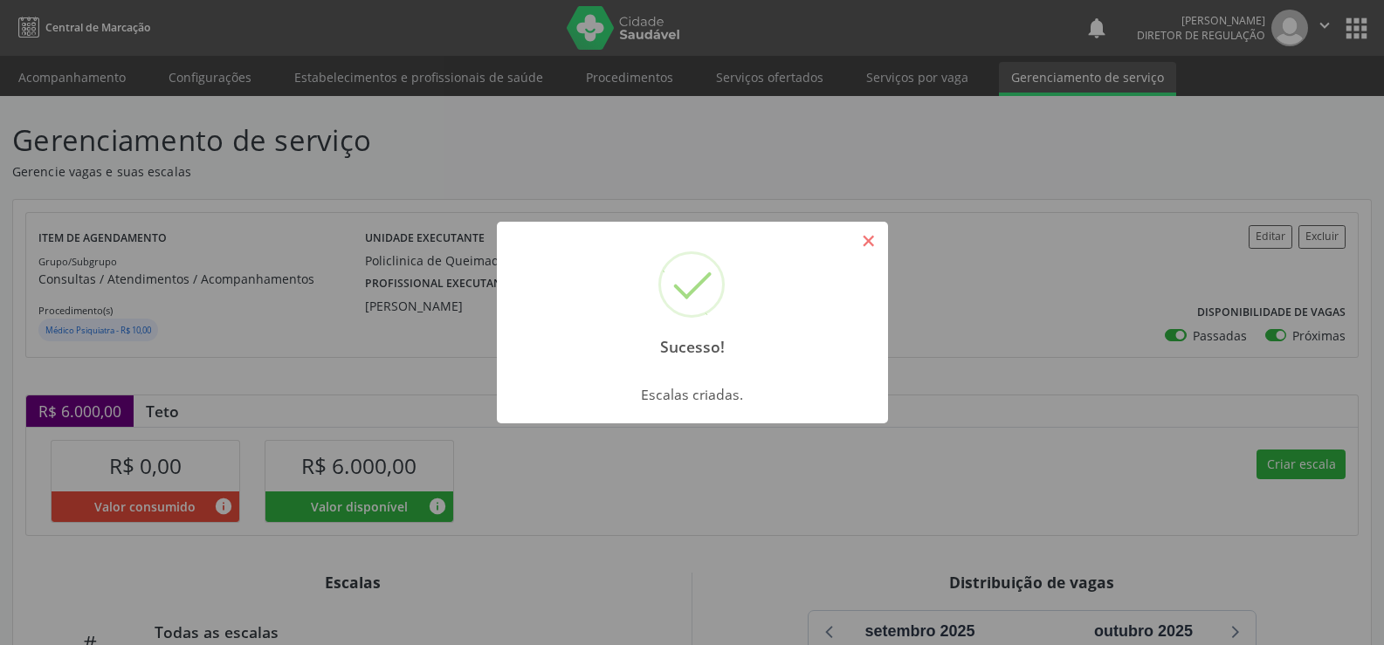
click at [872, 233] on button "×" at bounding box center [869, 241] width 30 height 30
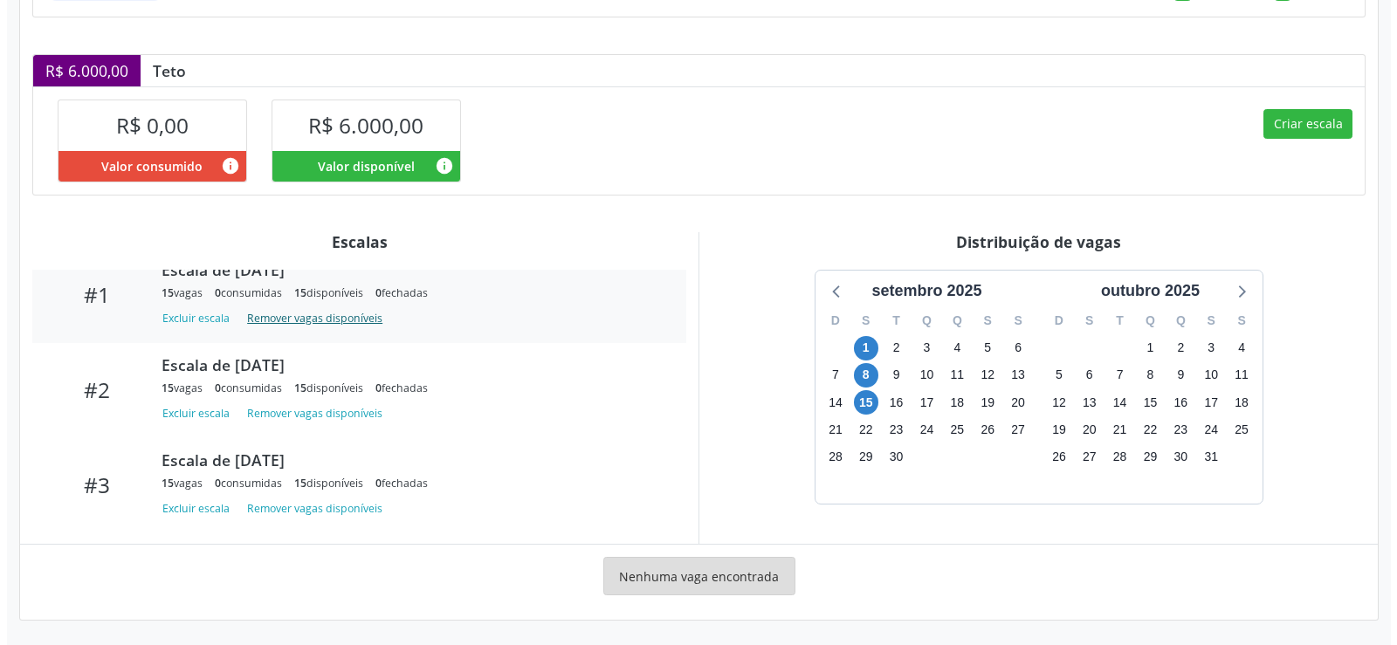
scroll to position [88, 0]
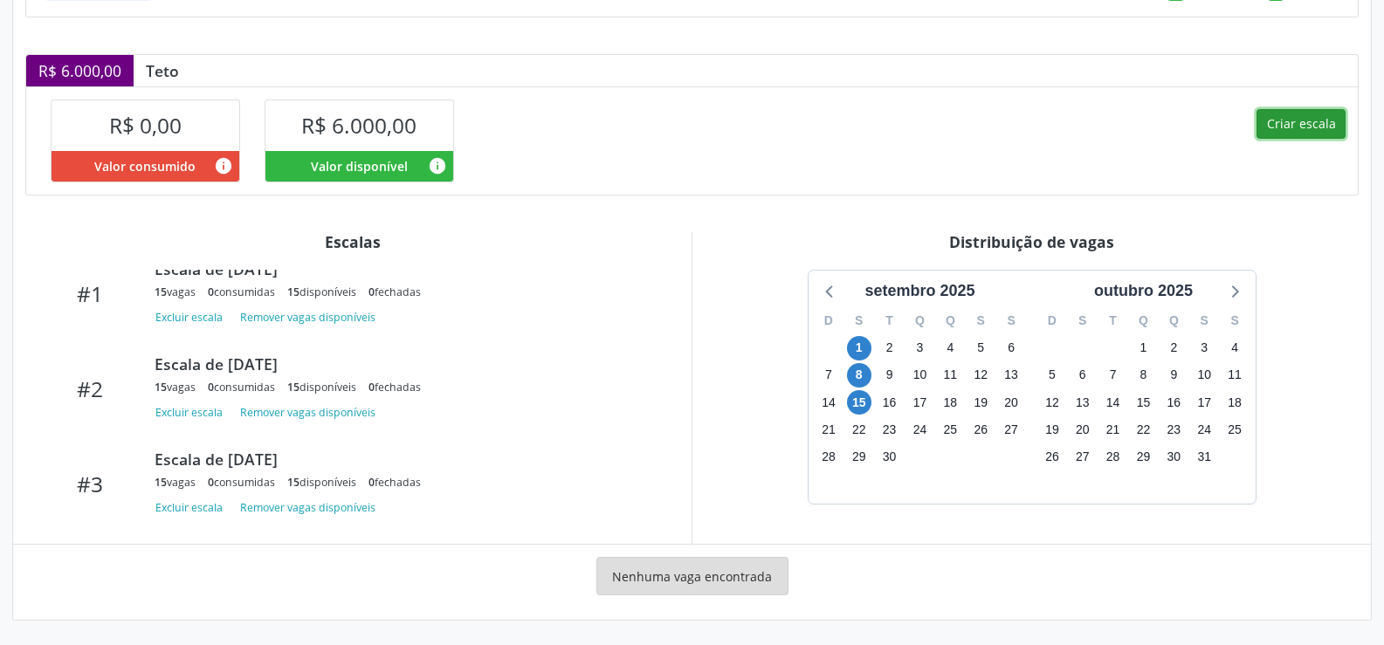
click at [1315, 124] on button "Criar escala" at bounding box center [1301, 124] width 89 height 30
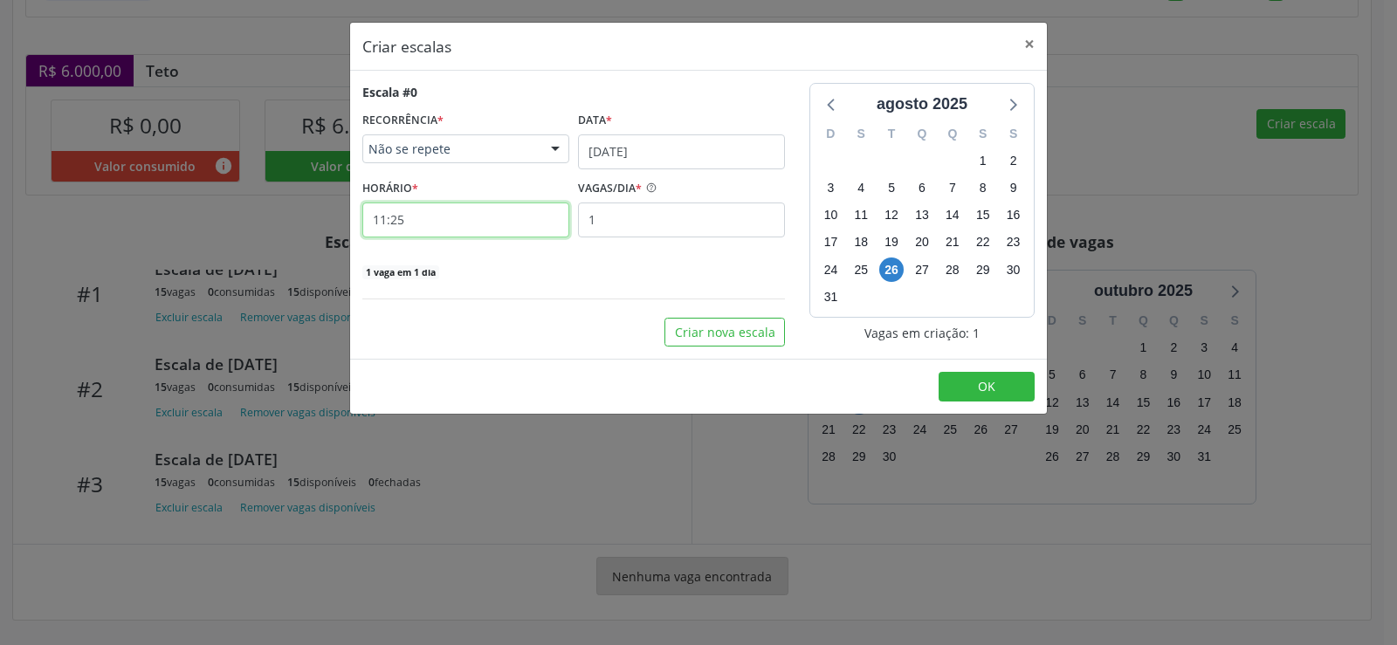
click at [453, 216] on input "11:25" at bounding box center [465, 220] width 207 height 35
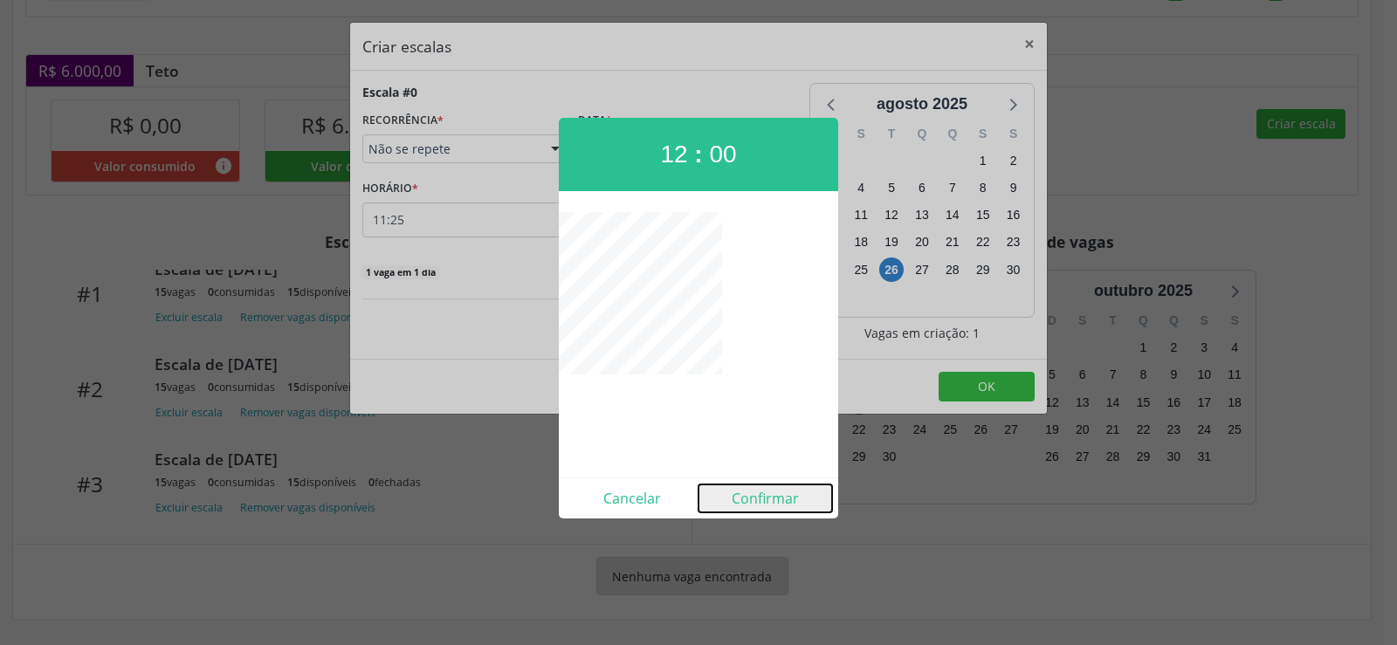
click at [767, 504] on button "Confirmar" at bounding box center [766, 499] width 134 height 28
type input "12:00"
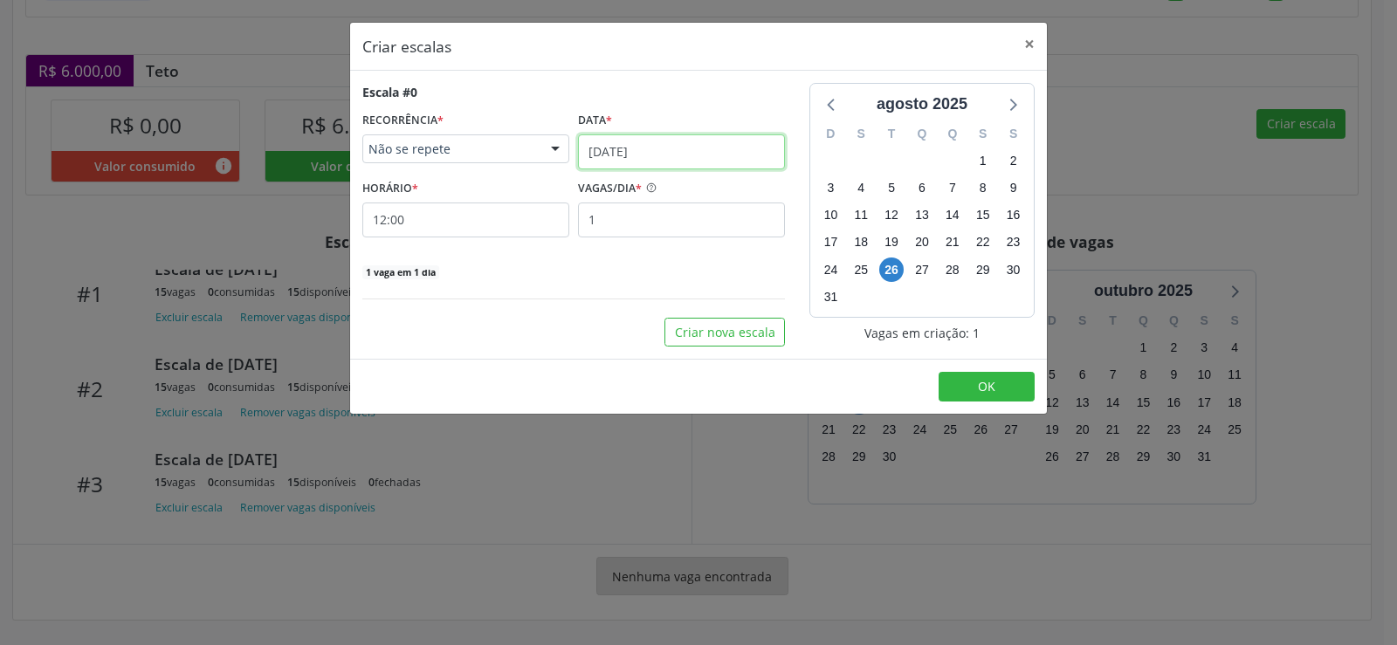
click at [776, 148] on input "[DATE]" at bounding box center [681, 151] width 207 height 35
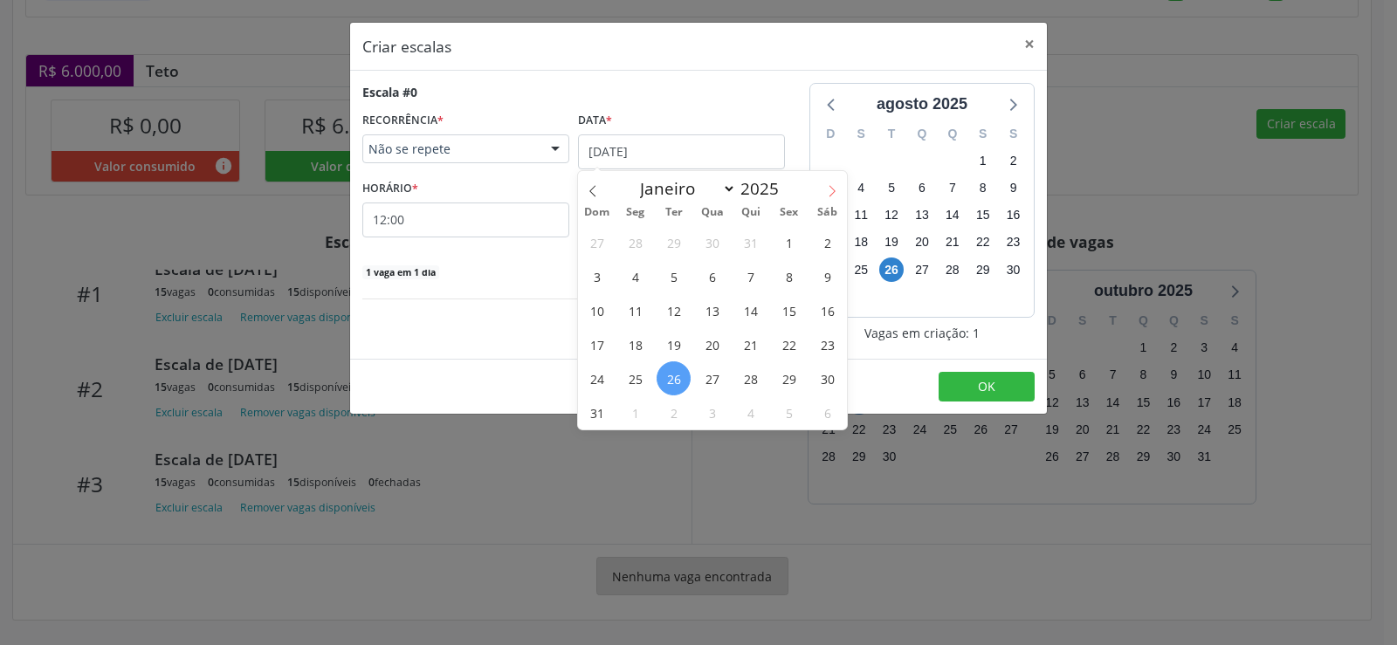
click at [844, 193] on span at bounding box center [832, 186] width 30 height 30
select select "8"
click at [639, 348] on span "22" at bounding box center [635, 344] width 34 height 34
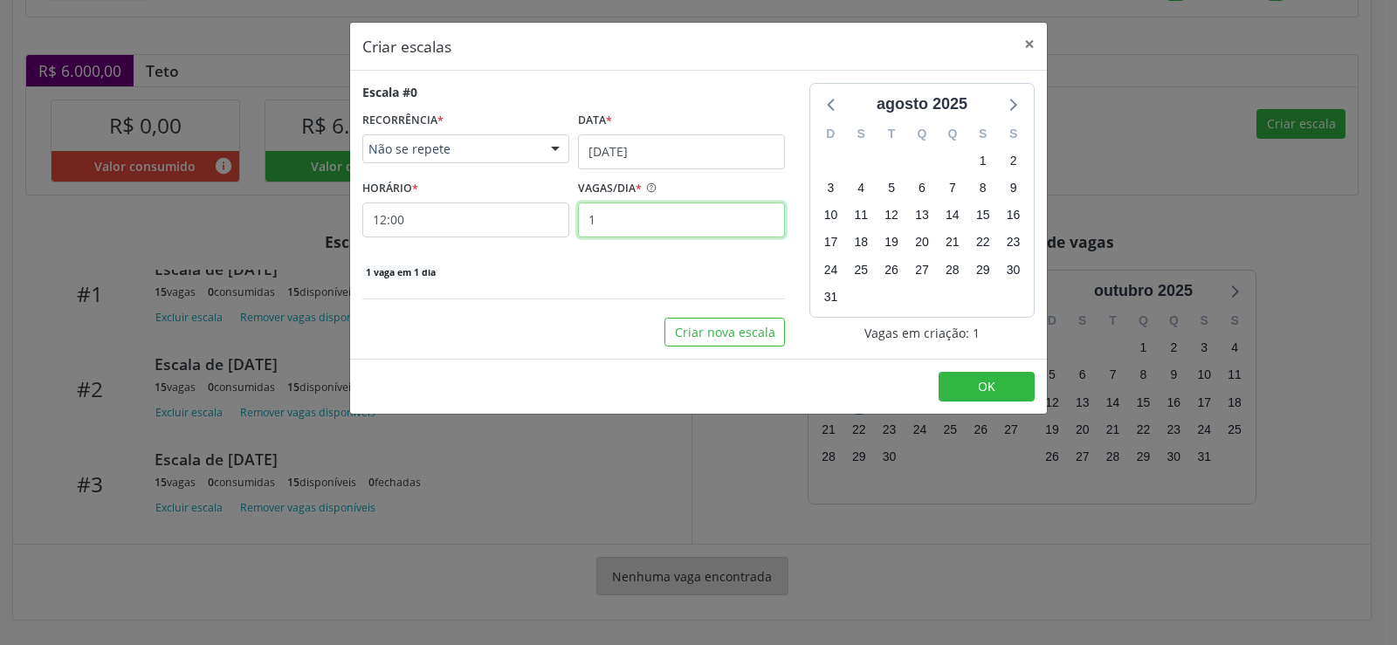
click at [607, 215] on input "1" at bounding box center [681, 220] width 207 height 35
type input "15"
click at [984, 378] on span "OK" at bounding box center [986, 386] width 17 height 17
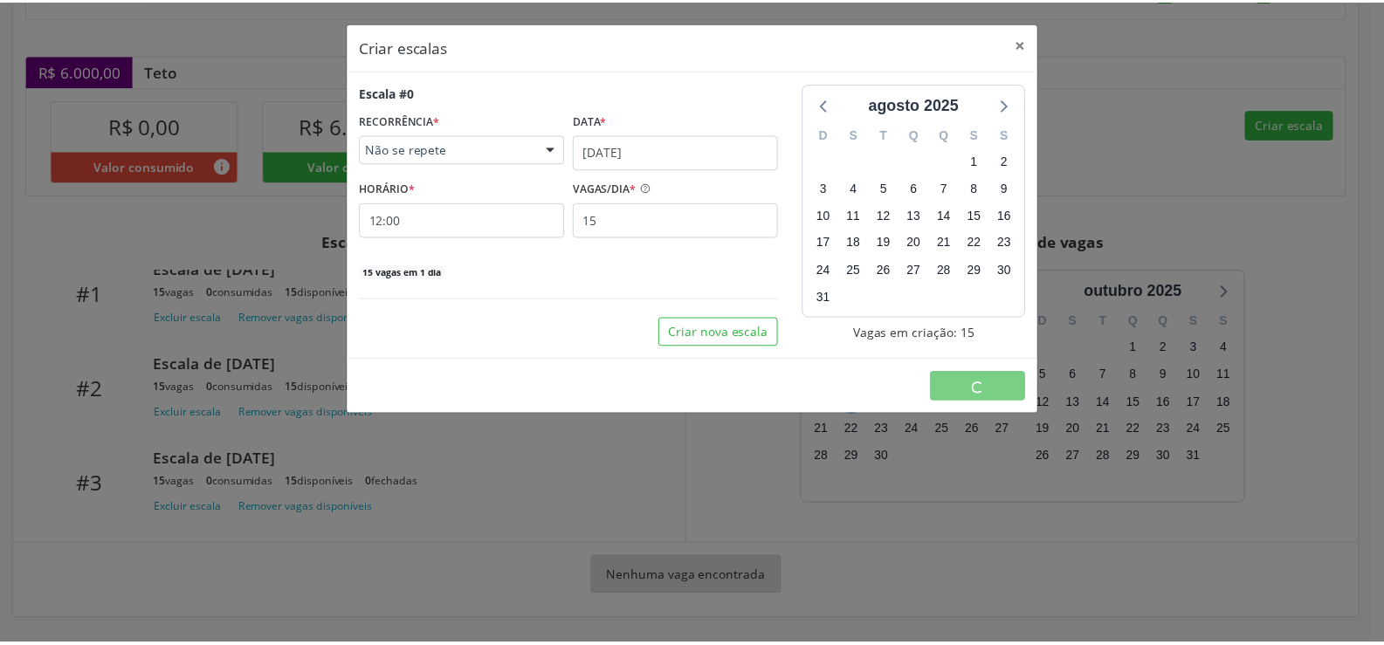
scroll to position [0, 0]
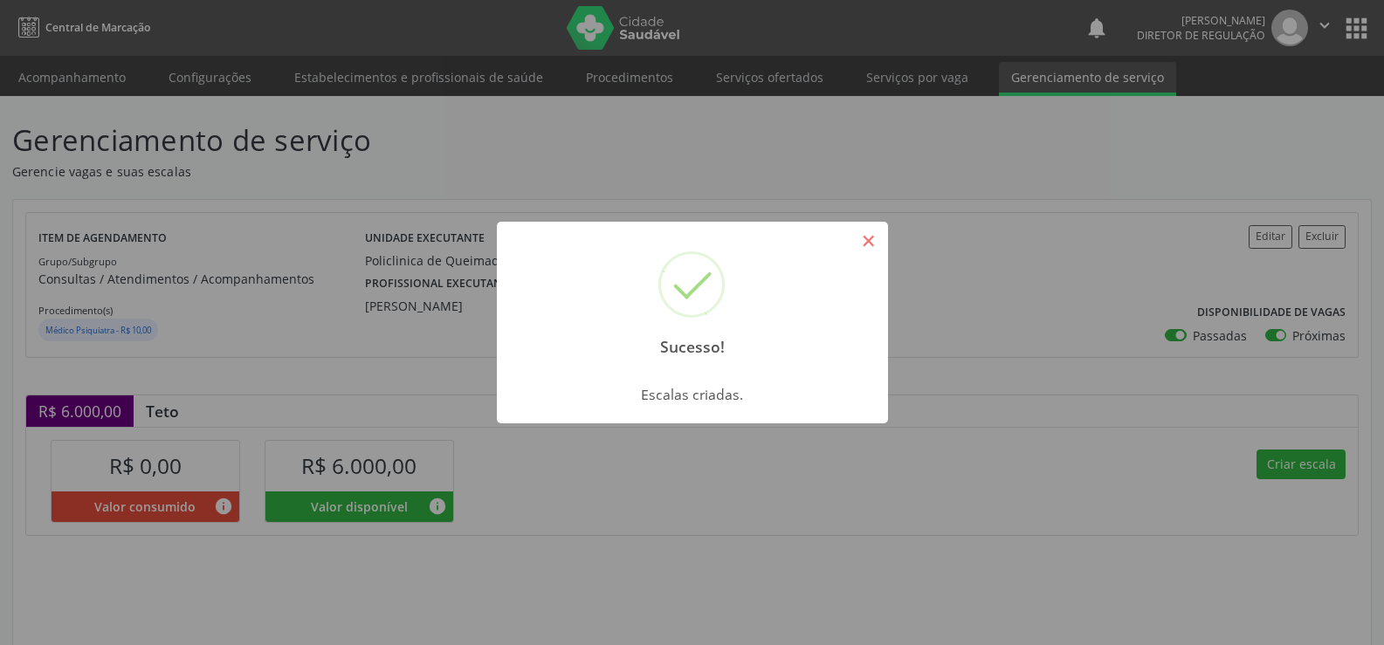
click at [879, 232] on button "×" at bounding box center [869, 241] width 30 height 30
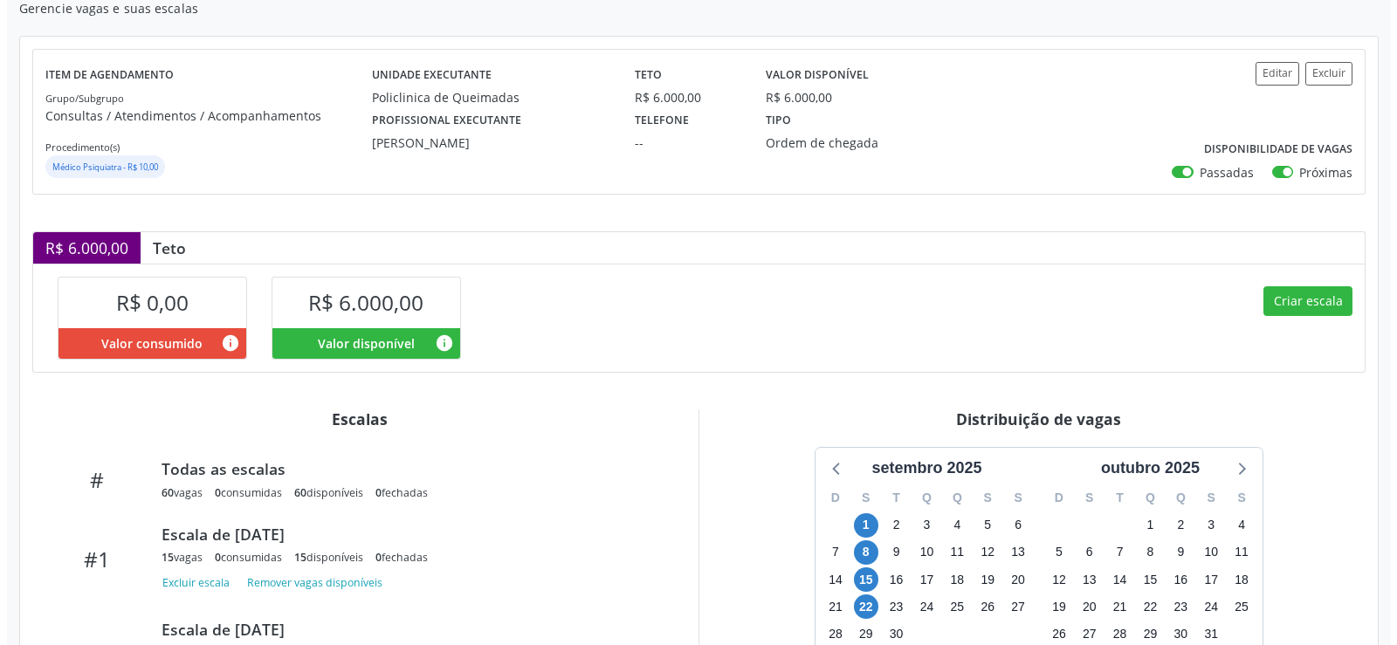
scroll to position [341, 0]
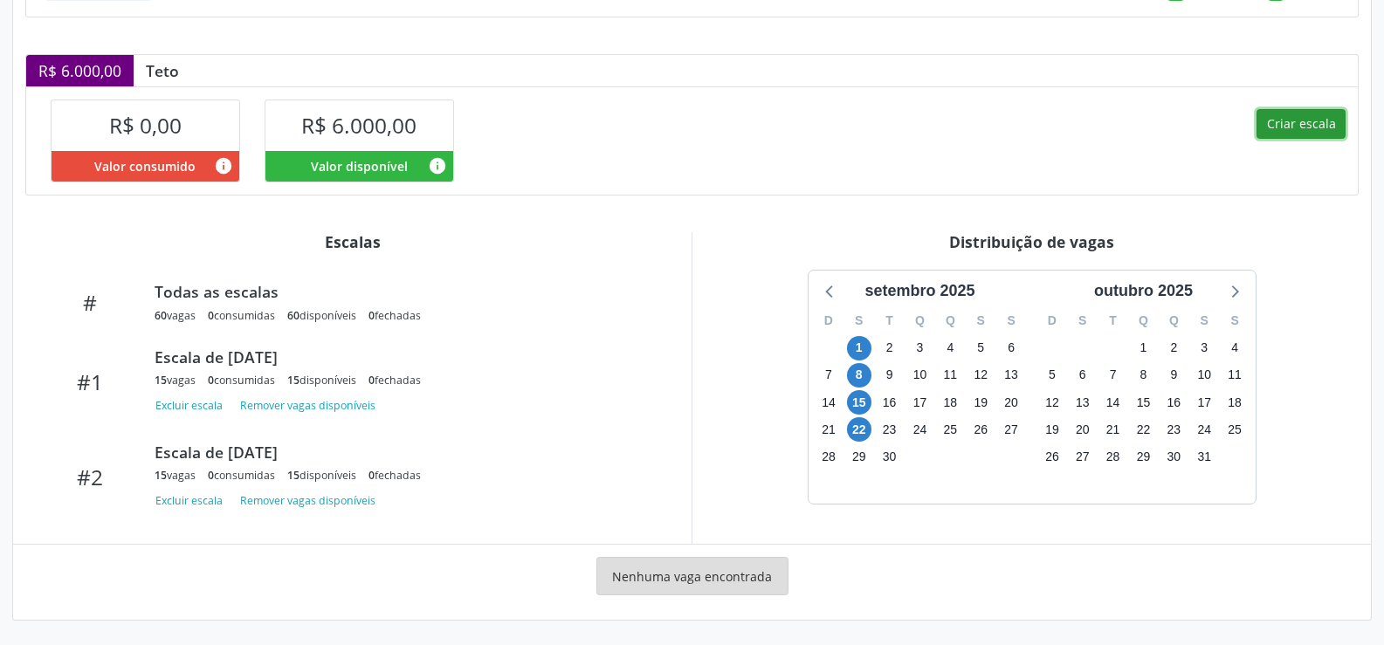
click at [1315, 117] on button "Criar escala" at bounding box center [1301, 124] width 89 height 30
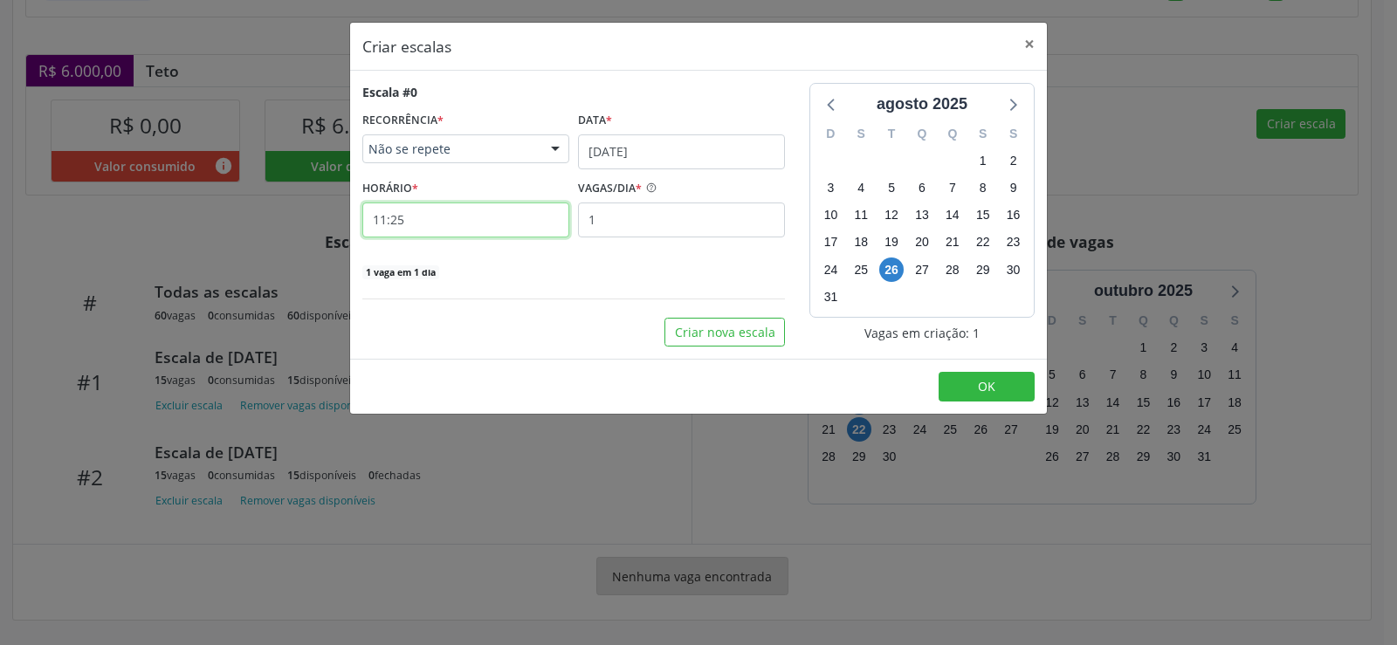
click at [447, 218] on input "11:25" at bounding box center [465, 220] width 207 height 35
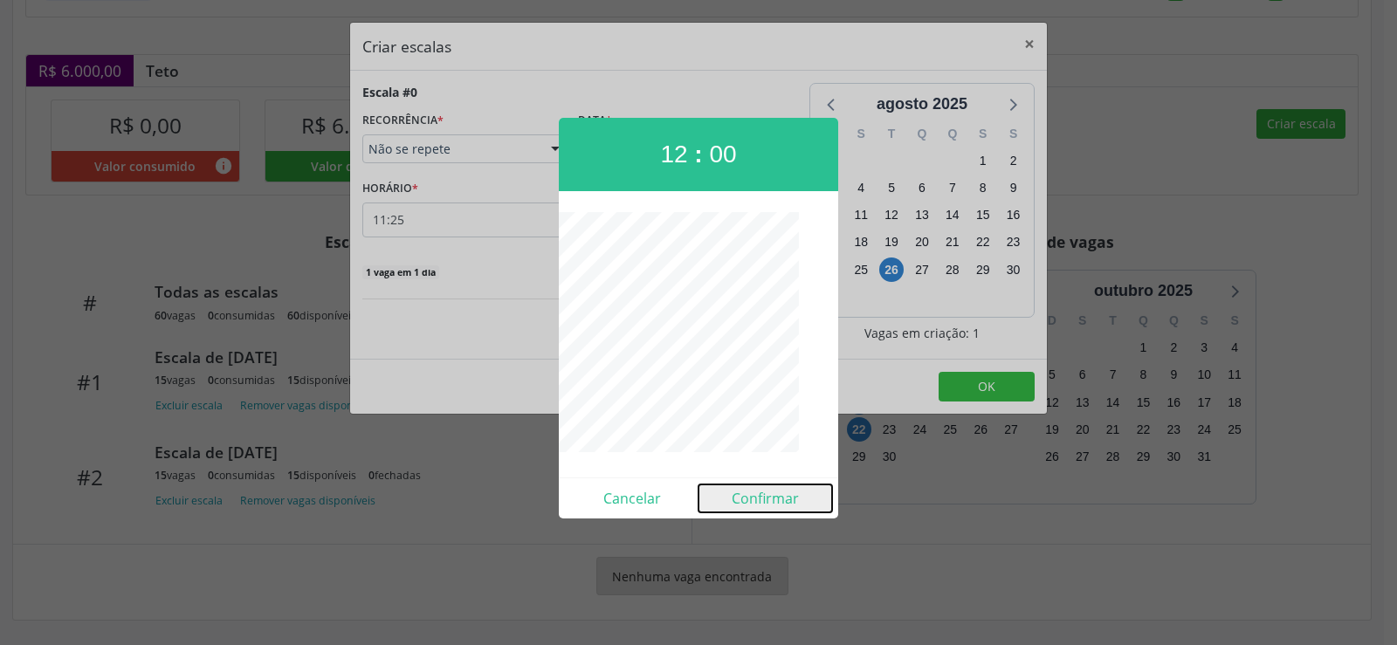
click at [775, 498] on button "Confirmar" at bounding box center [766, 499] width 134 height 28
type input "12:00"
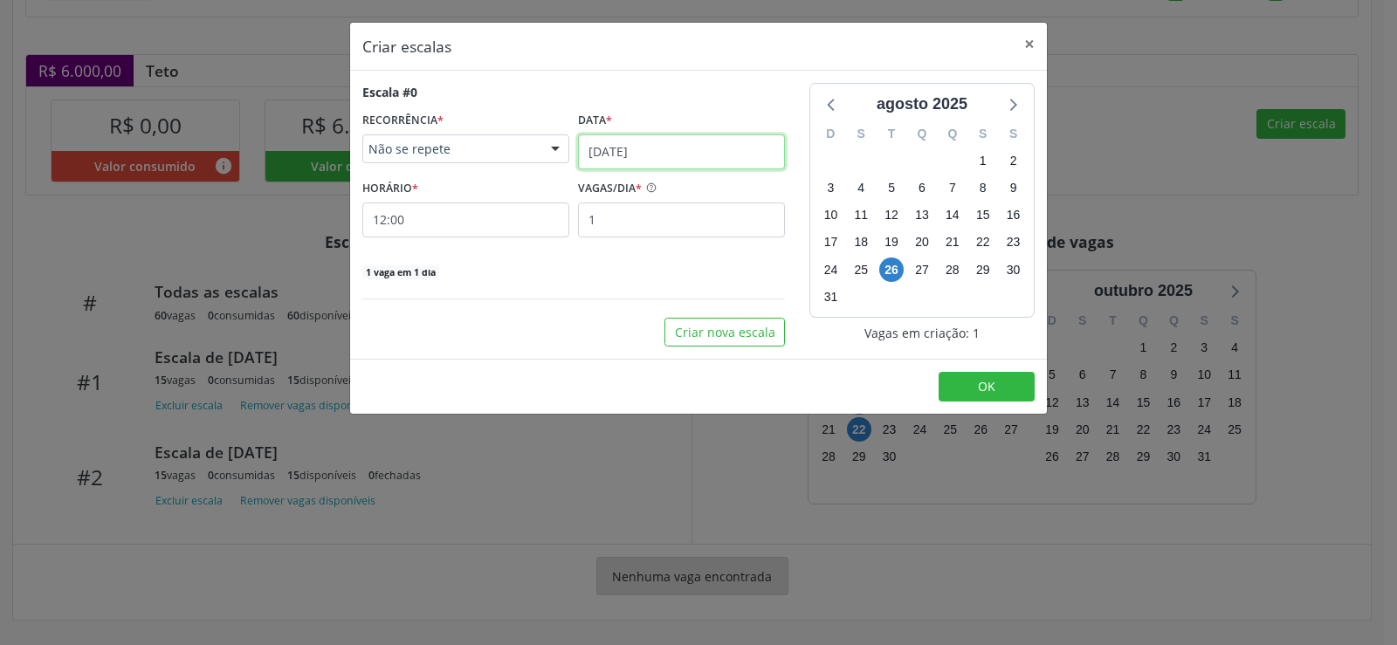
click at [723, 141] on input "[DATE]" at bounding box center [681, 151] width 207 height 35
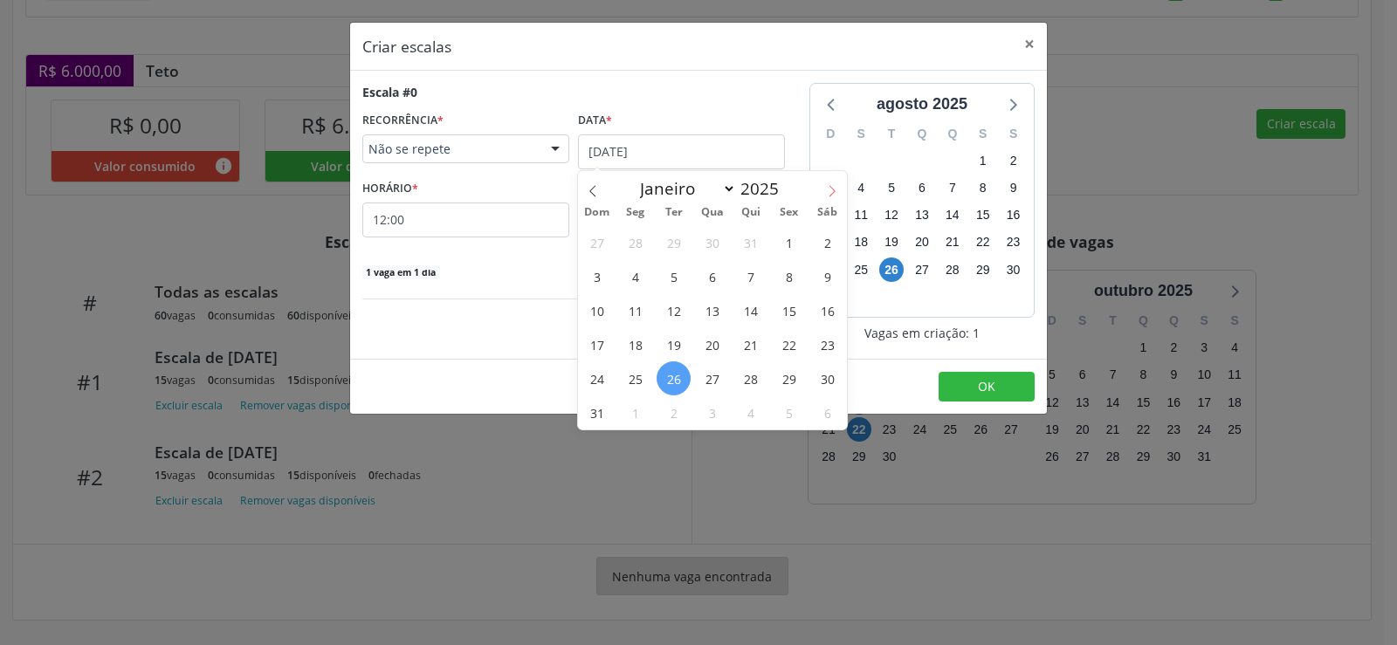
click at [837, 187] on icon at bounding box center [832, 191] width 12 height 12
select select "8"
click at [638, 382] on span "29" at bounding box center [635, 379] width 34 height 34
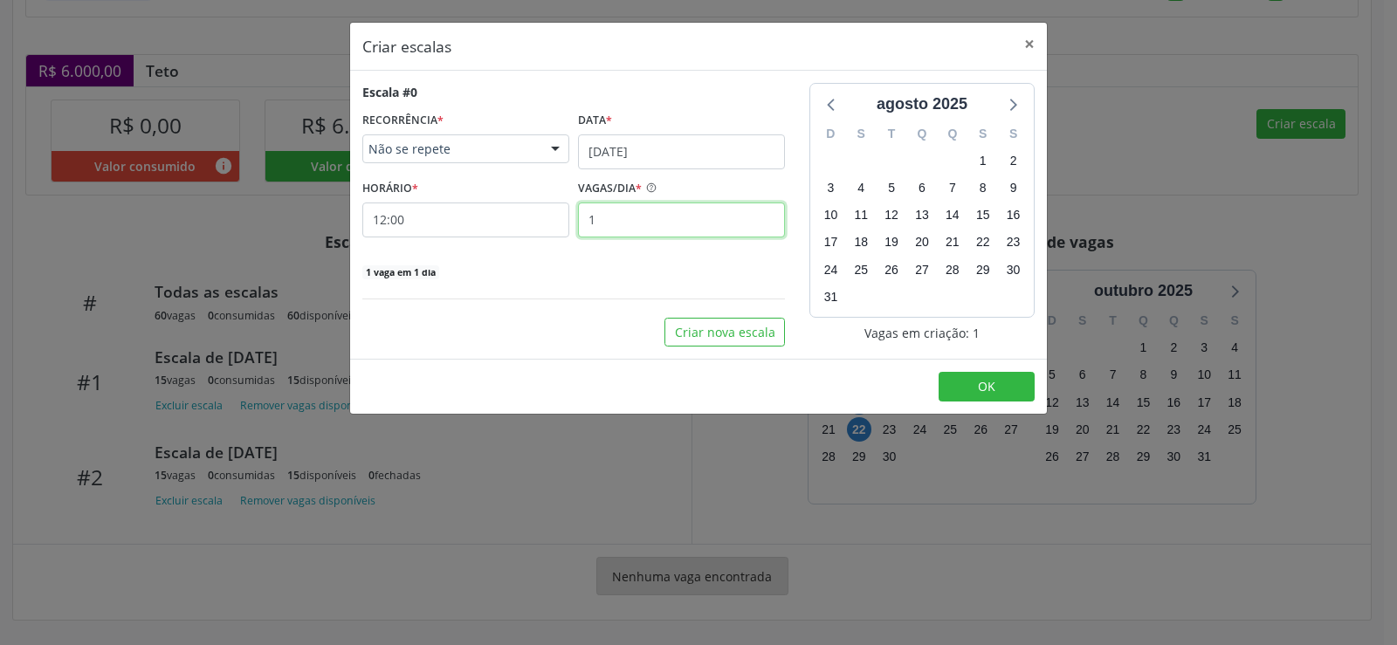
click at [618, 225] on input "1" at bounding box center [681, 220] width 207 height 35
type input "15"
click at [970, 375] on button "OK" at bounding box center [987, 387] width 96 height 30
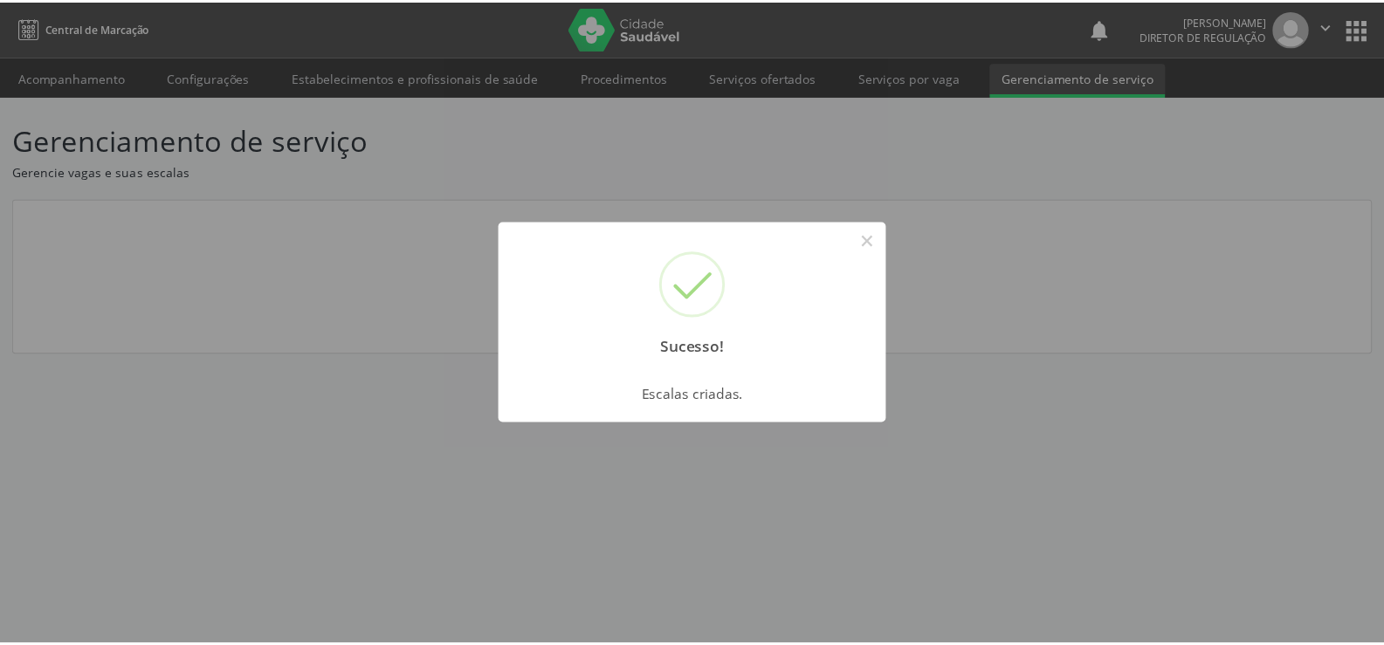
scroll to position [0, 0]
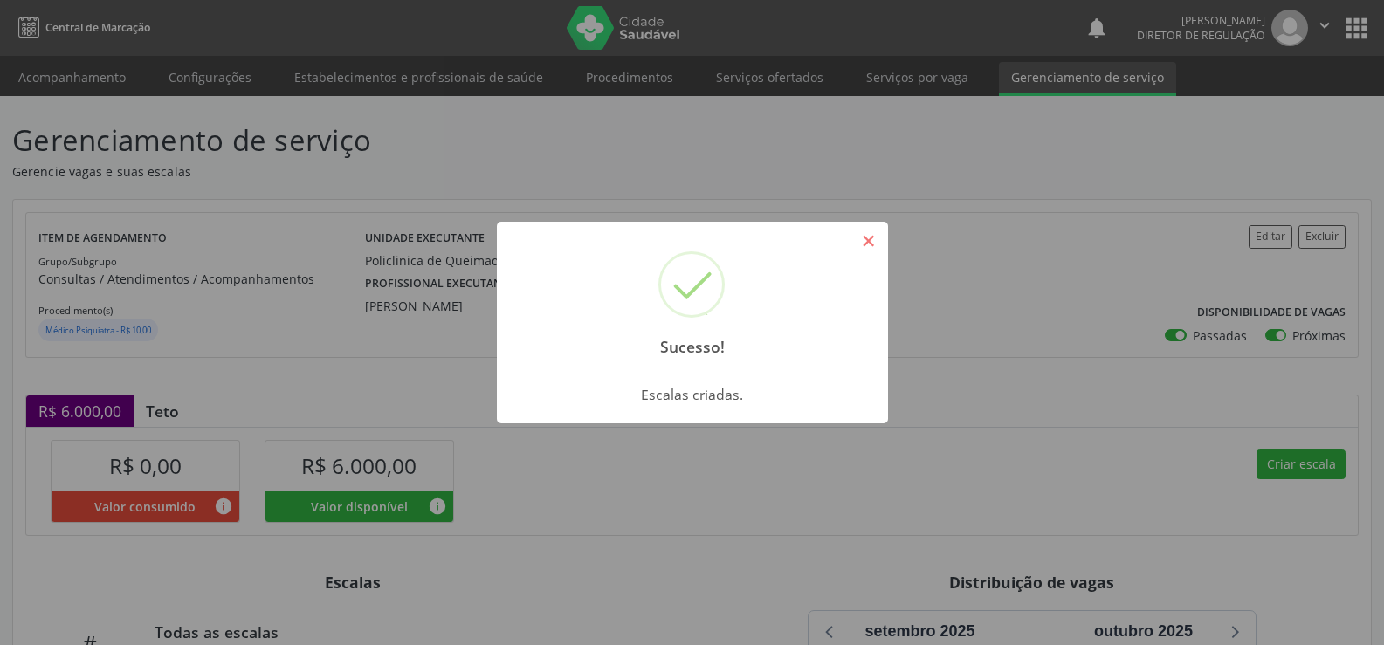
click at [877, 247] on button "×" at bounding box center [869, 241] width 30 height 30
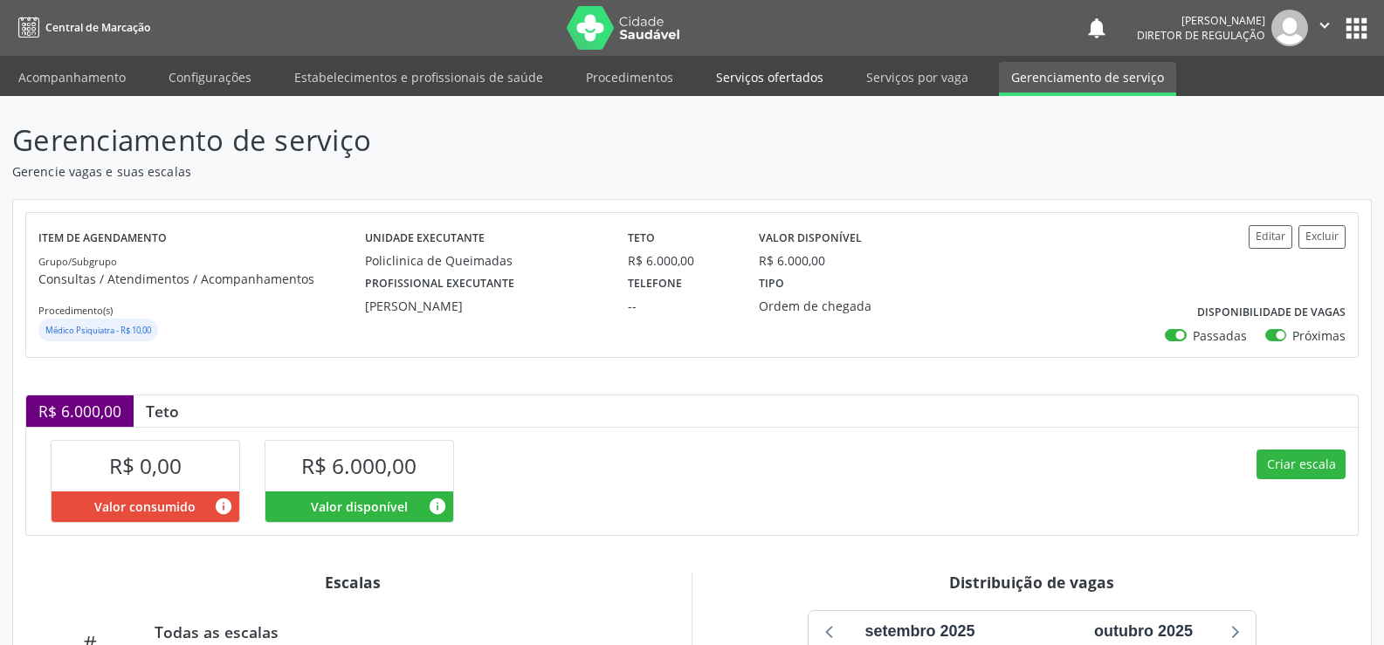
click at [755, 75] on link "Serviços ofertados" at bounding box center [770, 77] width 132 height 31
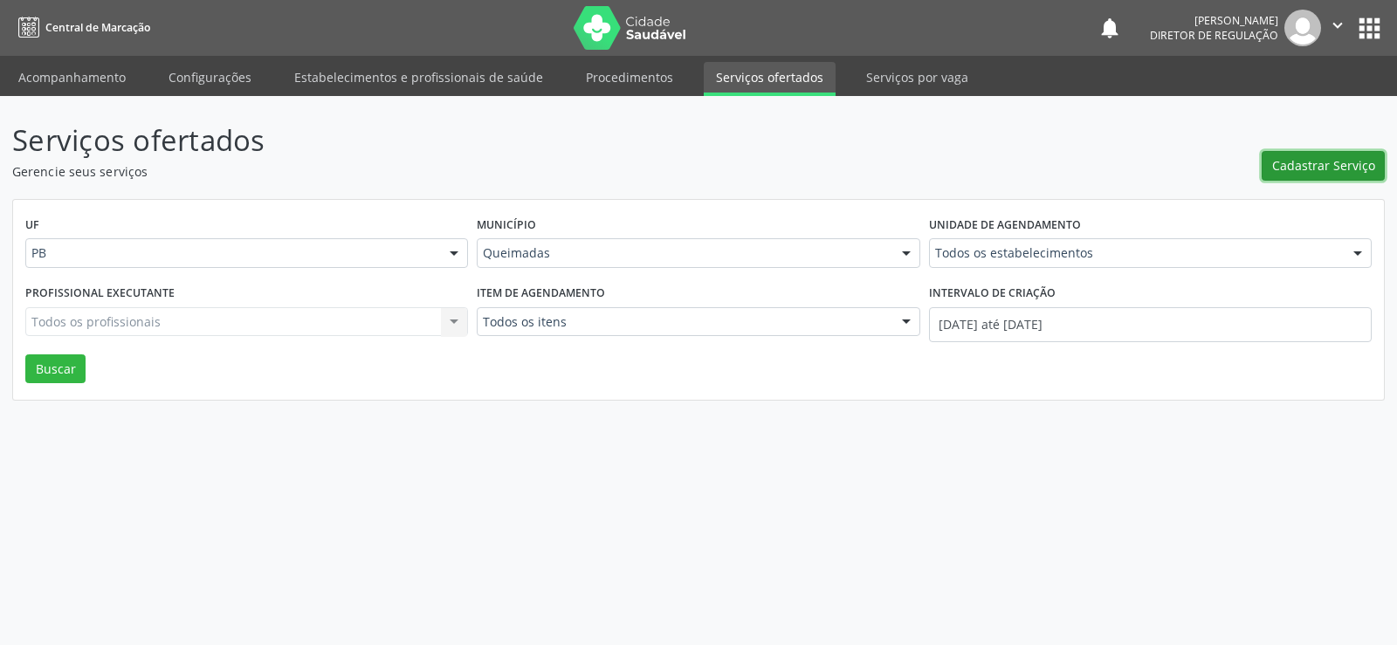
click at [1338, 171] on span "Cadastrar Serviço" at bounding box center [1323, 165] width 103 height 18
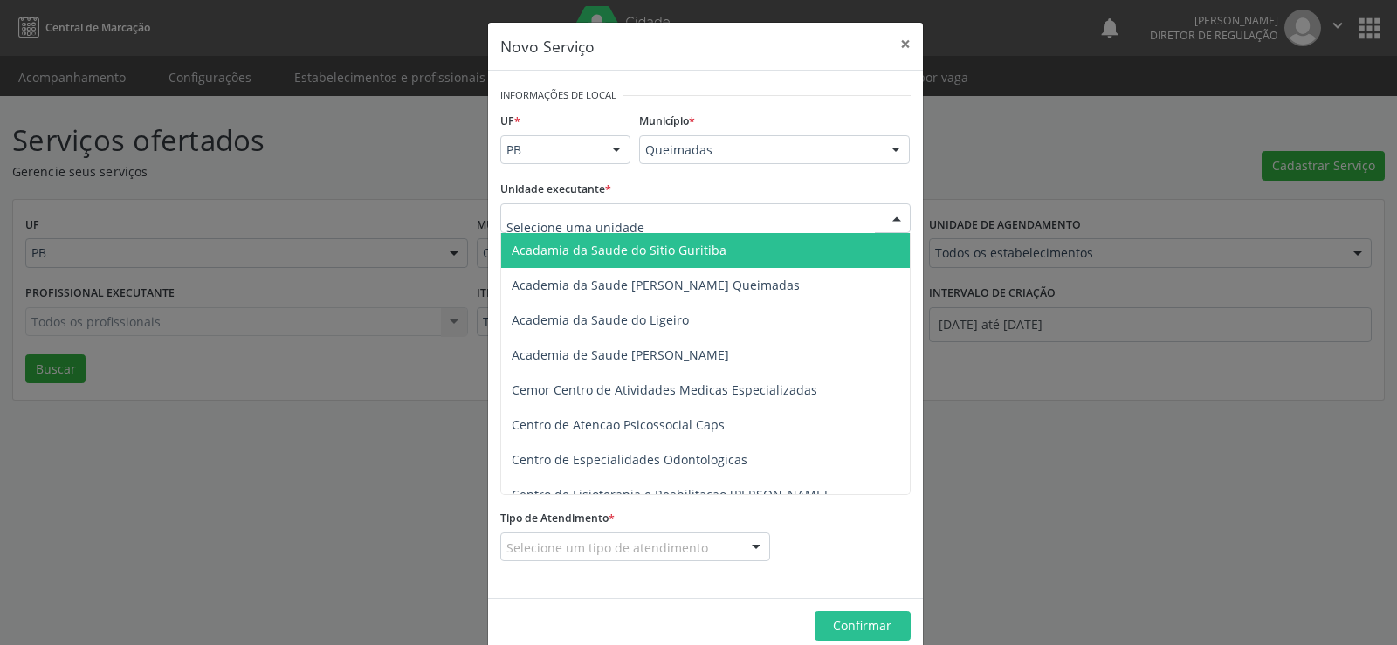
click at [886, 216] on div at bounding box center [897, 219] width 26 height 30
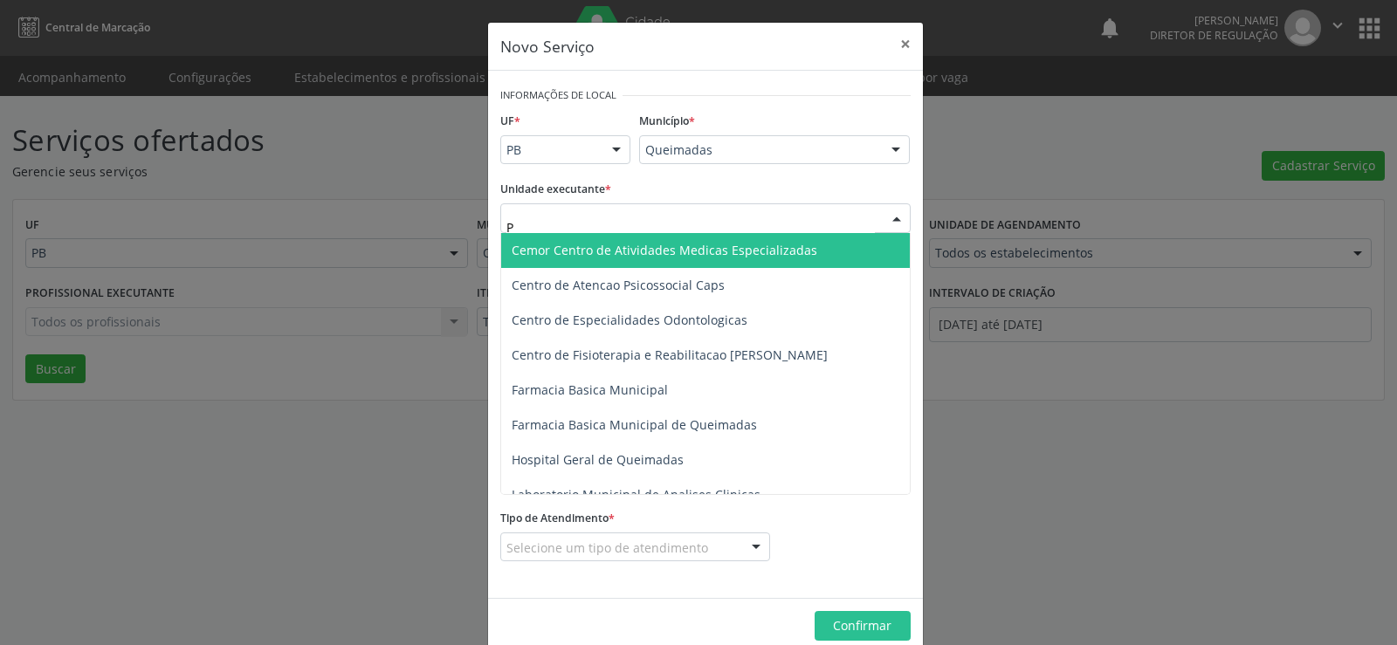
type input "PO"
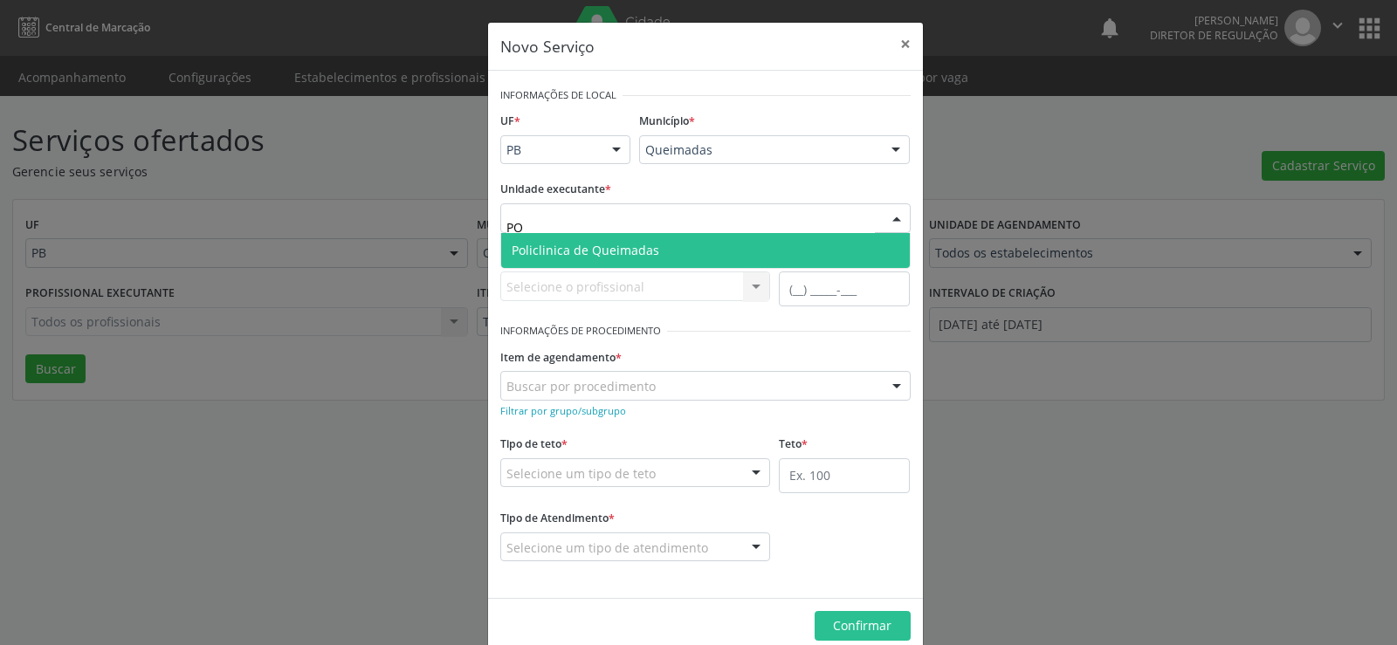
click at [646, 254] on span "Policlinica de Queimadas" at bounding box center [586, 250] width 148 height 17
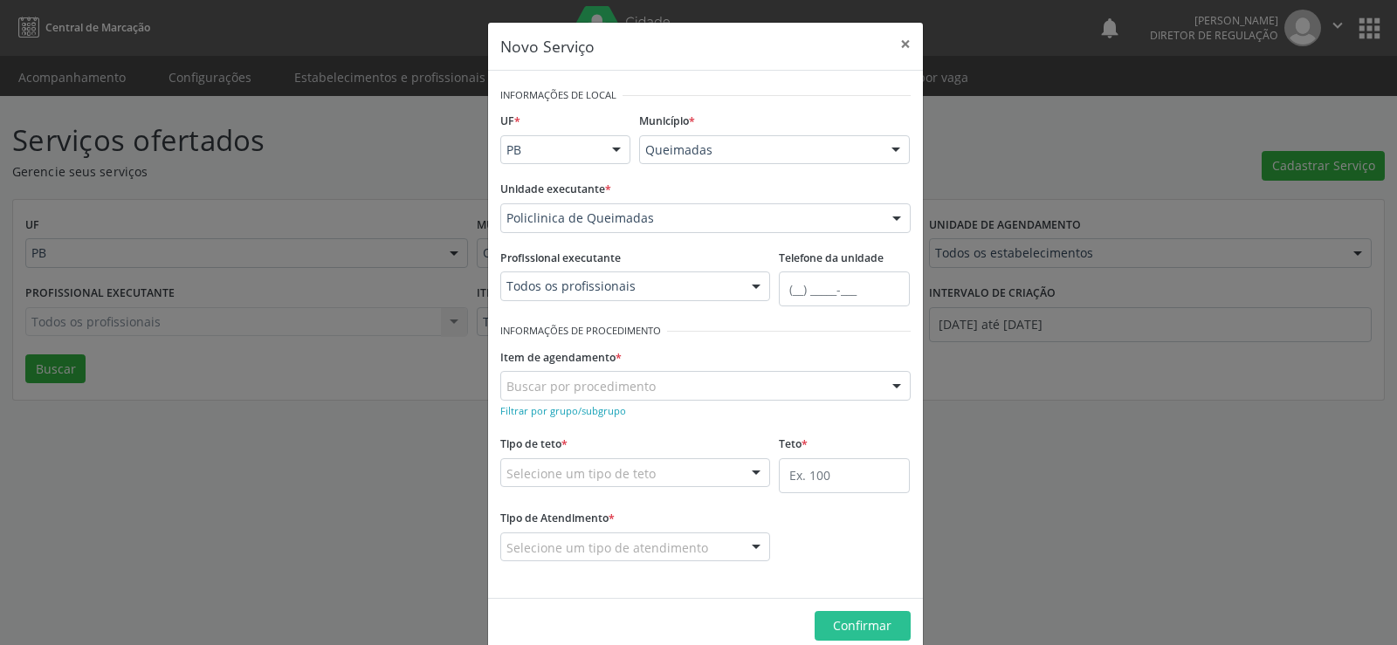
click at [750, 287] on div at bounding box center [756, 287] width 26 height 30
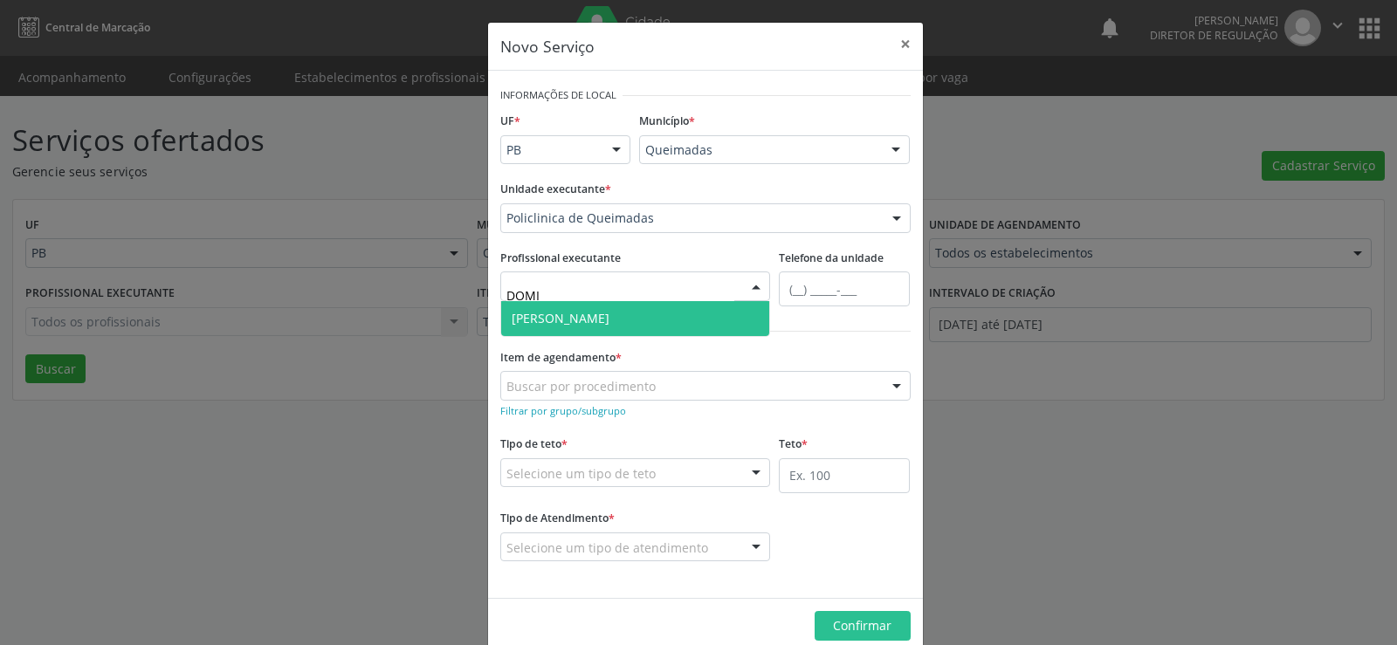
type input "DOMIN"
click at [610, 320] on span "[PERSON_NAME]" at bounding box center [561, 318] width 98 height 17
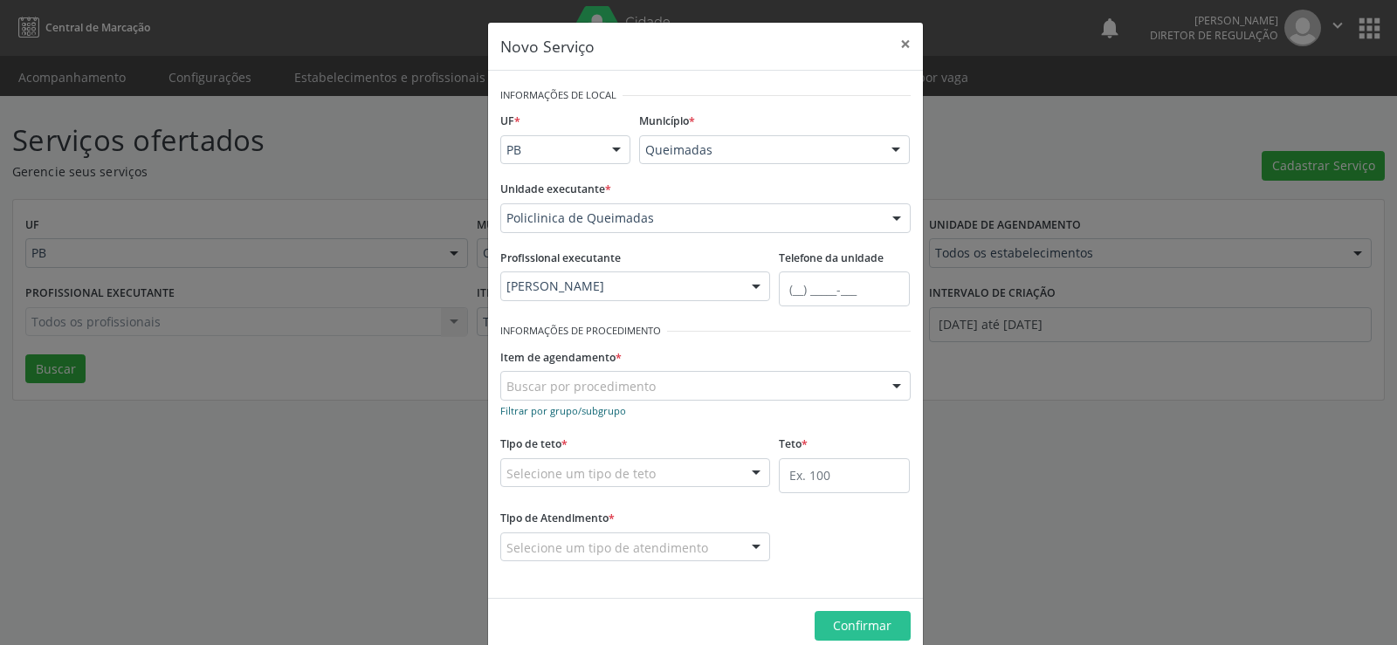
click at [579, 411] on small "Filtrar por grupo/subgrupo" at bounding box center [563, 410] width 126 height 13
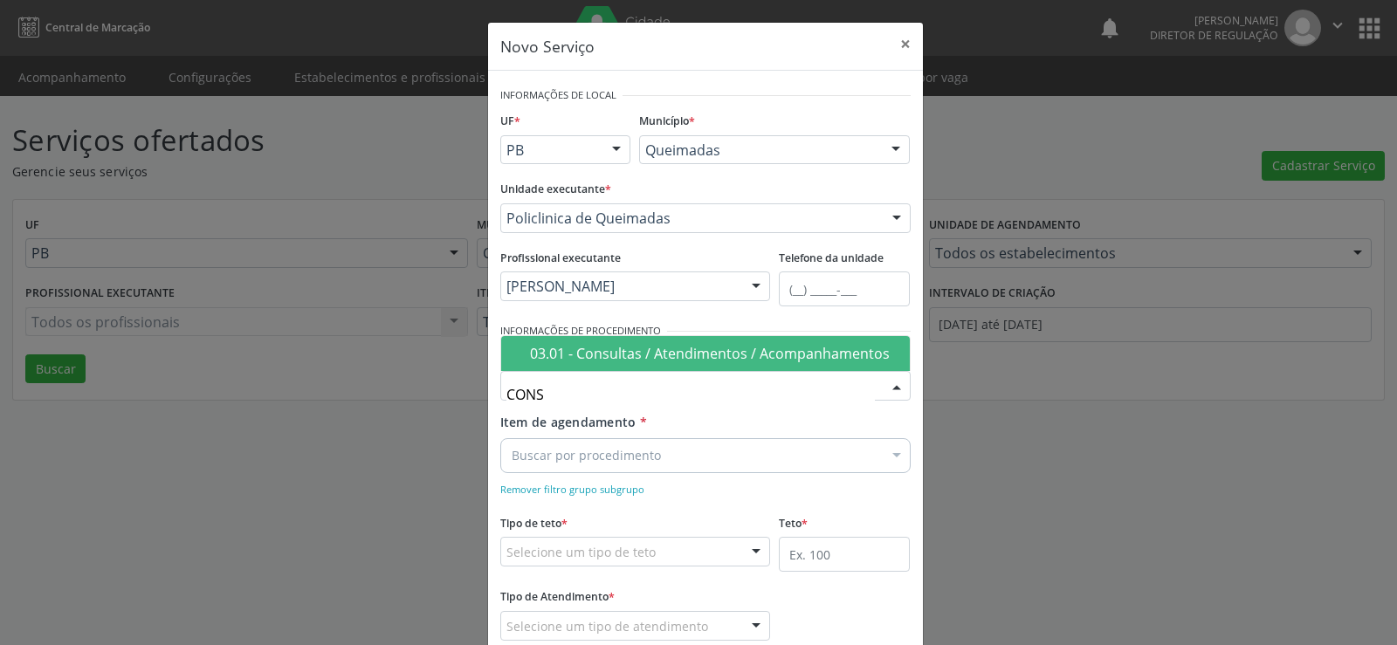
type input "CONSU"
click at [776, 349] on div "03.01 - Consultas / Atendimentos / Acompanhamentos" at bounding box center [714, 354] width 369 height 14
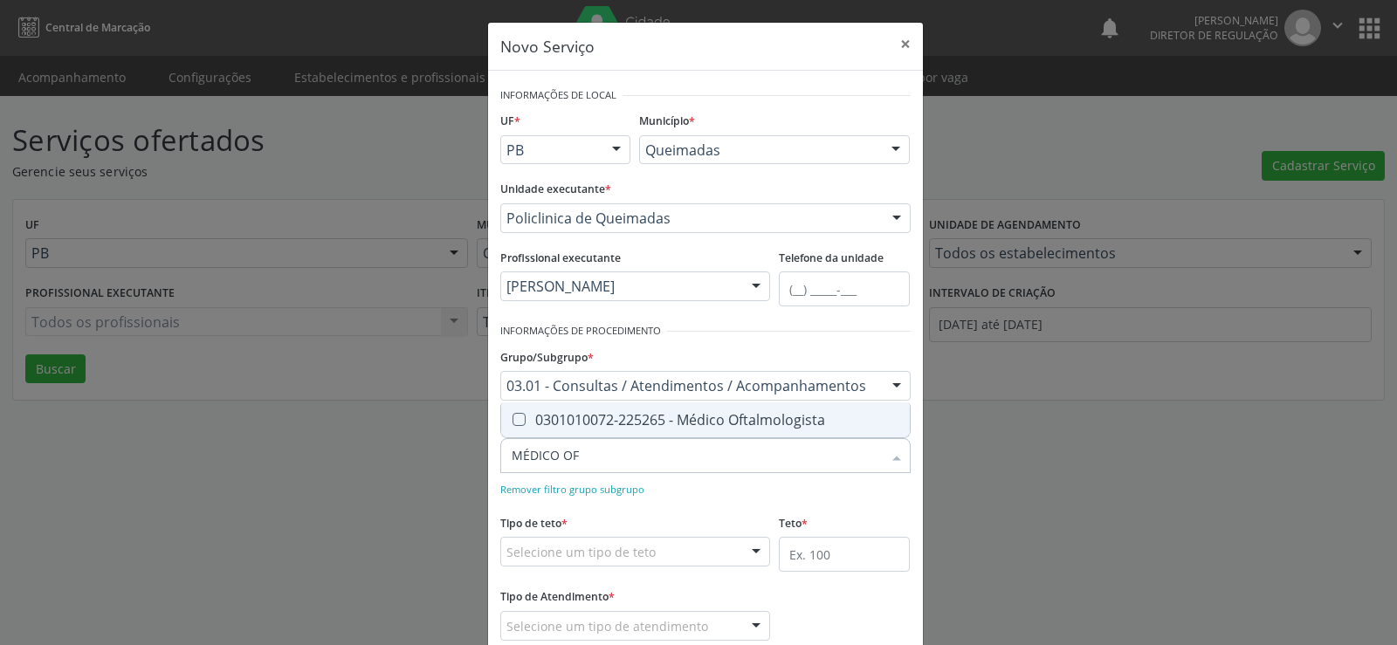
type input "MÉDICO OFT"
click at [514, 422] on Oftalmologista at bounding box center [519, 419] width 13 height 13
click at [513, 422] on Oftalmologista "checkbox" at bounding box center [506, 419] width 11 height 11
checkbox Oftalmologista "true"
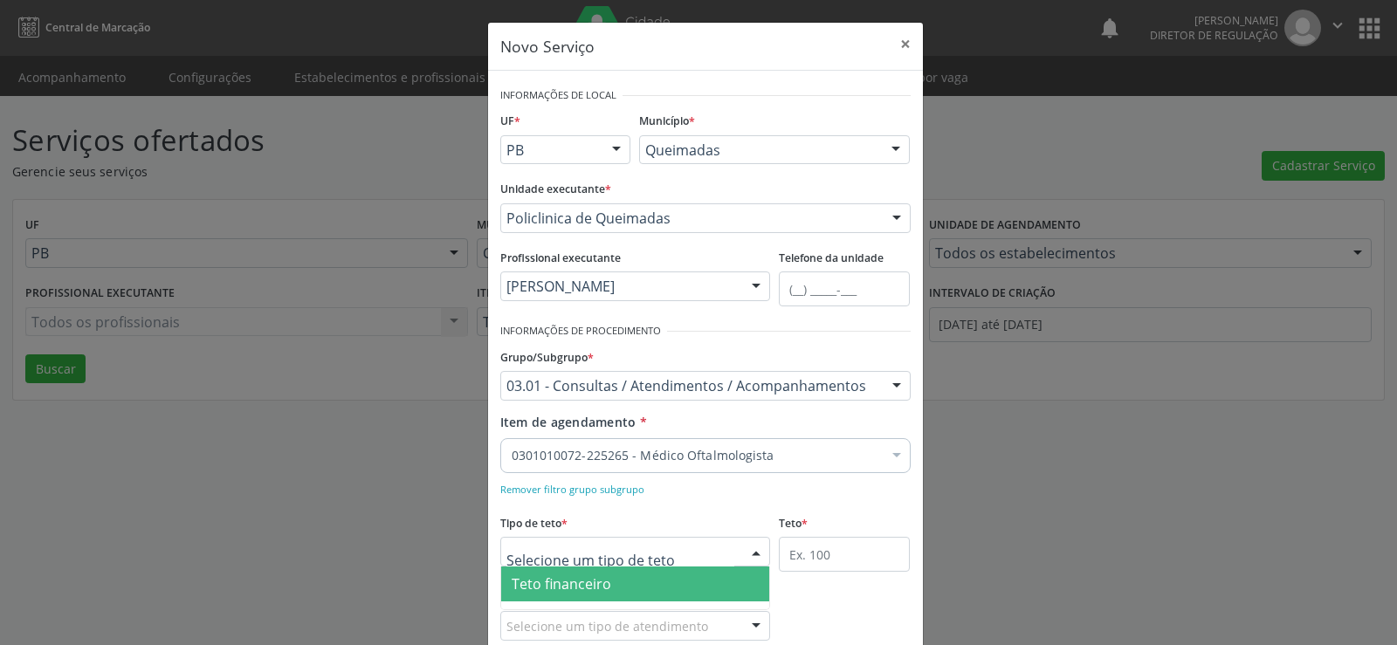
click at [752, 555] on div at bounding box center [756, 553] width 26 height 30
click at [678, 587] on span "Teto financeiro" at bounding box center [635, 584] width 269 height 35
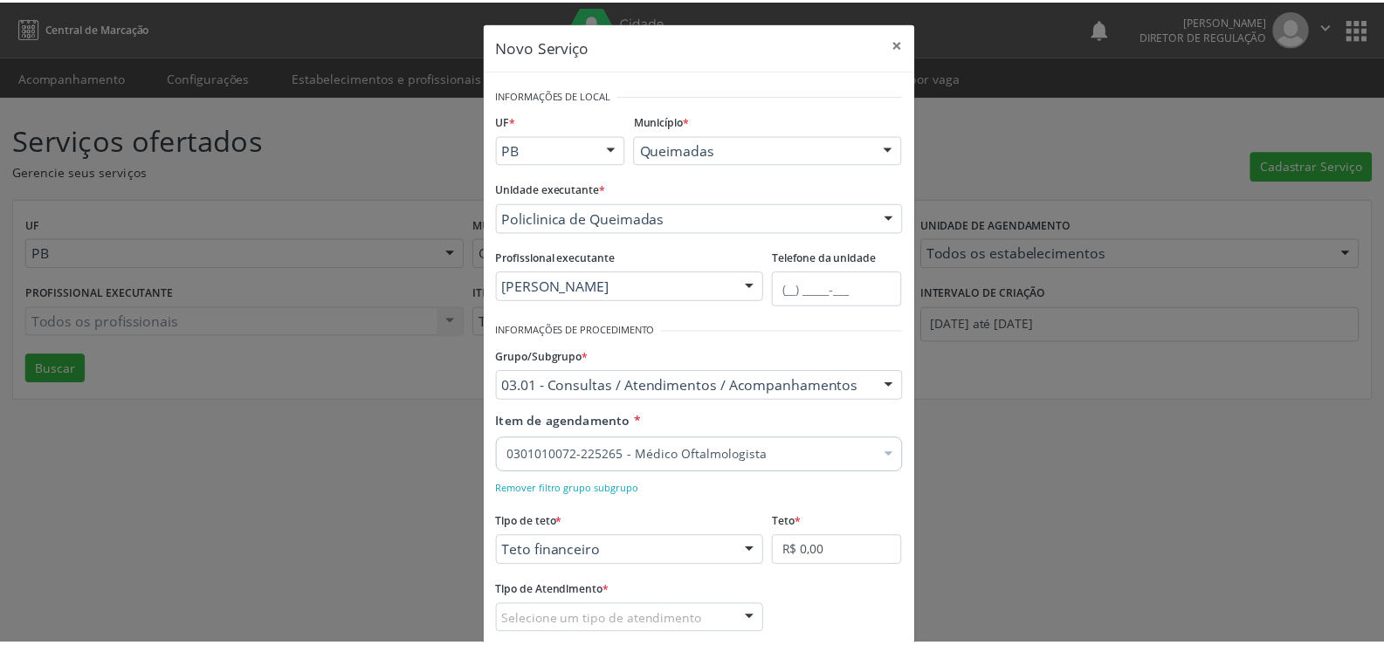
scroll to position [103, 0]
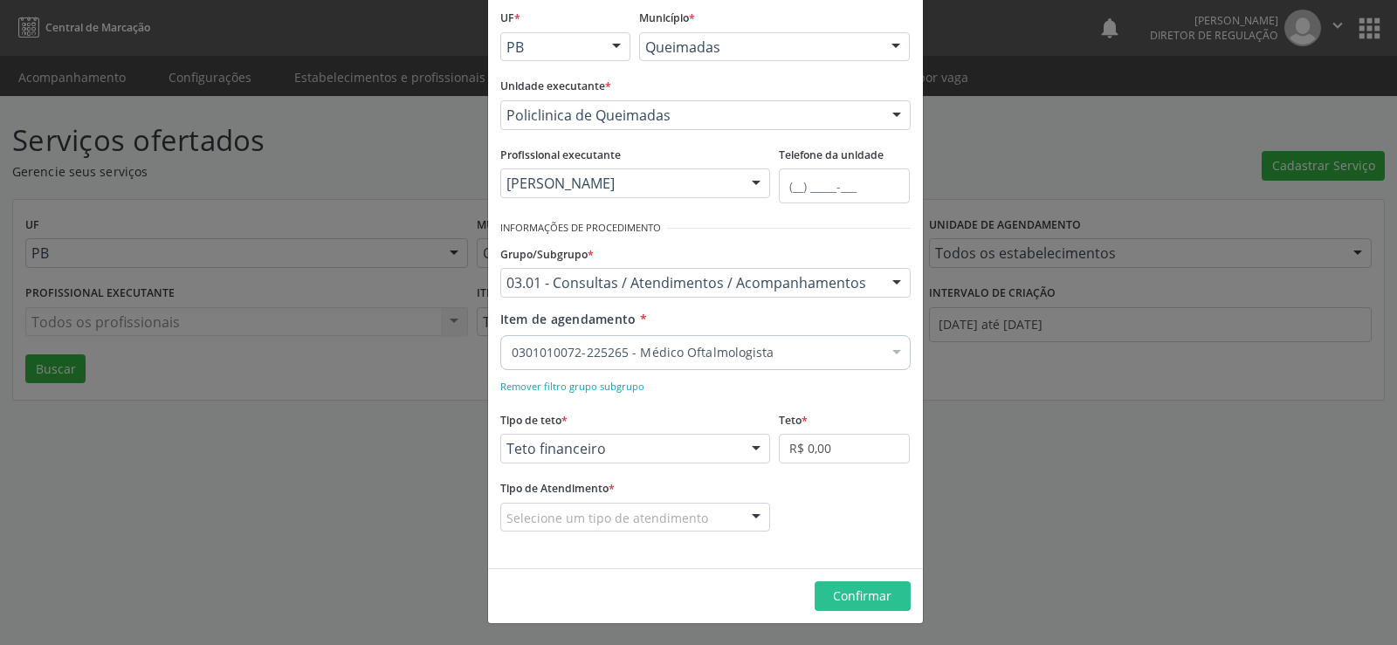
click at [754, 516] on div at bounding box center [756, 519] width 26 height 30
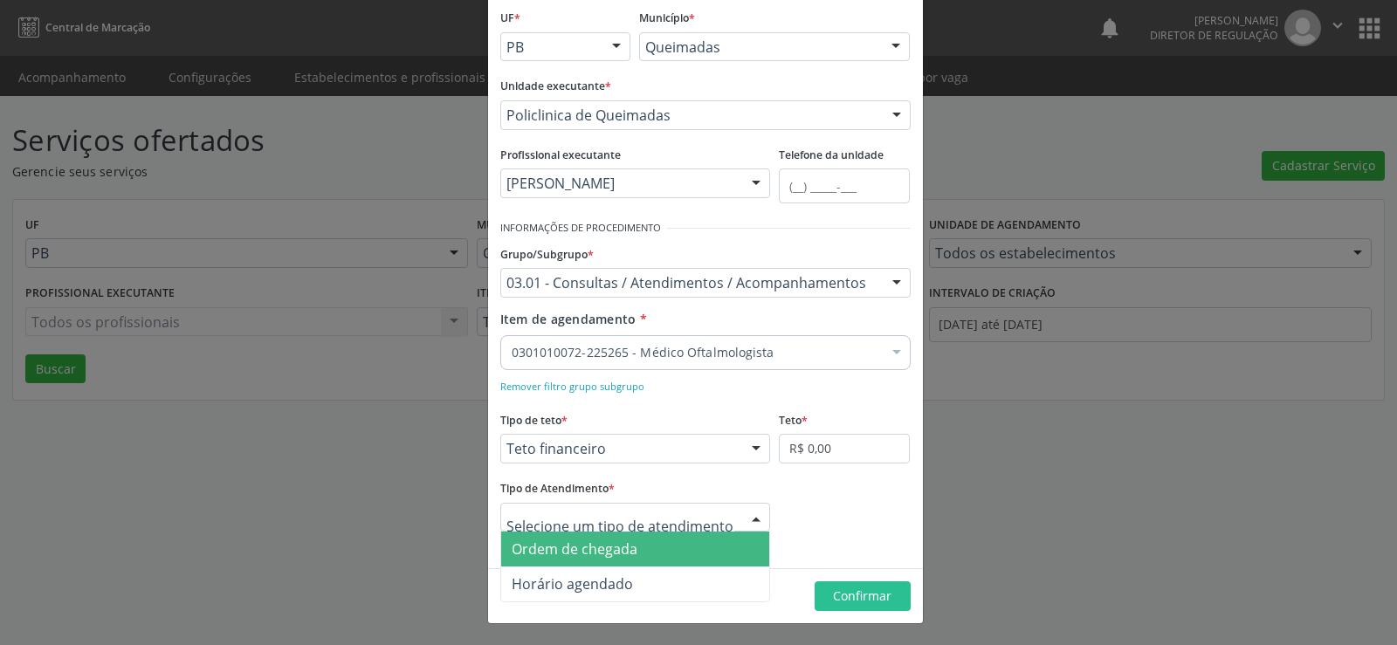
click at [666, 548] on span "Ordem de chegada" at bounding box center [635, 549] width 269 height 35
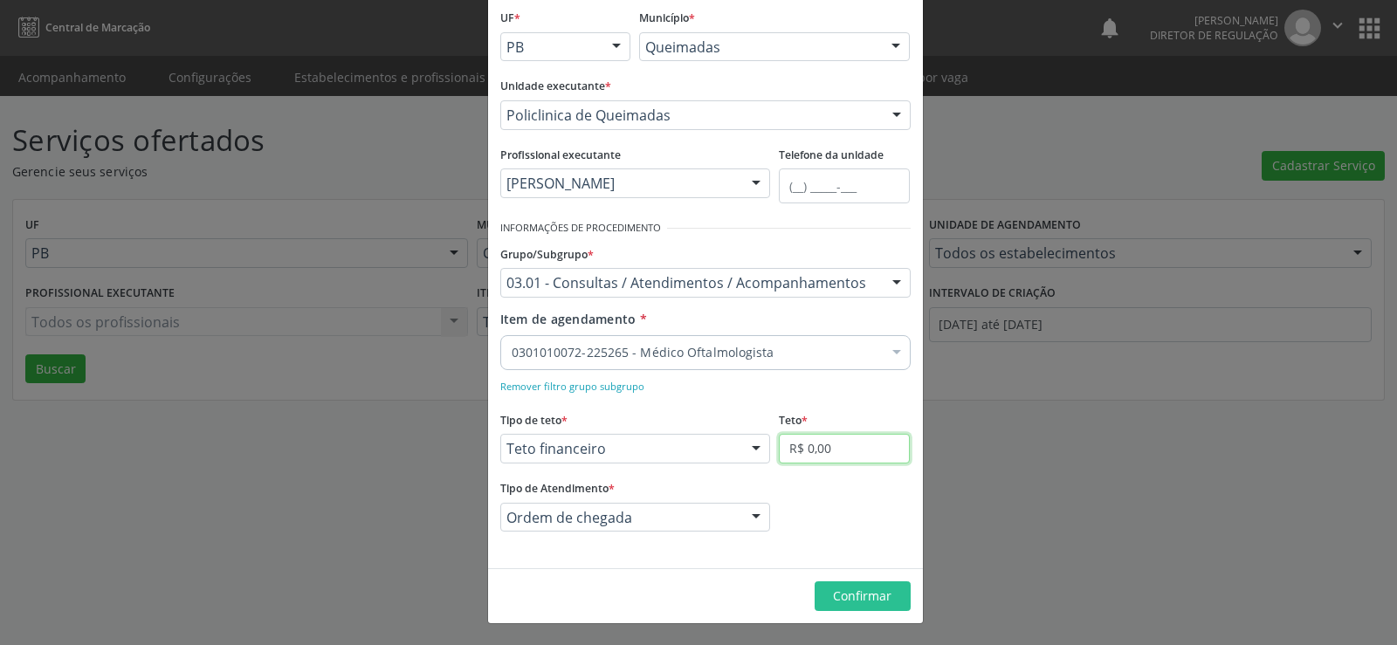
drag, startPoint x: 880, startPoint y: 444, endPoint x: 872, endPoint y: 439, distance: 9.4
click at [879, 444] on input "R$ 0,00" at bounding box center [844, 449] width 131 height 30
type input "R$ 6.000,00"
click at [844, 599] on span "Confirmar" at bounding box center [862, 596] width 59 height 17
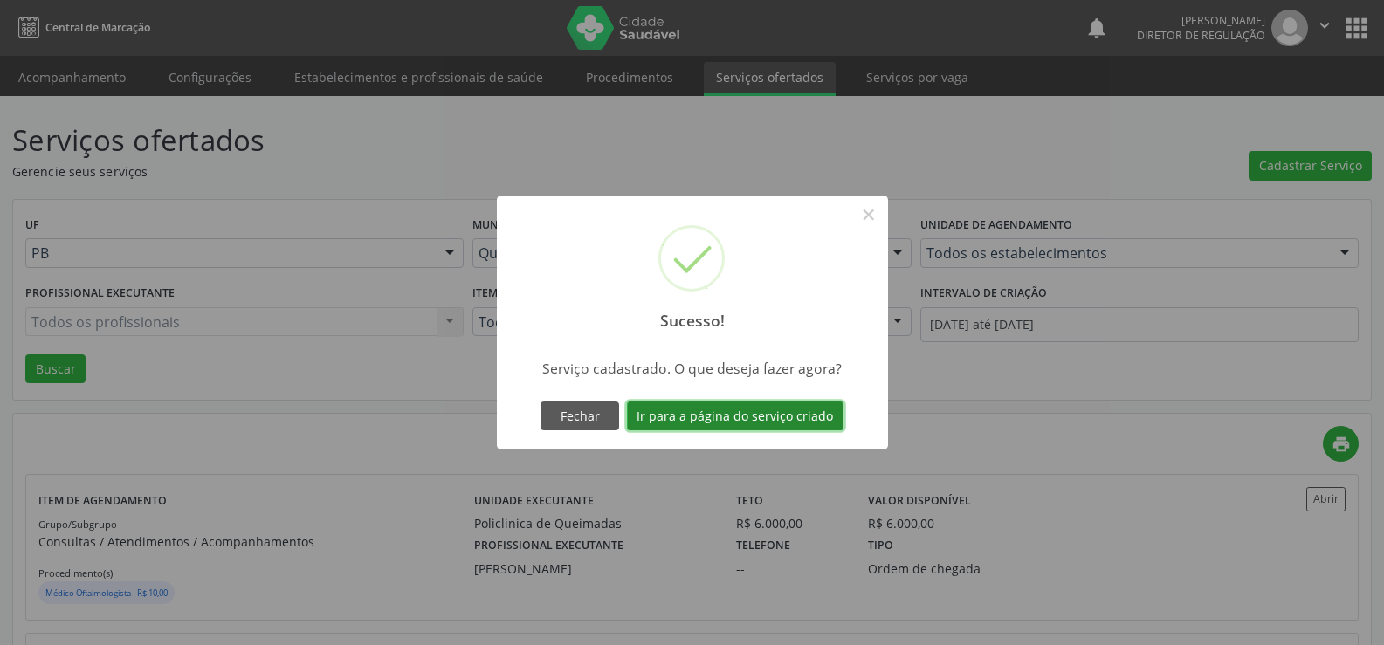
click at [731, 417] on button "Ir para a página do serviço criado" at bounding box center [735, 417] width 217 height 30
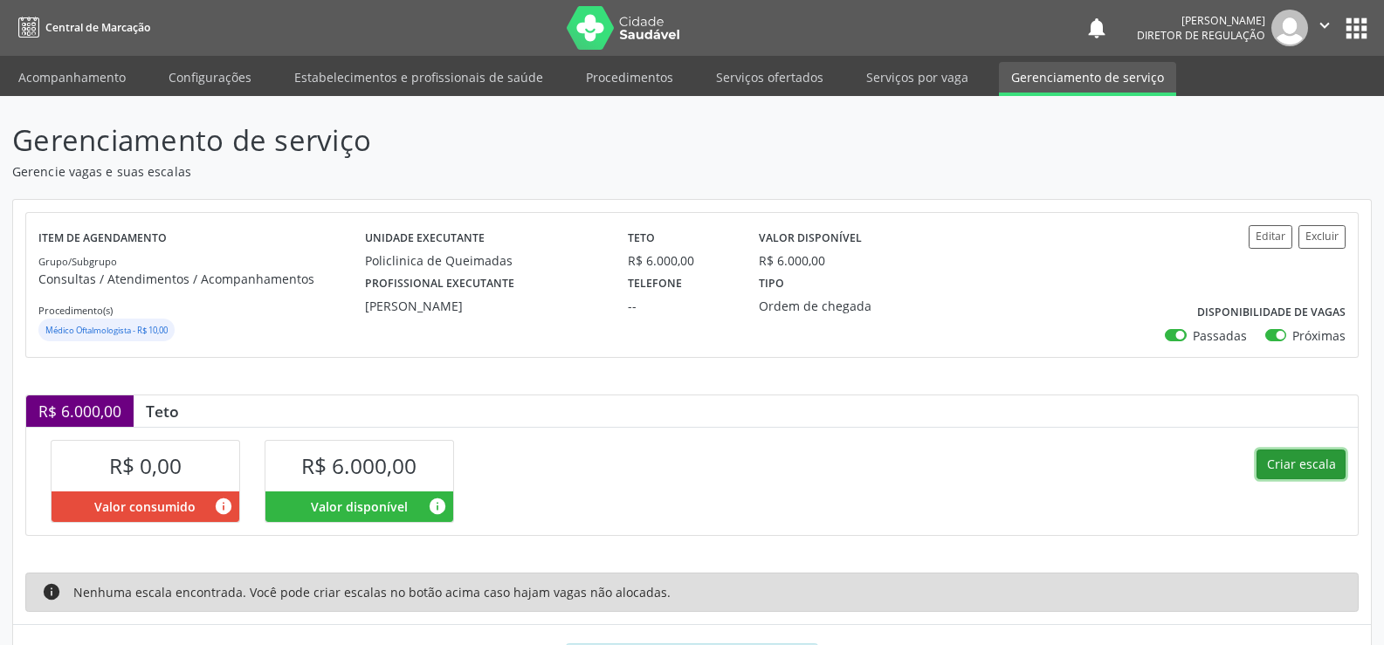
click at [1296, 465] on button "Criar escala" at bounding box center [1301, 465] width 89 height 30
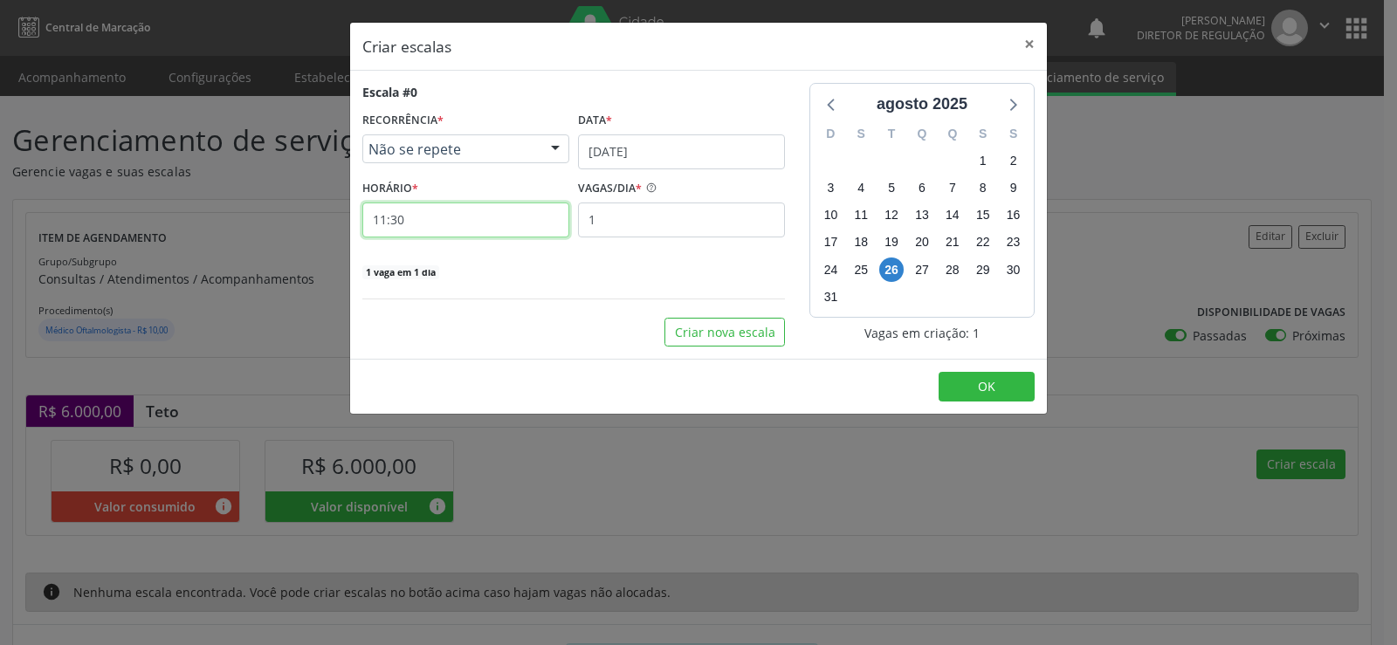
click at [493, 232] on input "11:30" at bounding box center [465, 220] width 207 height 35
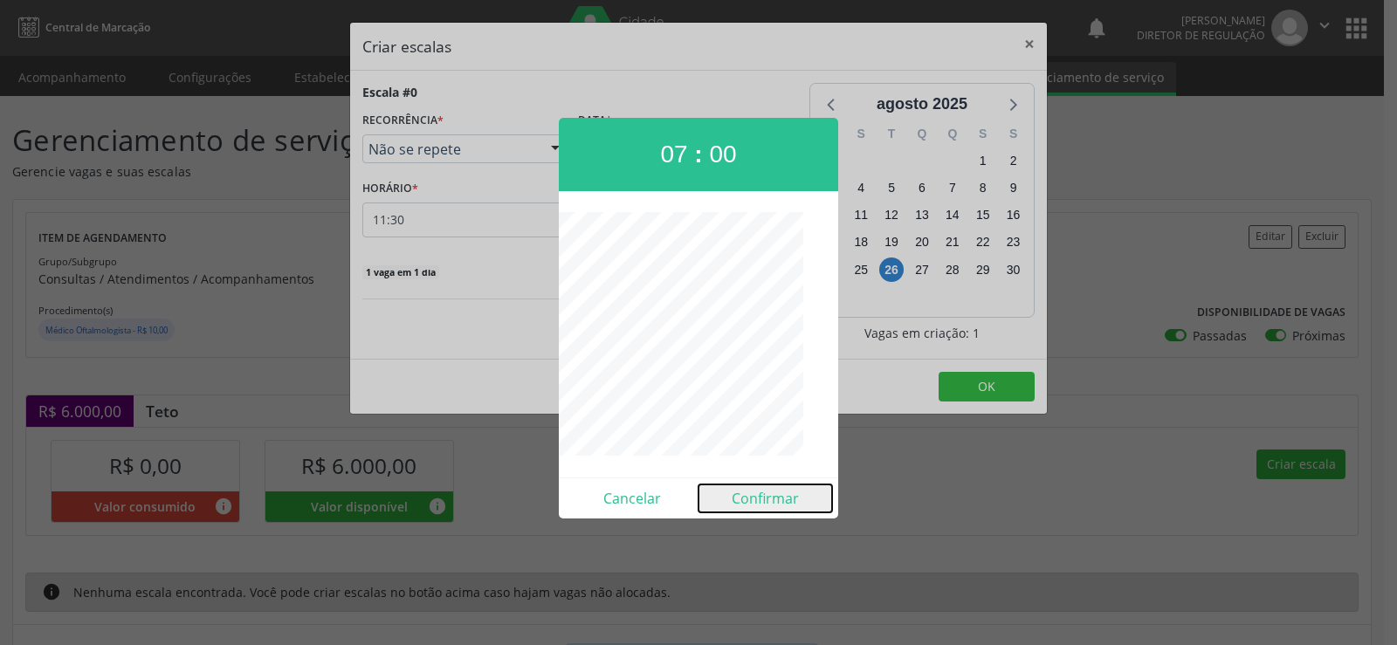
click at [763, 508] on button "Confirmar" at bounding box center [766, 499] width 134 height 28
type input "07:00"
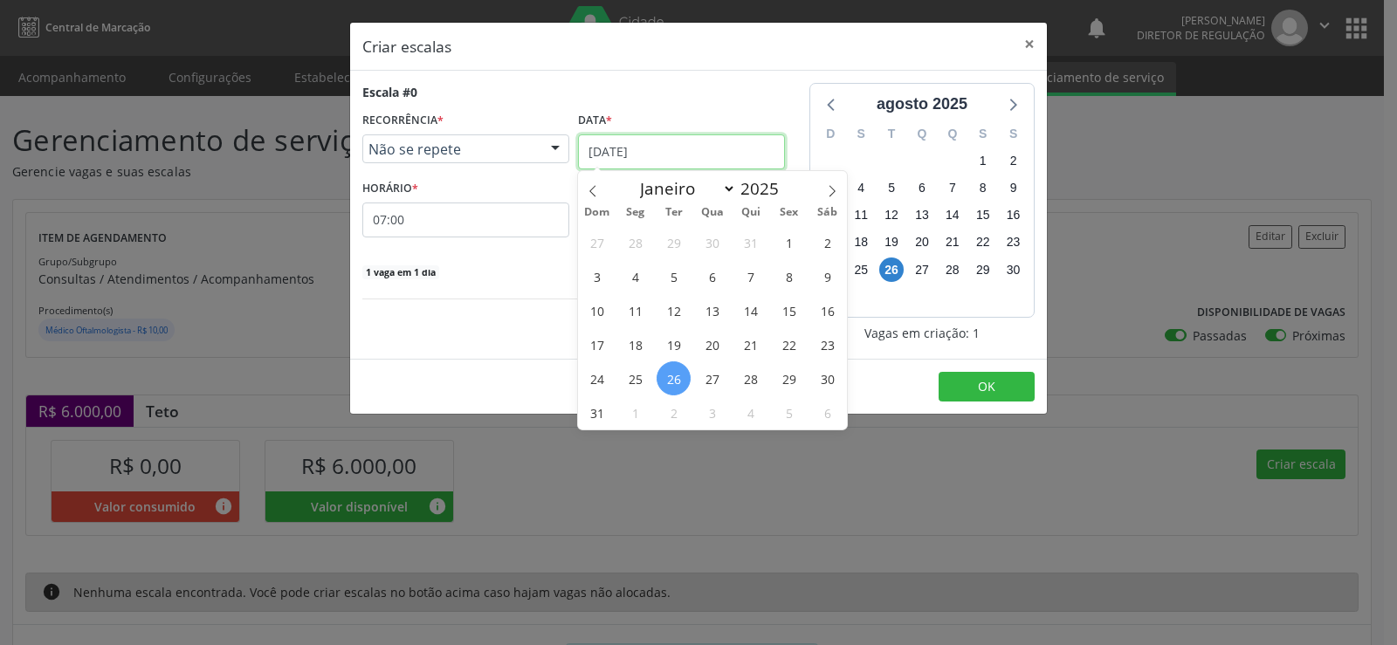
click at [737, 142] on input "[DATE]" at bounding box center [681, 151] width 207 height 35
click at [841, 189] on span at bounding box center [832, 186] width 30 height 30
select select "8"
click at [709, 237] on span "3" at bounding box center [712, 242] width 34 height 34
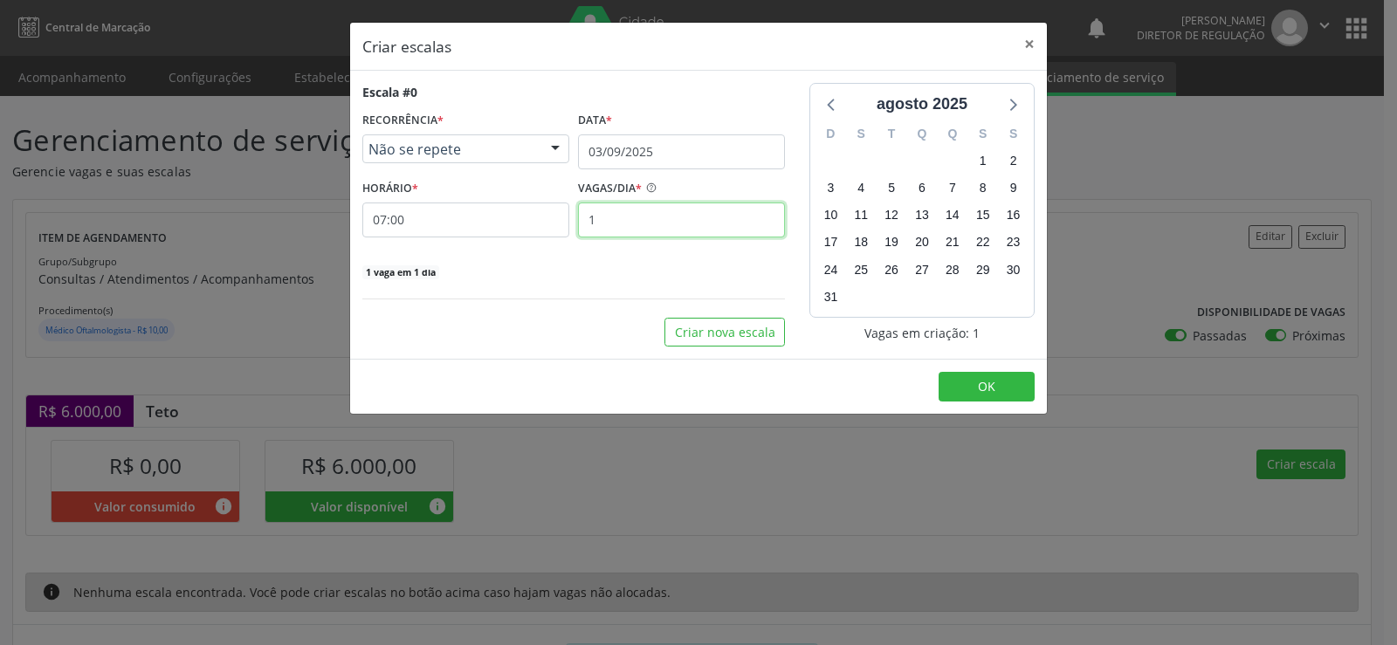
click at [649, 225] on input "1" at bounding box center [681, 220] width 207 height 35
type input "15"
click at [996, 383] on button "OK" at bounding box center [987, 387] width 96 height 30
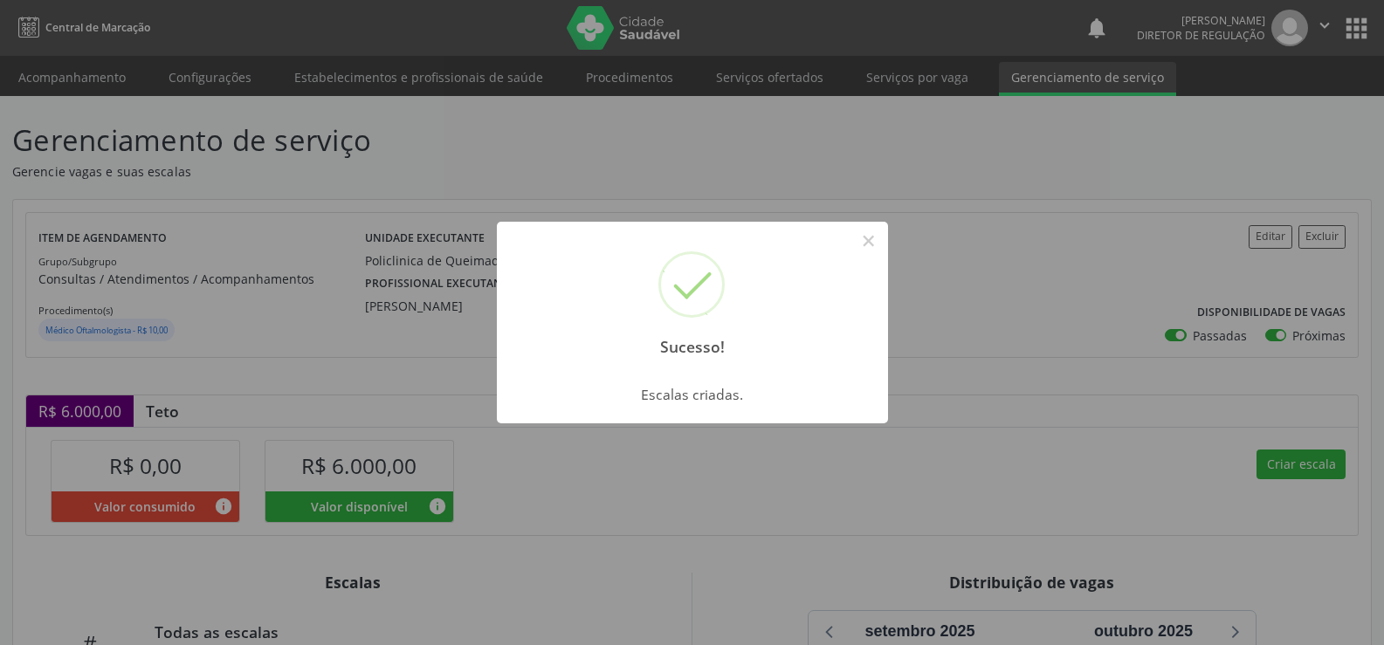
drag, startPoint x: 874, startPoint y: 242, endPoint x: 853, endPoint y: 314, distance: 75.5
click at [870, 259] on div "Sucesso! ×" at bounding box center [692, 297] width 391 height 150
click at [865, 240] on button "×" at bounding box center [869, 241] width 30 height 30
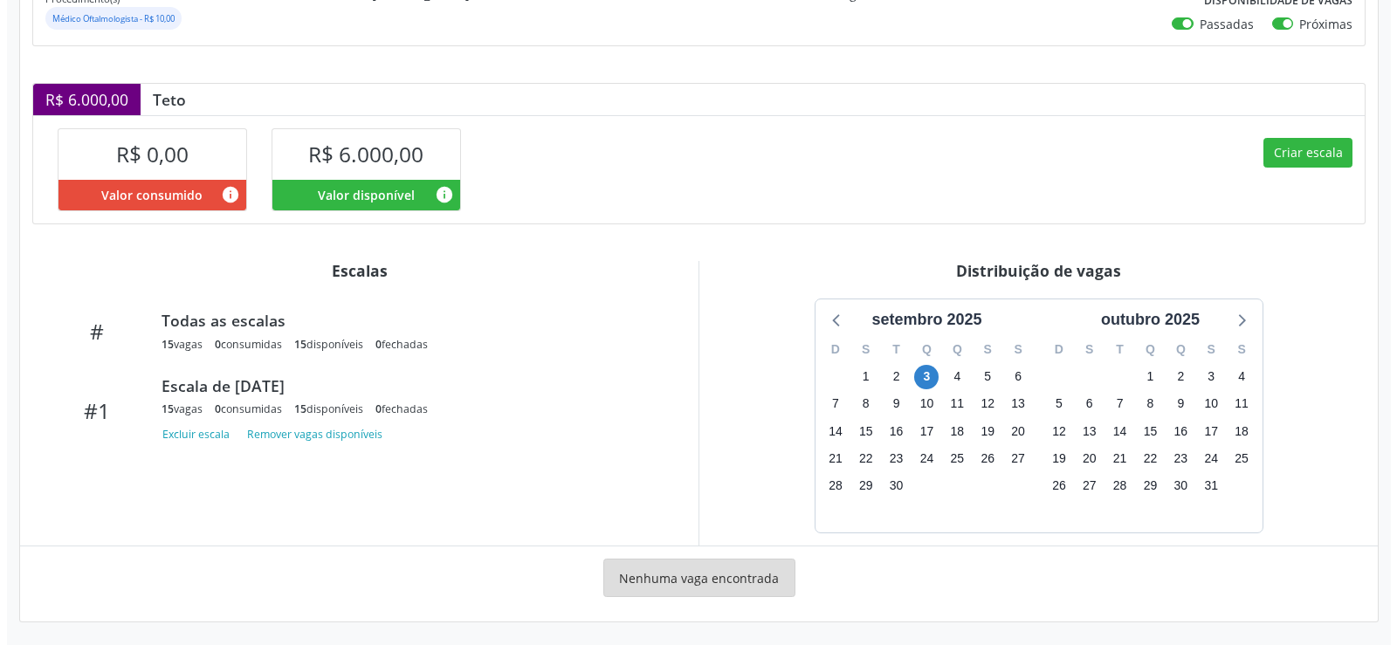
scroll to position [314, 0]
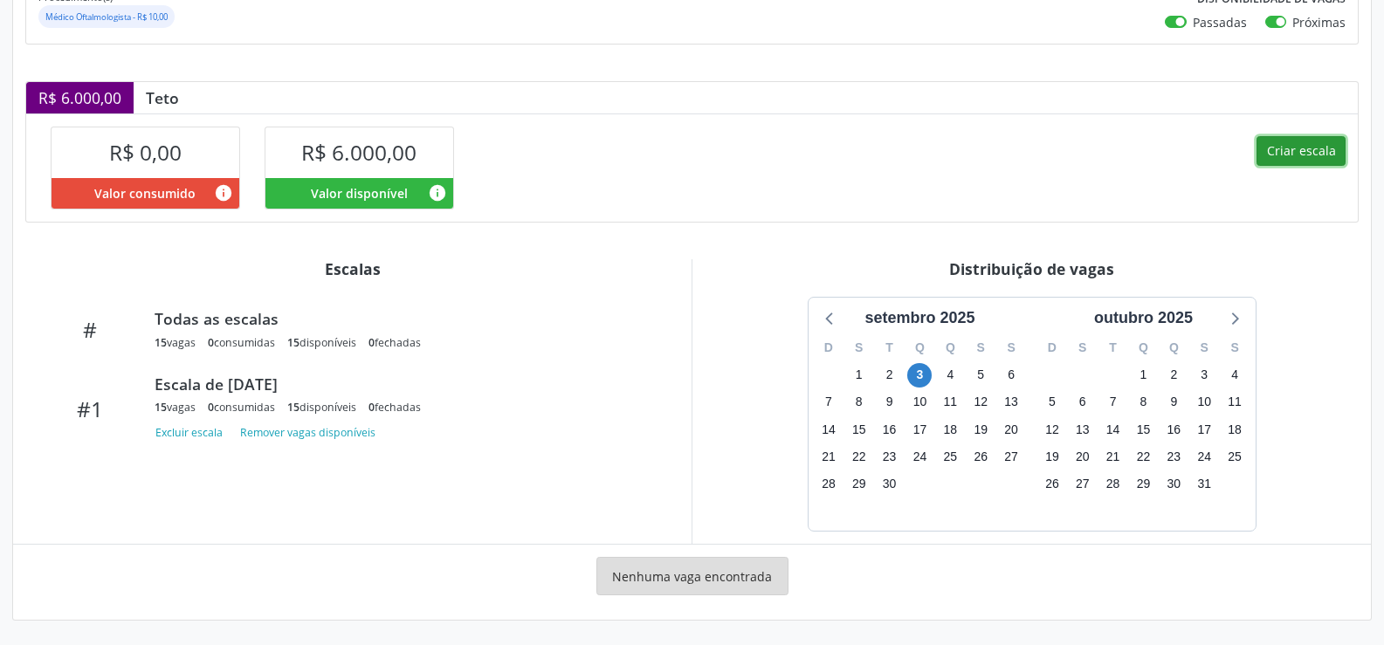
click at [1292, 149] on button "Criar escala" at bounding box center [1301, 151] width 89 height 30
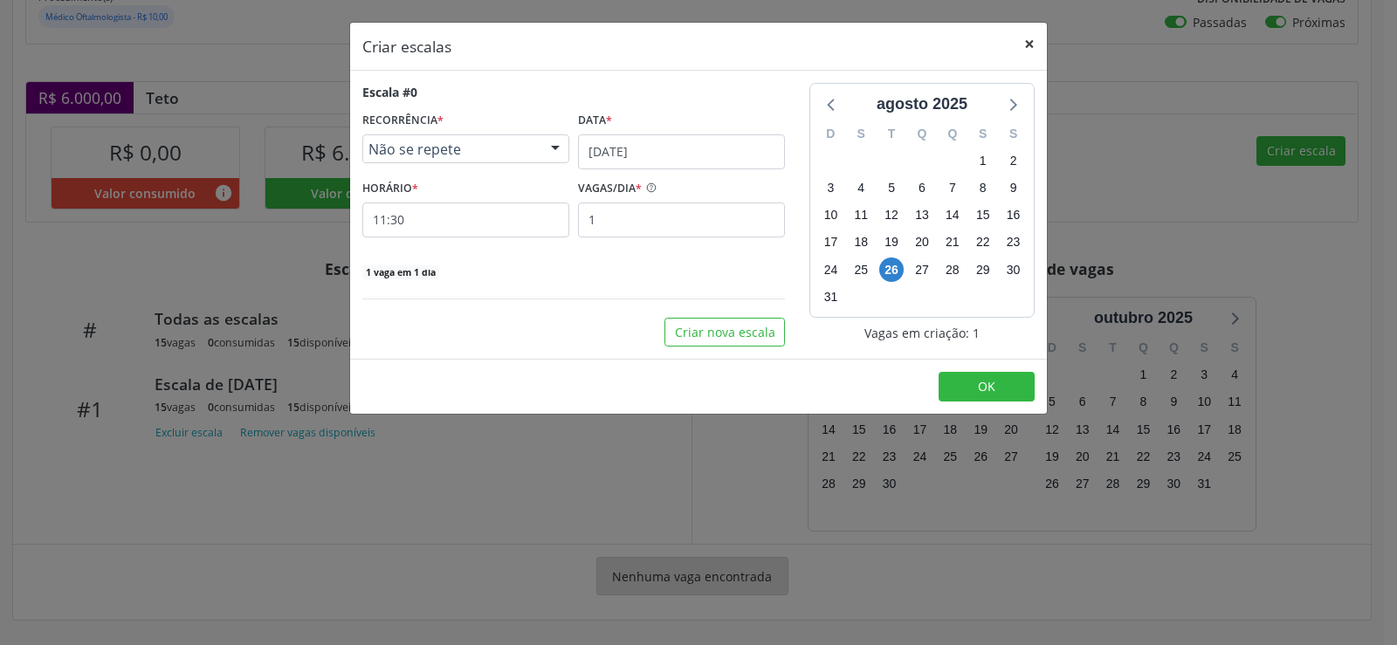
click at [1029, 38] on button "×" at bounding box center [1029, 44] width 35 height 43
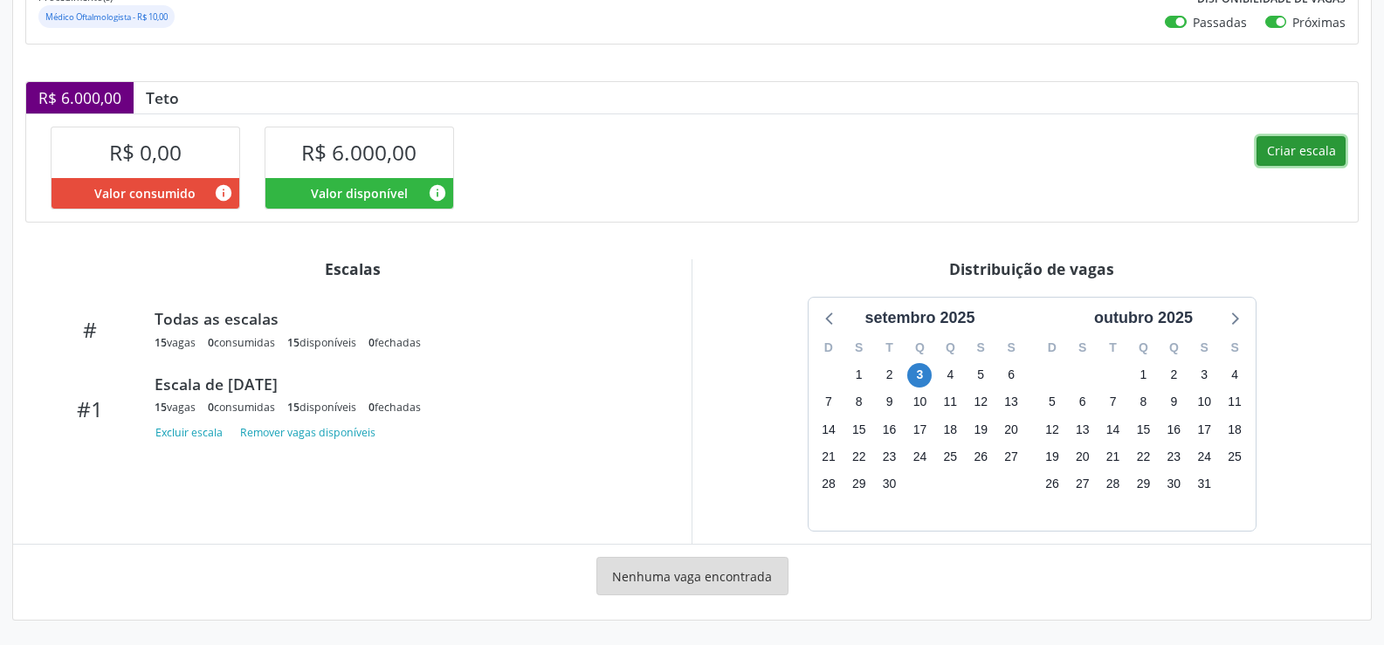
click at [1297, 152] on button "Criar escala" at bounding box center [1301, 151] width 89 height 30
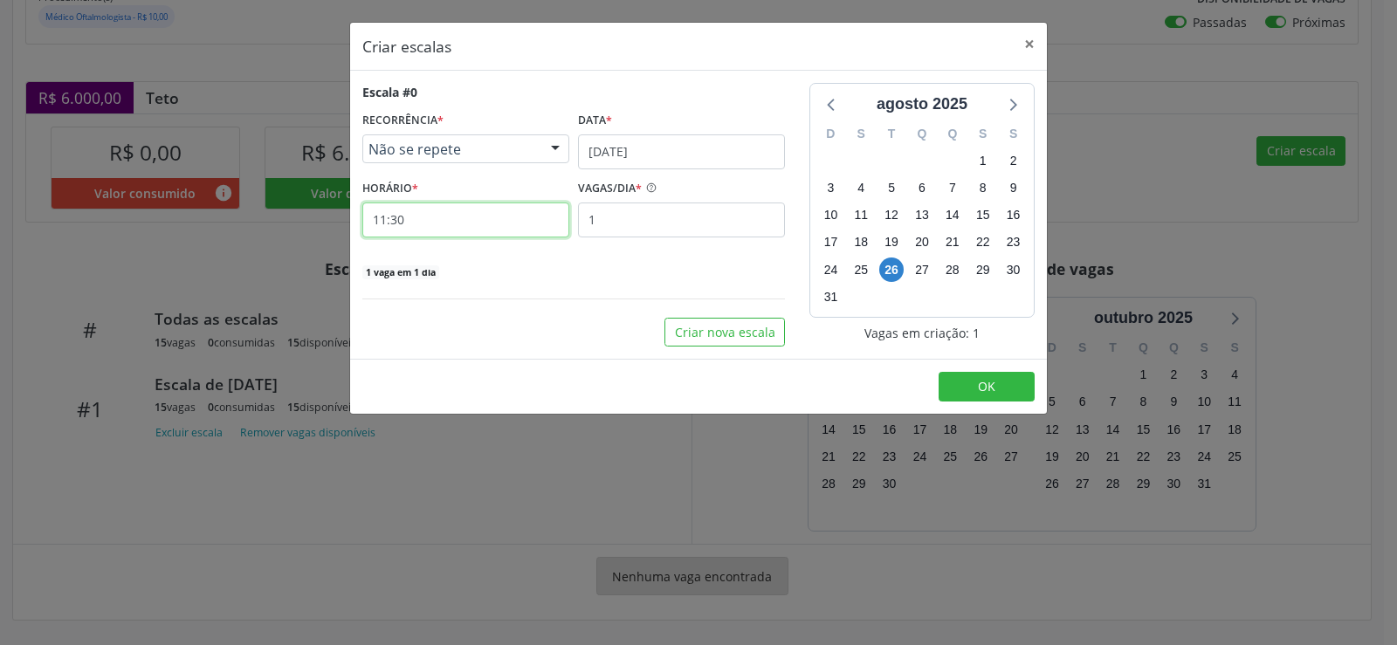
click at [431, 221] on input "11:30" at bounding box center [465, 220] width 207 height 35
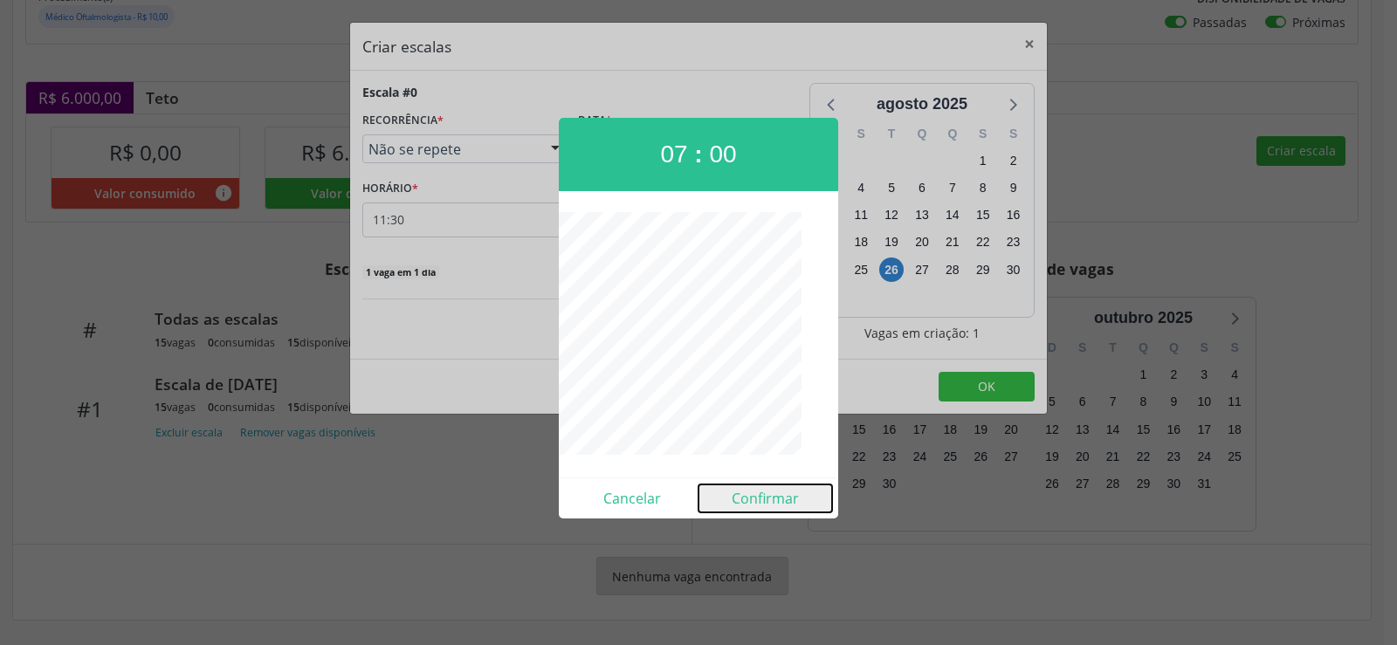
click at [754, 498] on button "Confirmar" at bounding box center [766, 499] width 134 height 28
type input "07:00"
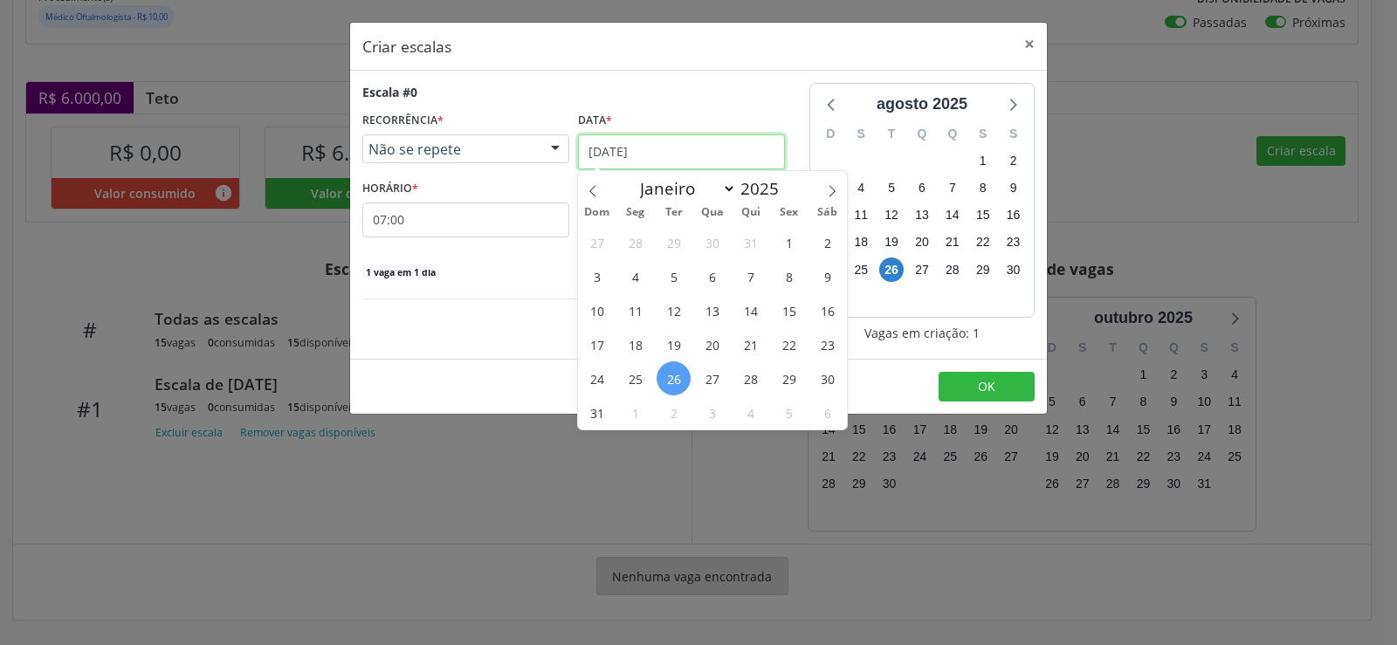
drag, startPoint x: 720, startPoint y: 143, endPoint x: 768, endPoint y: 151, distance: 48.7
click at [720, 144] on input "[DATE]" at bounding box center [681, 151] width 207 height 35
click at [834, 192] on icon at bounding box center [832, 191] width 12 height 12
select select "8"
click at [709, 275] on span "10" at bounding box center [712, 276] width 34 height 34
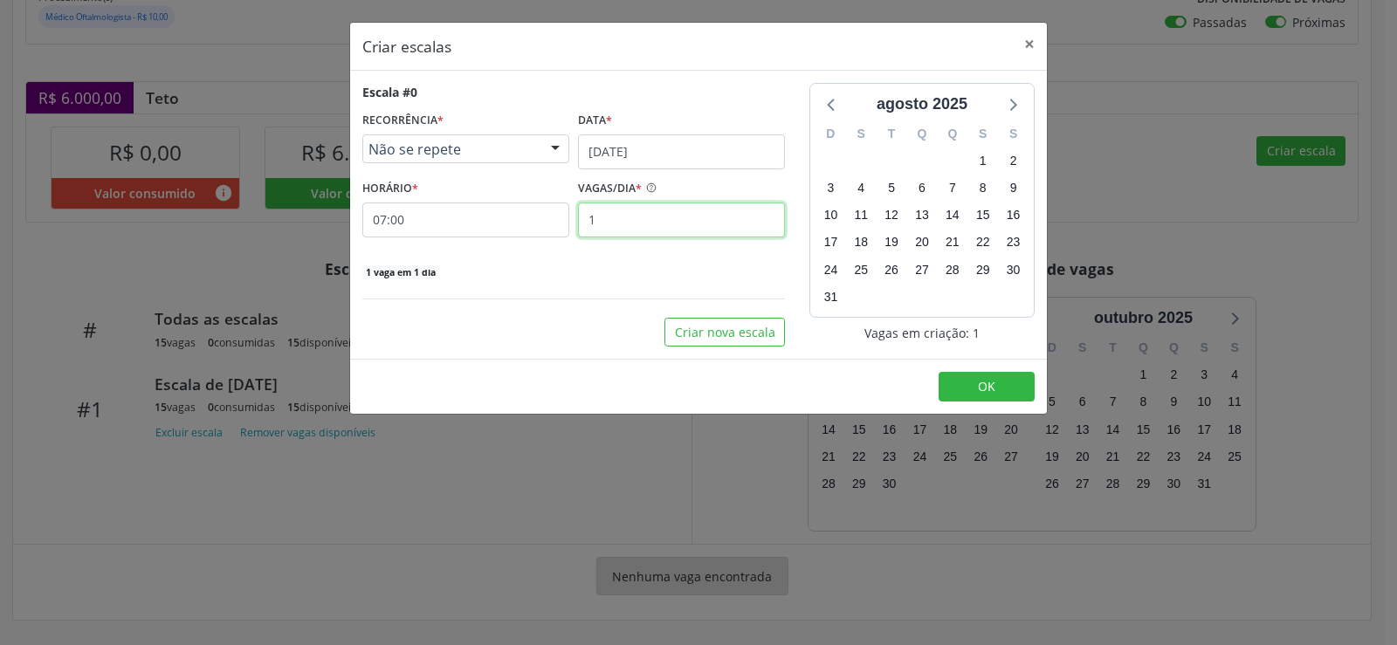
click at [614, 228] on input "1" at bounding box center [681, 220] width 207 height 35
type input "15"
click at [986, 388] on span "OK" at bounding box center [986, 386] width 17 height 17
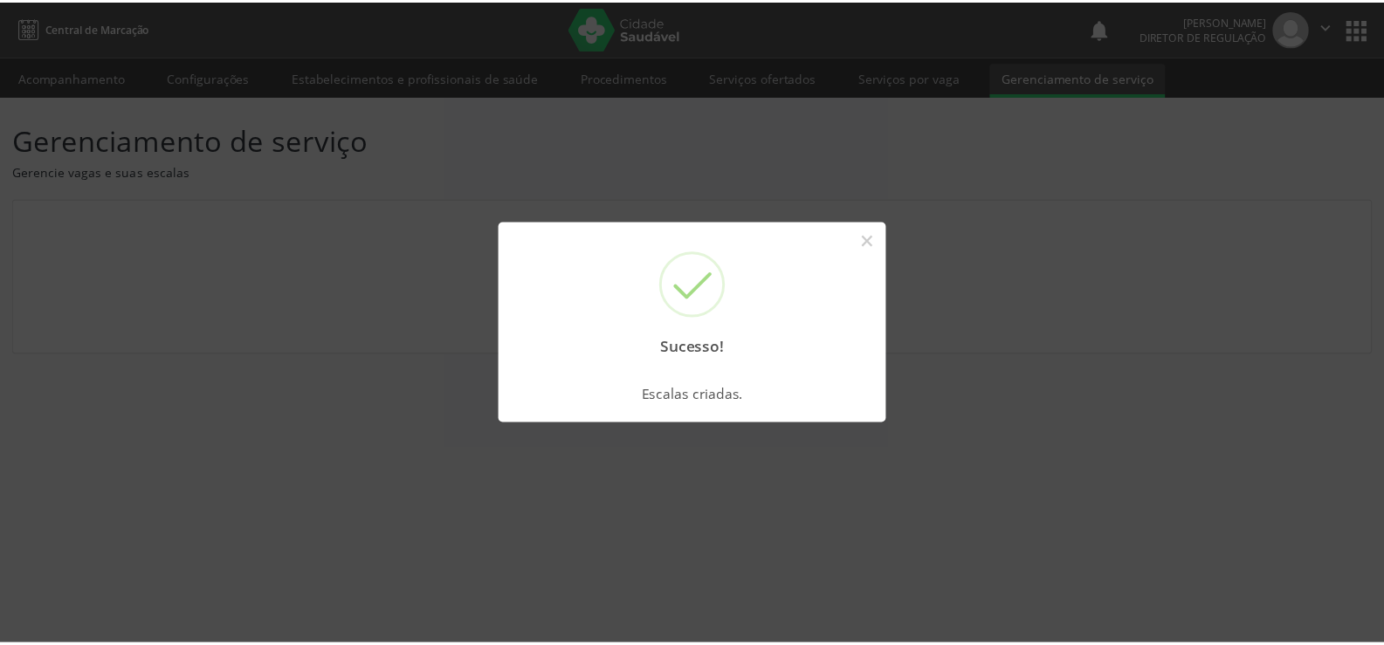
scroll to position [0, 0]
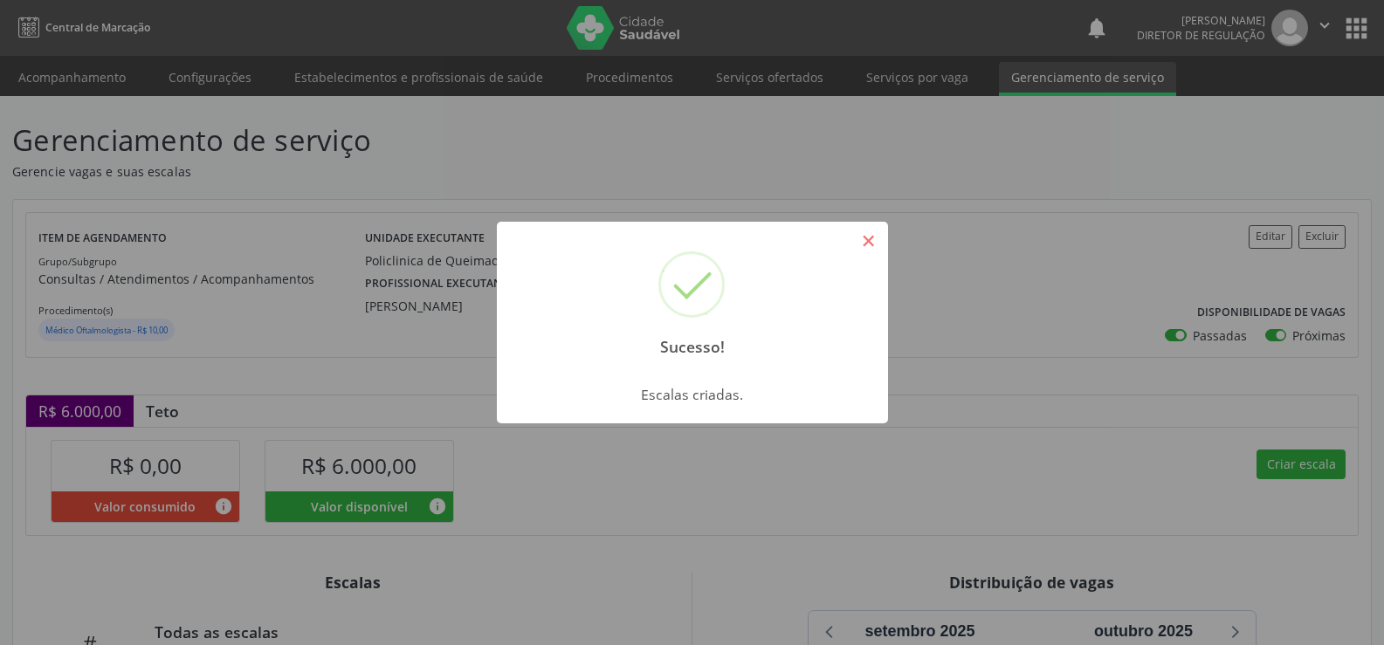
click at [871, 242] on button "×" at bounding box center [869, 241] width 30 height 30
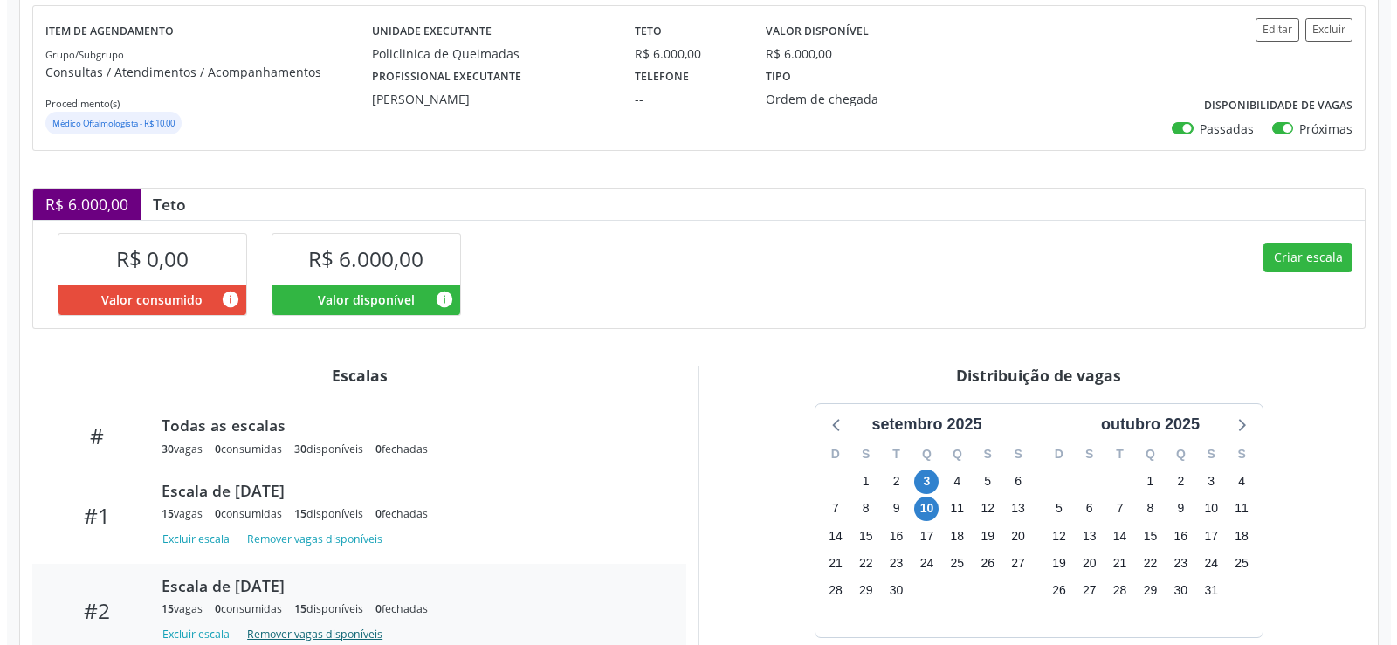
scroll to position [334, 0]
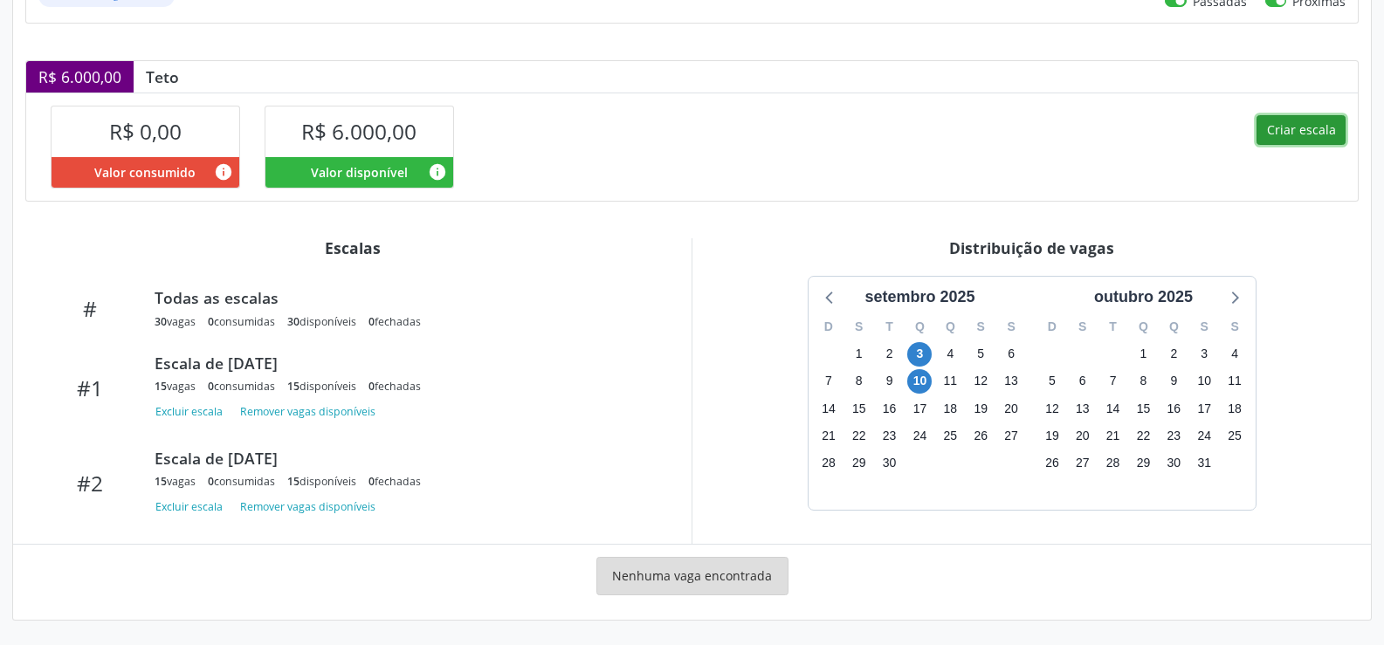
click at [1321, 131] on button "Criar escala" at bounding box center [1301, 130] width 89 height 30
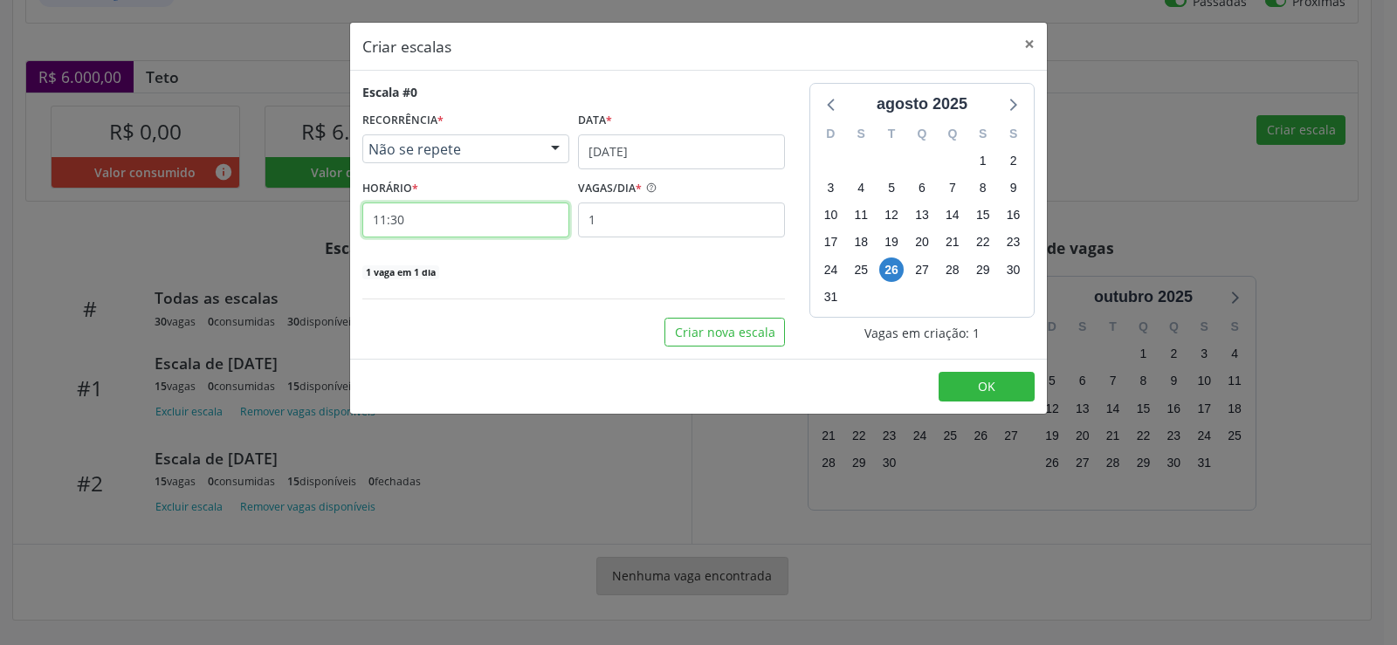
click at [471, 216] on input "11:30" at bounding box center [465, 220] width 207 height 35
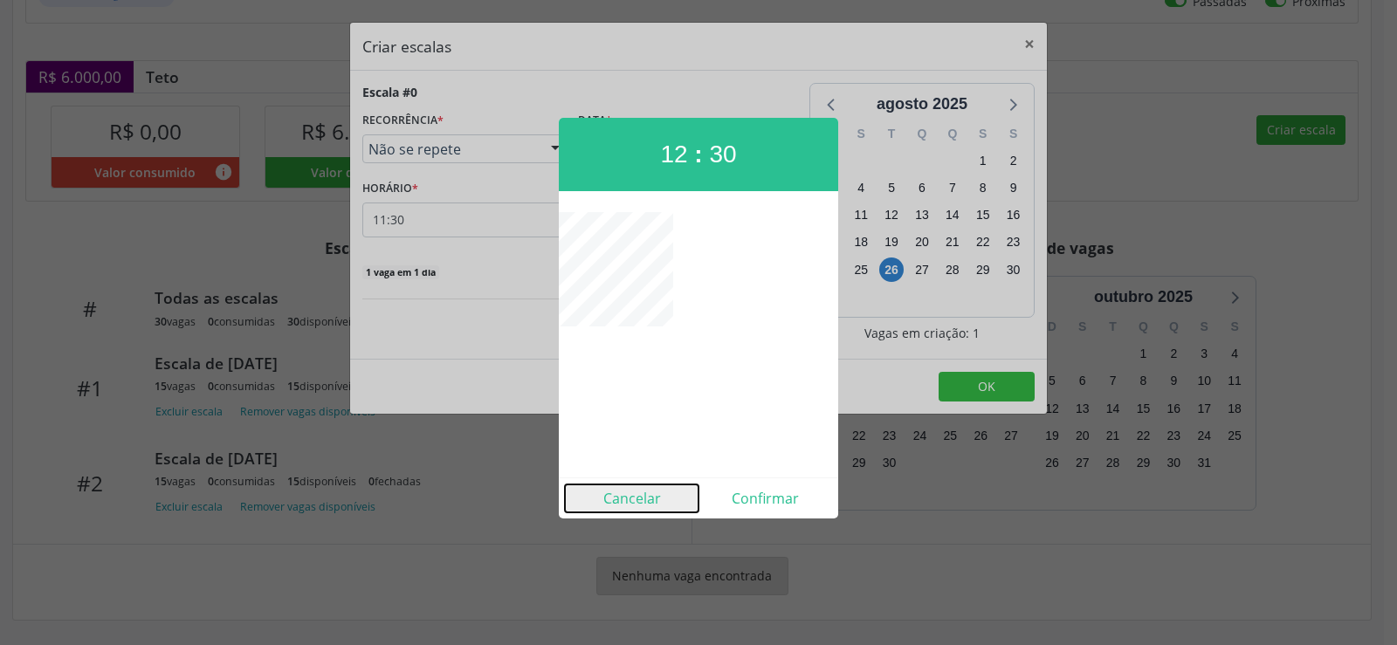
drag, startPoint x: 624, startPoint y: 503, endPoint x: 605, endPoint y: 499, distance: 18.9
click at [623, 502] on button "Cancelar" at bounding box center [632, 499] width 134 height 28
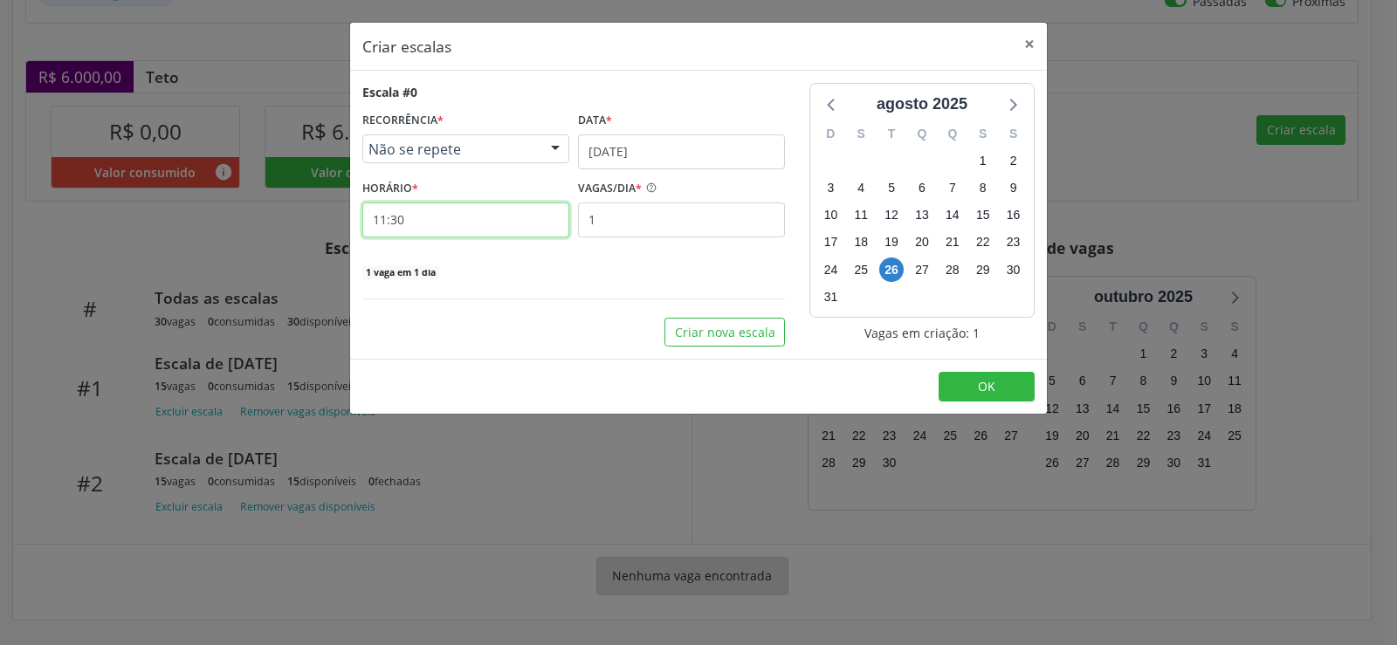
click at [432, 218] on input "11:30" at bounding box center [465, 220] width 207 height 35
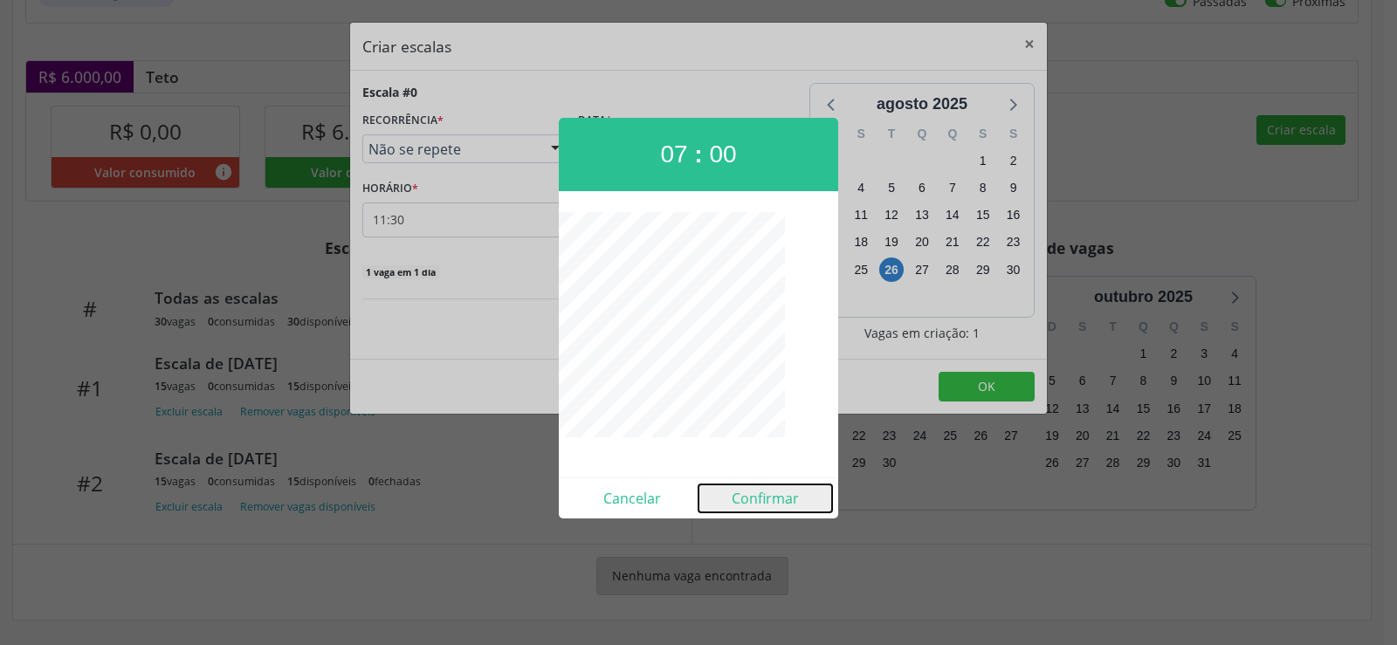
click at [768, 502] on button "Confirmar" at bounding box center [766, 499] width 134 height 28
type input "07:00"
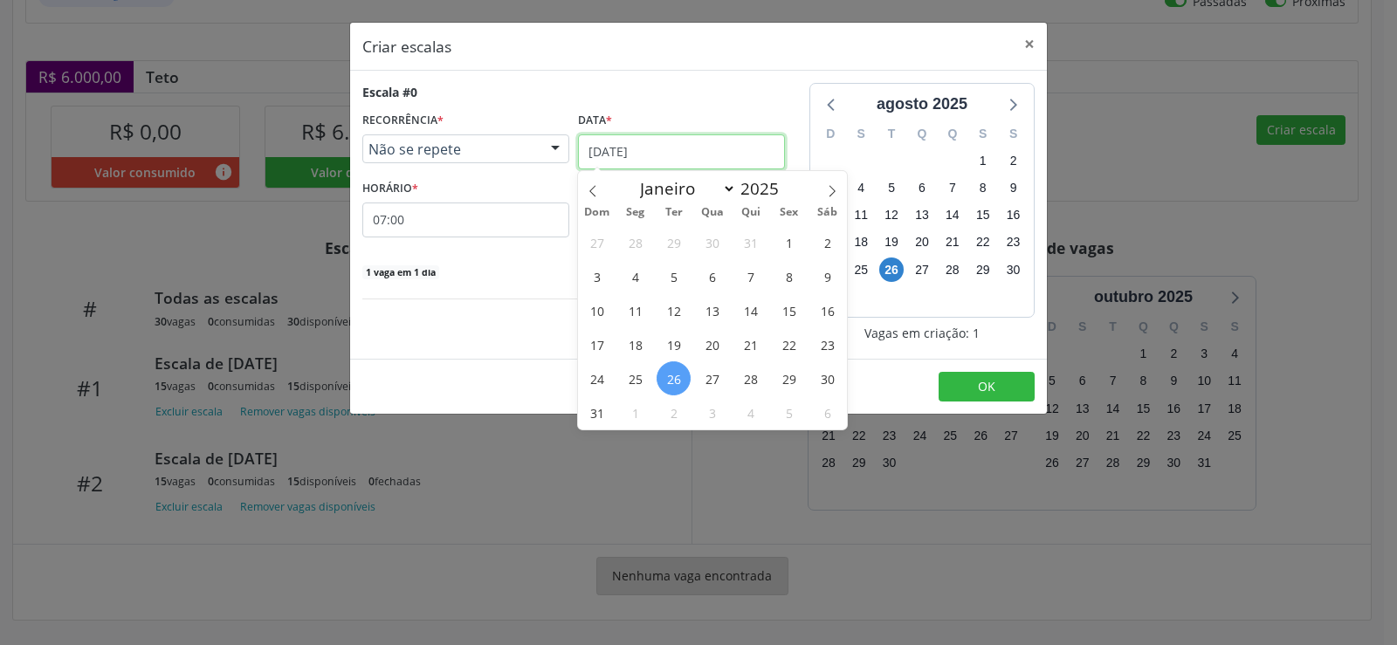
click at [700, 154] on input "[DATE]" at bounding box center [681, 151] width 207 height 35
click at [835, 189] on icon at bounding box center [832, 191] width 12 height 12
select select "8"
click at [713, 310] on span "17" at bounding box center [712, 310] width 34 height 34
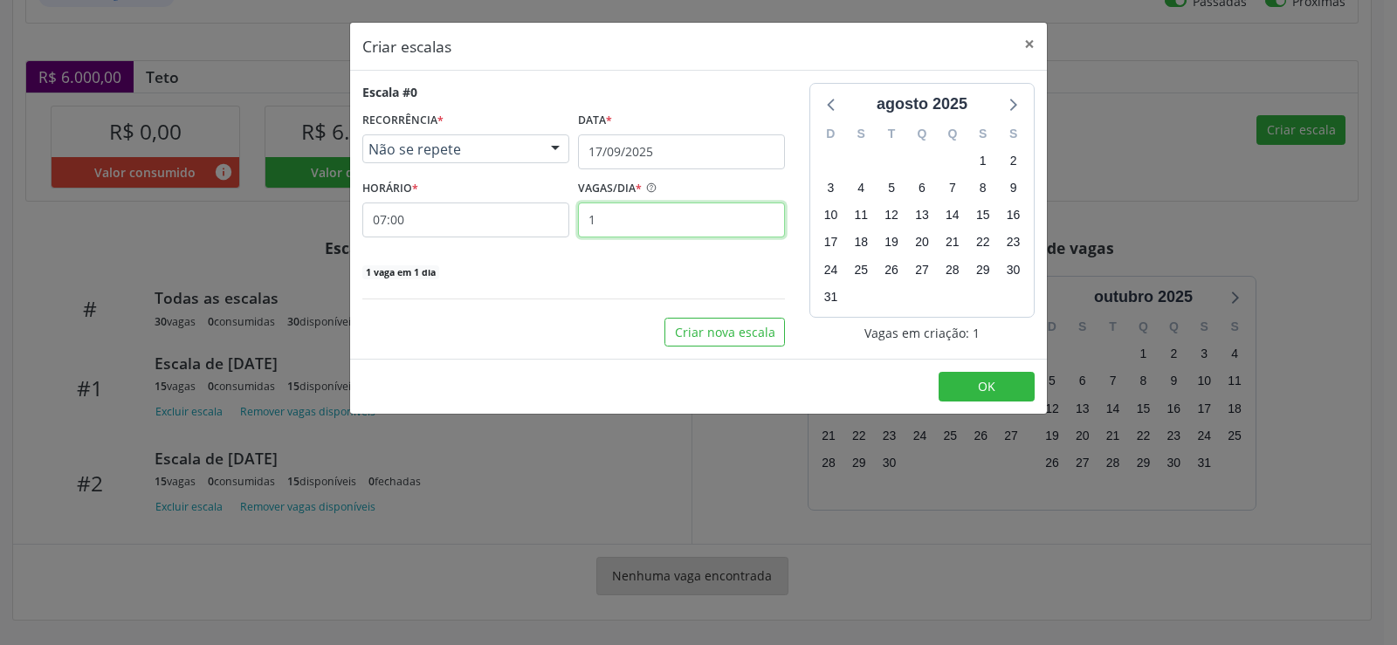
click at [625, 220] on input "1" at bounding box center [681, 220] width 207 height 35
type input "15"
click at [982, 382] on span "OK" at bounding box center [986, 386] width 17 height 17
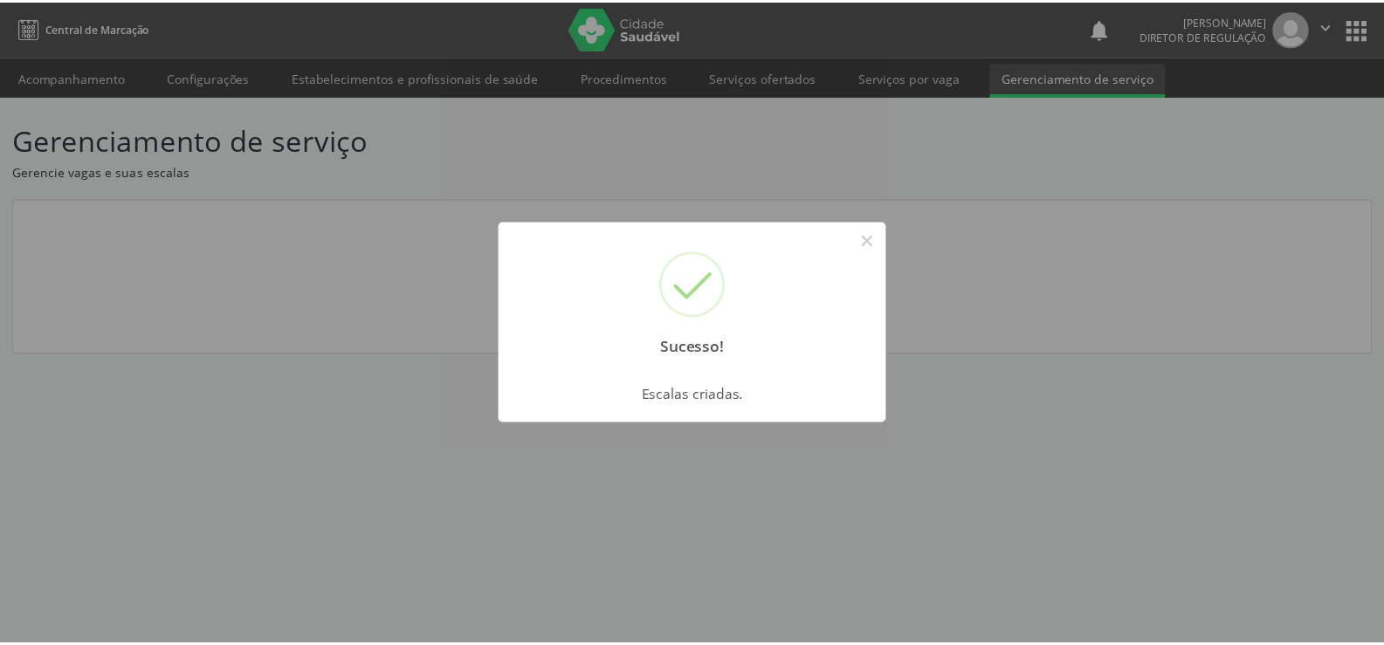
scroll to position [0, 0]
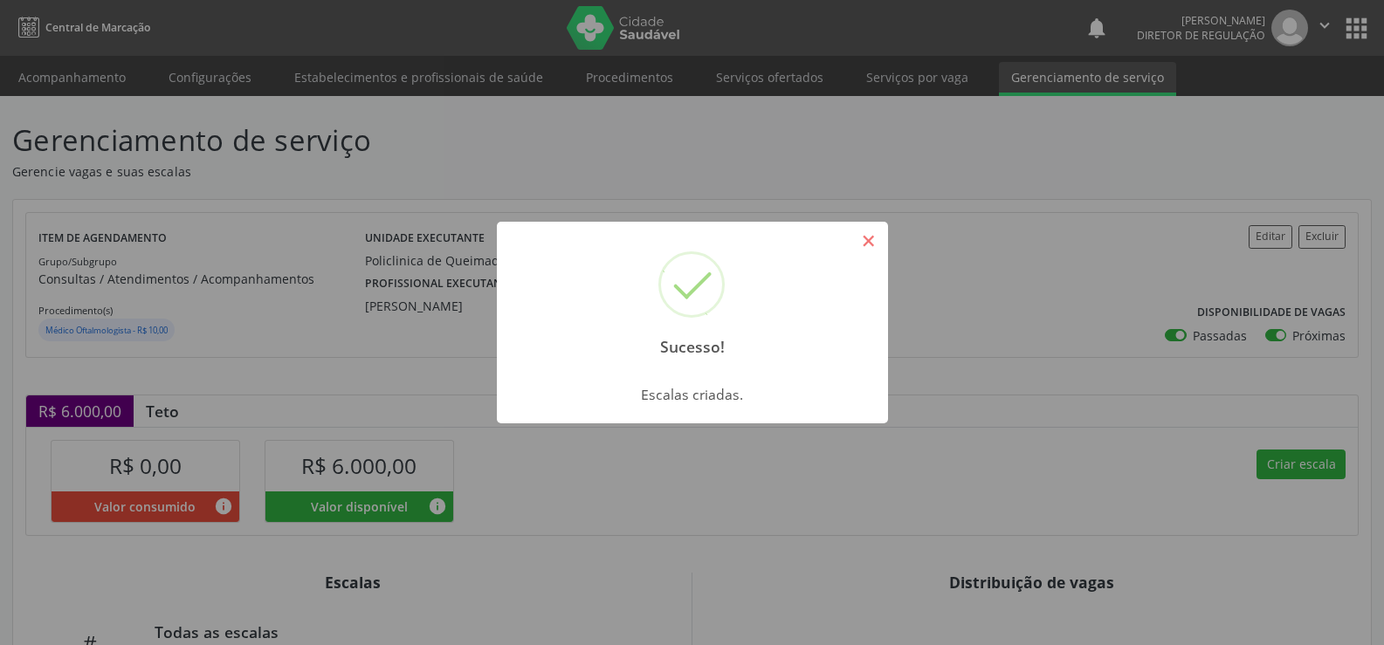
click at [873, 238] on button "×" at bounding box center [869, 241] width 30 height 30
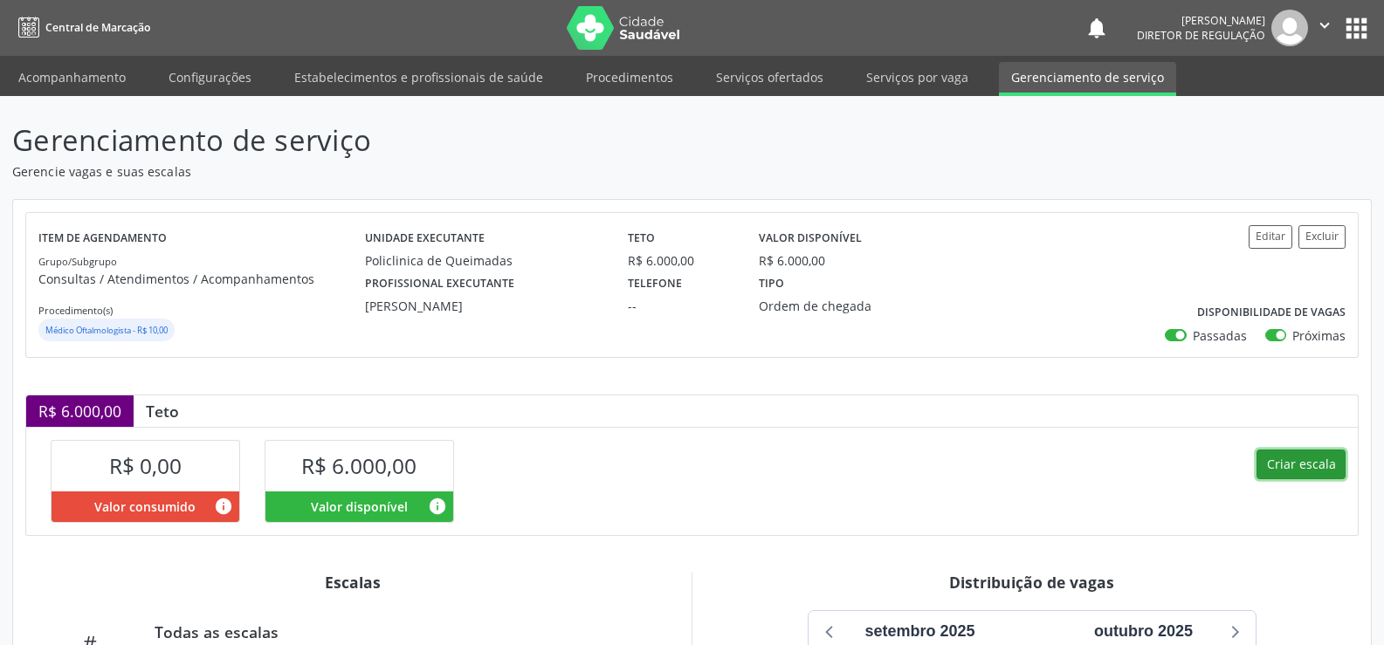
click at [1309, 464] on button "Criar escala" at bounding box center [1301, 465] width 89 height 30
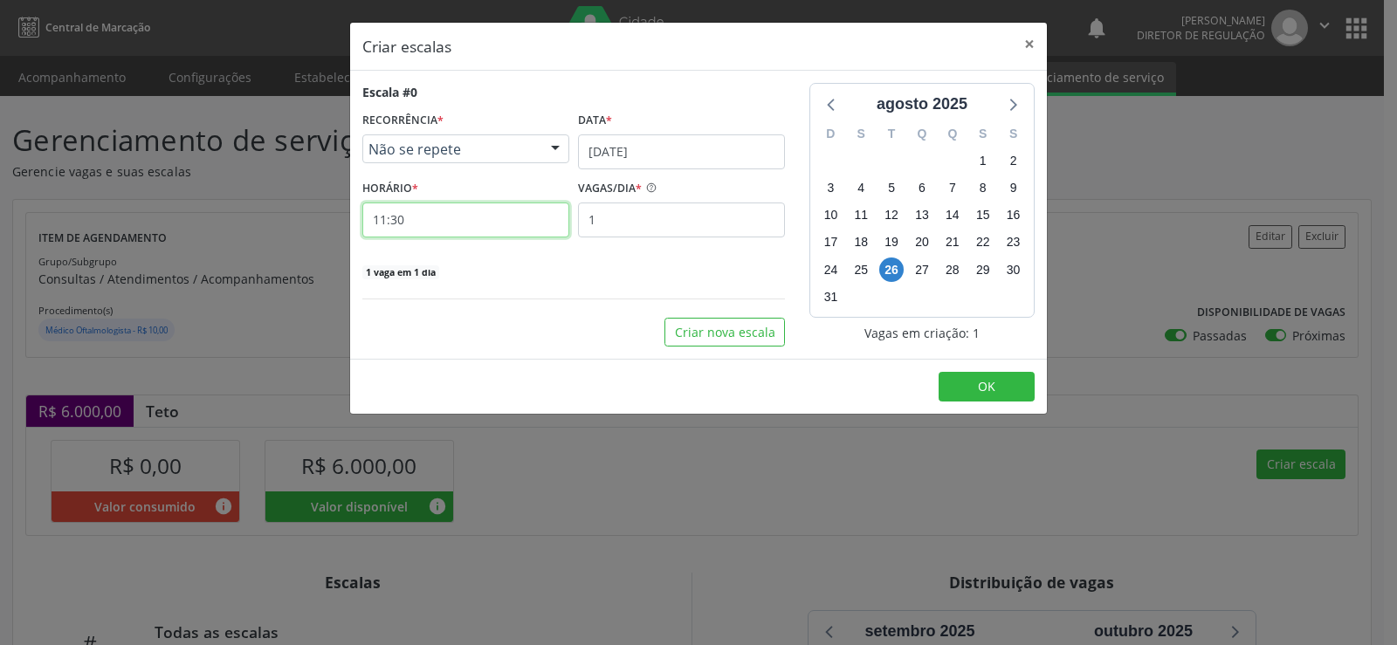
click at [434, 219] on input "11:30" at bounding box center [465, 220] width 207 height 35
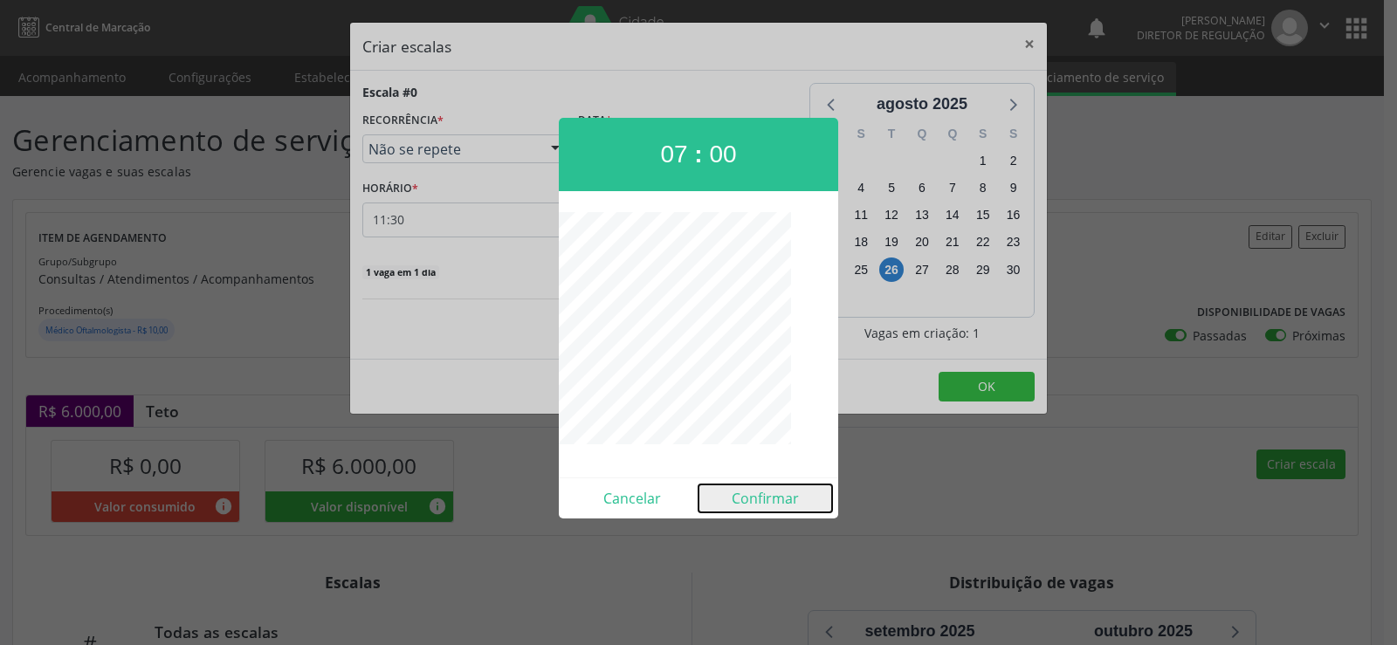
click at [782, 499] on button "Confirmar" at bounding box center [766, 499] width 134 height 28
type input "07:00"
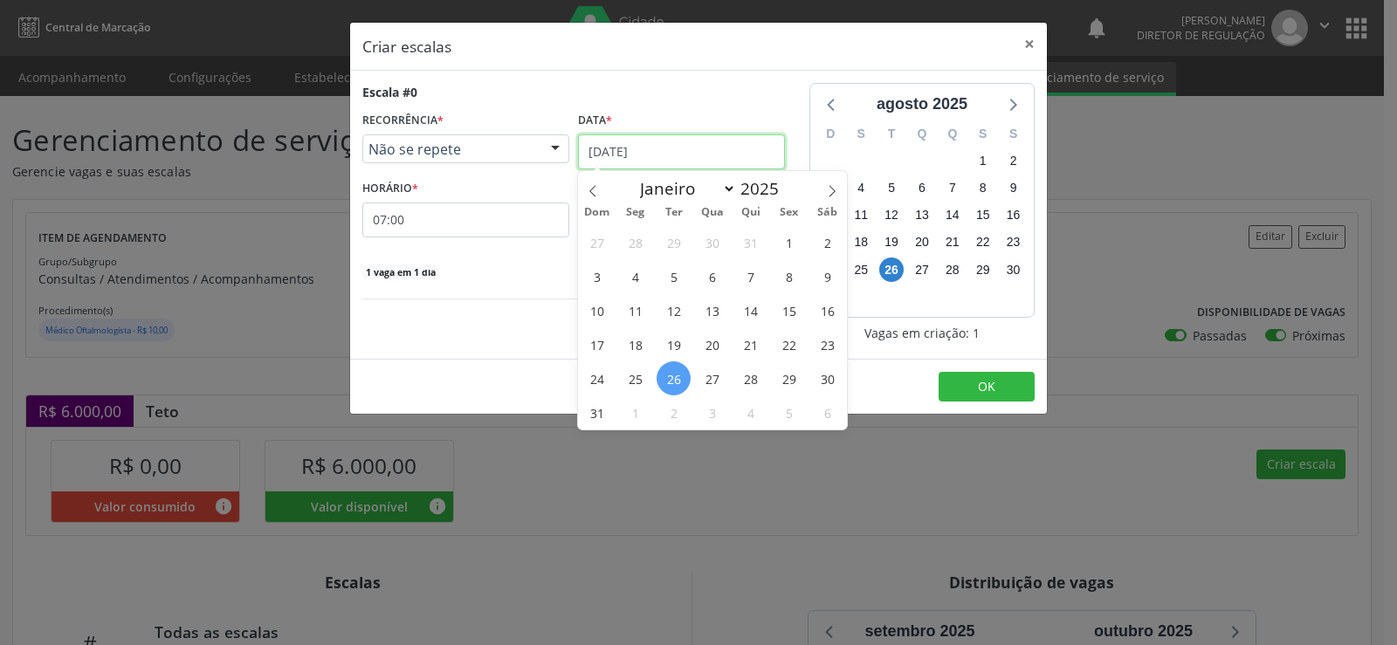
click at [748, 155] on input "[DATE]" at bounding box center [681, 151] width 207 height 35
click at [839, 190] on span at bounding box center [832, 186] width 30 height 30
select select "8"
drag, startPoint x: 716, startPoint y: 342, endPoint x: 586, endPoint y: 301, distance: 136.4
click at [712, 342] on span "24" at bounding box center [712, 344] width 34 height 34
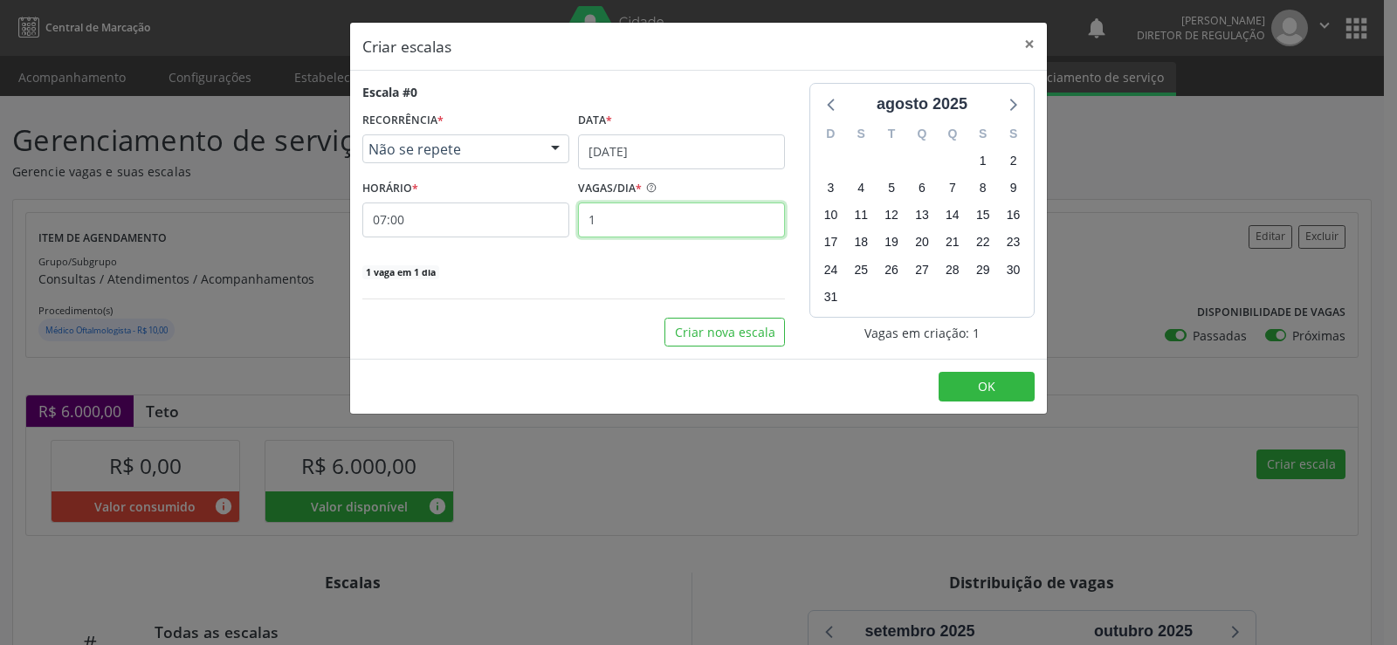
click at [624, 221] on input "1" at bounding box center [681, 220] width 207 height 35
type input "15"
click at [968, 387] on button "OK" at bounding box center [987, 387] width 96 height 30
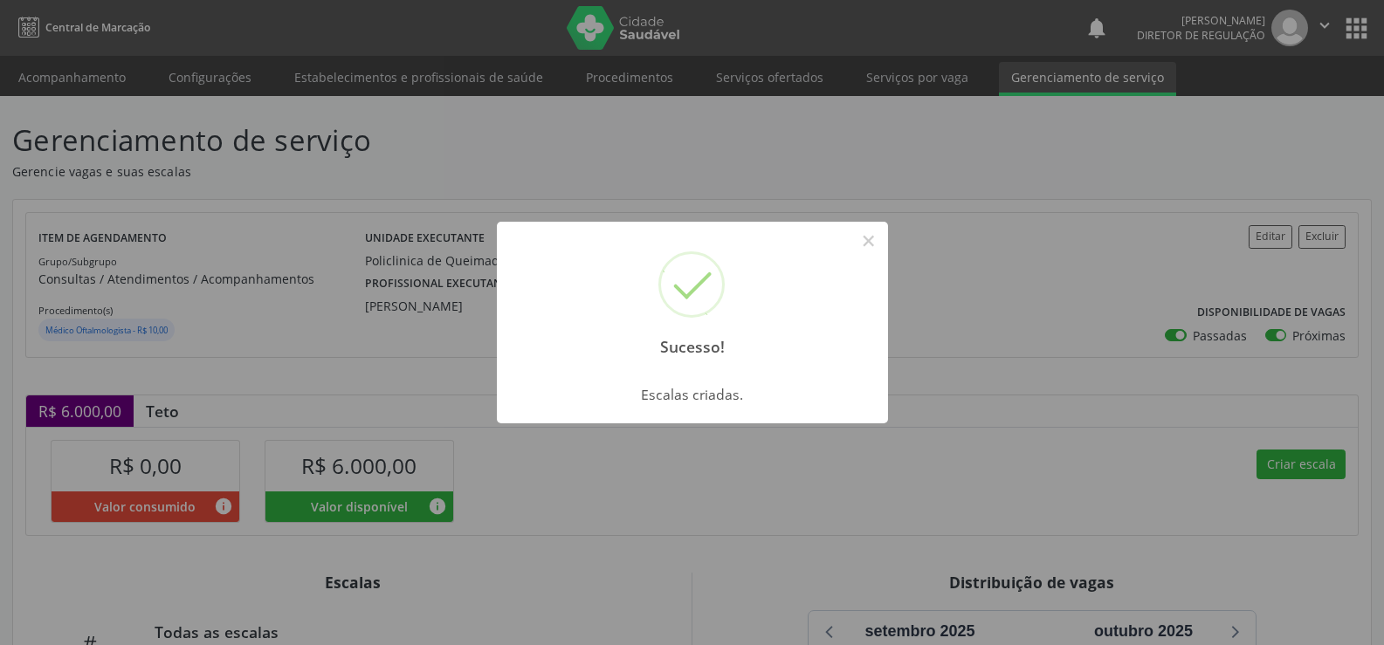
drag, startPoint x: 860, startPoint y: 242, endPoint x: 854, endPoint y: 265, distance: 24.4
click at [861, 243] on button "×" at bounding box center [869, 241] width 30 height 30
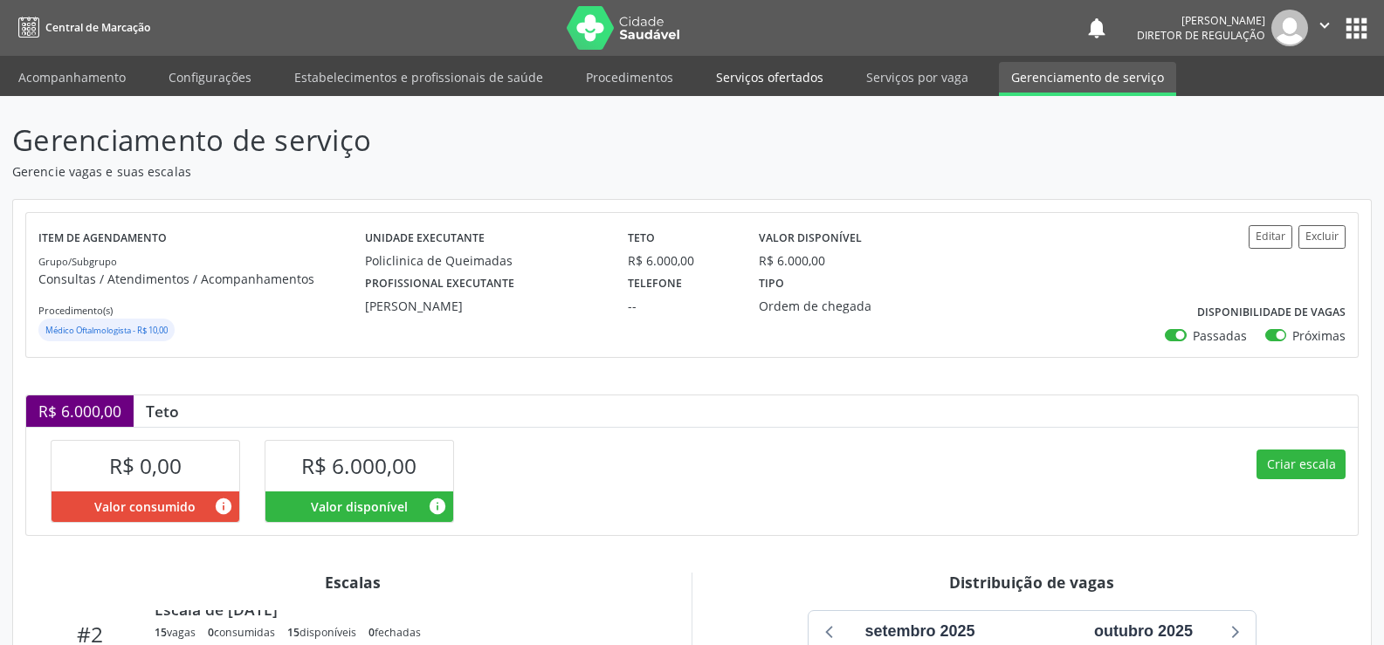
click at [768, 71] on link "Serviços ofertados" at bounding box center [770, 77] width 132 height 31
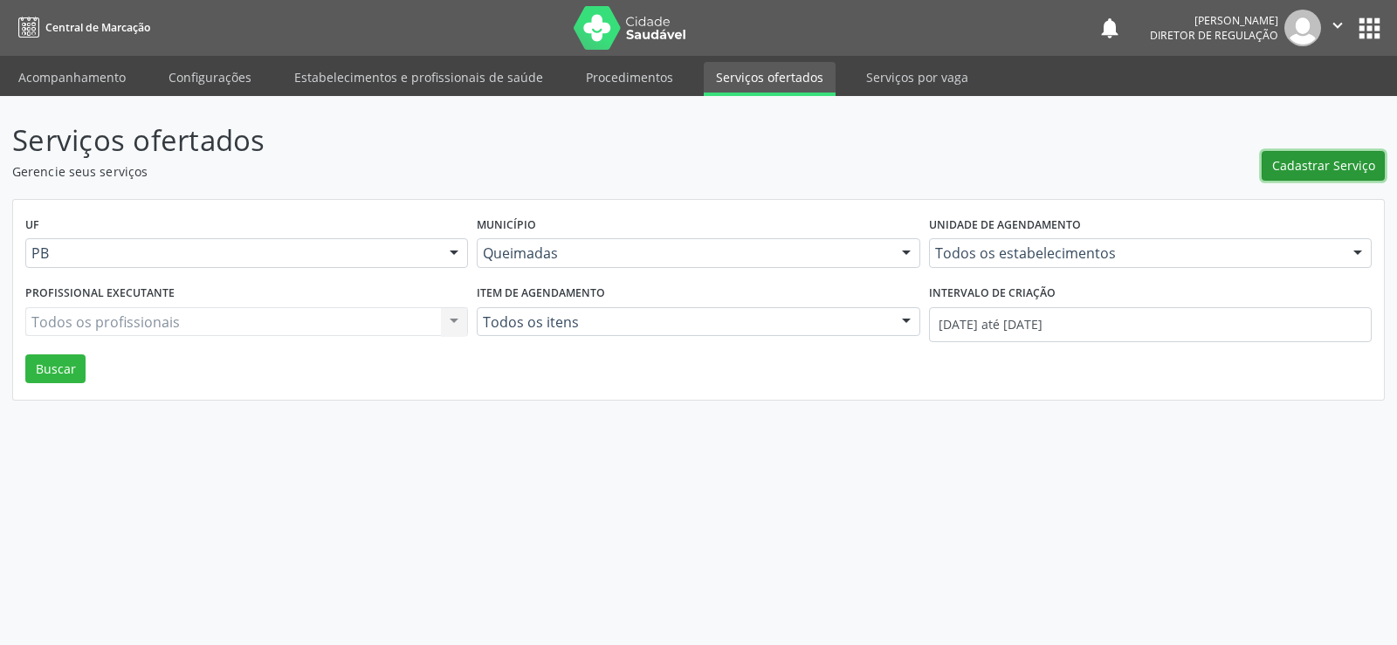
click at [1340, 160] on span "Cadastrar Serviço" at bounding box center [1323, 165] width 103 height 18
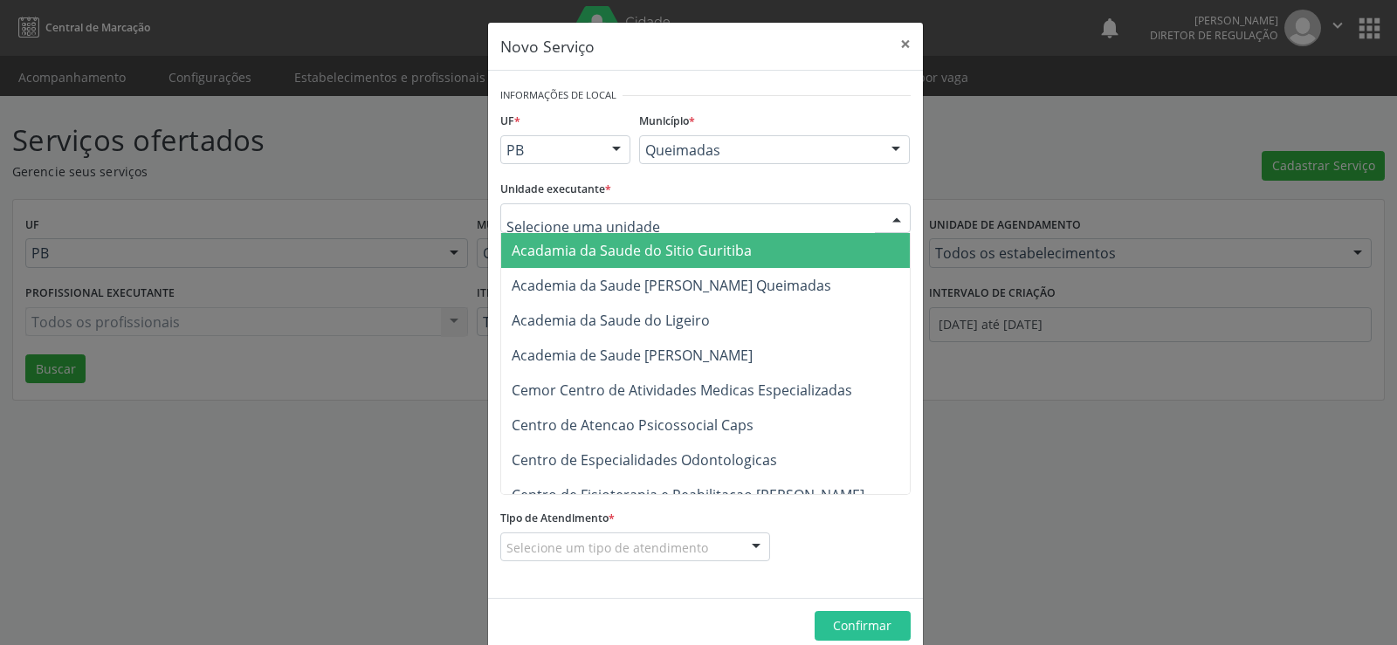
click at [891, 222] on div at bounding box center [897, 219] width 26 height 30
click at [557, 217] on input "text" at bounding box center [690, 227] width 369 height 35
click at [893, 219] on div at bounding box center [897, 219] width 26 height 30
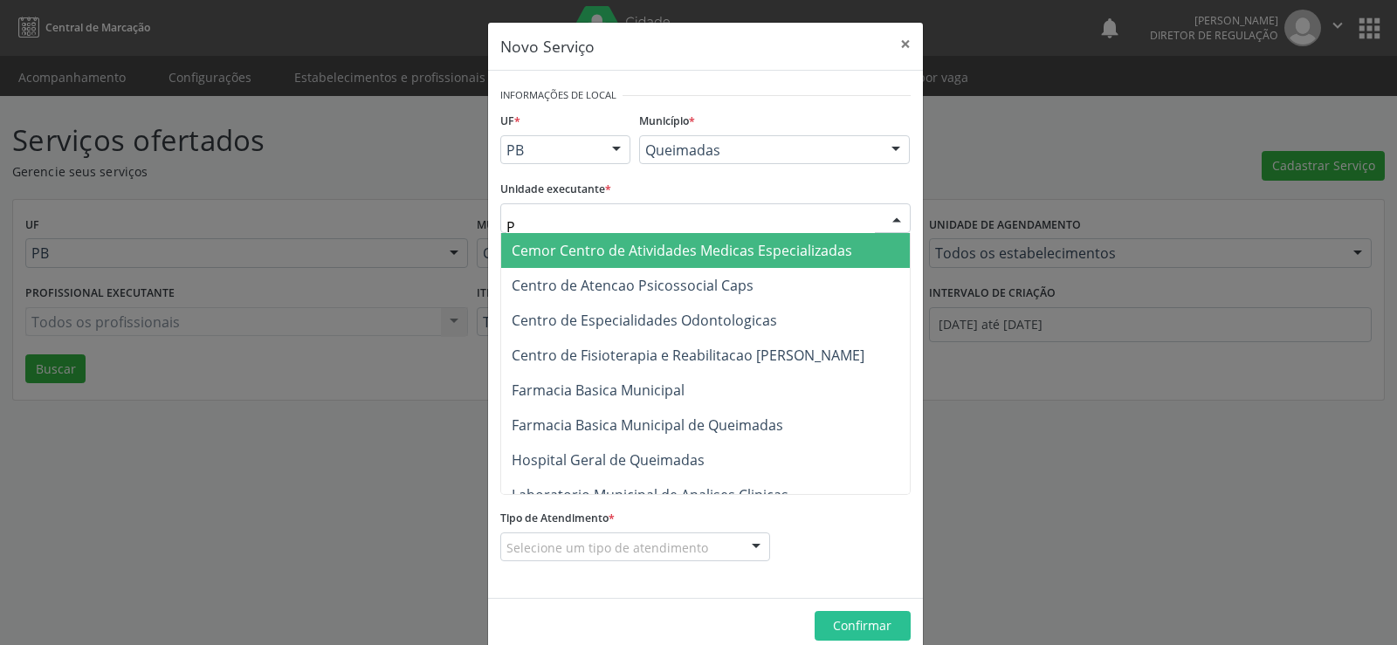
type input "PO"
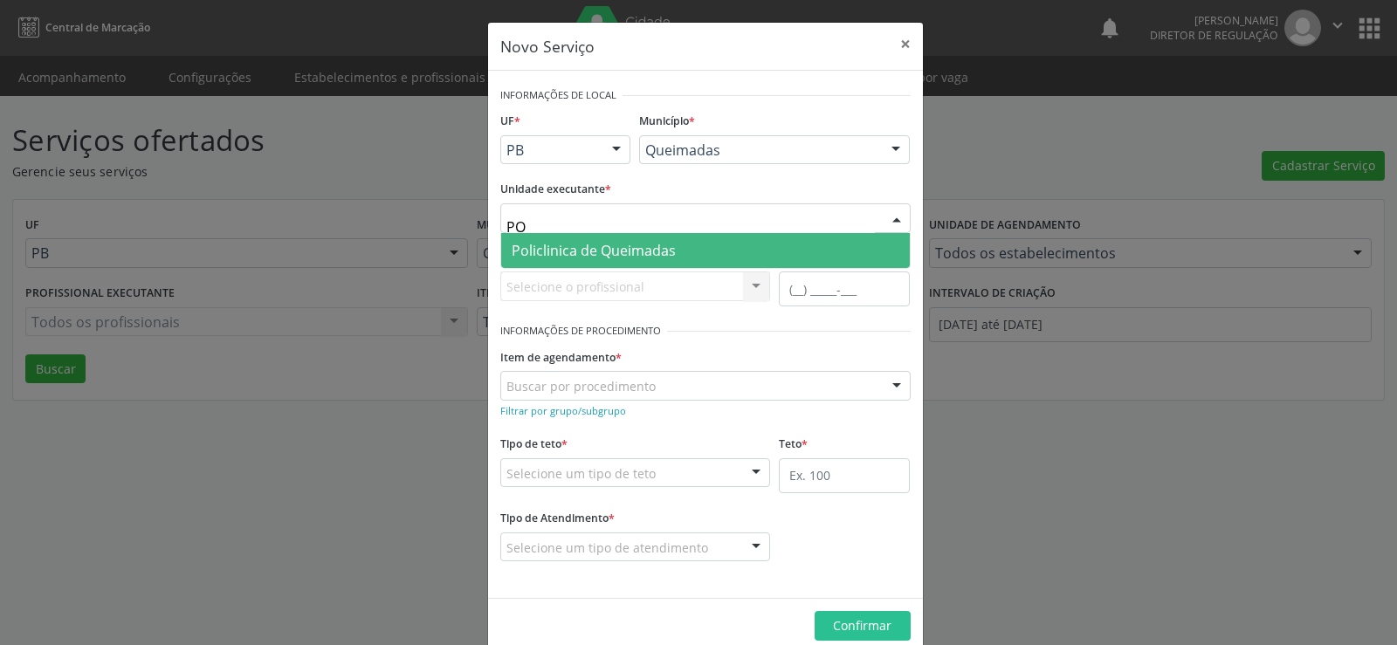
click at [552, 256] on span "Policlinica de Queimadas" at bounding box center [594, 250] width 164 height 19
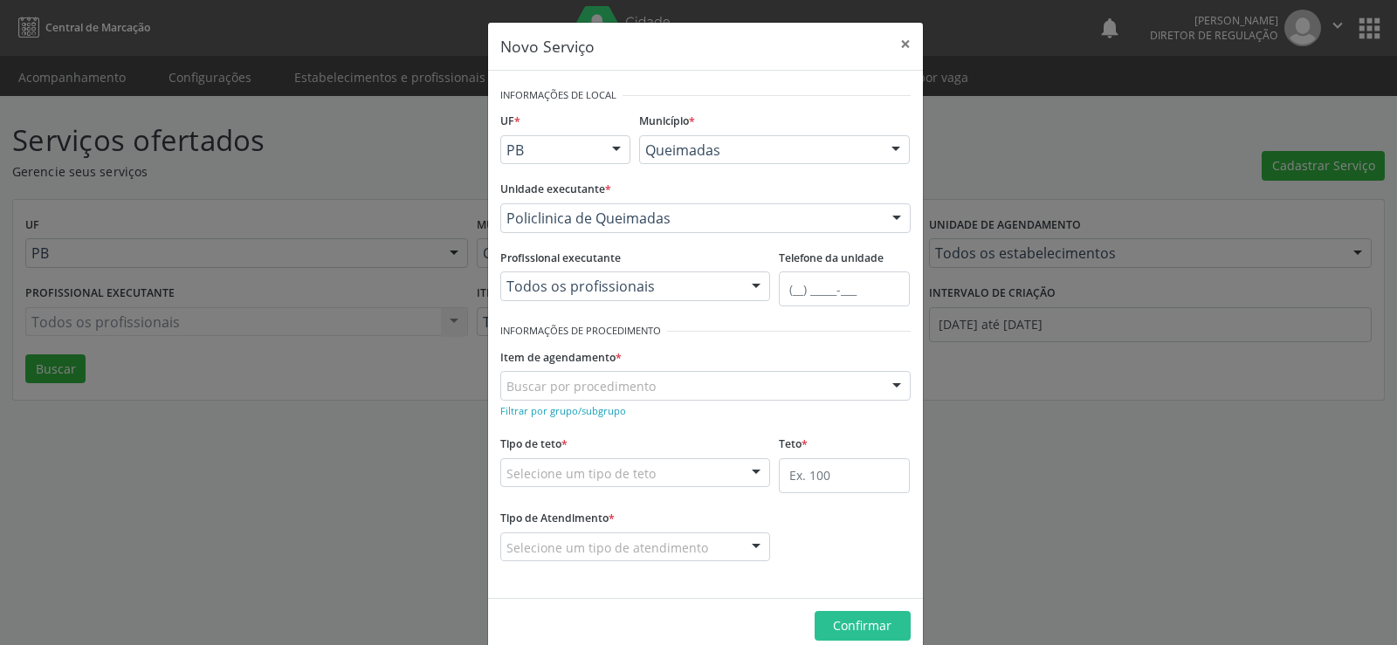
click at [889, 380] on div at bounding box center [897, 387] width 26 height 30
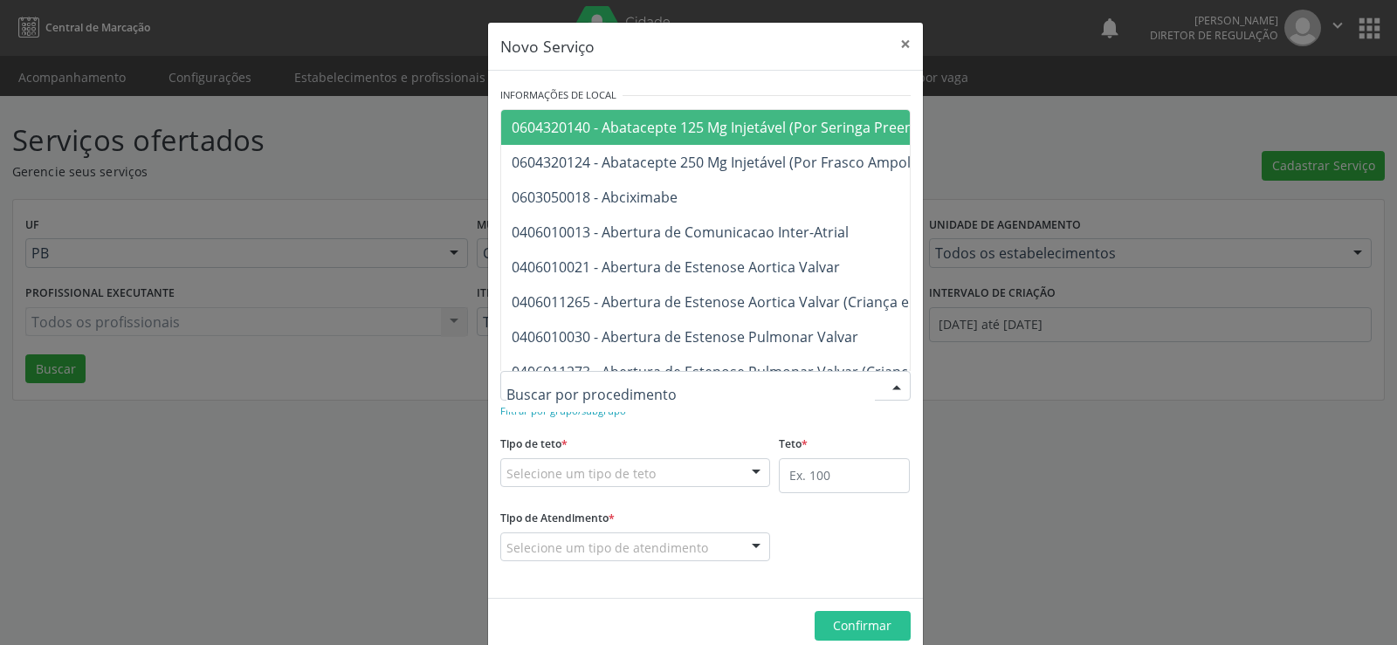
drag, startPoint x: 885, startPoint y: 389, endPoint x: 832, endPoint y: 394, distance: 52.7
click at [856, 394] on div "0604320140 - Abatacepte 125 Mg Injetável (Por Seringa Preenchida) 0604320124 - …" at bounding box center [705, 386] width 410 height 30
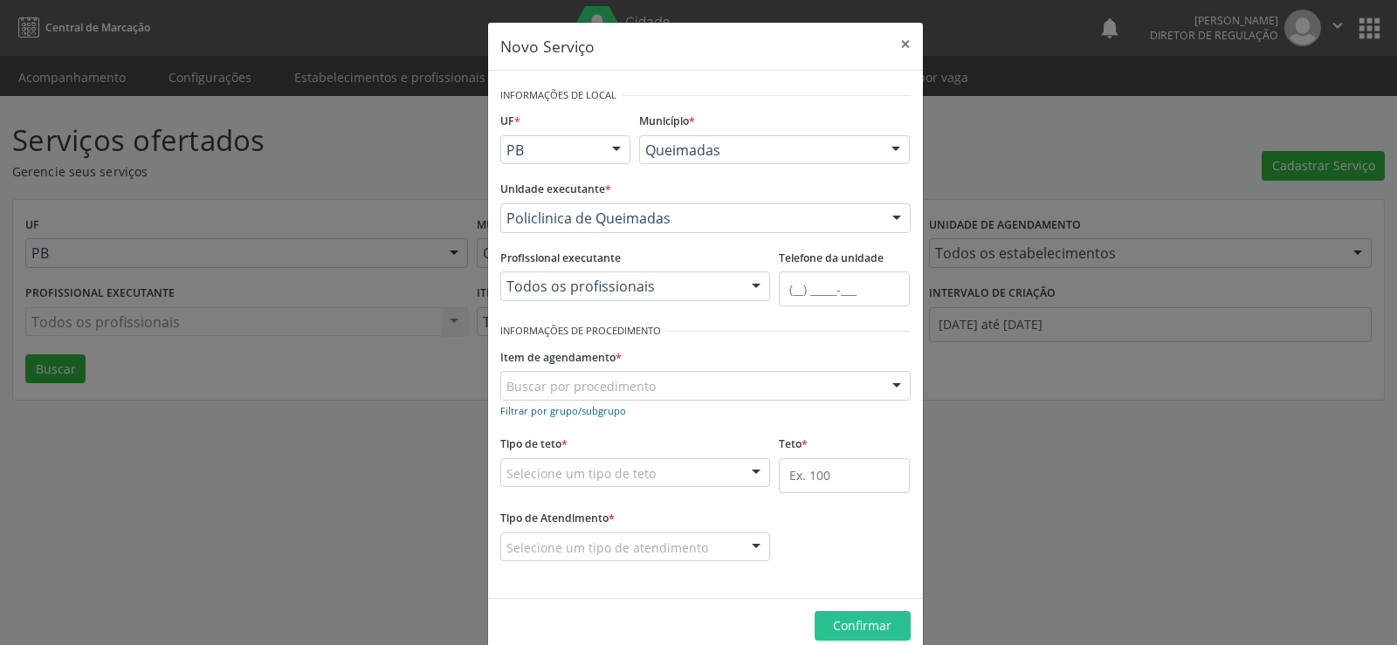
click at [534, 414] on small "Filtrar por grupo/subgrupo" at bounding box center [563, 410] width 126 height 13
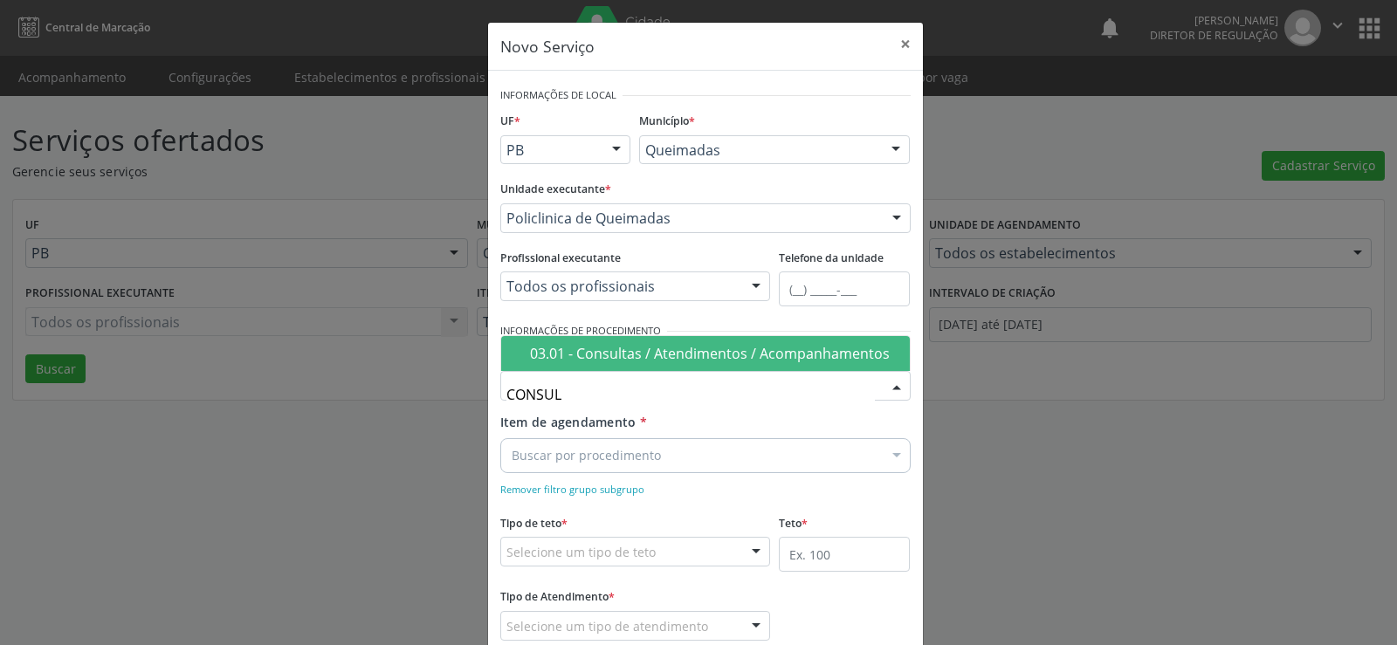
type input "CONSULT"
click at [731, 359] on div "03.01 - Consultas / Atendimentos / Acompanhamentos" at bounding box center [714, 354] width 369 height 14
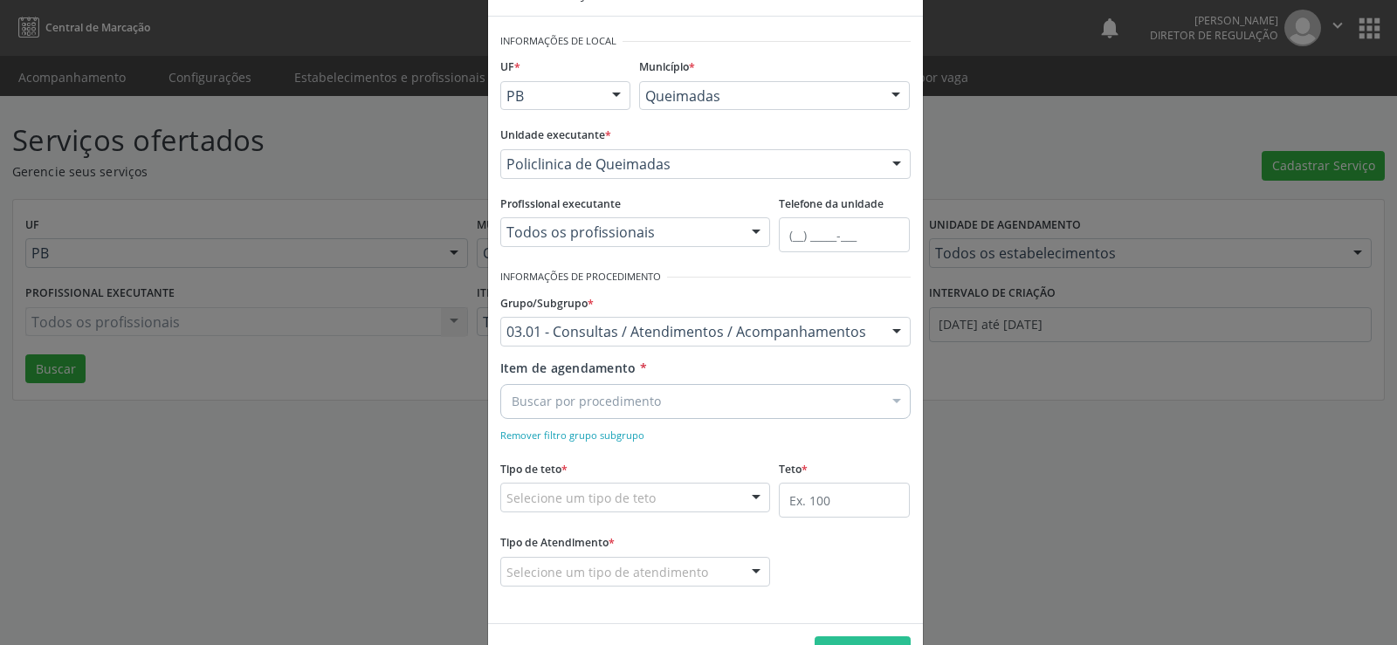
scroll to position [109, 0]
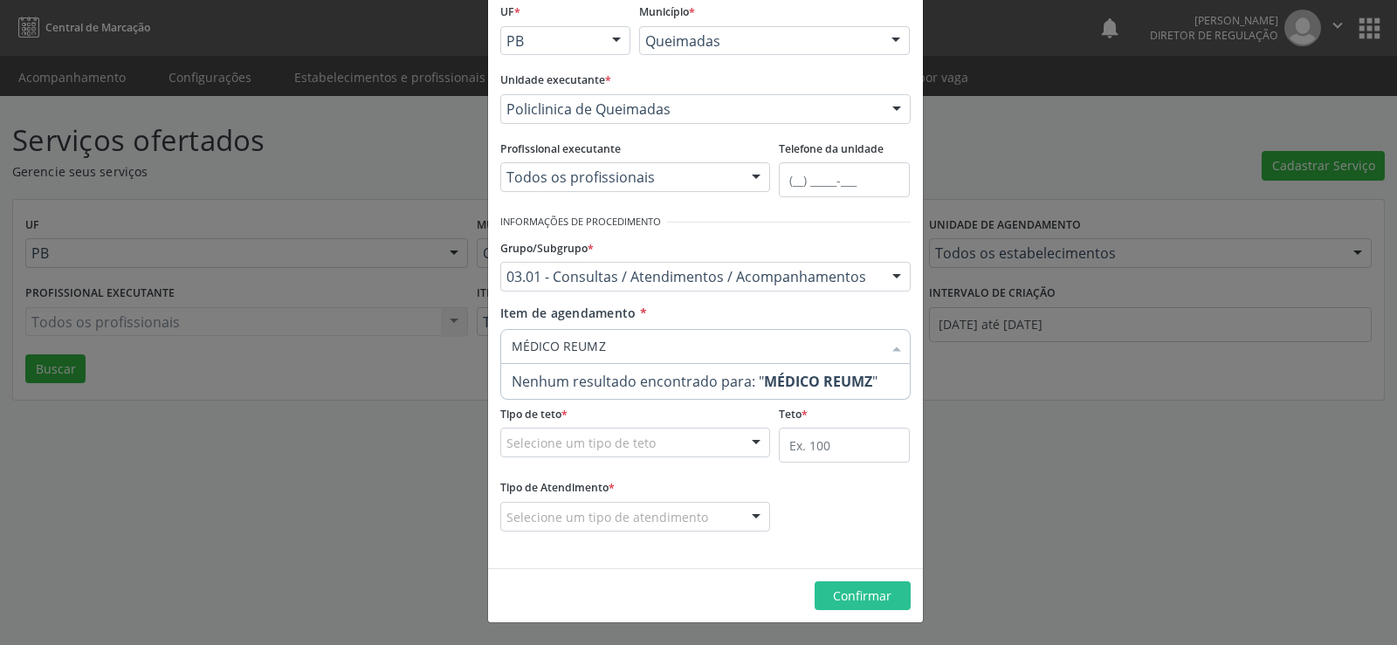
type input "MÉDICO REUM"
drag, startPoint x: 510, startPoint y: 377, endPoint x: 587, endPoint y: 428, distance: 92.0
click at [513, 378] on Reumatologista at bounding box center [519, 381] width 13 height 13
click at [512, 378] on Reumatologista "checkbox" at bounding box center [506, 381] width 11 height 11
checkbox Reumatologista "true"
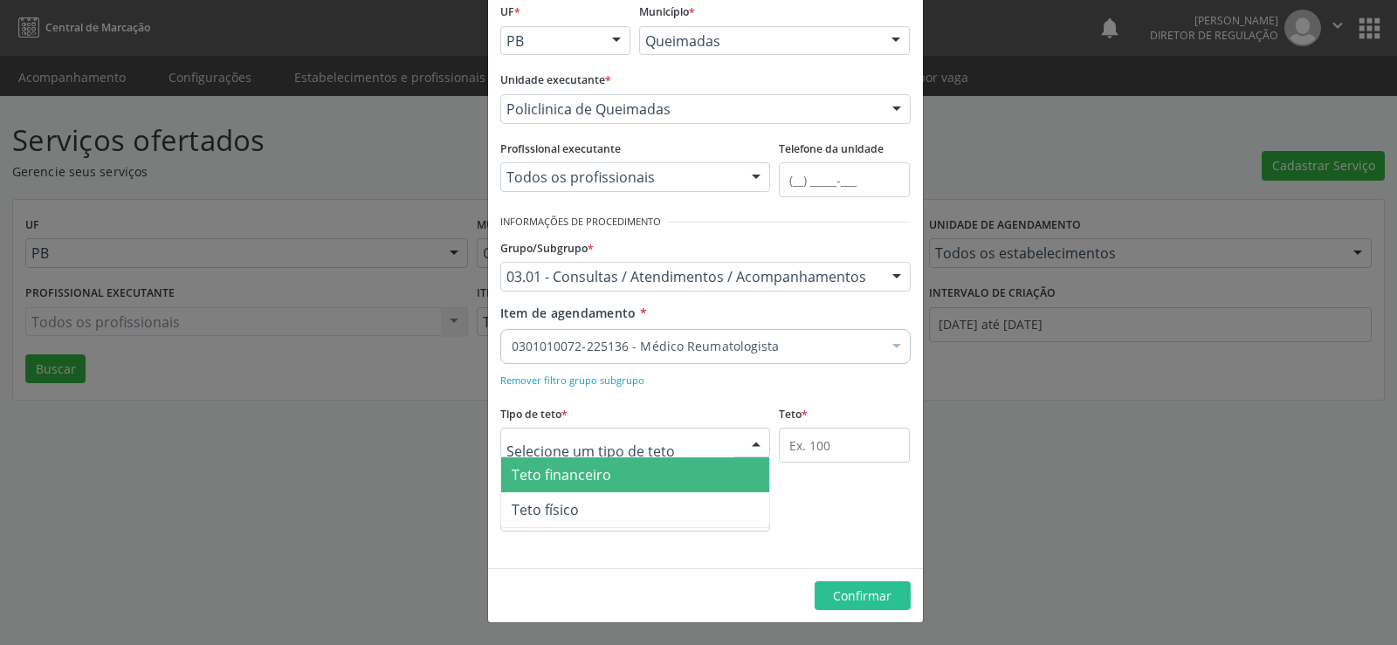
click at [756, 446] on div at bounding box center [756, 444] width 26 height 30
click at [692, 472] on span "Teto financeiro" at bounding box center [635, 475] width 269 height 35
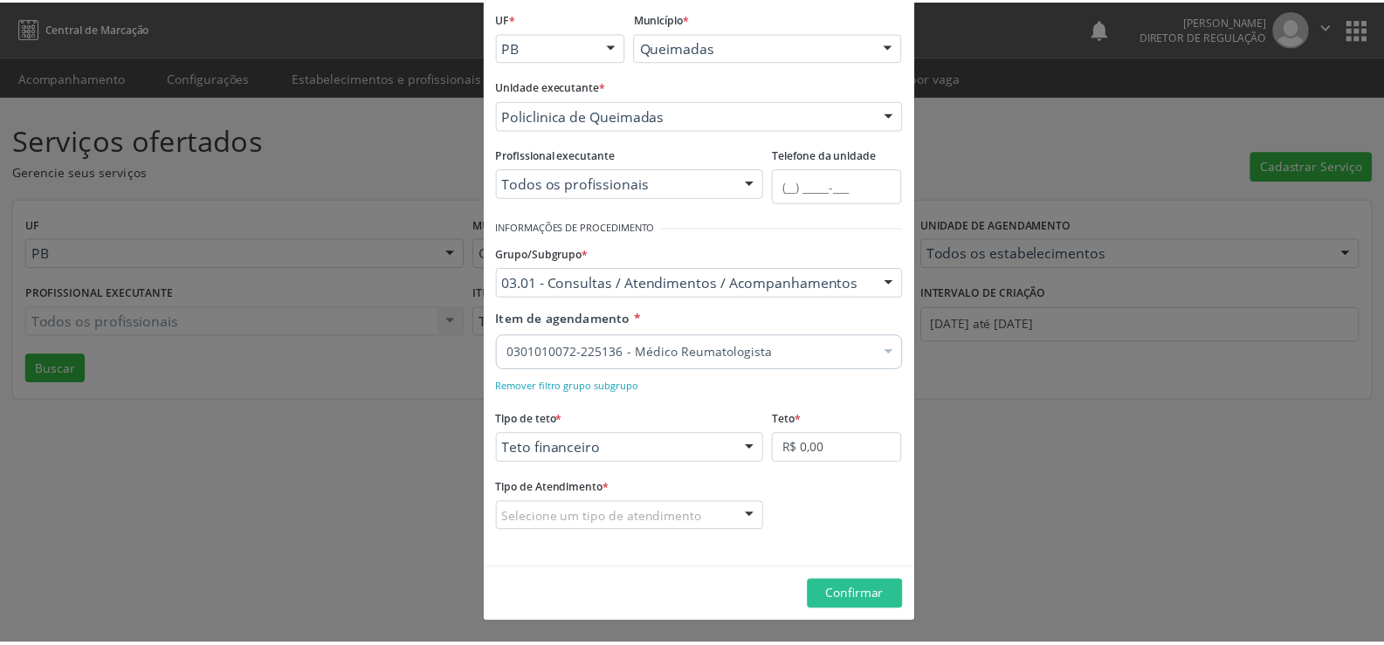
scroll to position [103, 0]
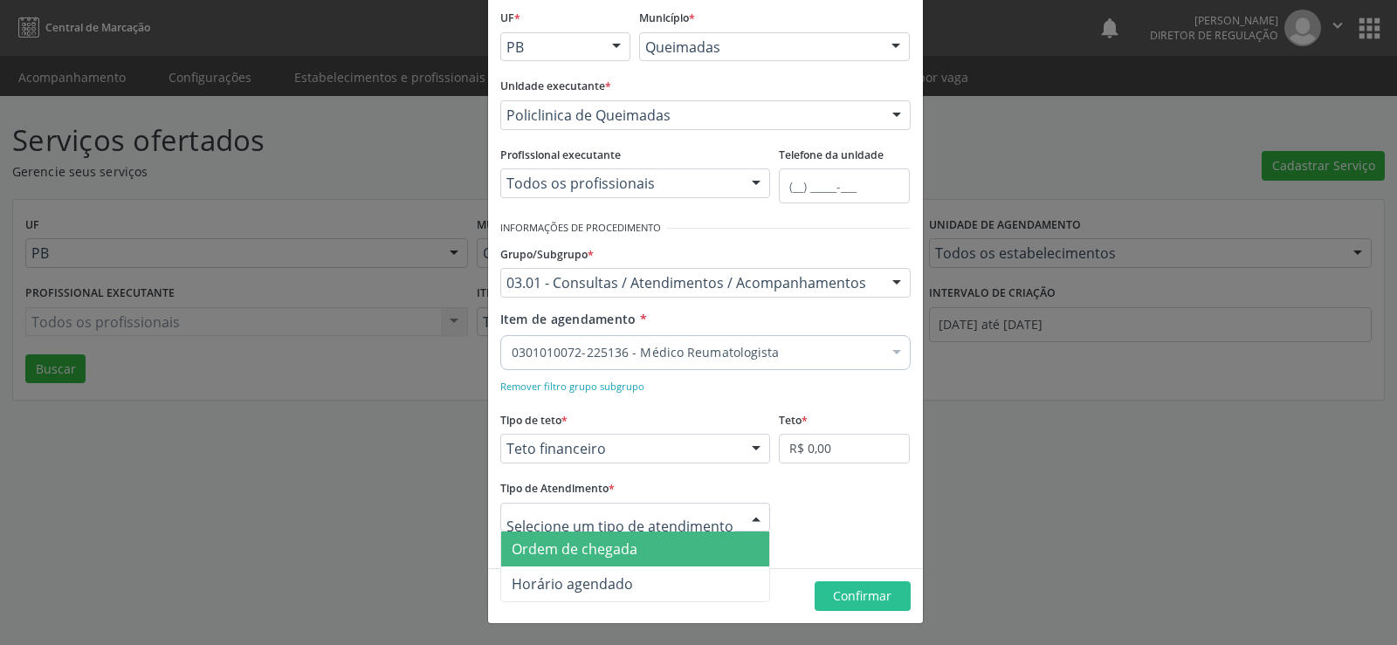
click at [756, 520] on div at bounding box center [756, 519] width 26 height 30
drag, startPoint x: 699, startPoint y: 540, endPoint x: 727, endPoint y: 544, distance: 27.4
click at [708, 541] on span "Ordem de chegada" at bounding box center [635, 549] width 269 height 35
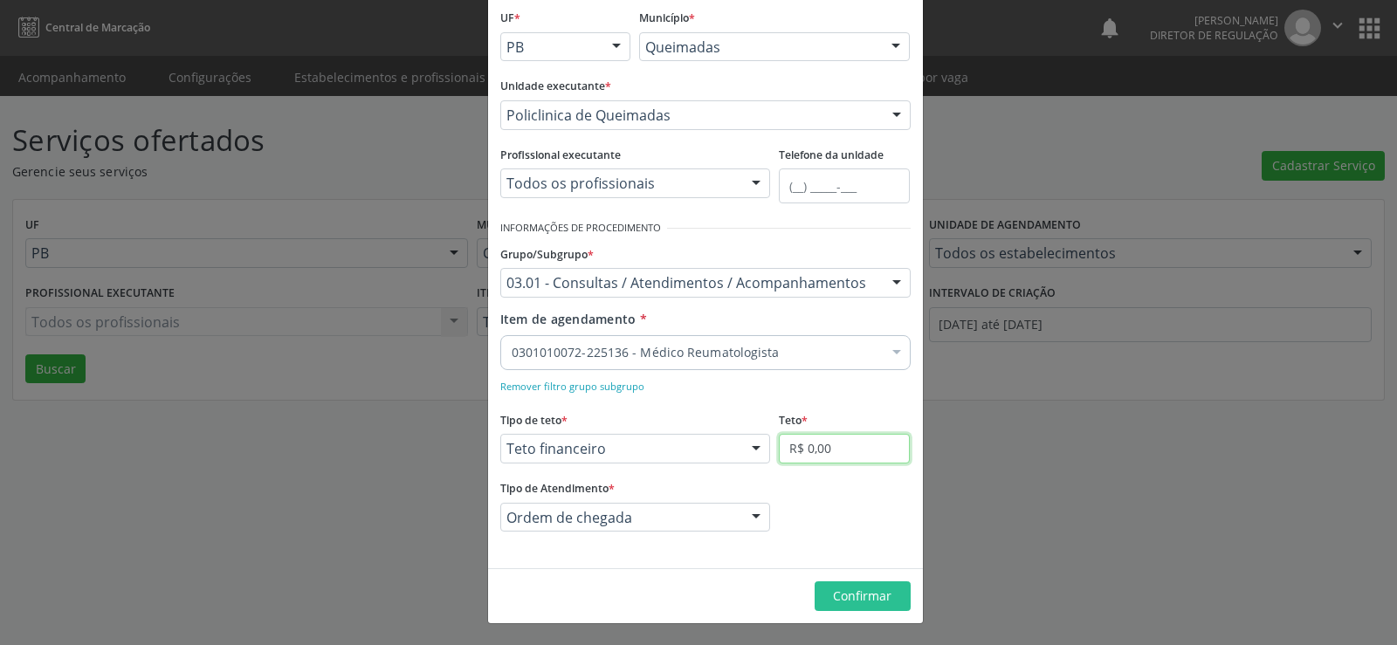
click at [865, 452] on input "R$ 0,00" at bounding box center [844, 449] width 131 height 30
type input "R$ 6.000,00"
click at [844, 600] on span "Confirmar" at bounding box center [862, 596] width 59 height 17
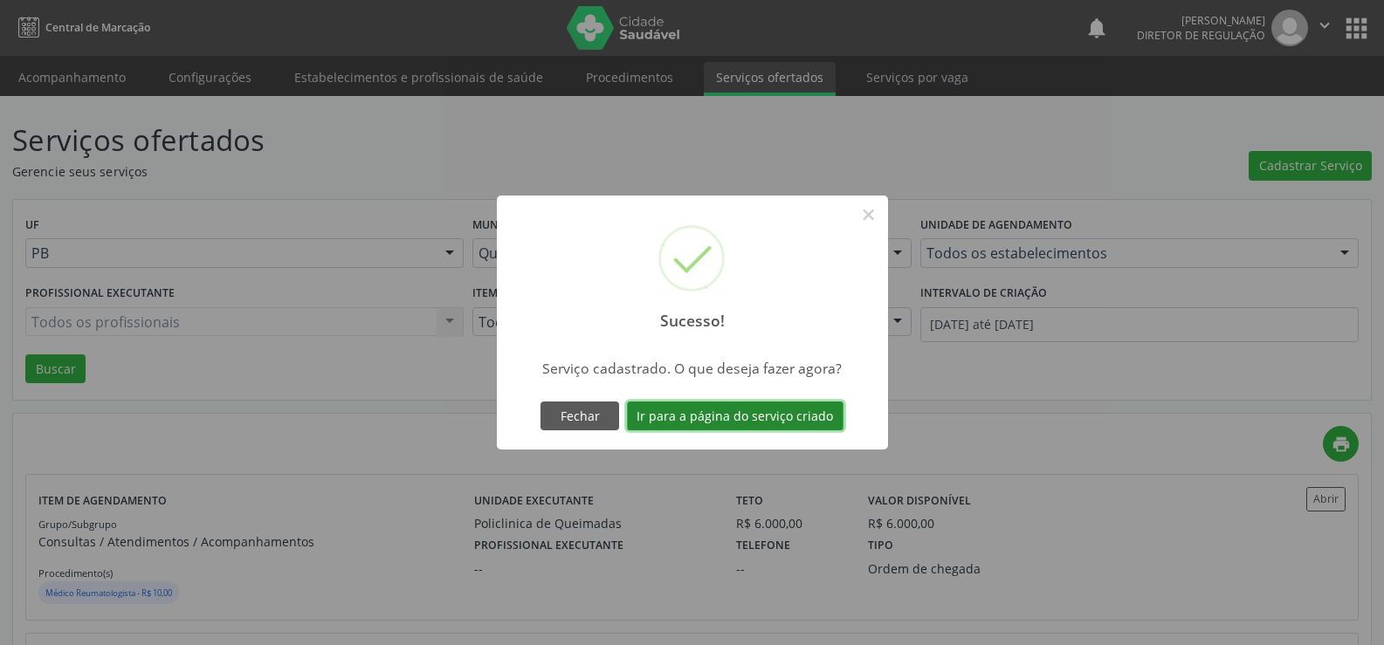
click at [712, 417] on button "Ir para a página do serviço criado" at bounding box center [735, 417] width 217 height 30
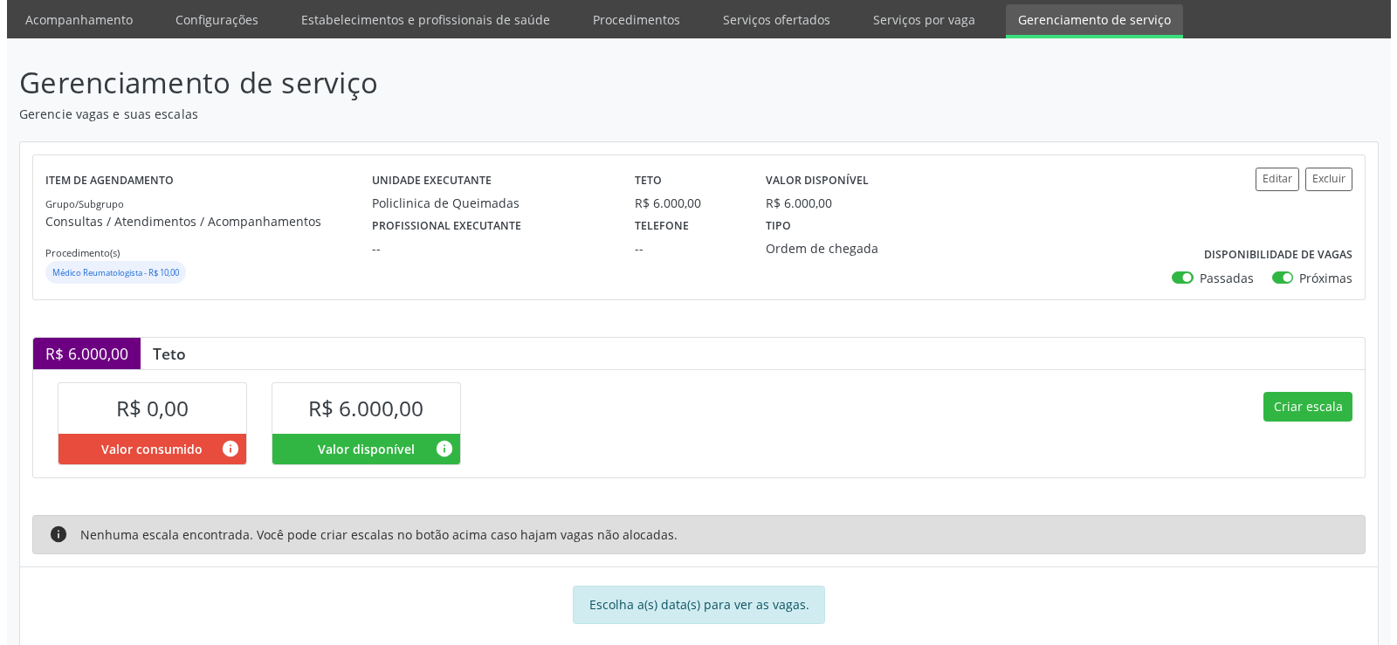
scroll to position [86, 0]
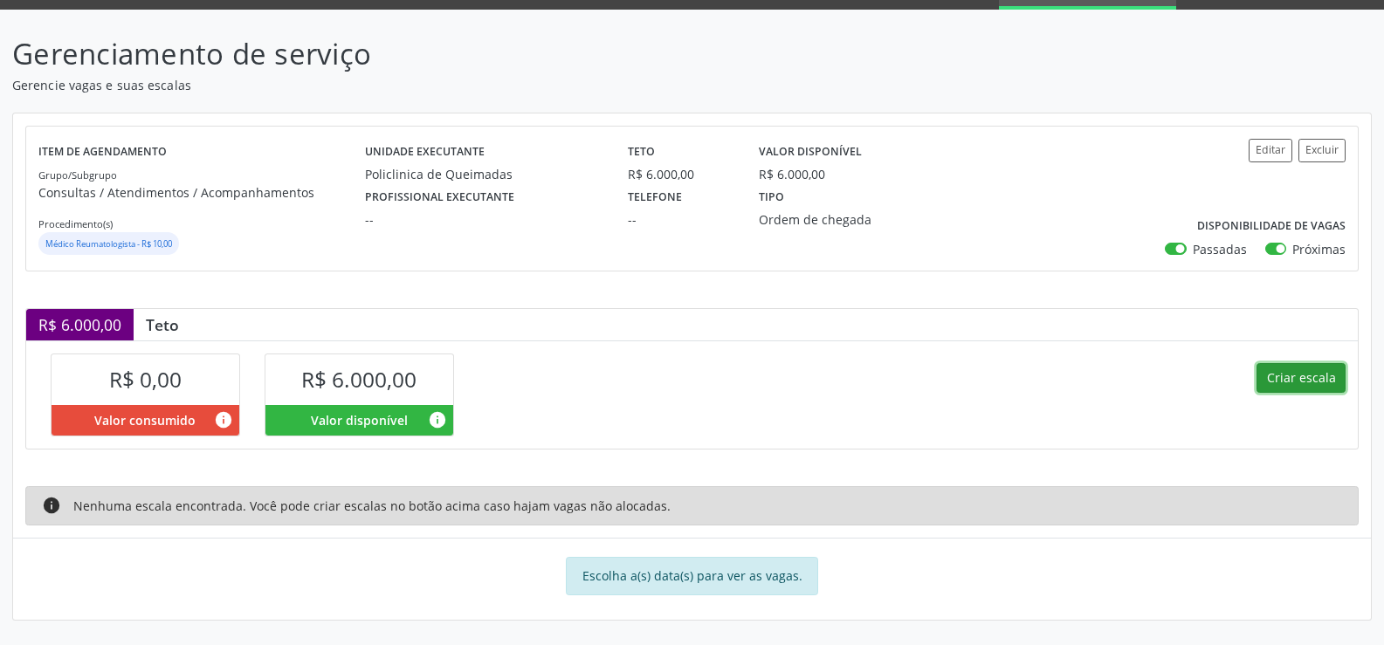
click at [1304, 381] on button "Criar escala" at bounding box center [1301, 378] width 89 height 30
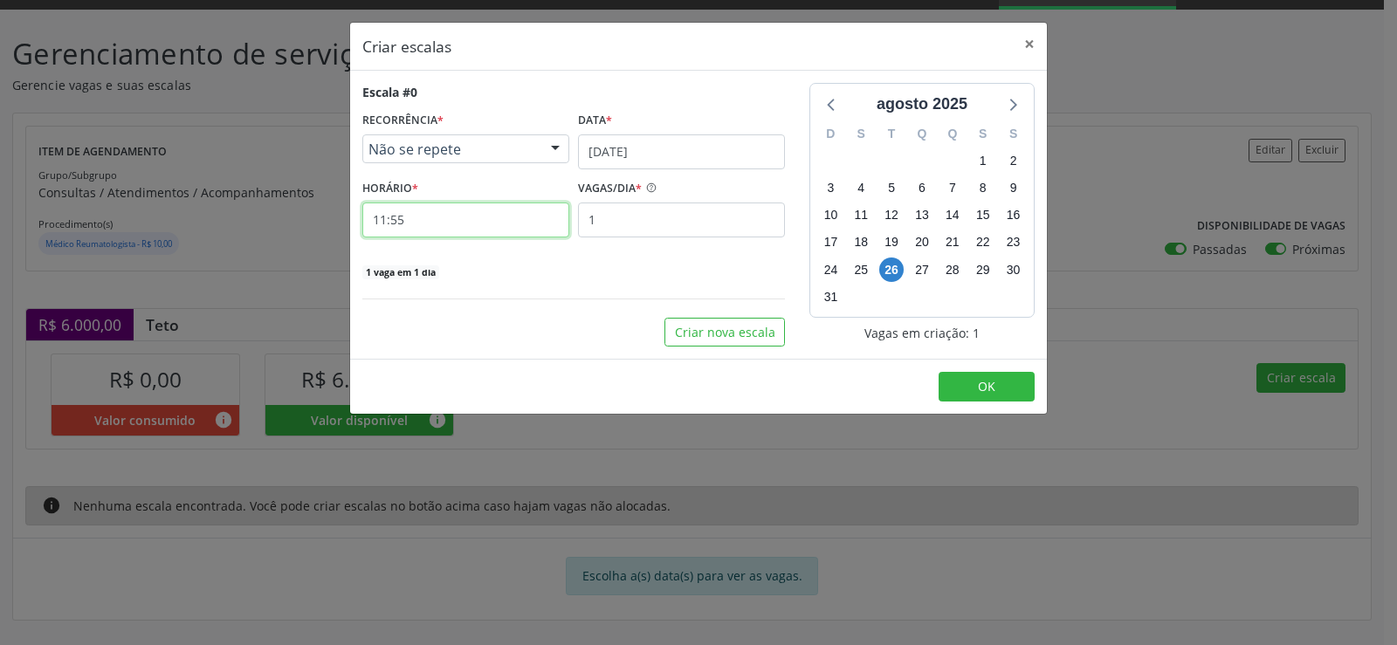
click at [446, 210] on input "11:55" at bounding box center [465, 220] width 207 height 35
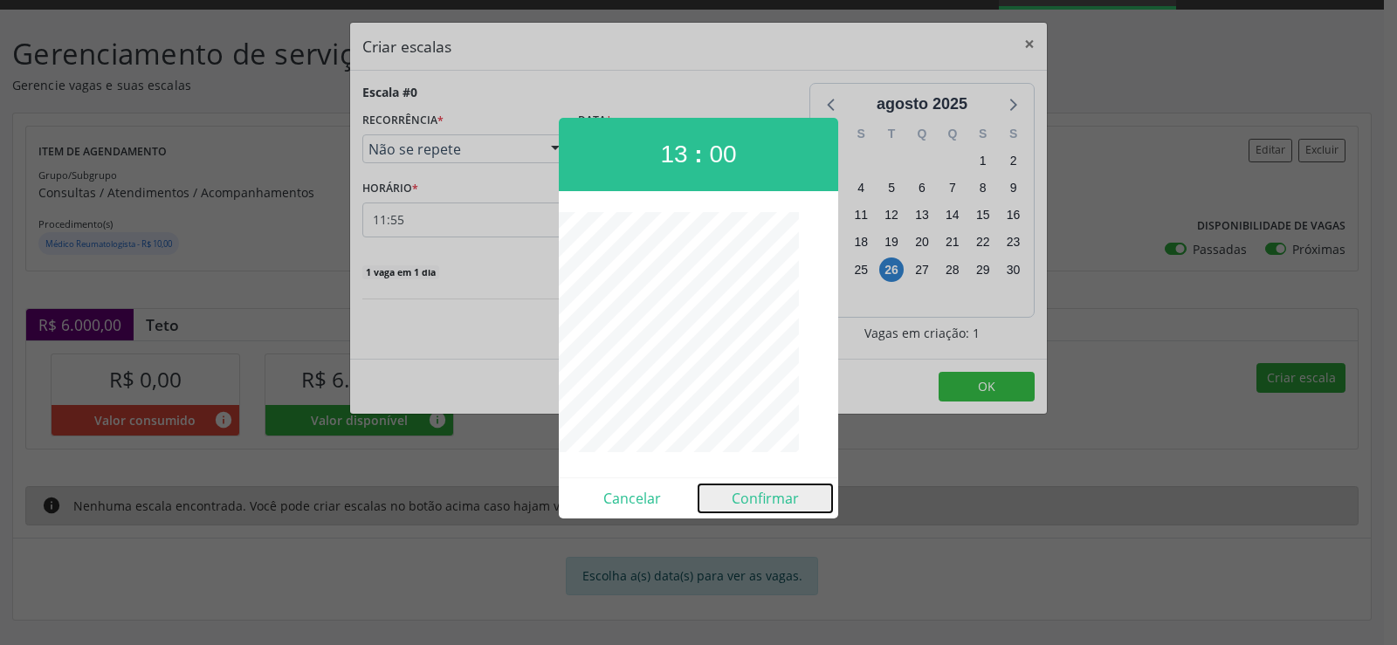
click at [783, 498] on button "Confirmar" at bounding box center [766, 499] width 134 height 28
type input "13:00"
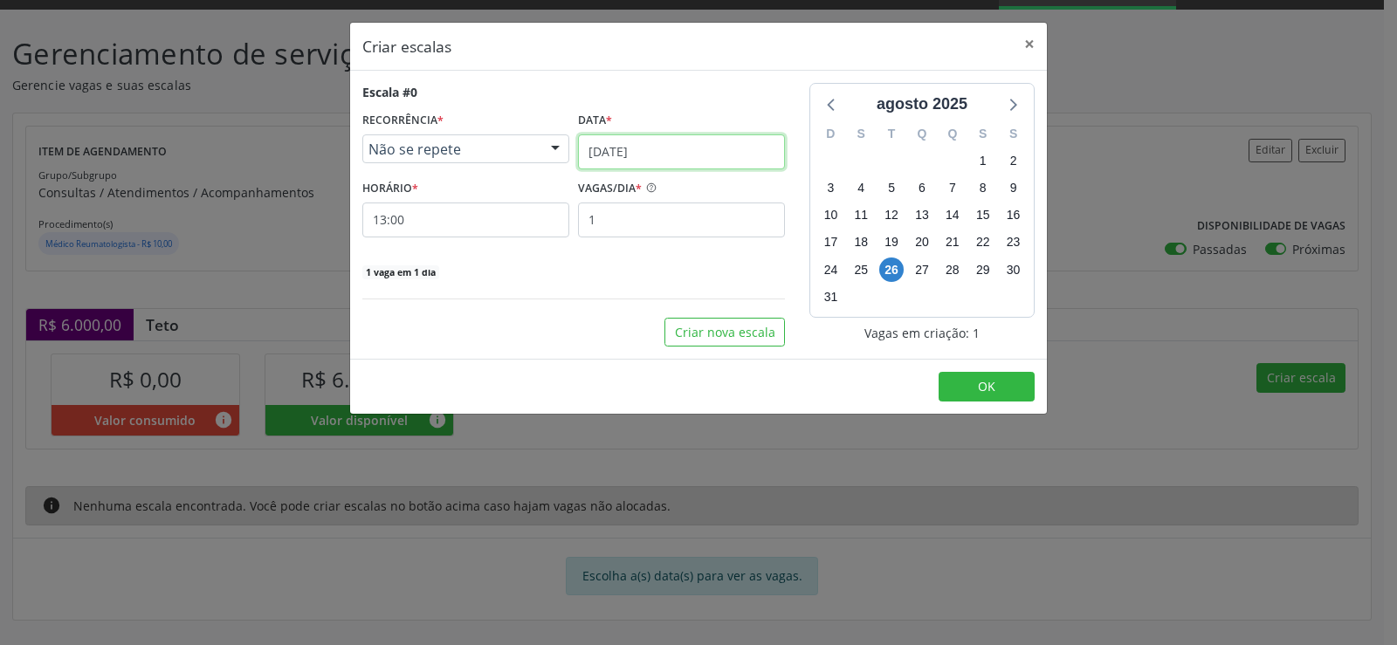
click at [721, 164] on input "[DATE]" at bounding box center [681, 151] width 207 height 35
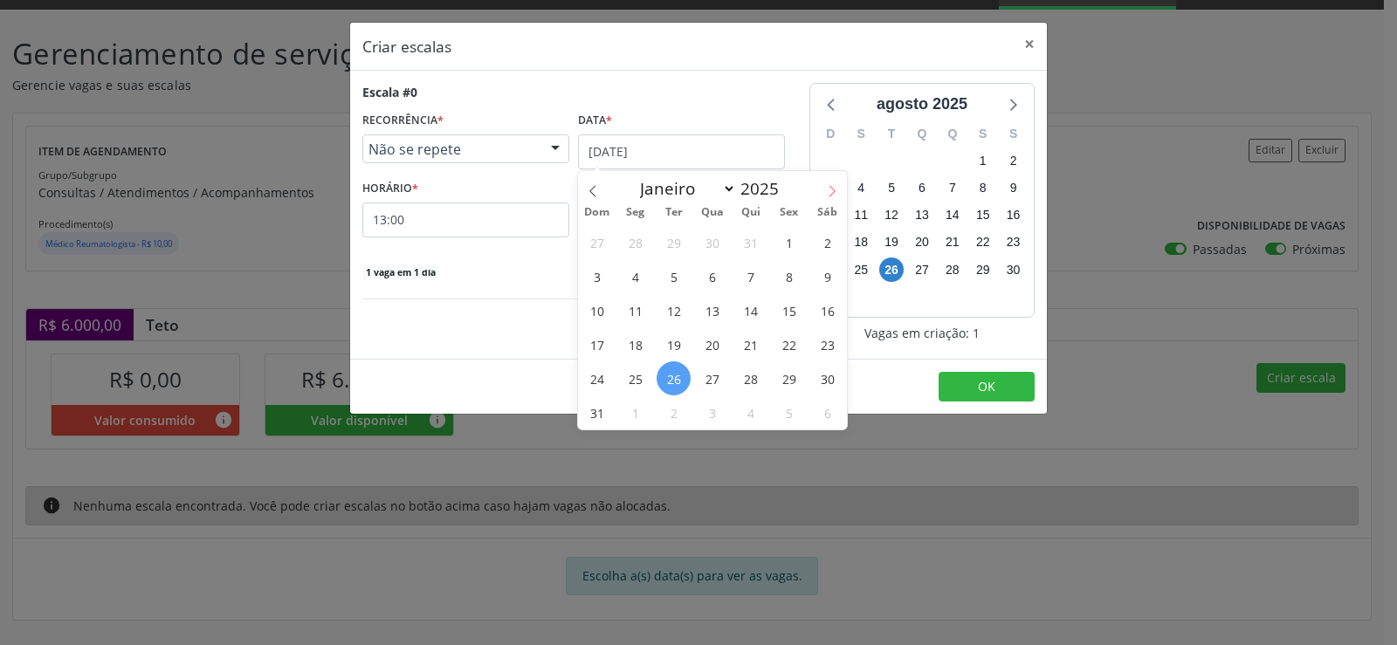
click at [834, 196] on icon at bounding box center [832, 191] width 12 height 12
select select "8"
drag, startPoint x: 672, startPoint y: 251, endPoint x: 614, endPoint y: 249, distance: 57.7
click at [672, 252] on span "2" at bounding box center [674, 242] width 34 height 34
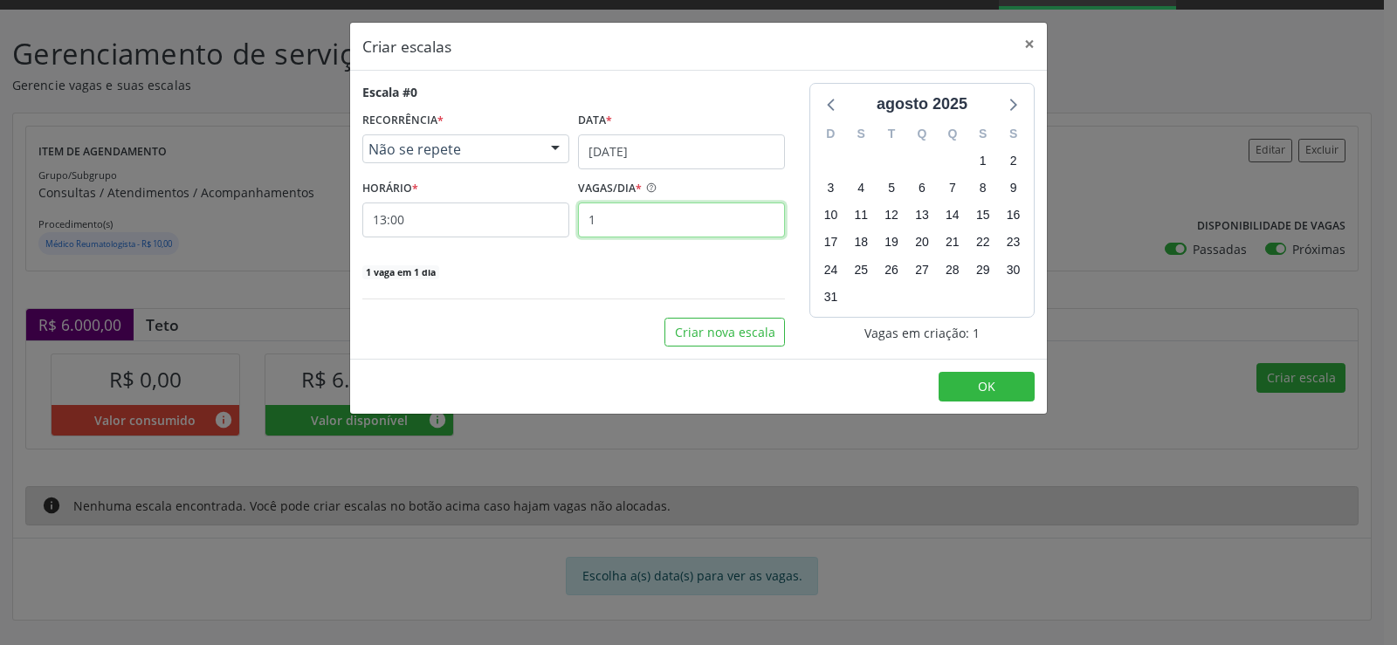
click at [612, 222] on input "1" at bounding box center [681, 220] width 207 height 35
type input "12"
click at [976, 385] on button "OK" at bounding box center [987, 387] width 96 height 30
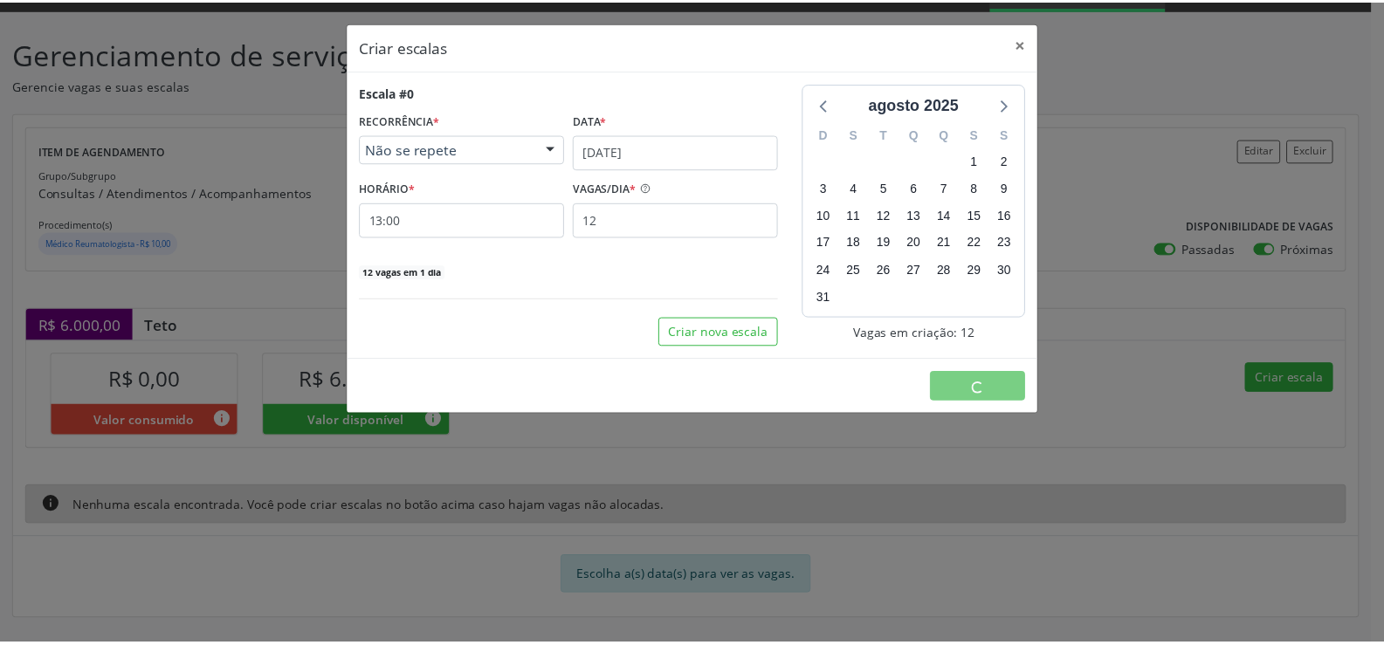
scroll to position [0, 0]
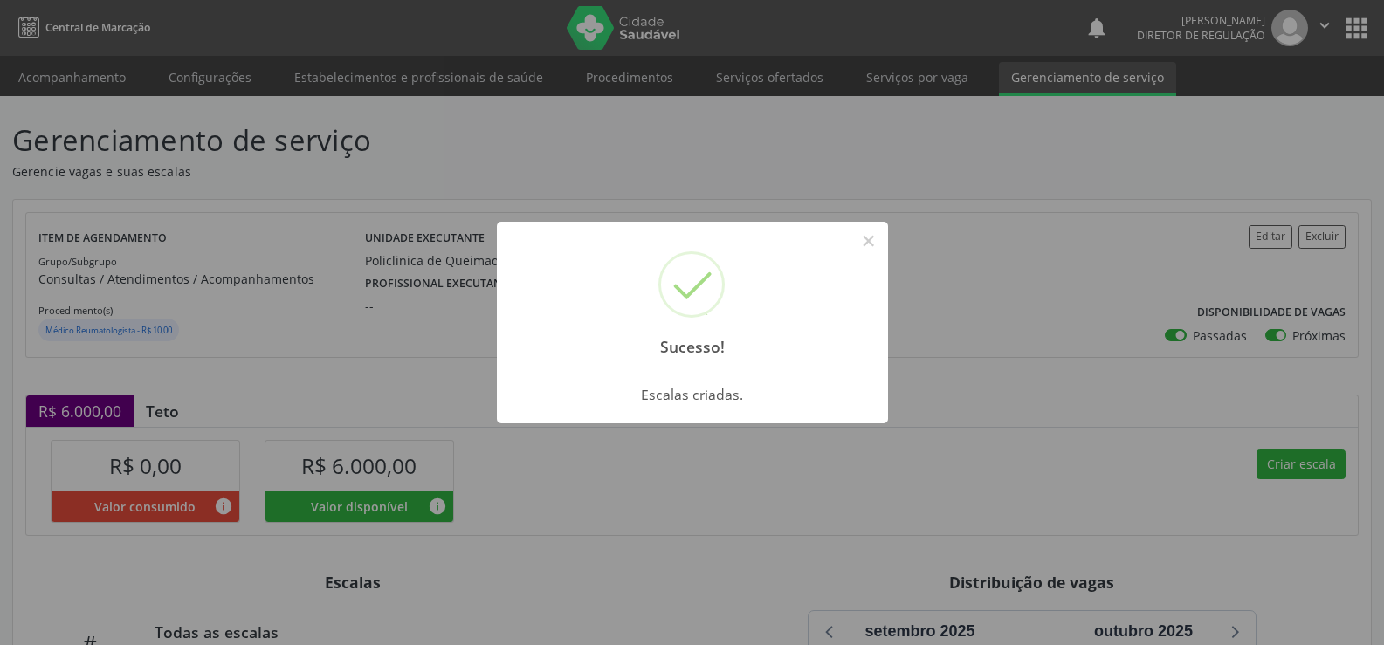
drag, startPoint x: 869, startPoint y: 240, endPoint x: 879, endPoint y: 249, distance: 13.0
click at [877, 248] on button "×" at bounding box center [869, 241] width 30 height 30
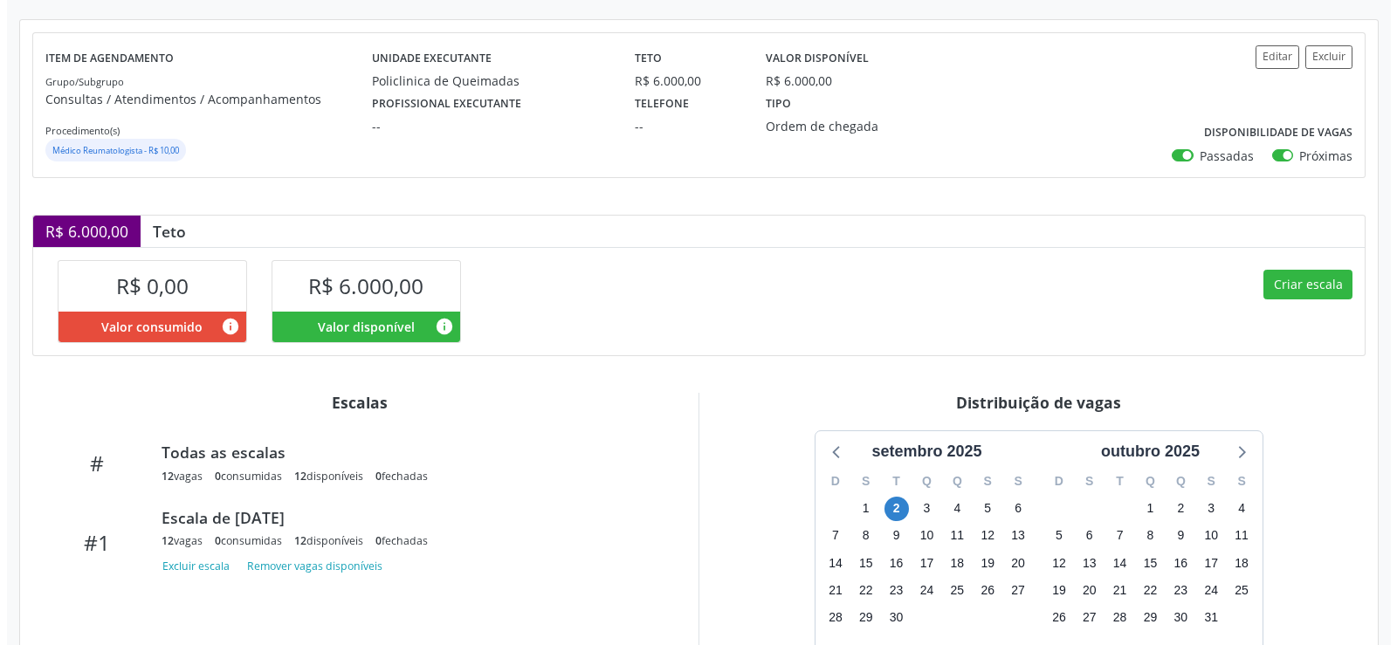
scroll to position [314, 0]
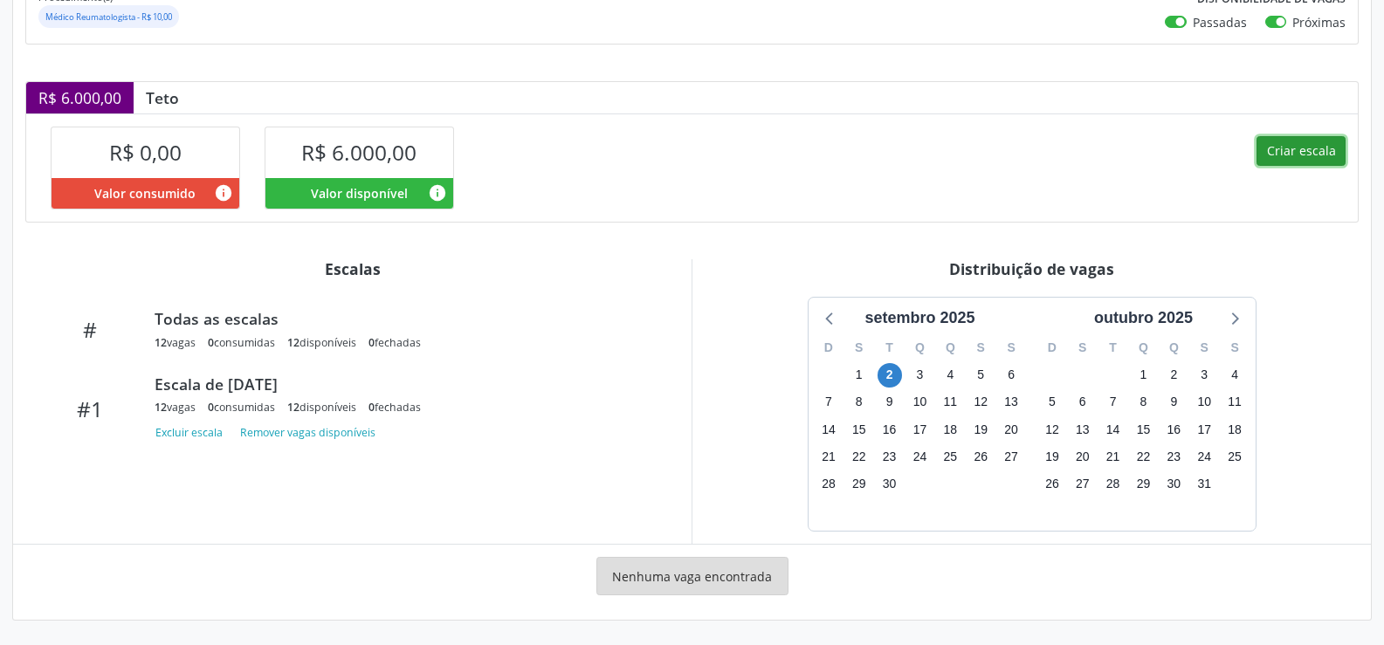
click at [1304, 146] on button "Criar escala" at bounding box center [1301, 151] width 89 height 30
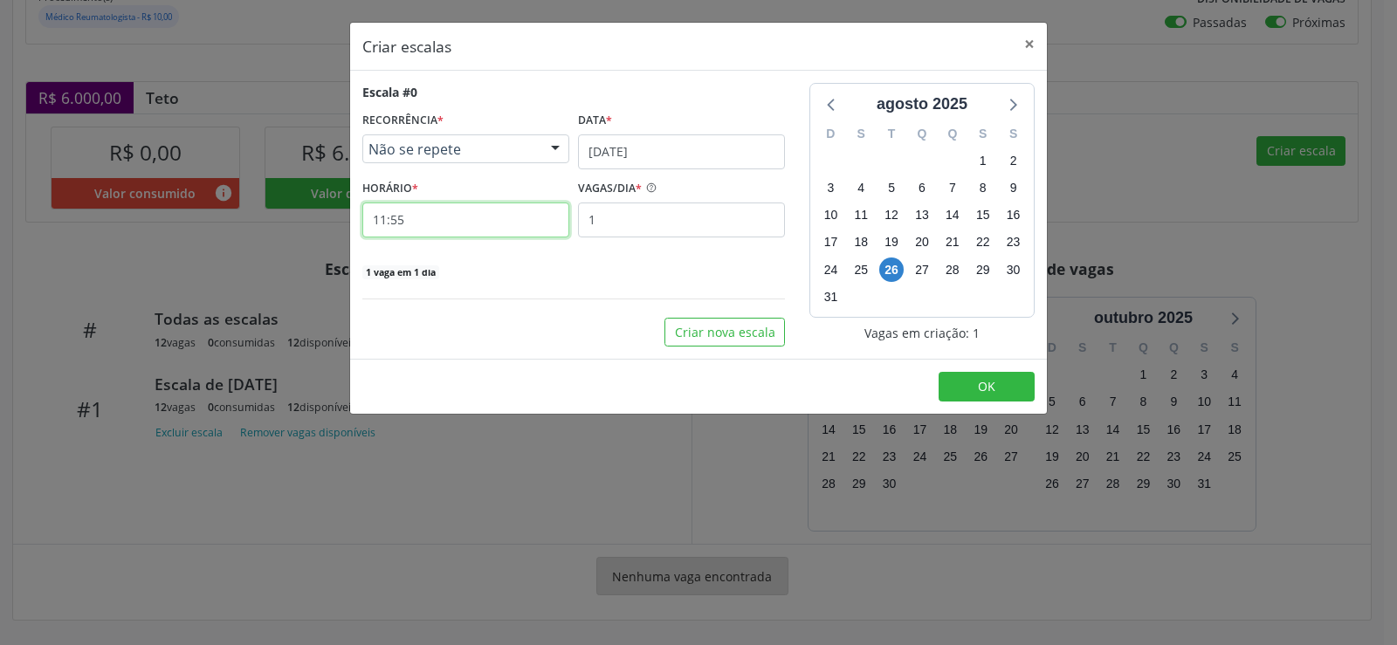
click at [441, 218] on input "11:55" at bounding box center [465, 220] width 207 height 35
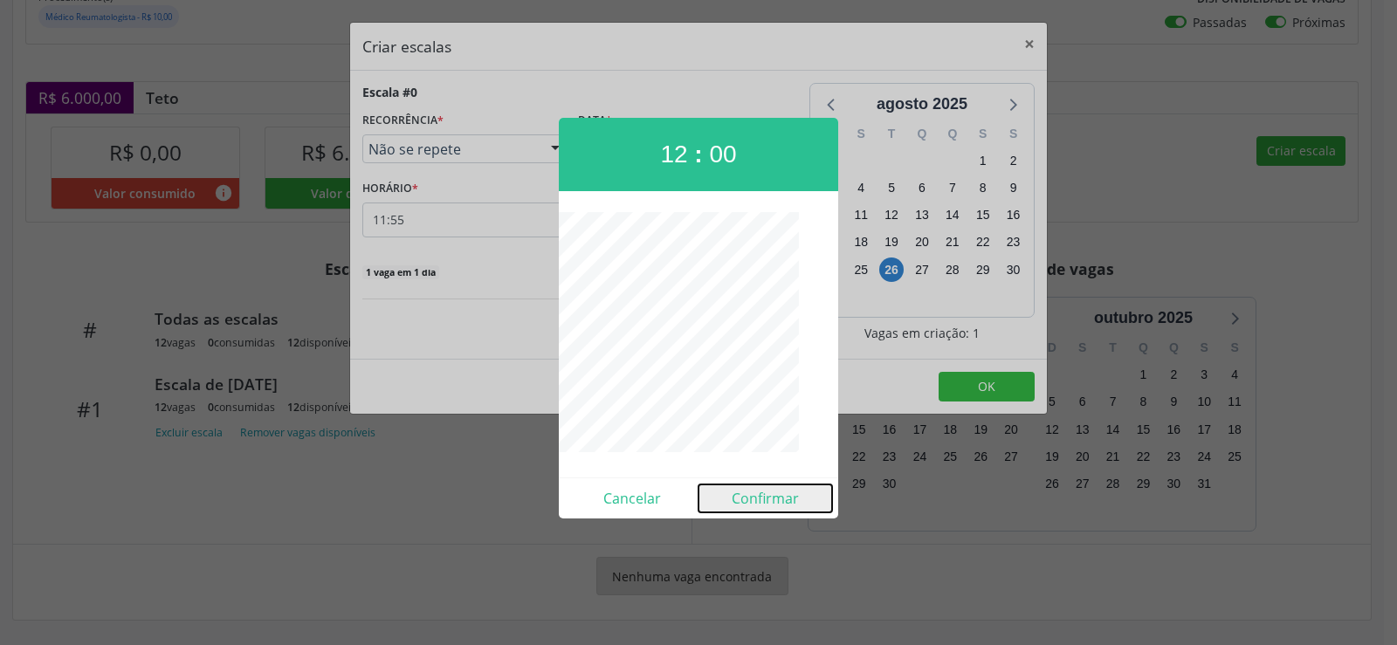
drag, startPoint x: 748, startPoint y: 502, endPoint x: 734, endPoint y: 510, distance: 16.0
click at [744, 505] on button "Confirmar" at bounding box center [766, 499] width 134 height 28
type input "12:00"
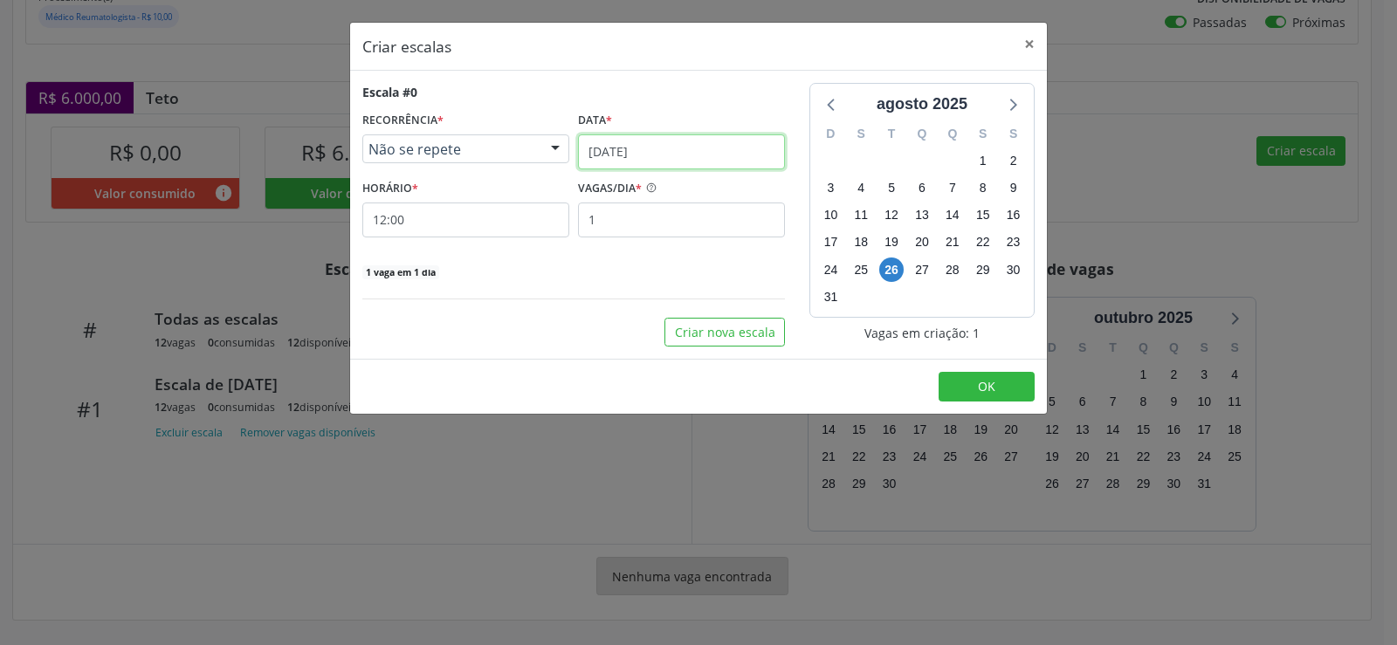
click at [751, 164] on input "[DATE]" at bounding box center [681, 151] width 207 height 35
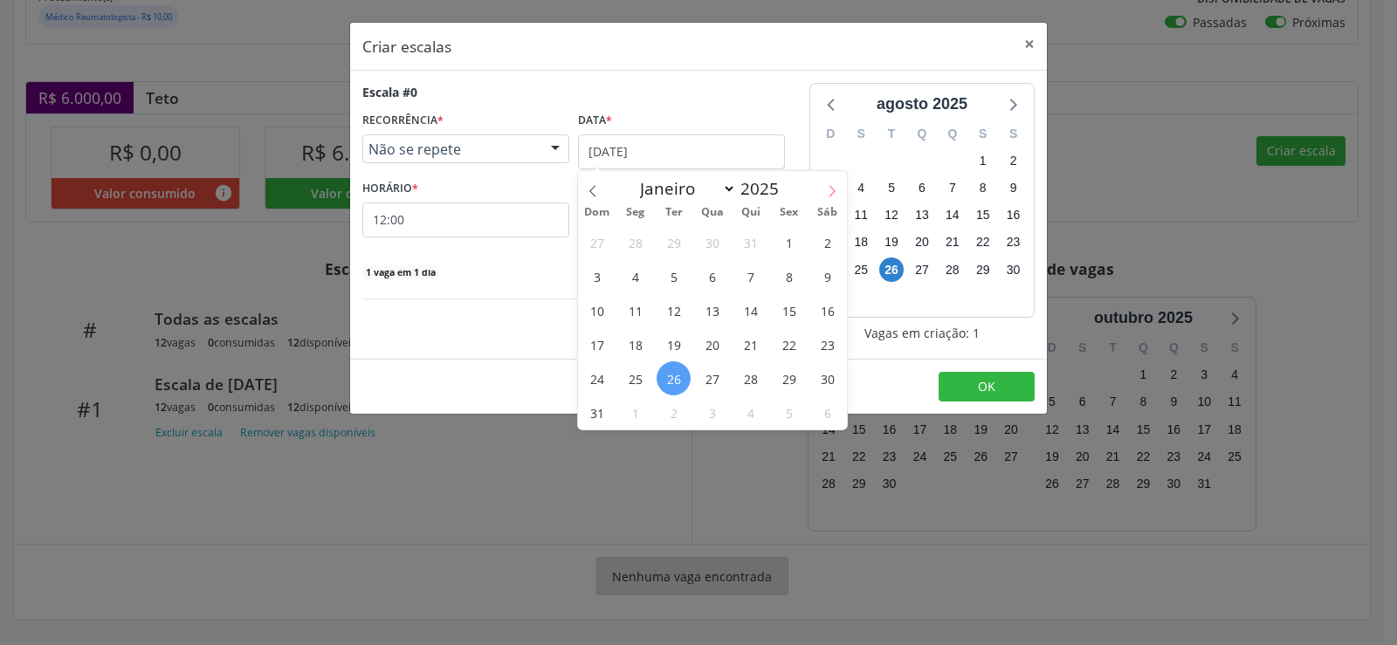
click at [830, 193] on icon at bounding box center [832, 191] width 12 height 12
select select "8"
click at [672, 279] on span "9" at bounding box center [674, 276] width 34 height 34
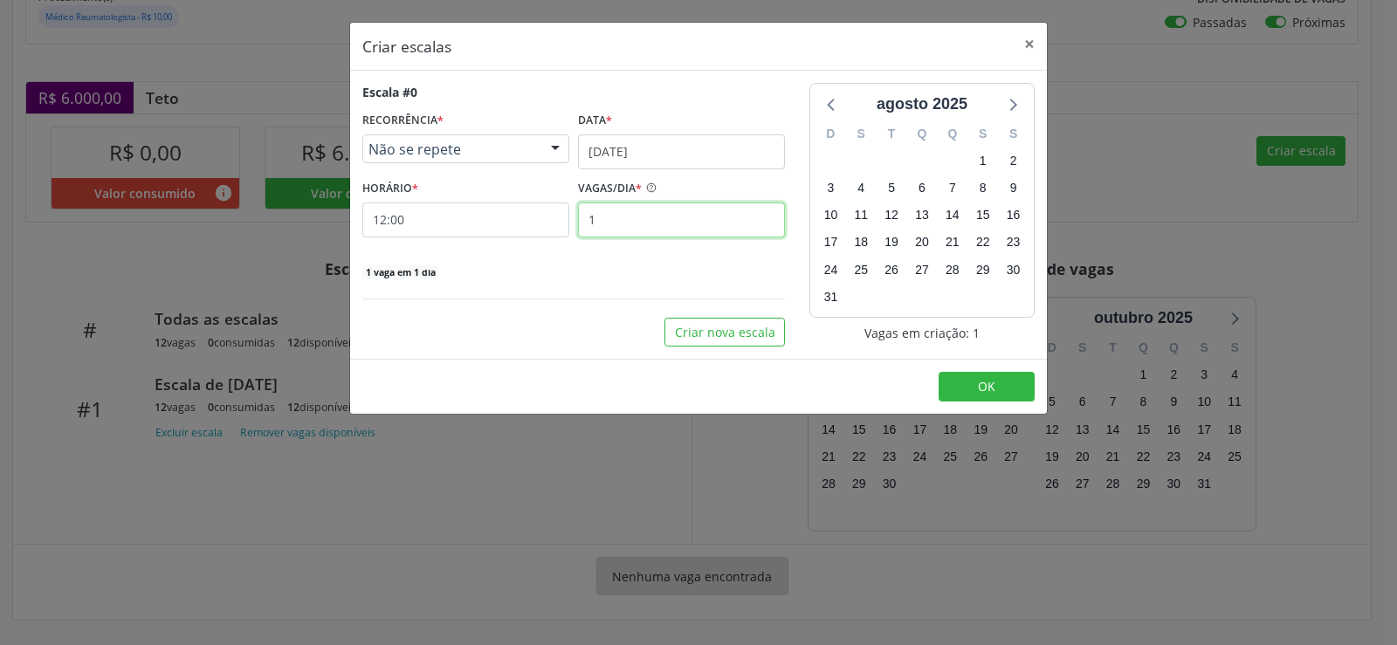
click at [636, 225] on input "1" at bounding box center [681, 220] width 207 height 35
type input "12"
click at [989, 388] on span "OK" at bounding box center [986, 386] width 17 height 17
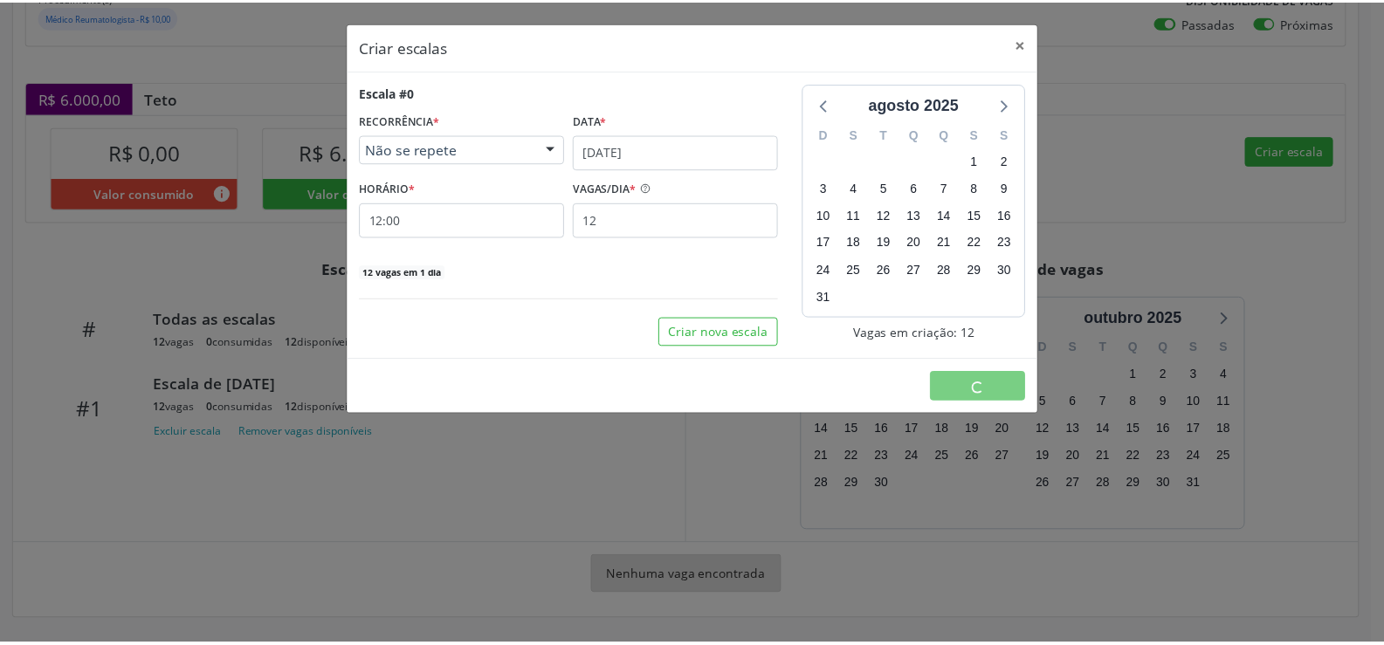
scroll to position [0, 0]
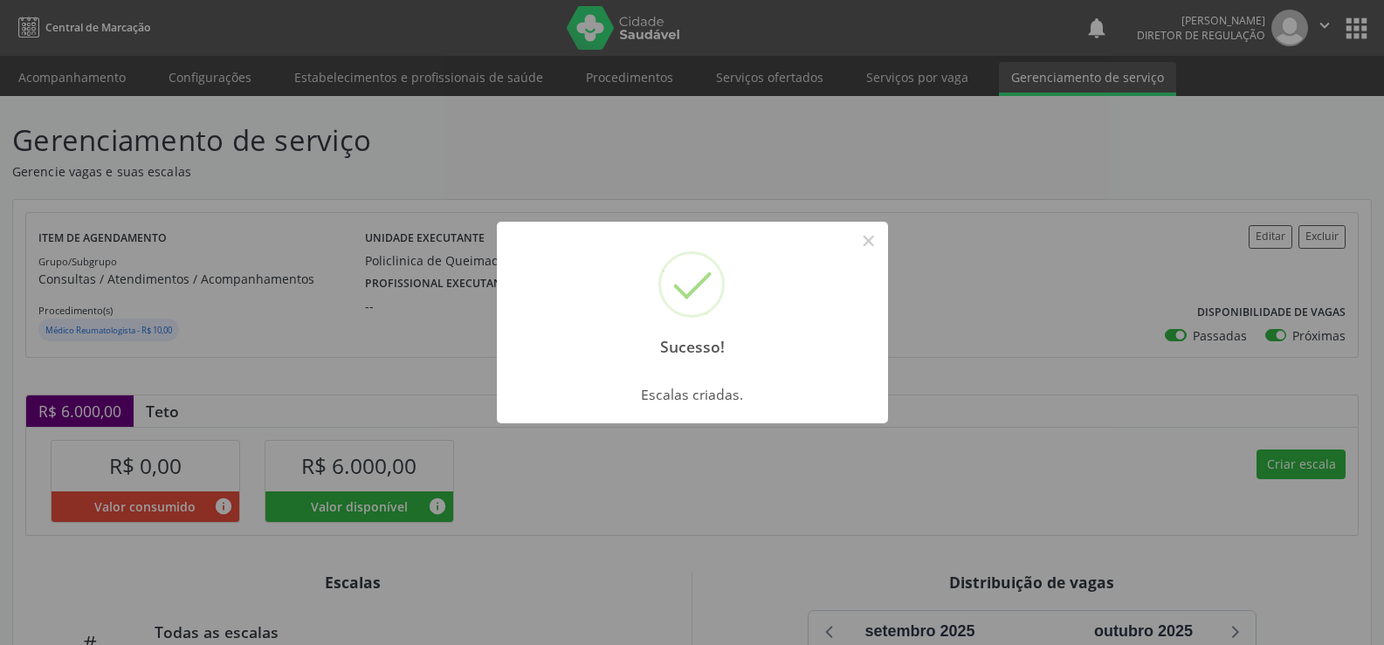
drag, startPoint x: 879, startPoint y: 246, endPoint x: 881, endPoint y: 286, distance: 39.3
click at [880, 251] on button "×" at bounding box center [869, 241] width 30 height 30
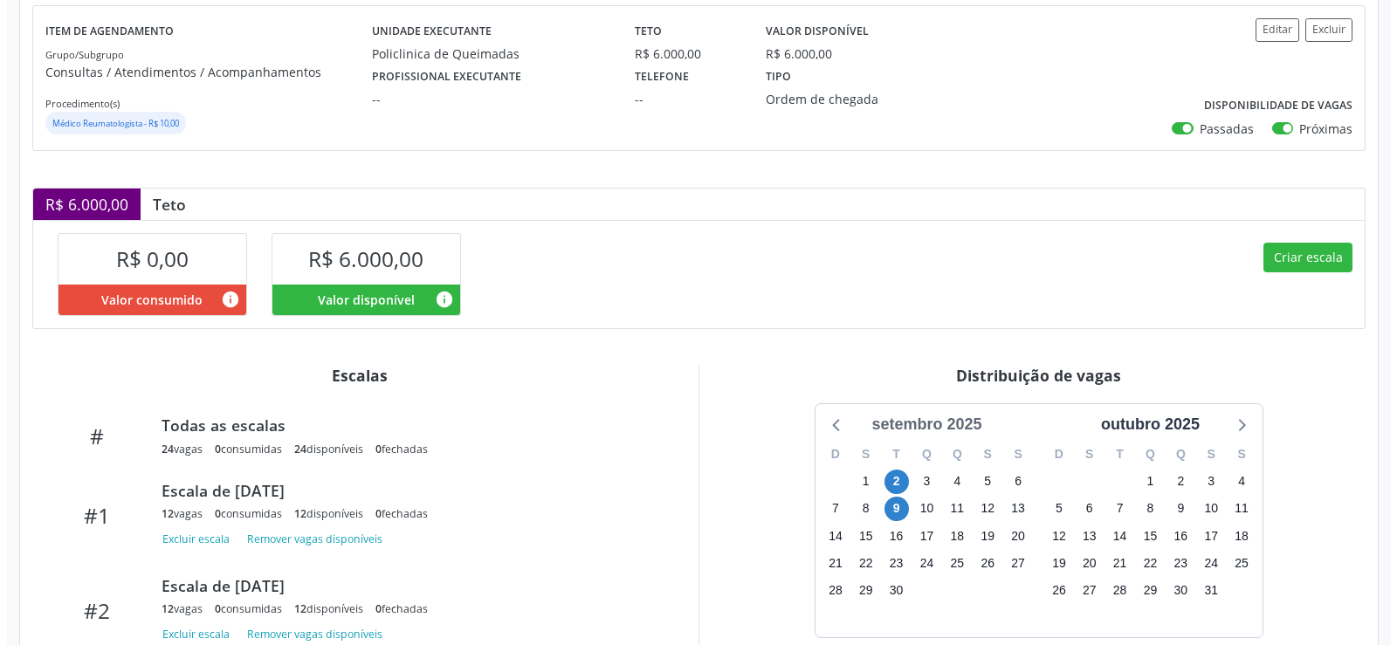
scroll to position [334, 0]
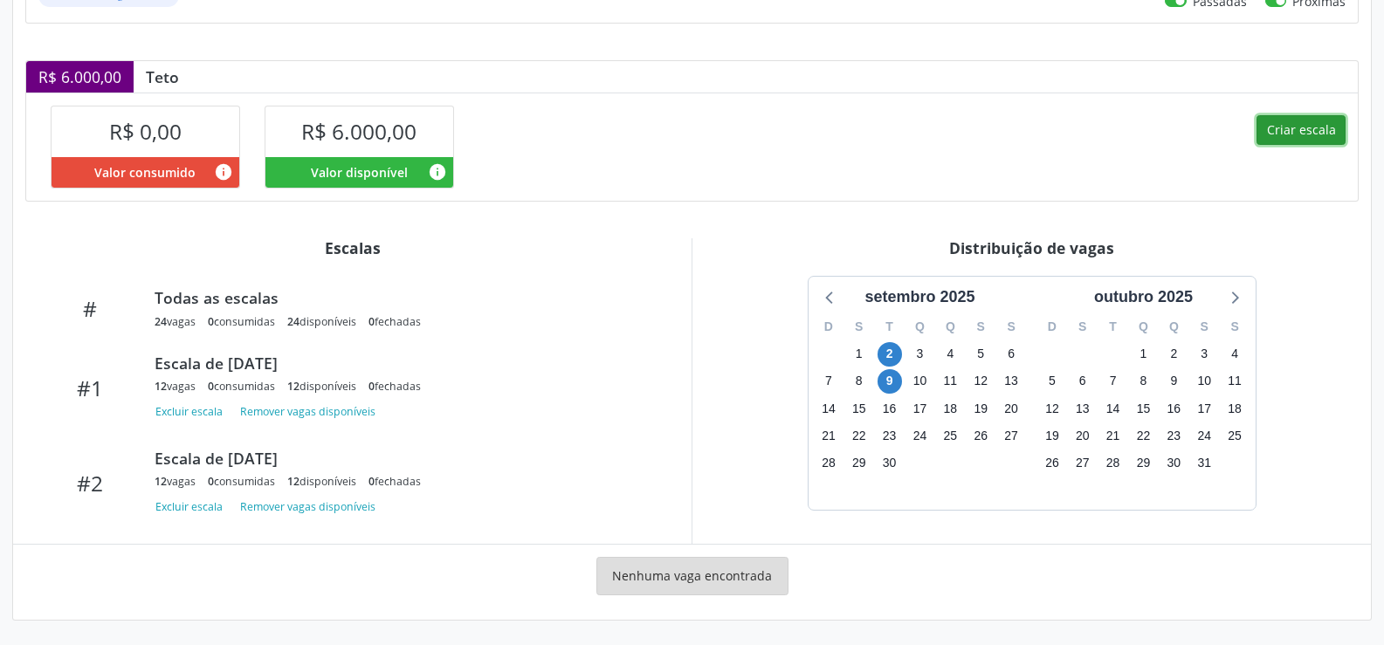
click at [1306, 127] on button "Criar escala" at bounding box center [1301, 130] width 89 height 30
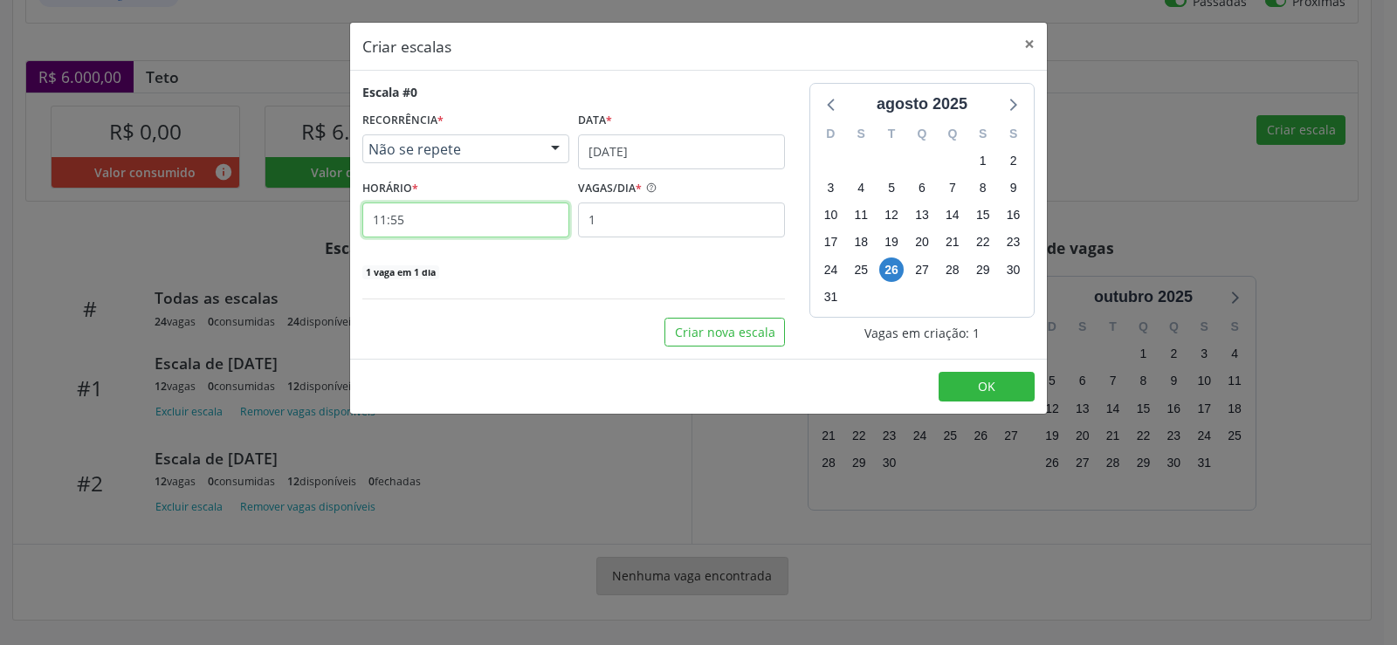
click at [467, 228] on input "11:55" at bounding box center [465, 220] width 207 height 35
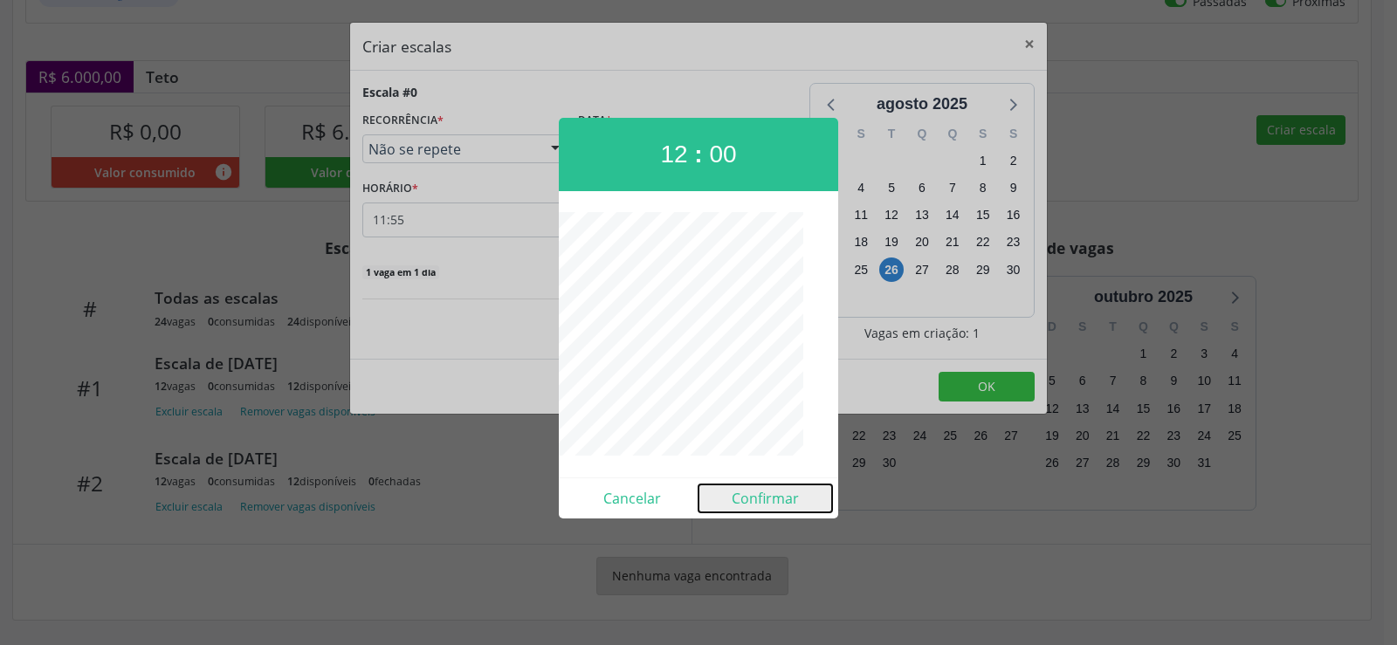
drag, startPoint x: 757, startPoint y: 502, endPoint x: 610, endPoint y: 185, distance: 349.7
click at [758, 501] on button "Confirmar" at bounding box center [766, 499] width 134 height 28
type input "12:00"
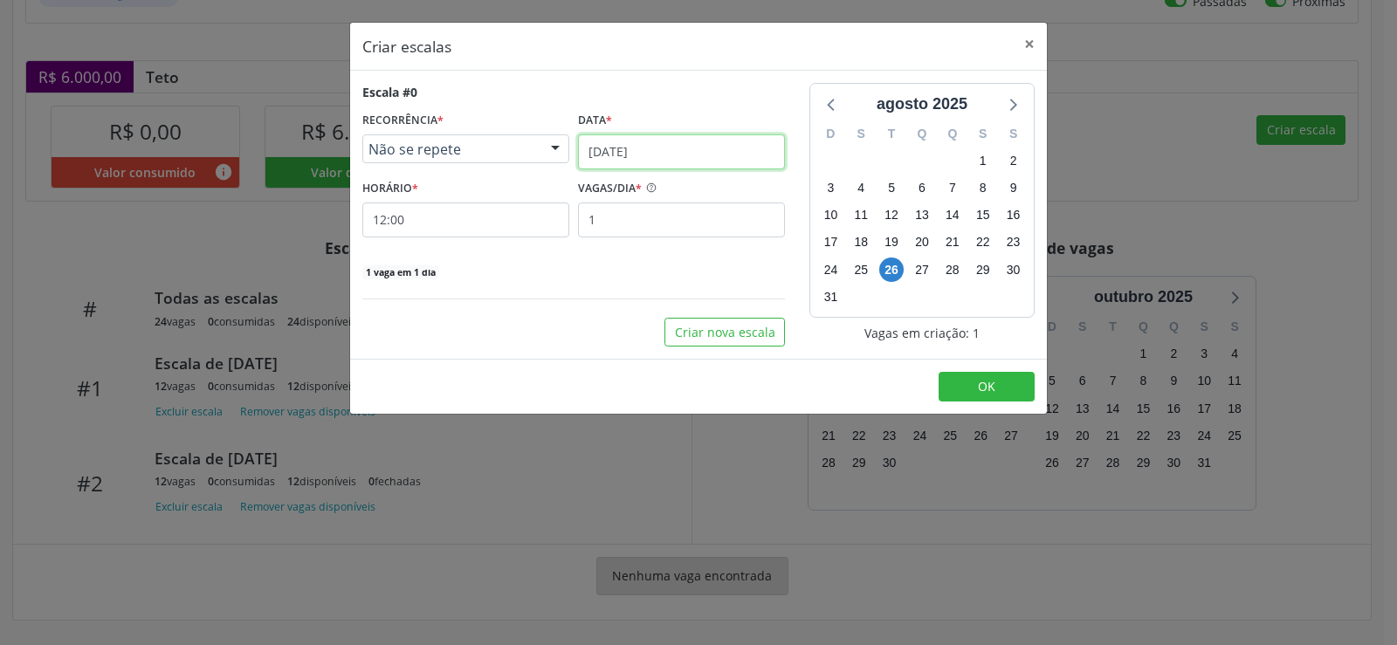
click at [709, 148] on input "[DATE]" at bounding box center [681, 151] width 207 height 35
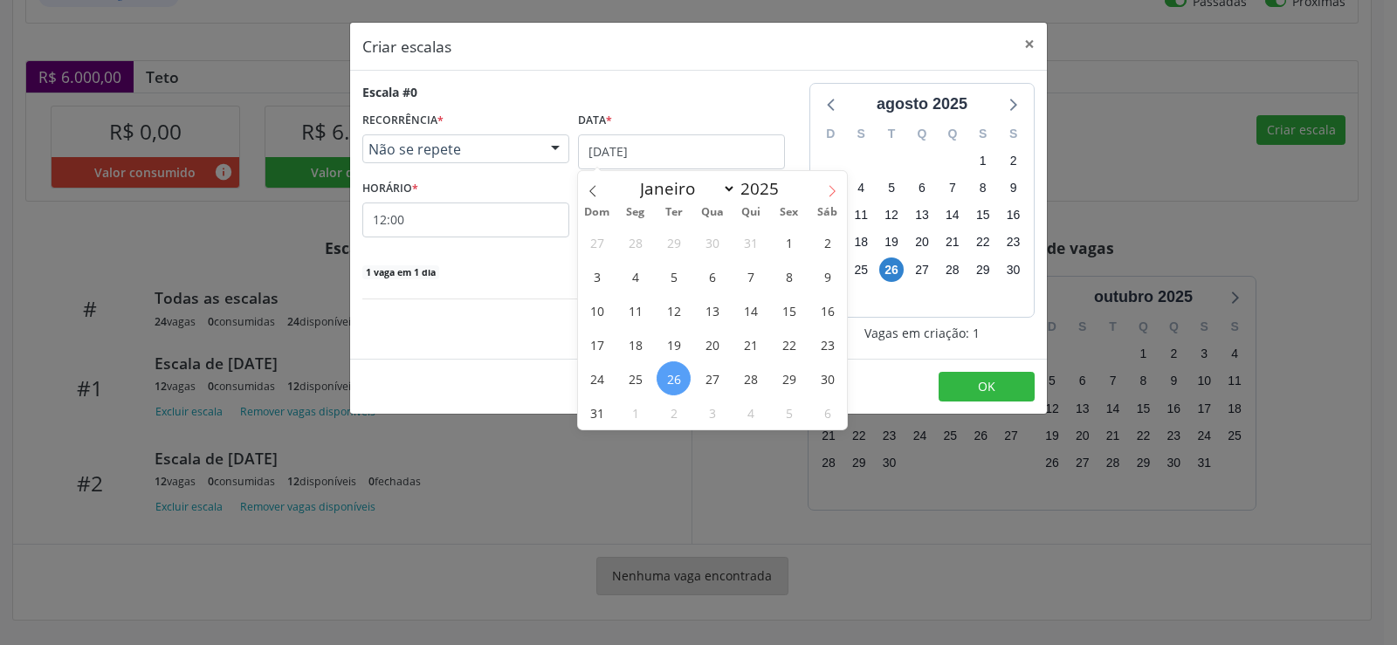
click at [833, 190] on icon at bounding box center [832, 191] width 12 height 12
select select "8"
click at [670, 314] on span "16" at bounding box center [674, 310] width 34 height 34
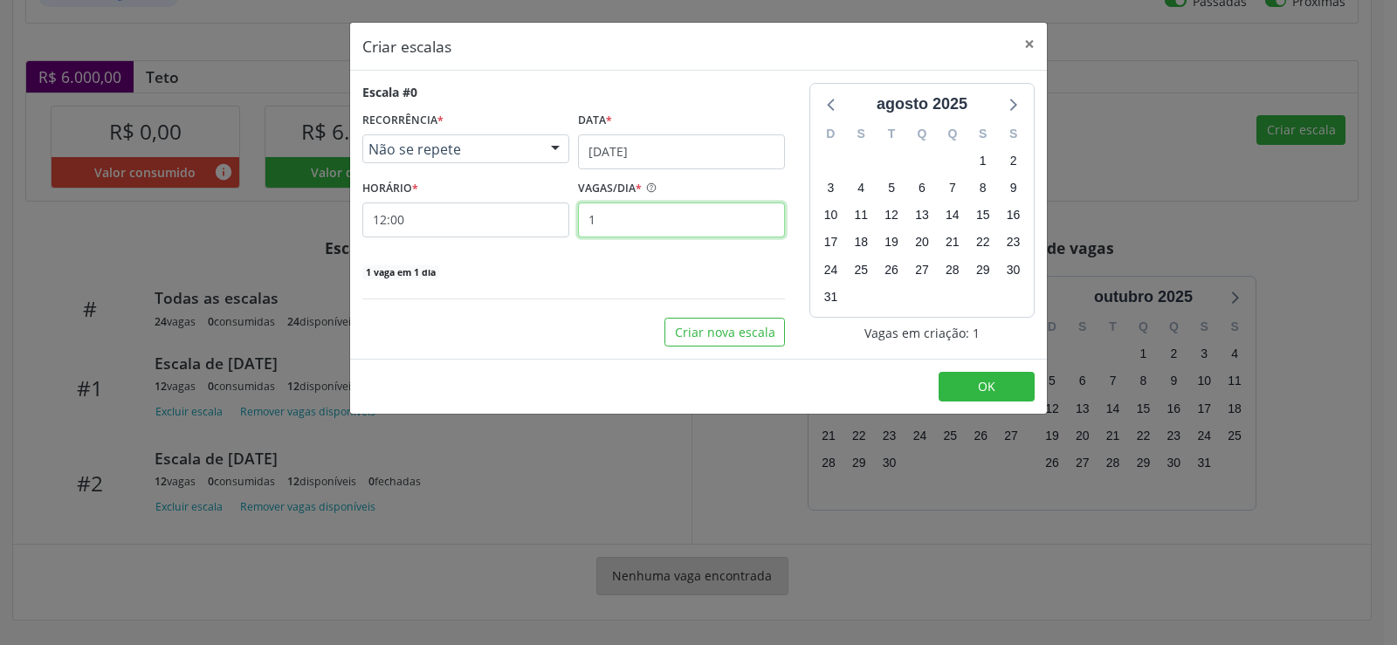
click at [612, 232] on input "1" at bounding box center [681, 220] width 207 height 35
type input "12"
click at [980, 393] on span "OK" at bounding box center [986, 386] width 17 height 17
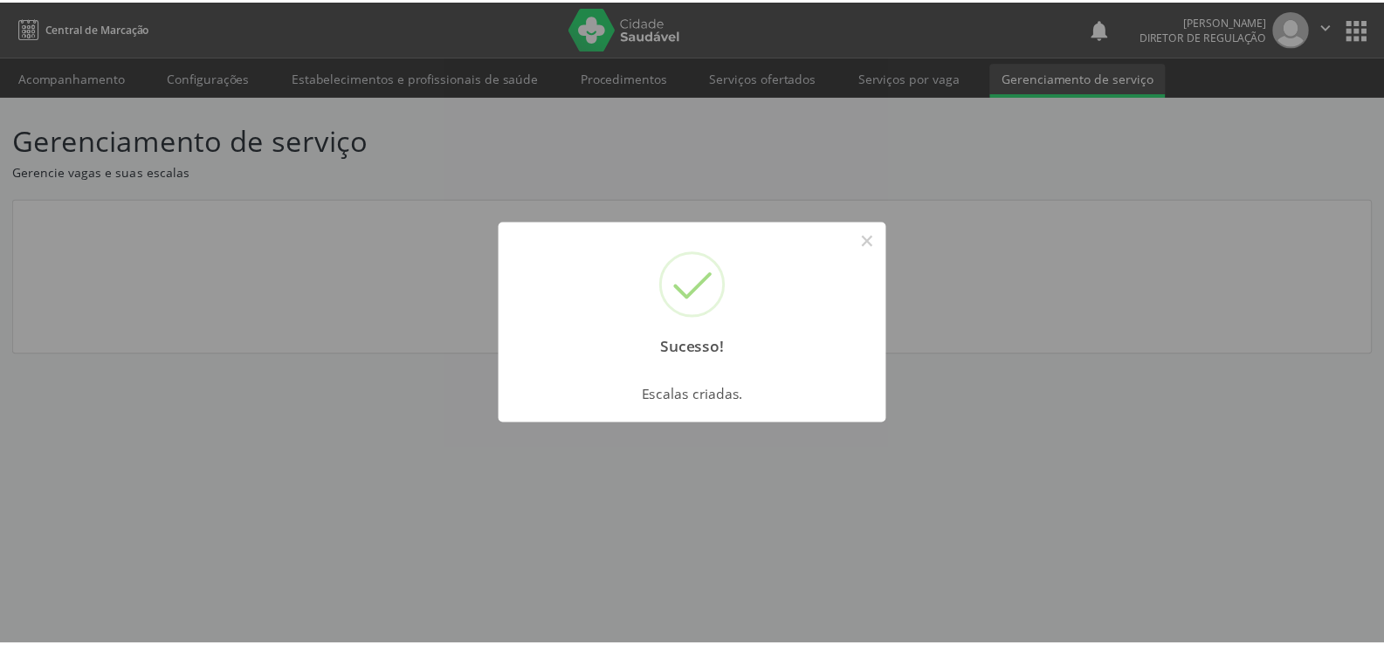
scroll to position [0, 0]
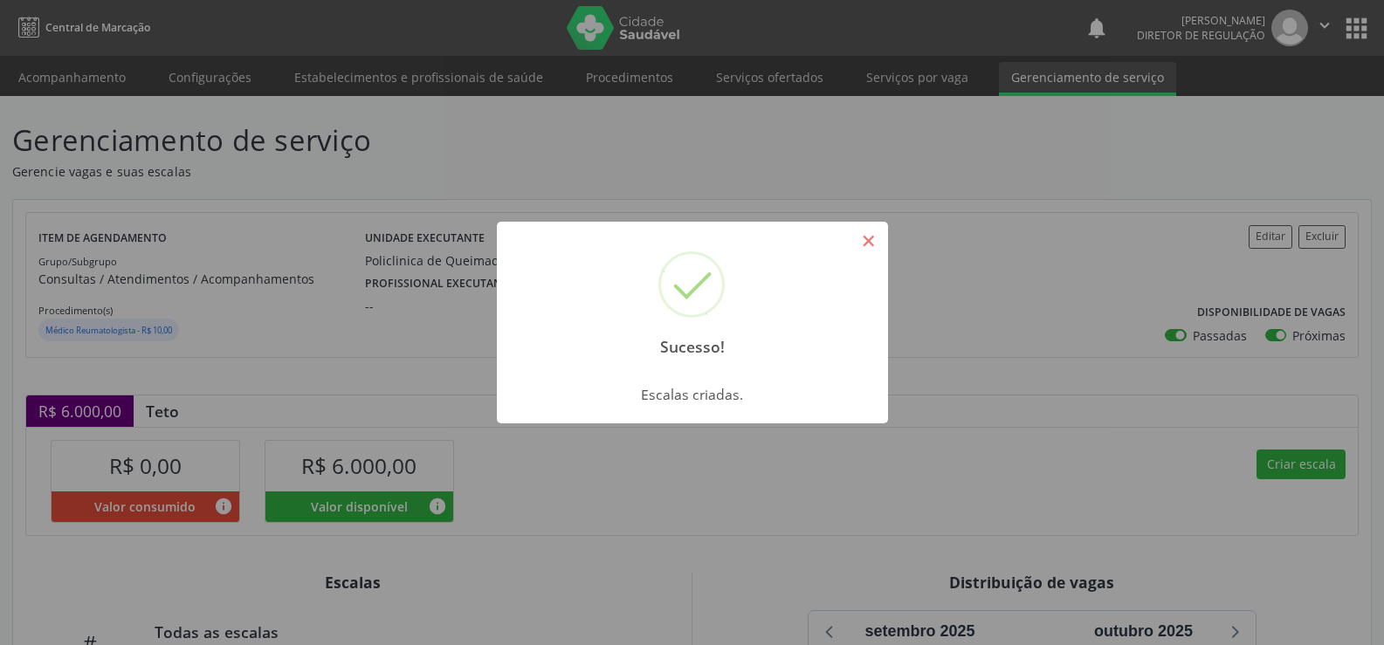
drag, startPoint x: 875, startPoint y: 243, endPoint x: 888, endPoint y: 279, distance: 38.9
click at [875, 242] on button "×" at bounding box center [869, 241] width 30 height 30
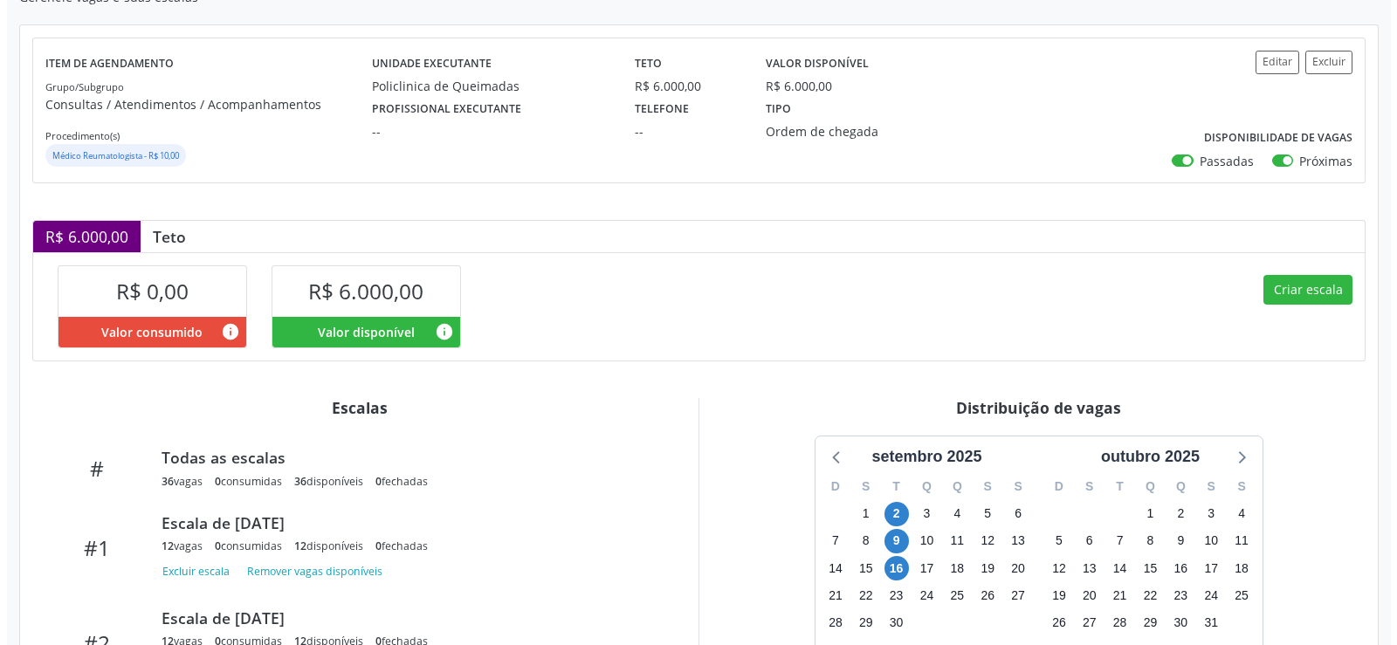
scroll to position [341, 0]
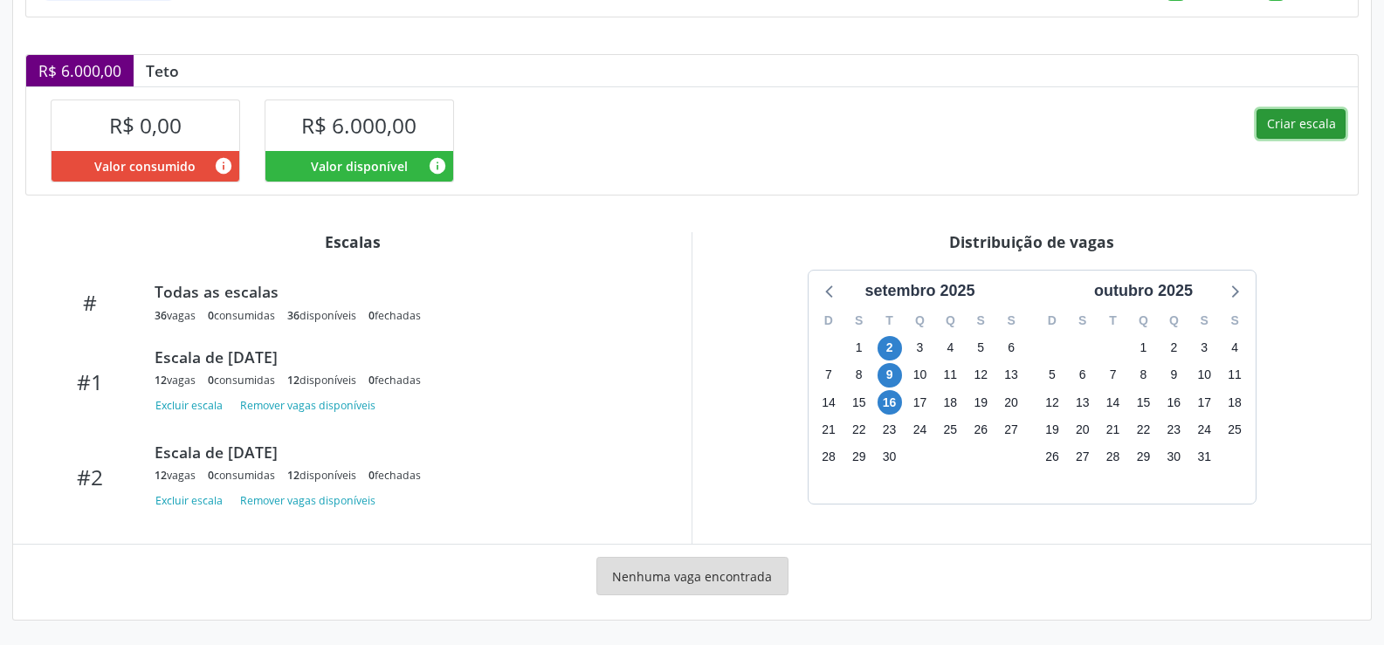
click at [1304, 125] on button "Criar escala" at bounding box center [1301, 124] width 89 height 30
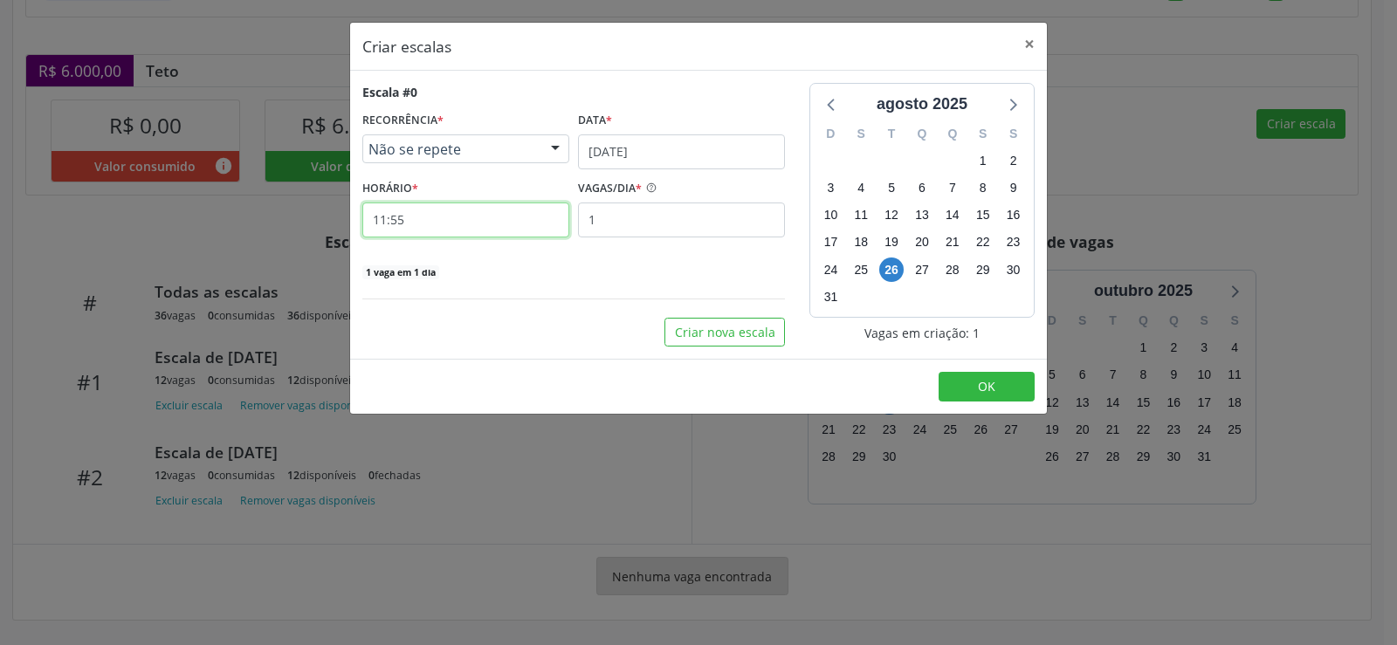
click at [431, 217] on input "11:55" at bounding box center [465, 220] width 207 height 35
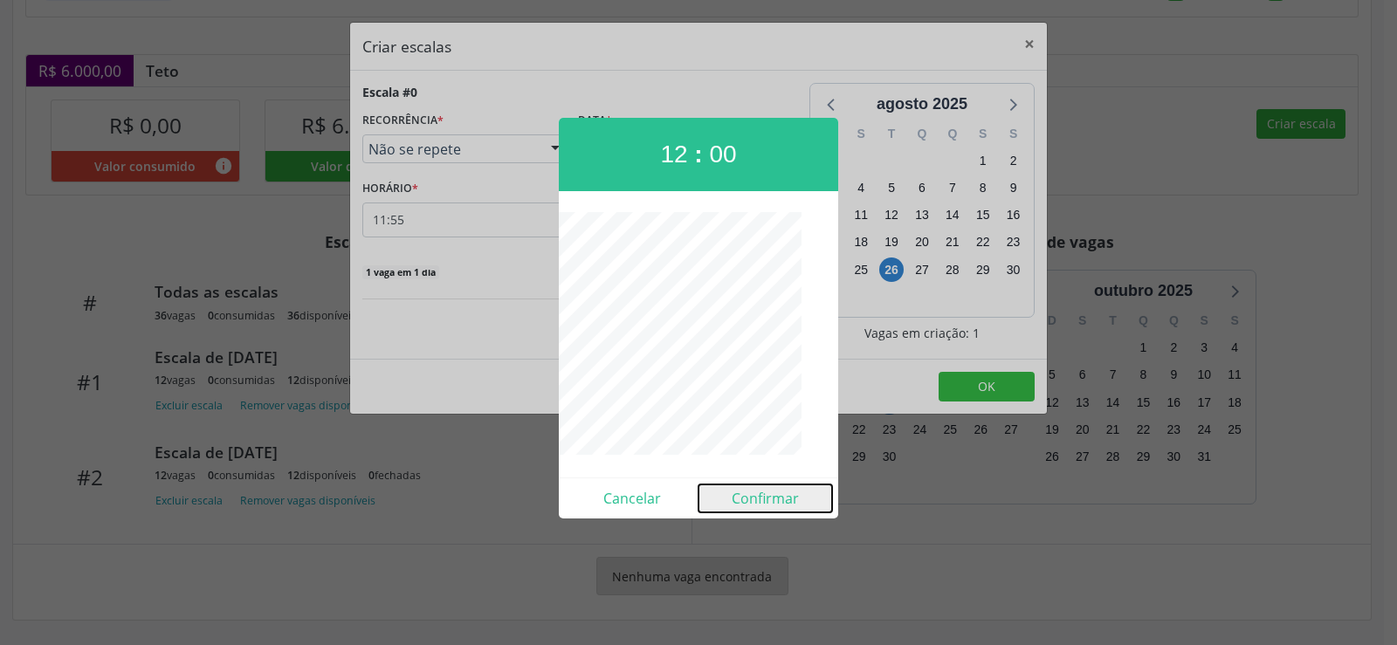
drag, startPoint x: 782, startPoint y: 502, endPoint x: 759, endPoint y: 476, distance: 35.2
click at [782, 500] on button "Confirmar" at bounding box center [766, 499] width 134 height 28
type input "12:00"
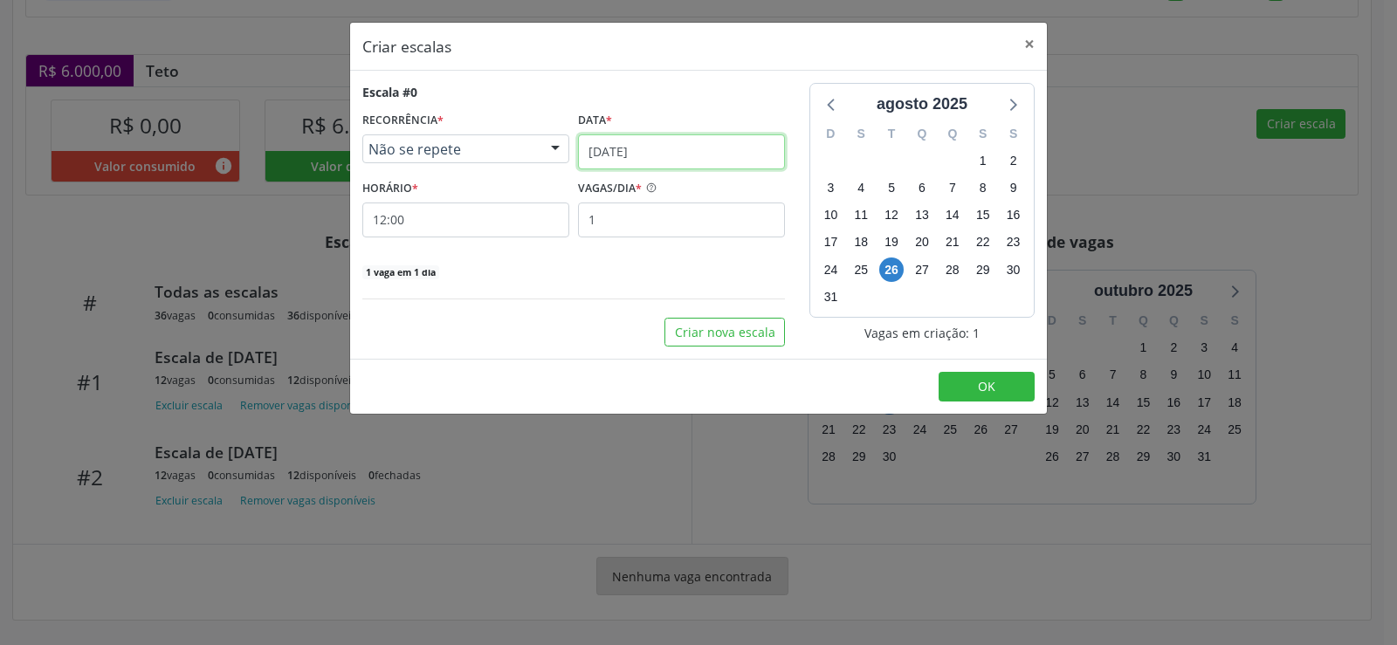
click at [740, 153] on input "[DATE]" at bounding box center [681, 151] width 207 height 35
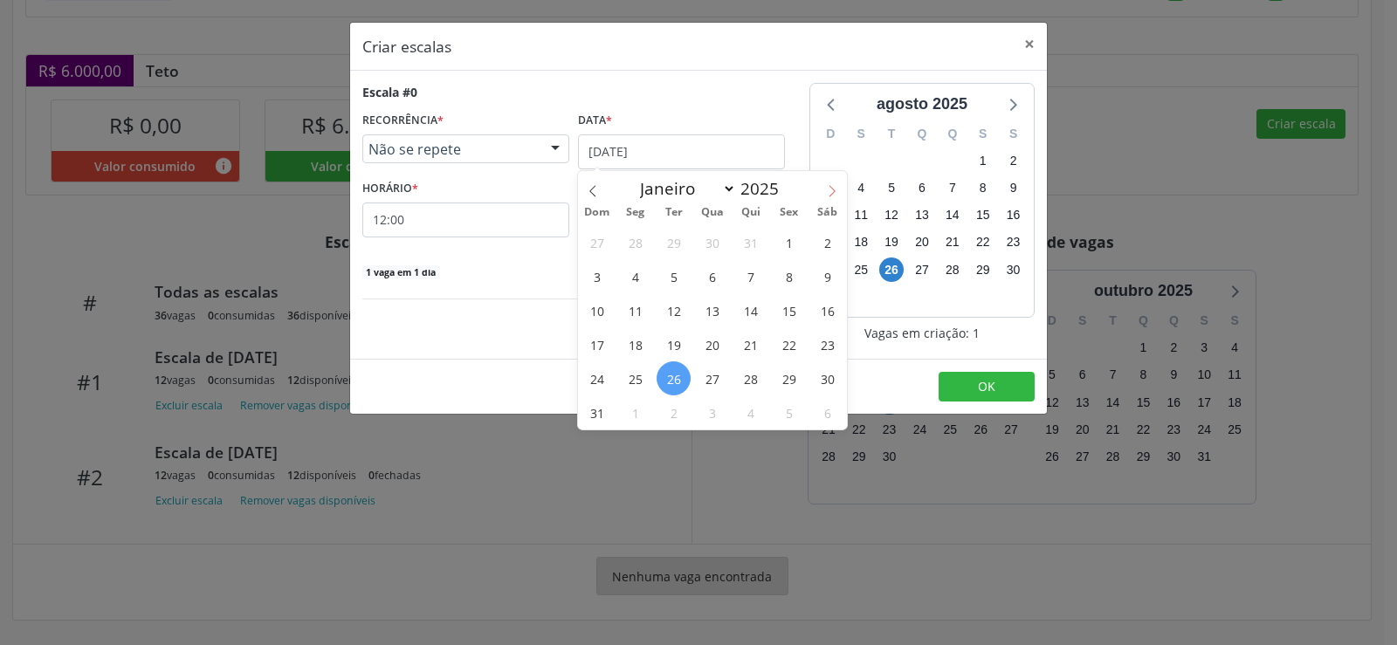
click at [835, 193] on icon at bounding box center [832, 191] width 12 height 12
select select "8"
click at [676, 341] on span "23" at bounding box center [674, 344] width 34 height 34
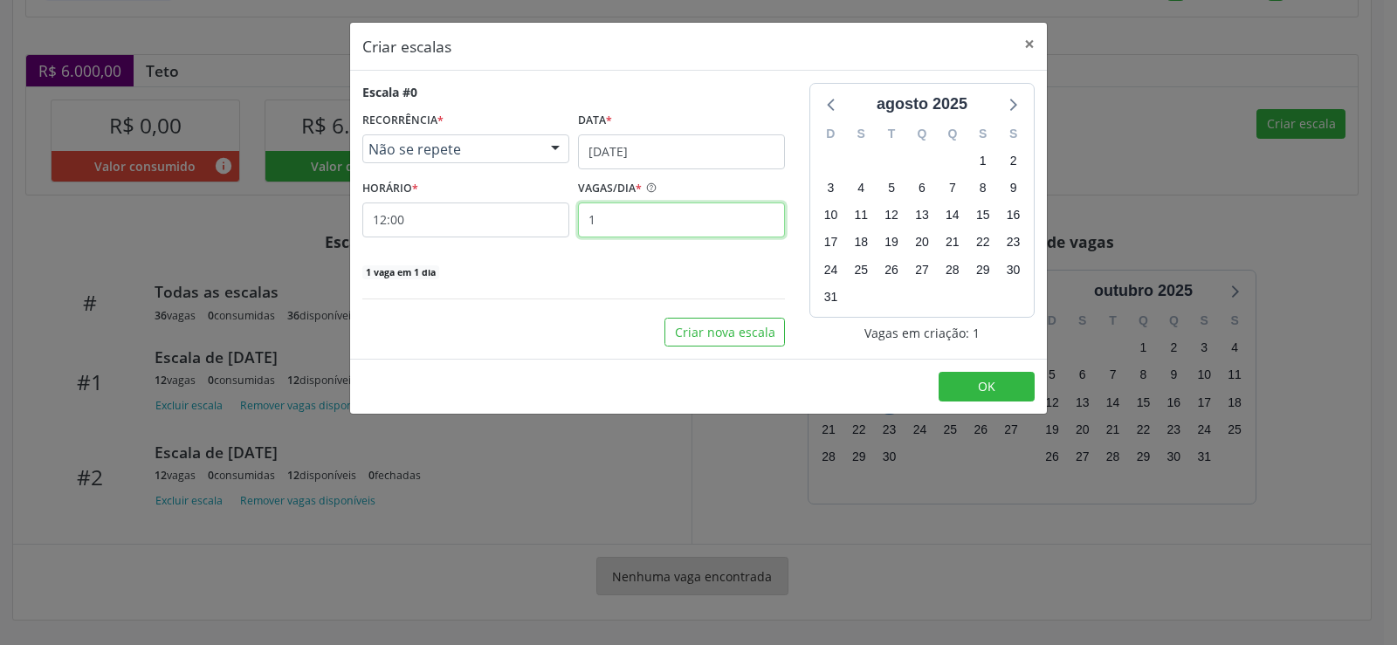
click at [646, 229] on input "1" at bounding box center [681, 220] width 207 height 35
type input "12"
click at [990, 400] on button "OK" at bounding box center [987, 387] width 96 height 30
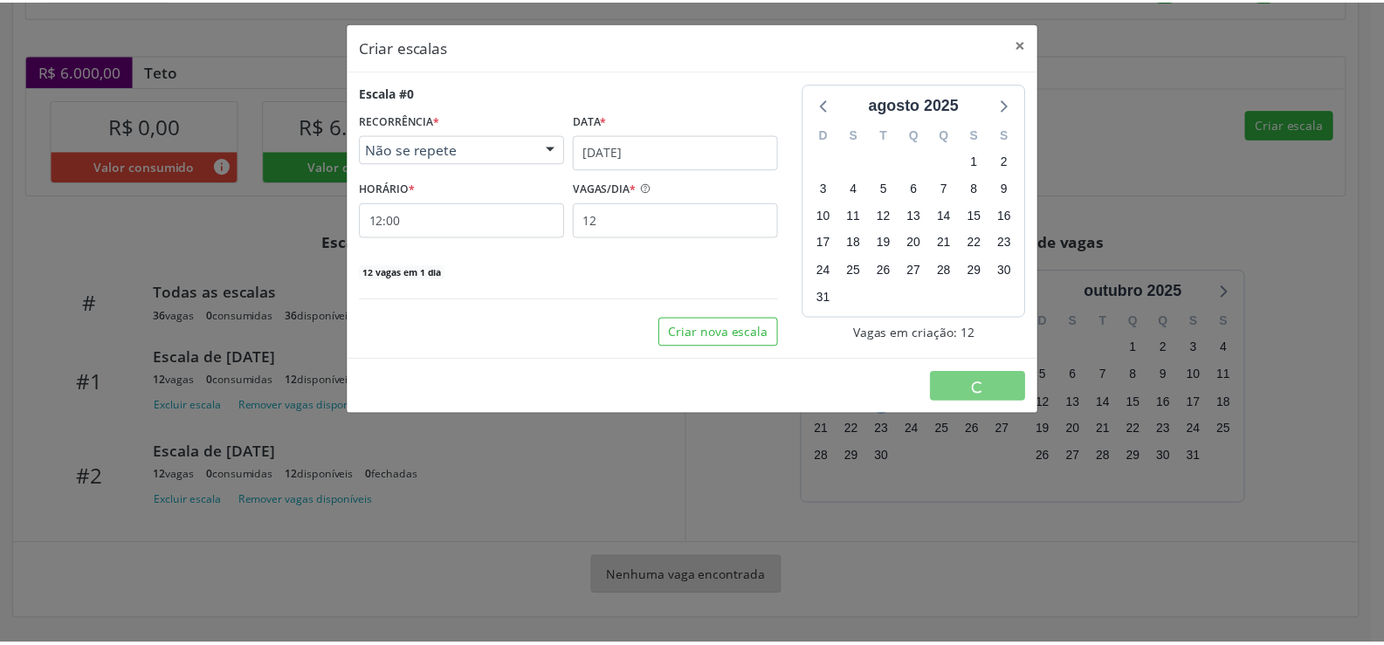
scroll to position [0, 0]
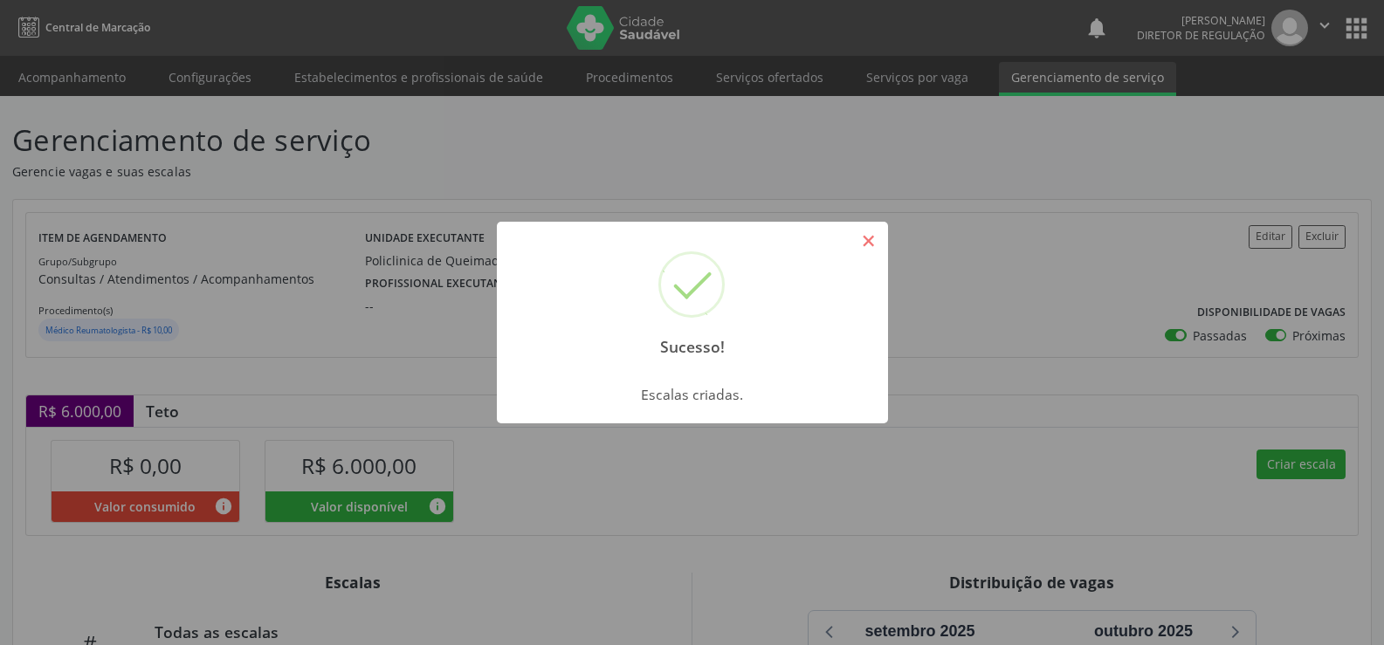
click at [872, 245] on button "×" at bounding box center [869, 241] width 30 height 30
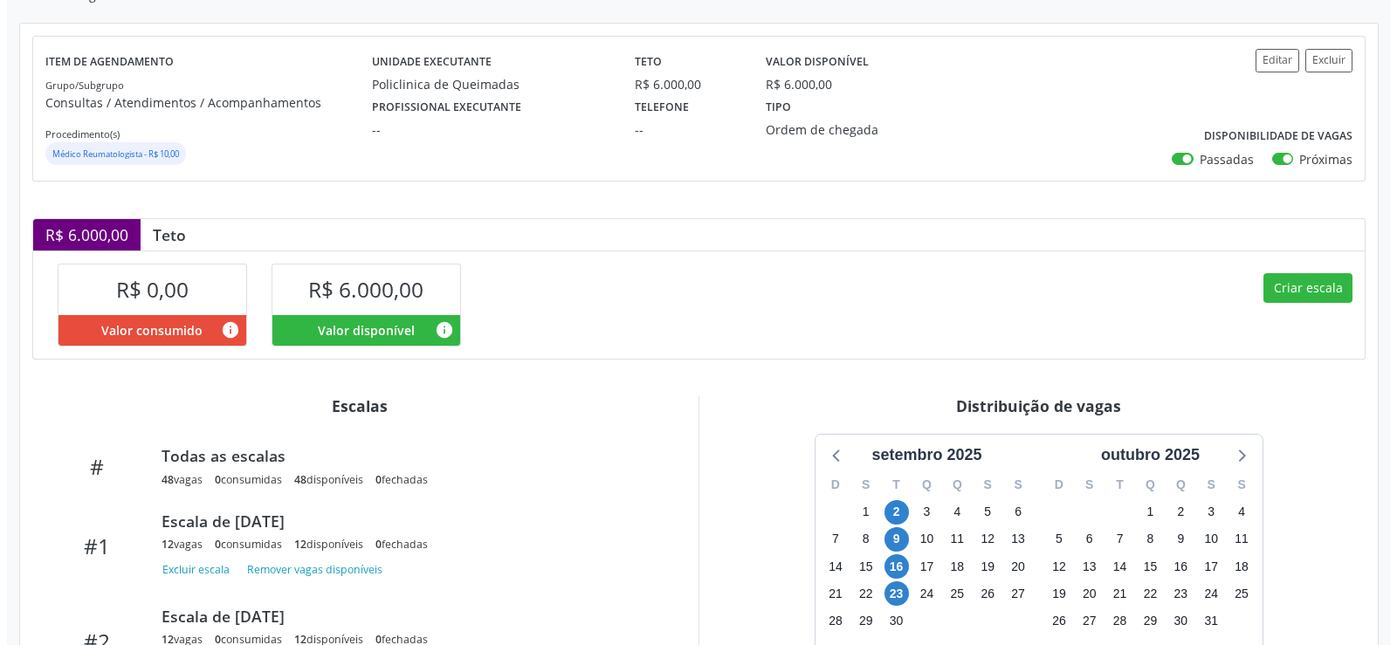
scroll to position [341, 0]
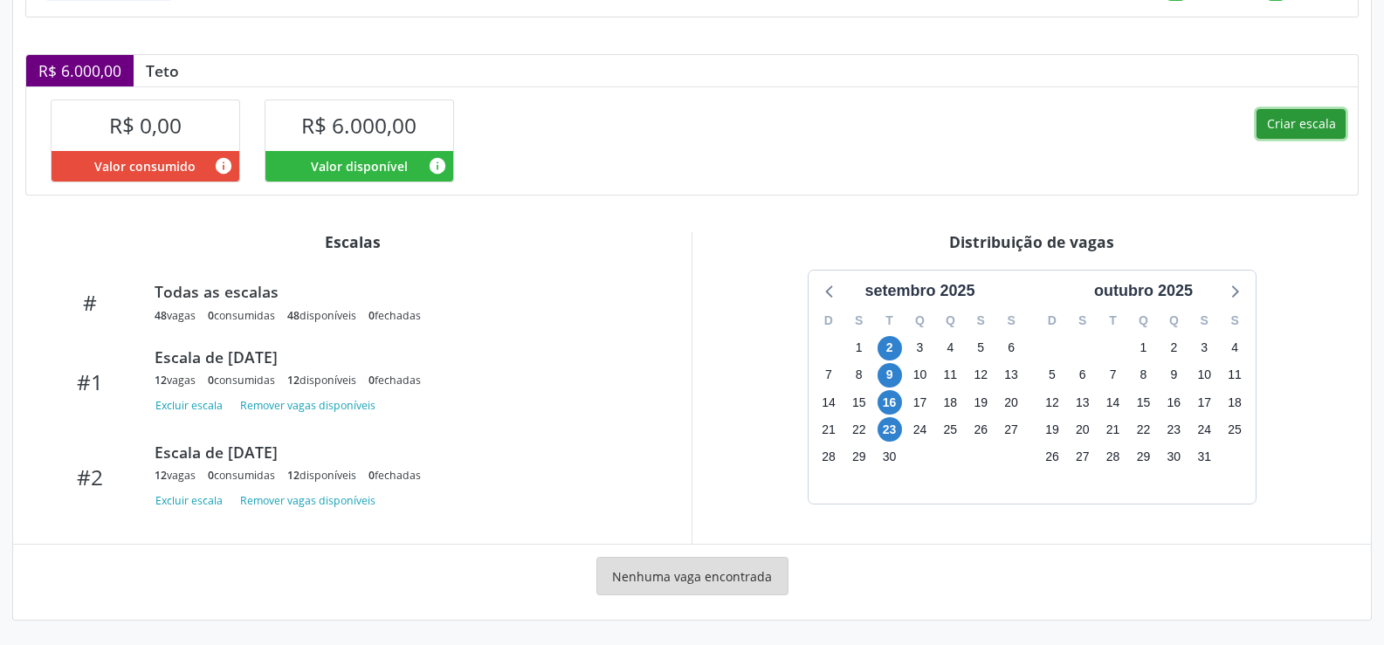
click at [1302, 127] on button "Criar escala" at bounding box center [1301, 124] width 89 height 30
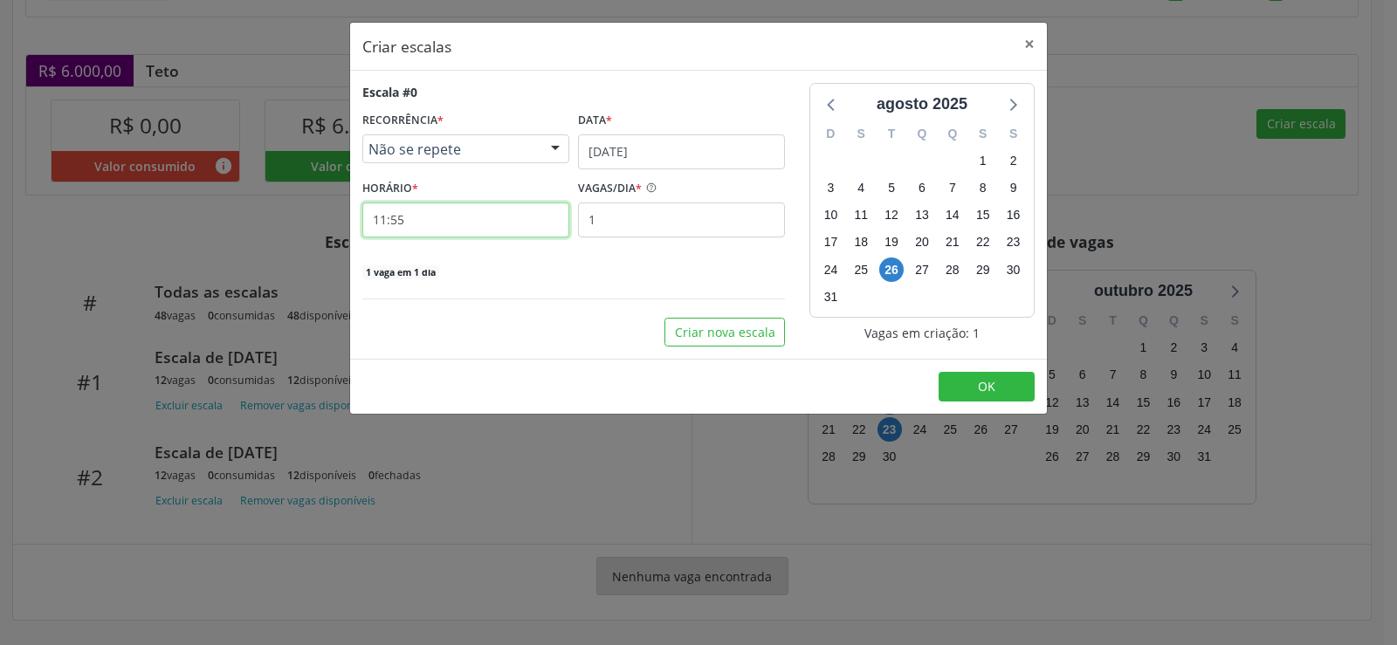
click at [447, 220] on input "11:55" at bounding box center [465, 220] width 207 height 35
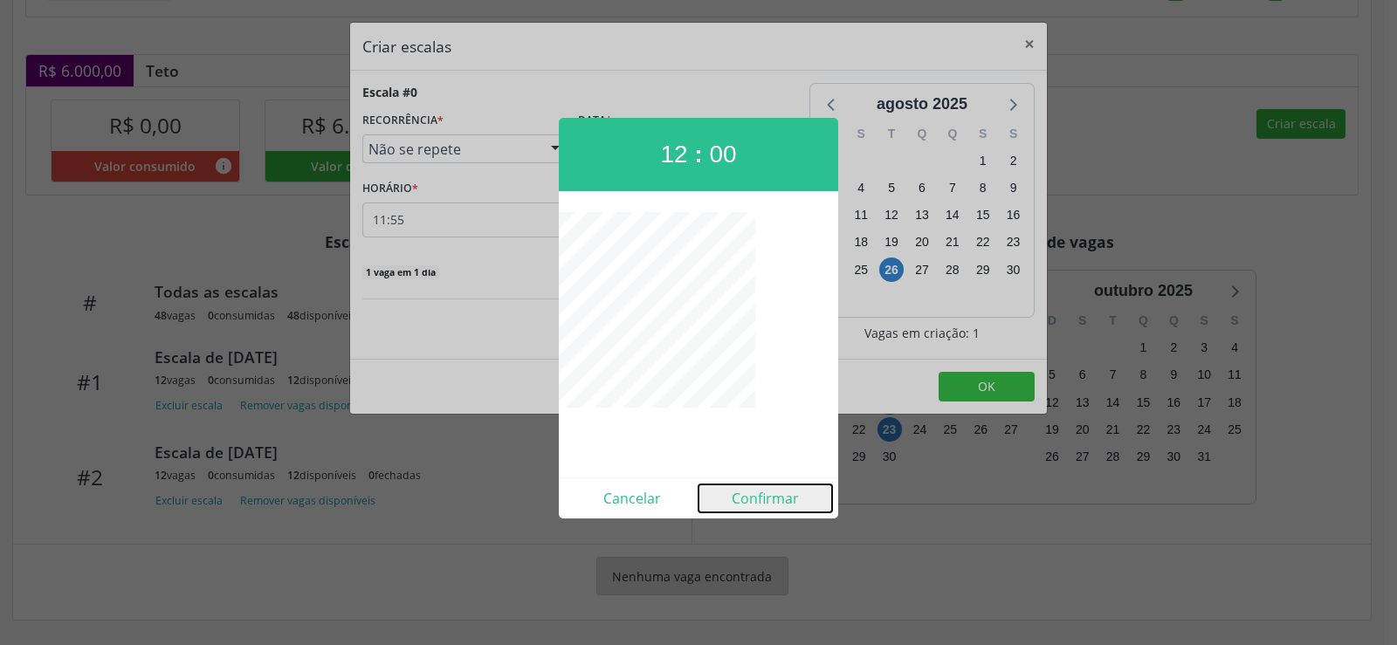
click at [762, 498] on button "Confirmar" at bounding box center [766, 499] width 134 height 28
type input "12:00"
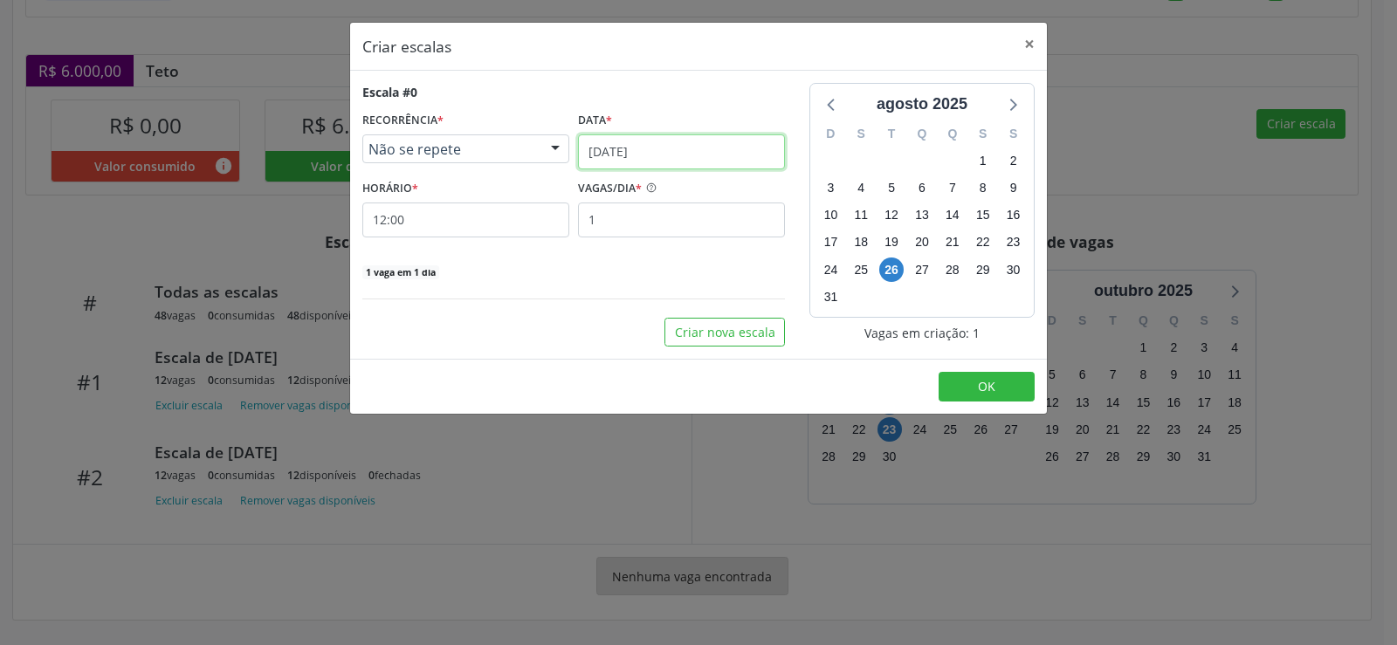
click at [713, 140] on input "[DATE]" at bounding box center [681, 151] width 207 height 35
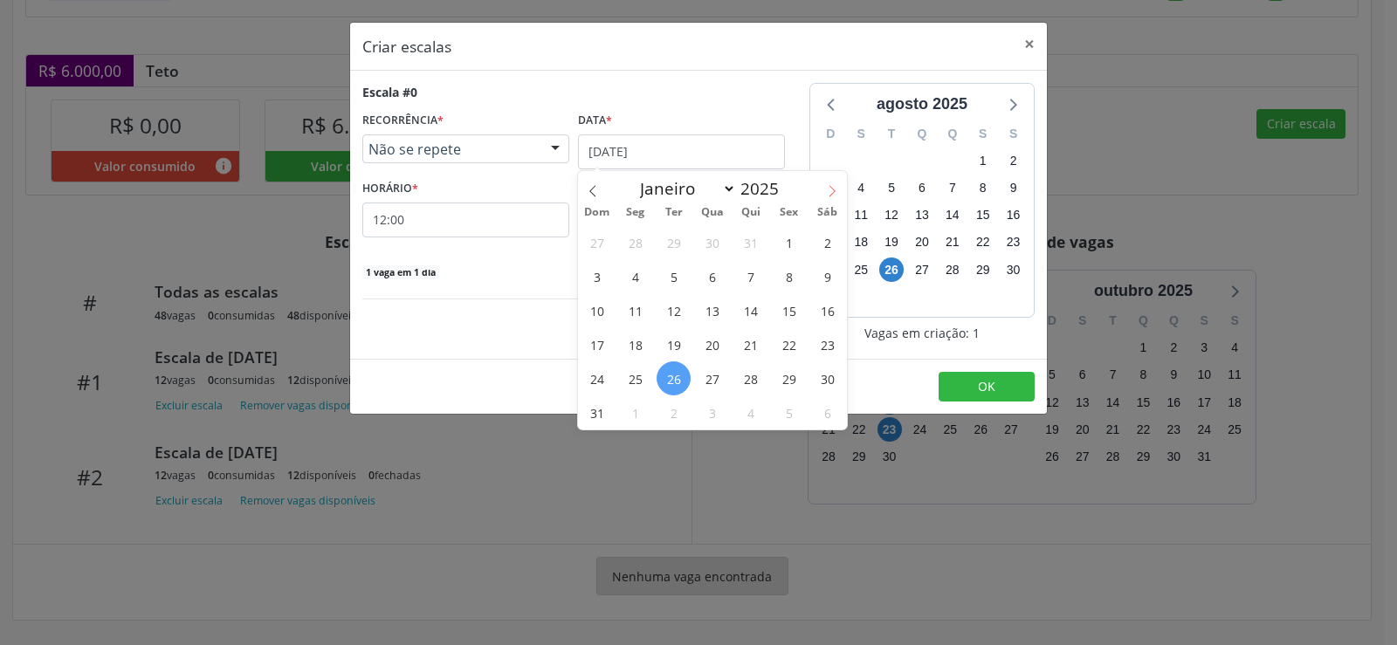
click at [833, 189] on icon at bounding box center [832, 191] width 12 height 12
select select "8"
click at [677, 385] on span "30" at bounding box center [674, 379] width 34 height 34
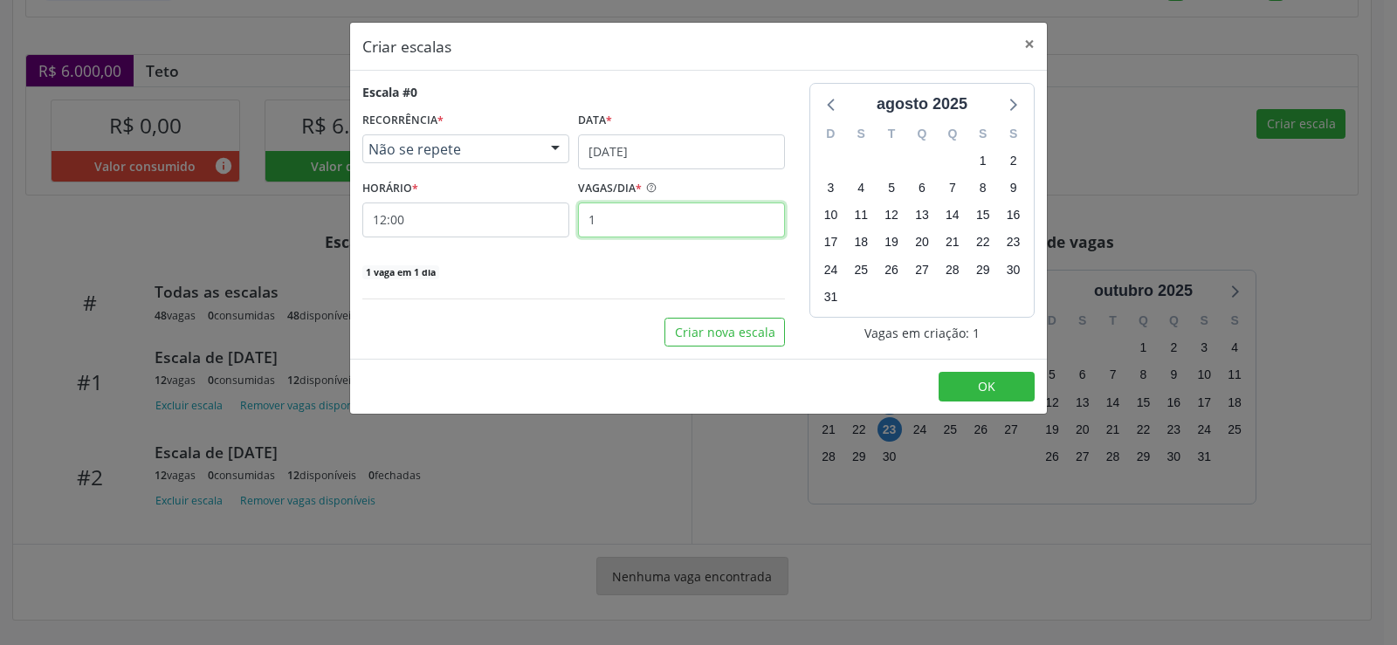
click at [621, 223] on input "1" at bounding box center [681, 220] width 207 height 35
type input "12"
click at [981, 388] on span "OK" at bounding box center [986, 386] width 17 height 17
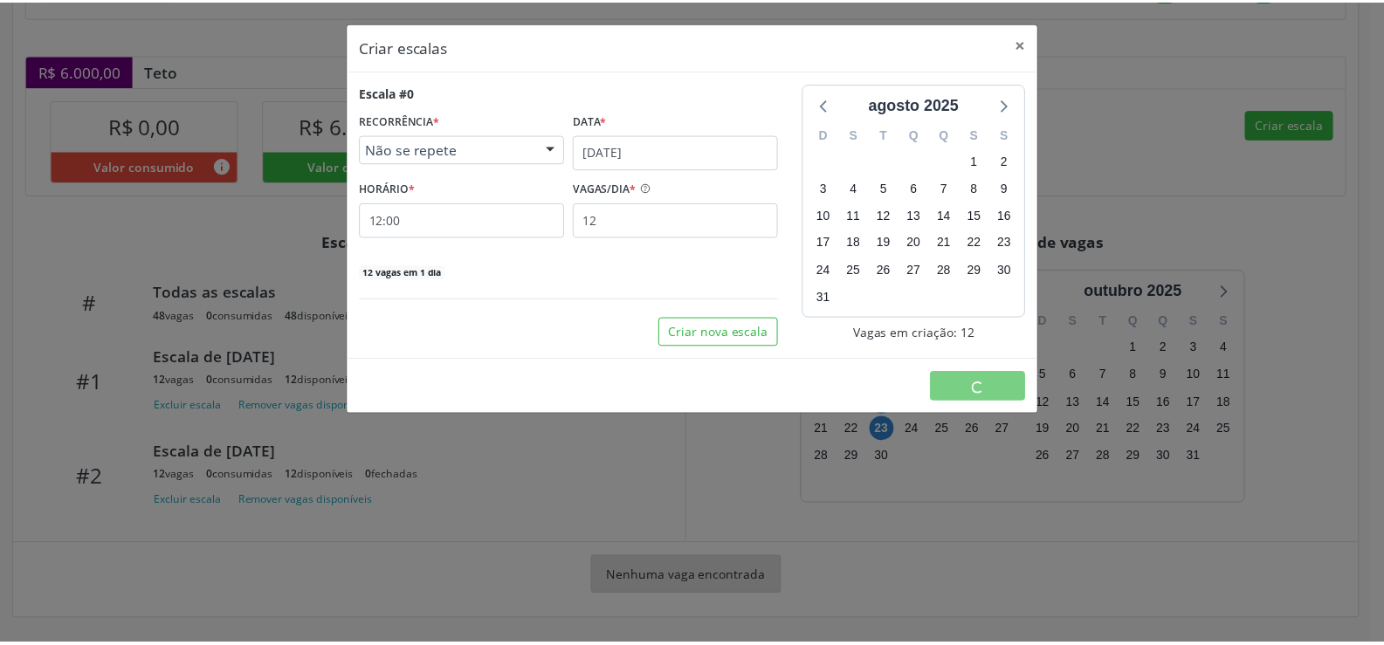
scroll to position [0, 0]
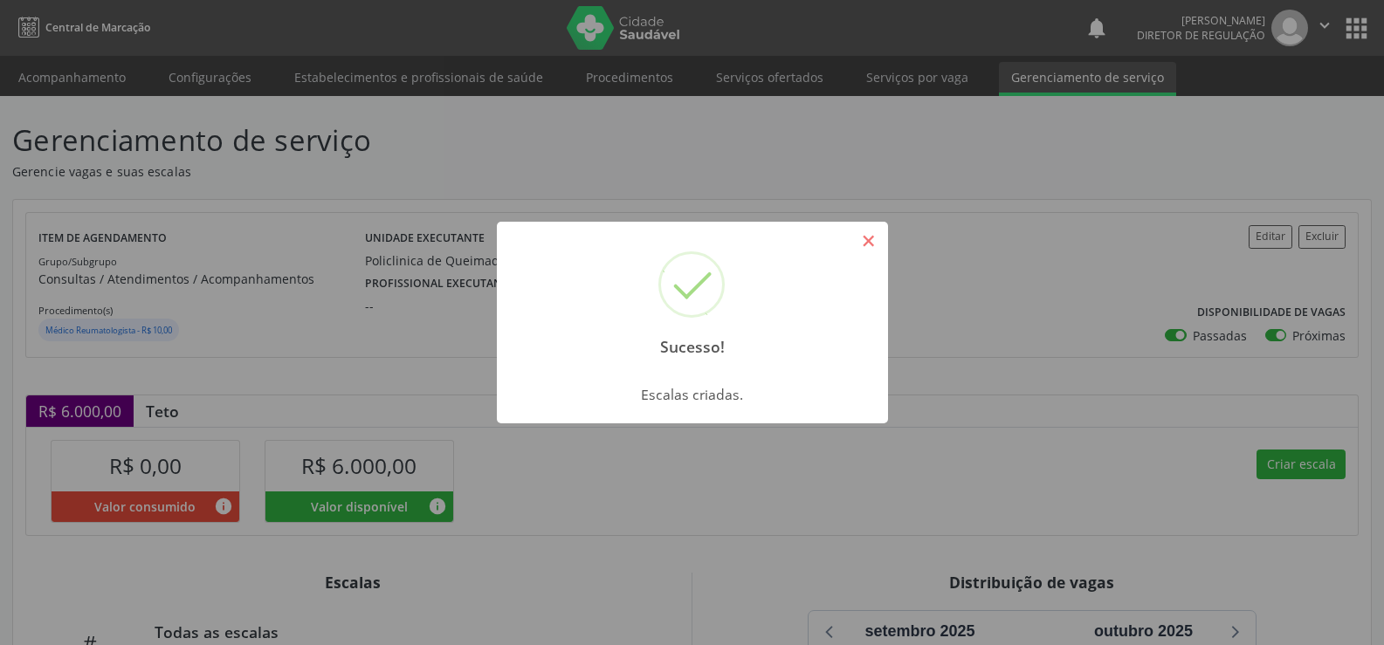
click at [875, 247] on button "×" at bounding box center [869, 241] width 30 height 30
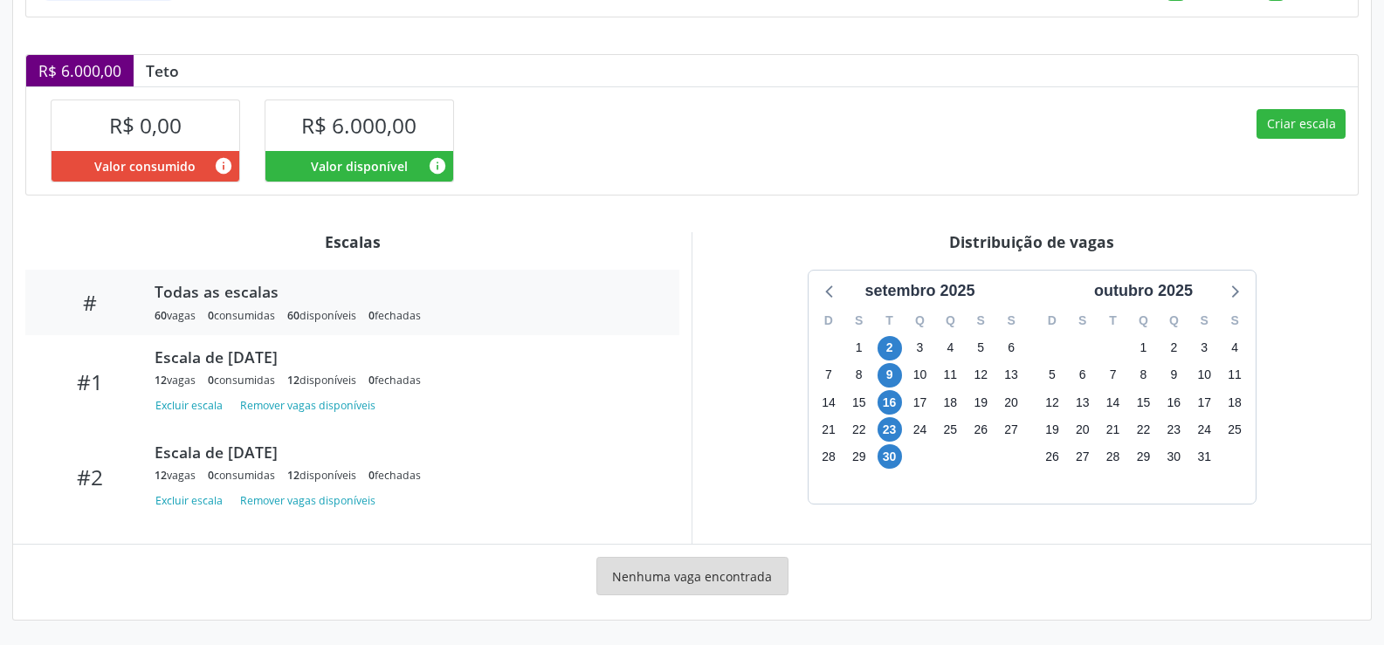
scroll to position [79, 0]
